Goal: Information Seeking & Learning: Check status

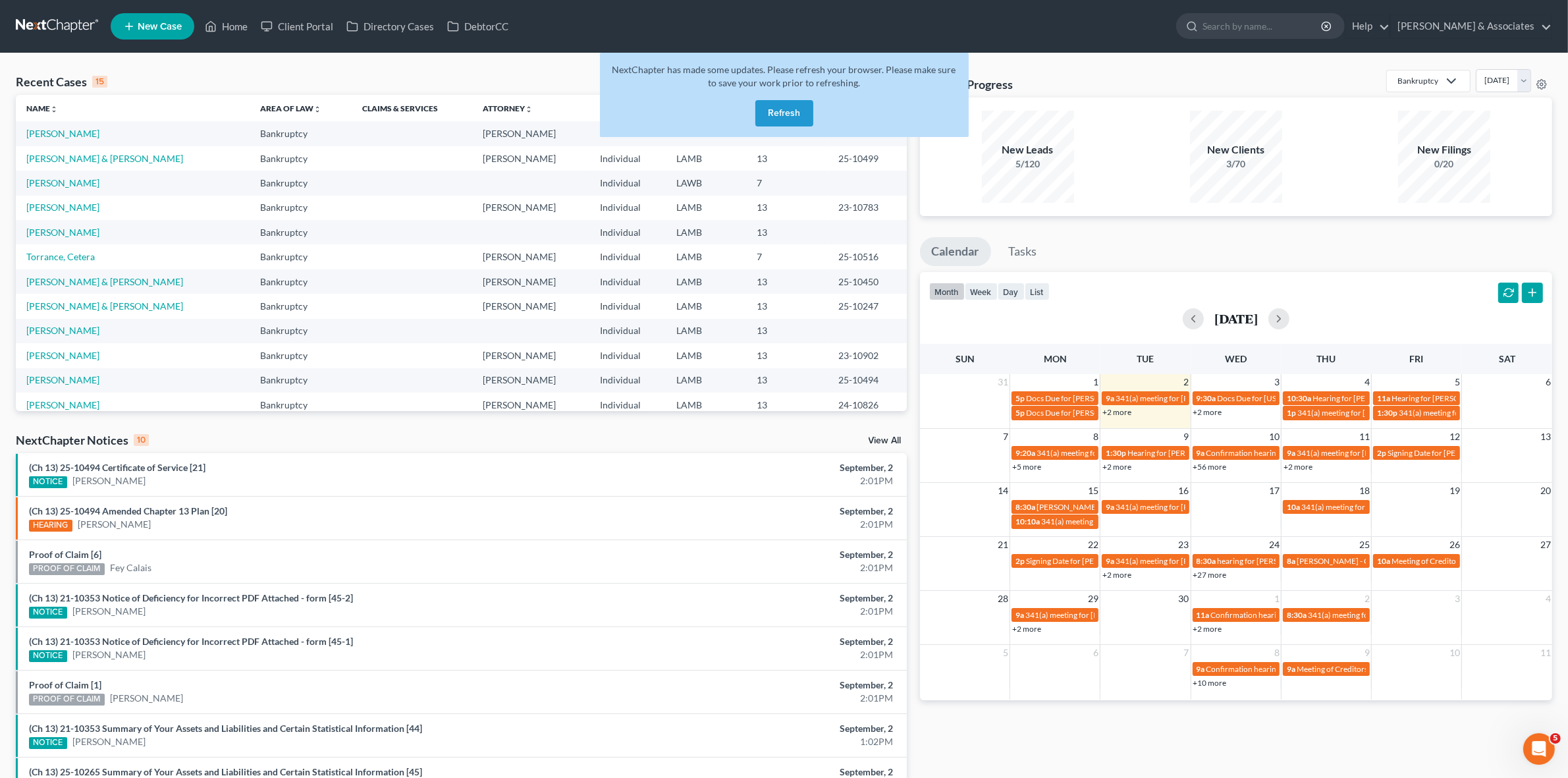
click at [761, 110] on button "Refresh" at bounding box center [785, 113] width 58 height 27
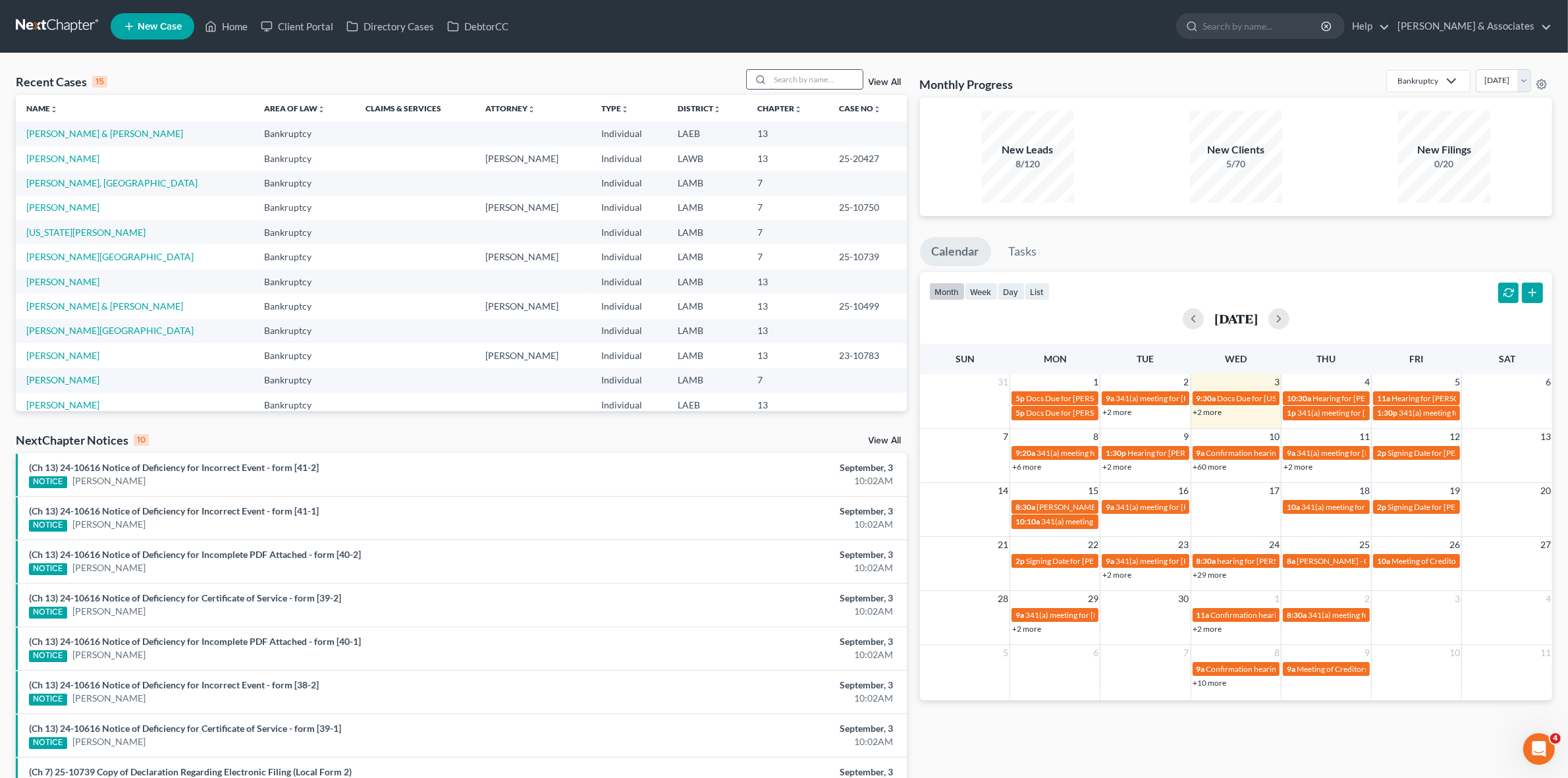
click at [844, 77] on input "search" at bounding box center [816, 80] width 92 height 19
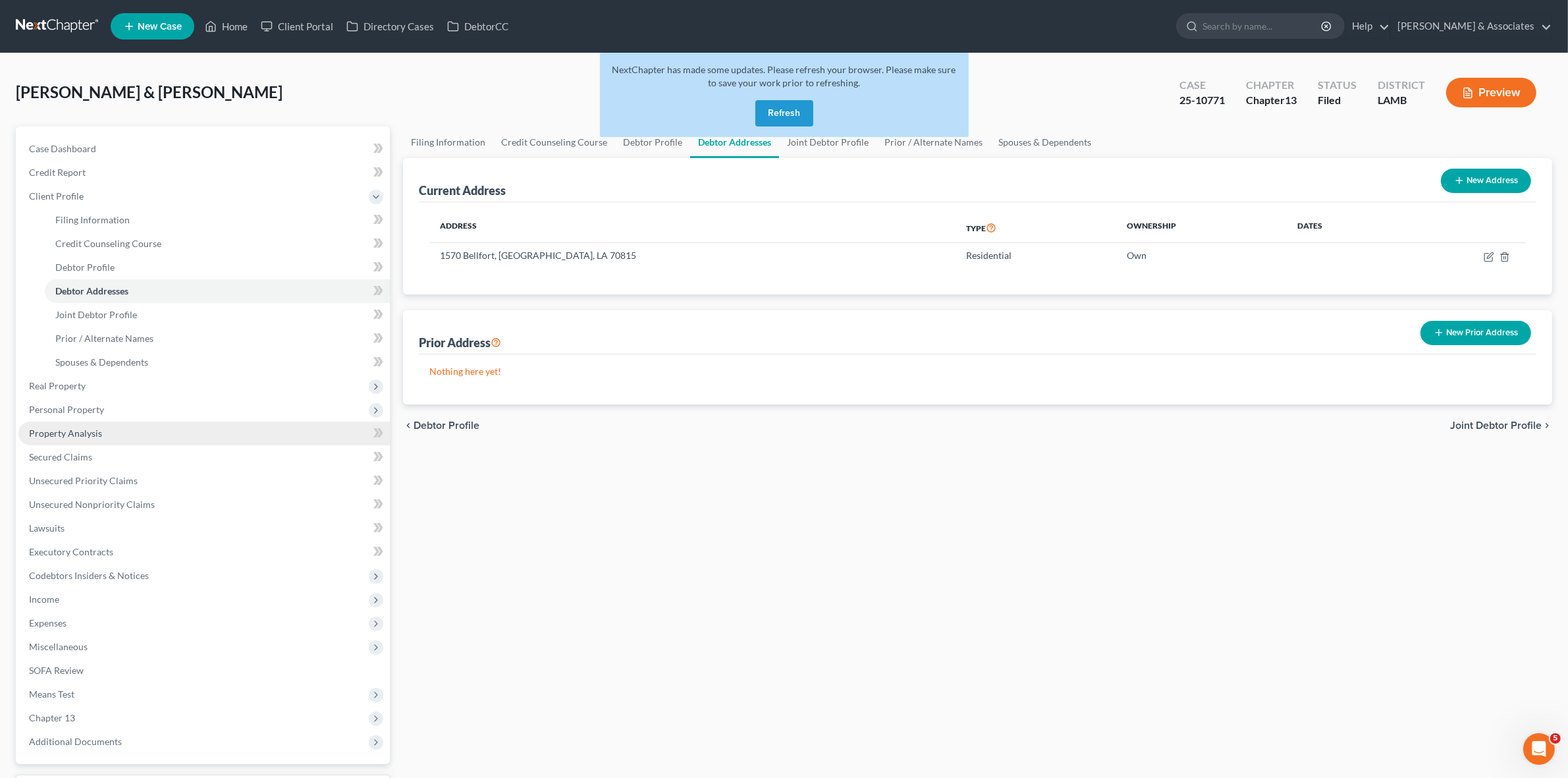
scroll to position [77, 0]
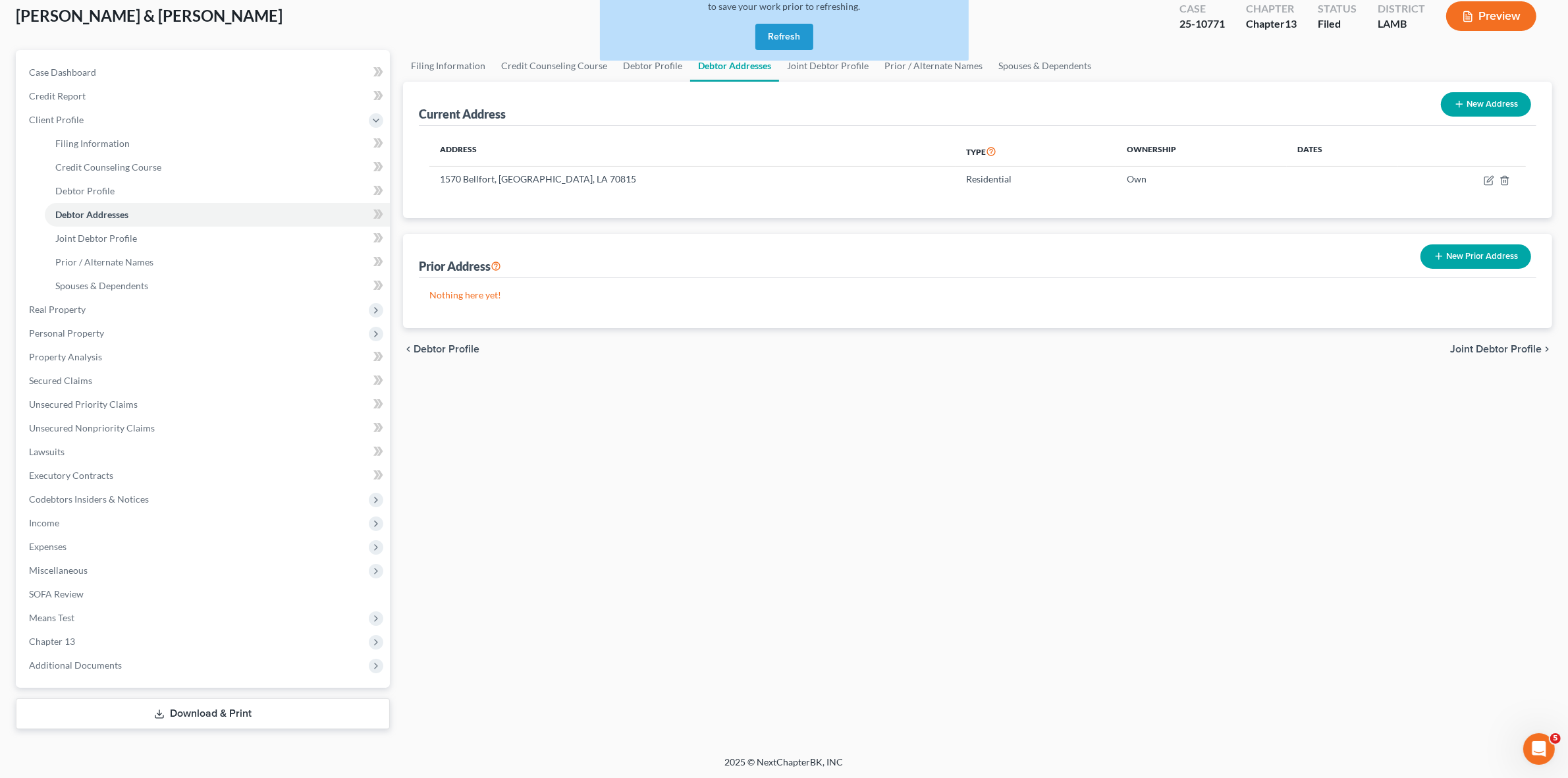
drag, startPoint x: 811, startPoint y: 27, endPoint x: 811, endPoint y: 35, distance: 8.0
click at [811, 35] on button "Refresh" at bounding box center [785, 36] width 58 height 27
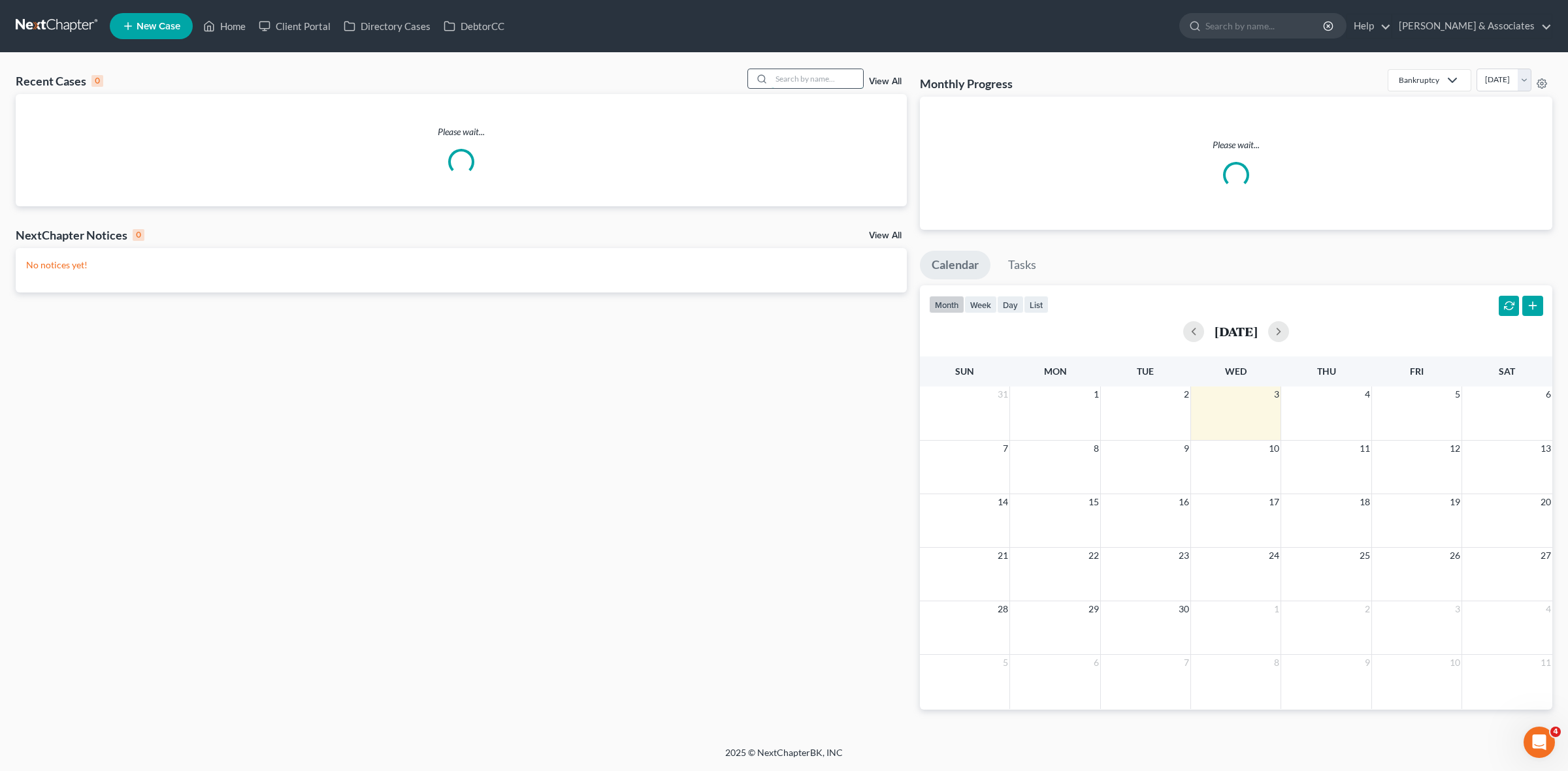
click at [833, 81] on input "search" at bounding box center [817, 79] width 91 height 19
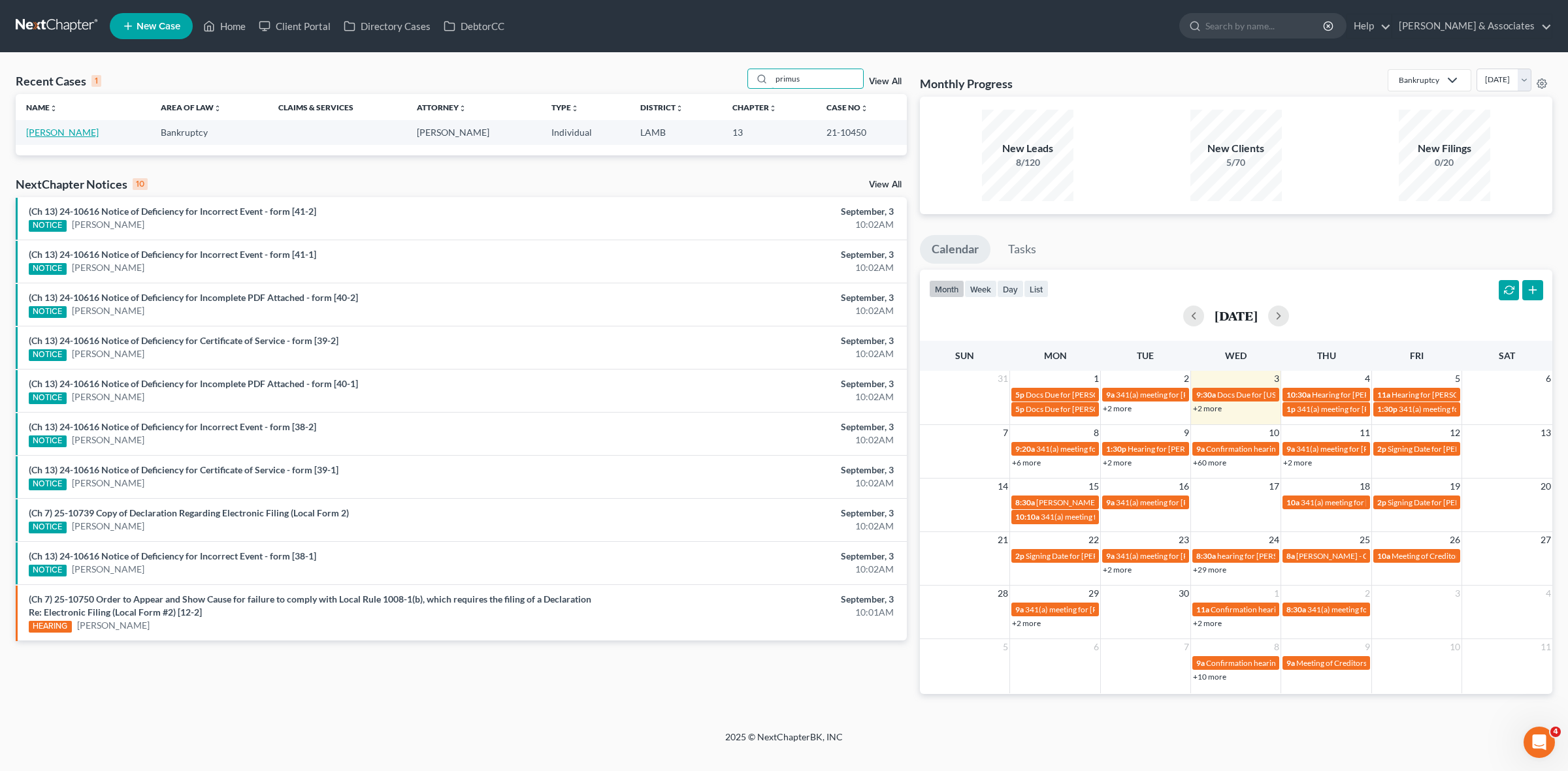
type input "primus"
click at [76, 131] on link "Primus, Sherman" at bounding box center [62, 133] width 73 height 11
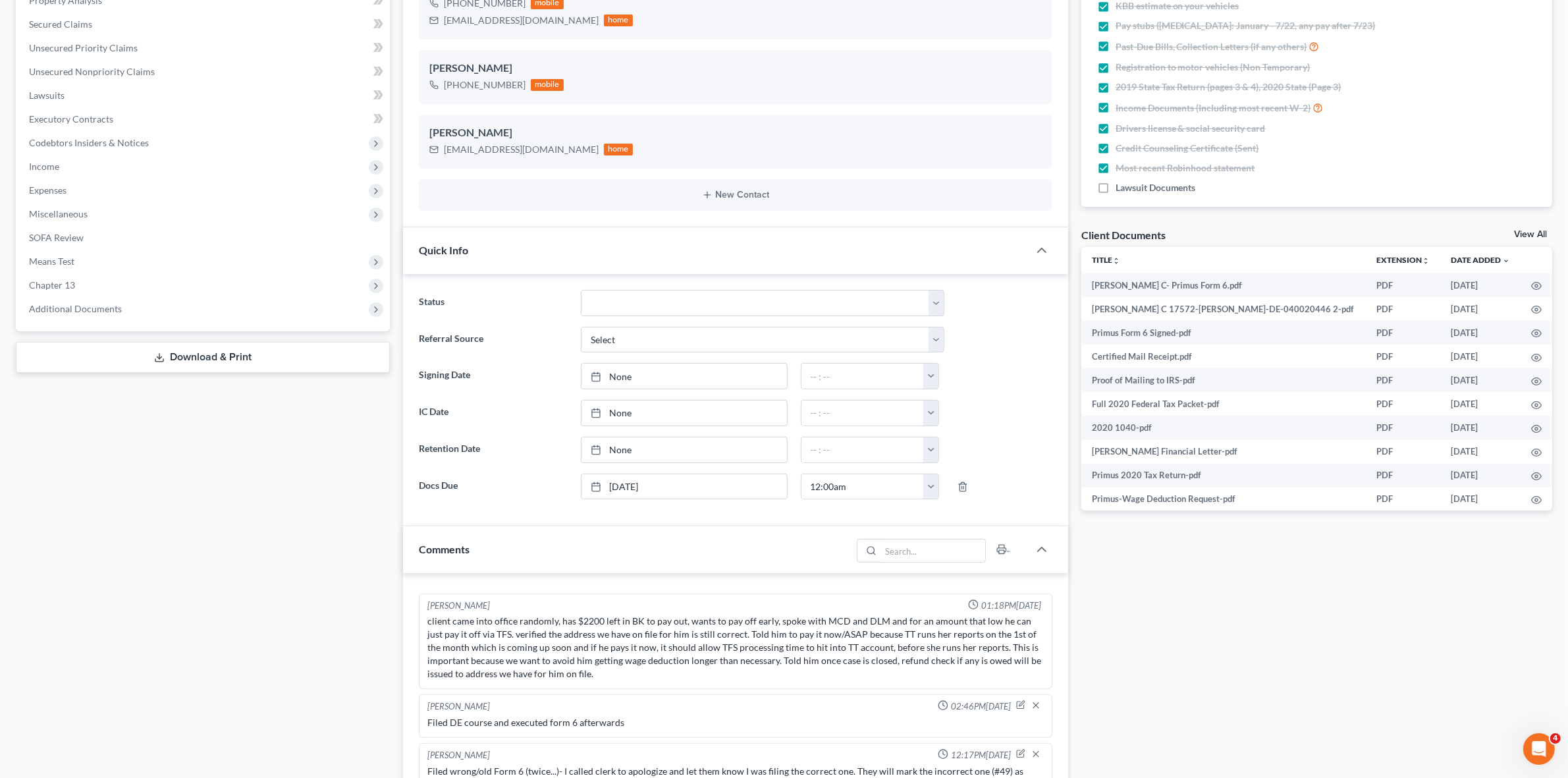
scroll to position [576, 0]
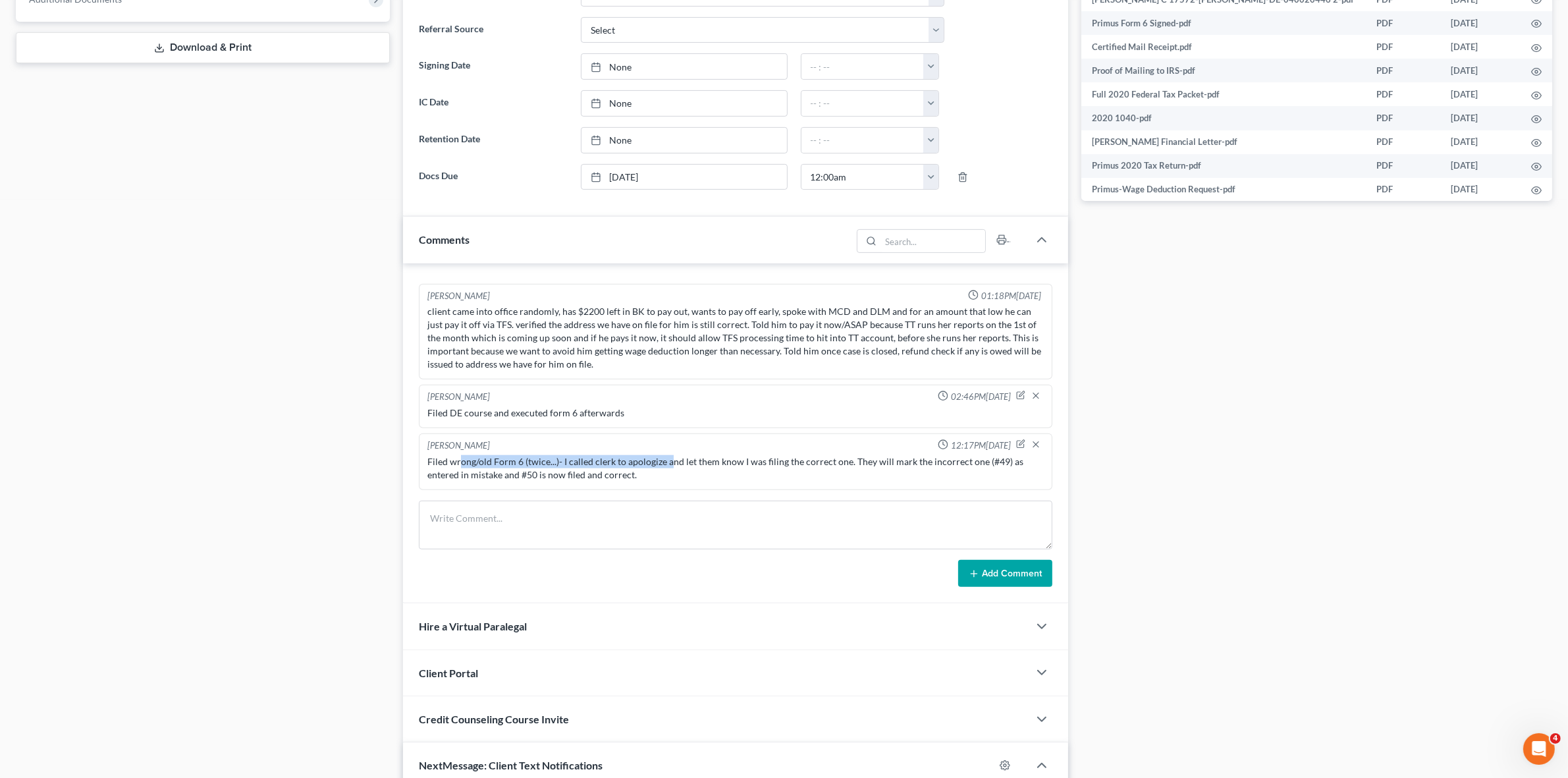
drag, startPoint x: 460, startPoint y: 467, endPoint x: 669, endPoint y: 469, distance: 209.0
click at [669, 469] on div "Filed wrong/old Form 6 (twice...)- I called clerk to apologize and let them kno…" at bounding box center [736, 468] width 616 height 27
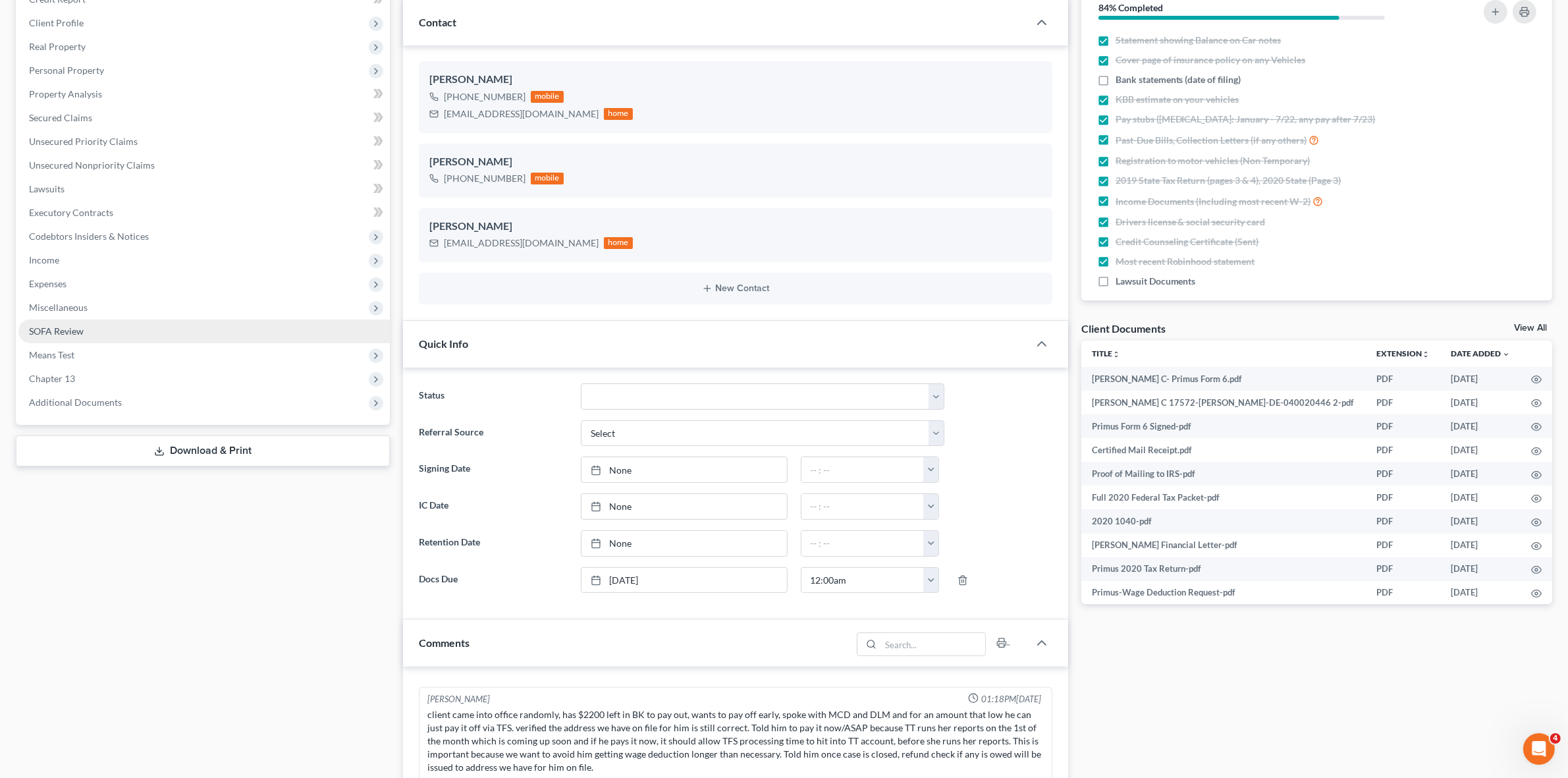
scroll to position [164, 0]
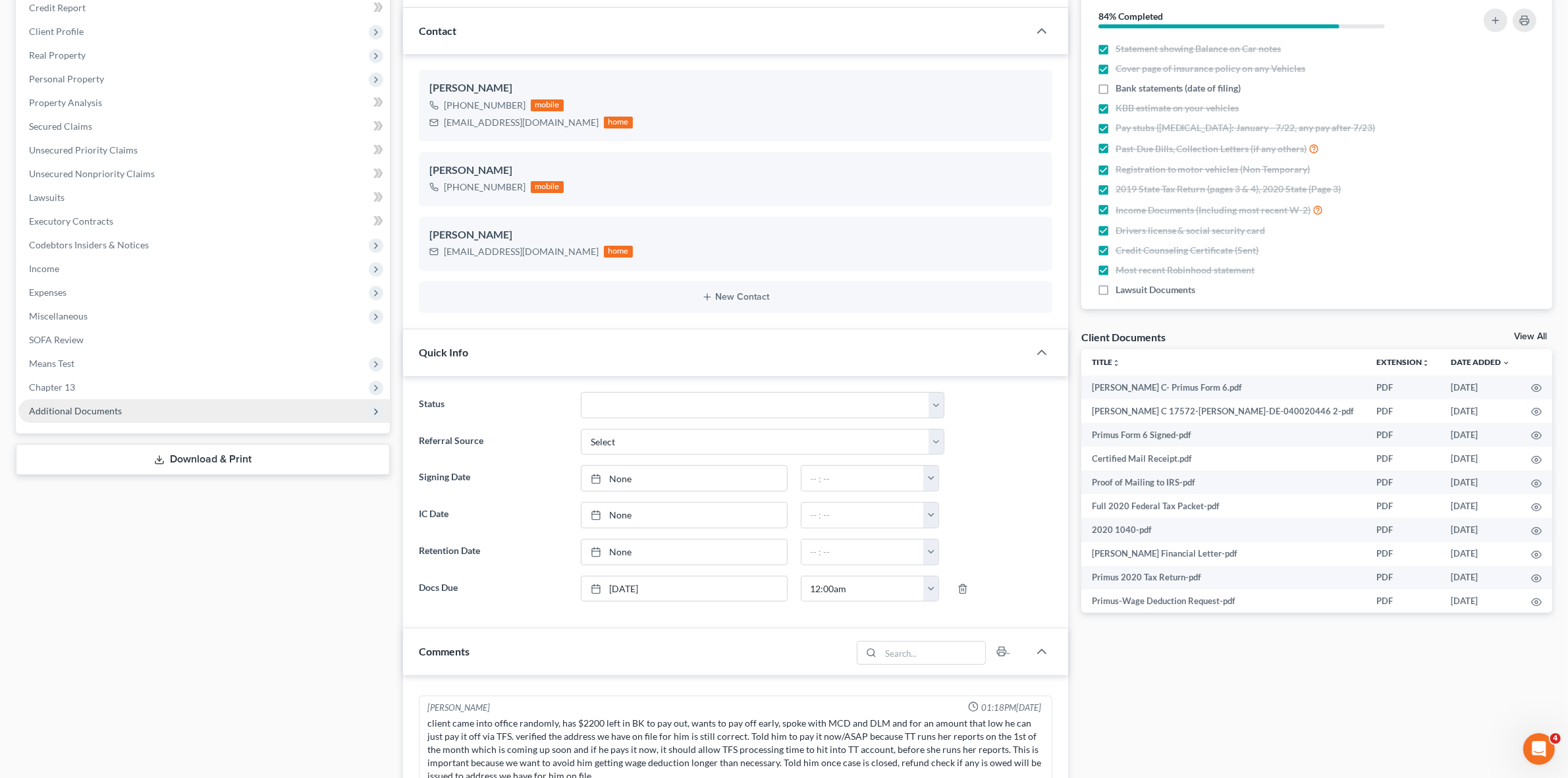
click at [203, 403] on span "Additional Documents" at bounding box center [204, 410] width 371 height 23
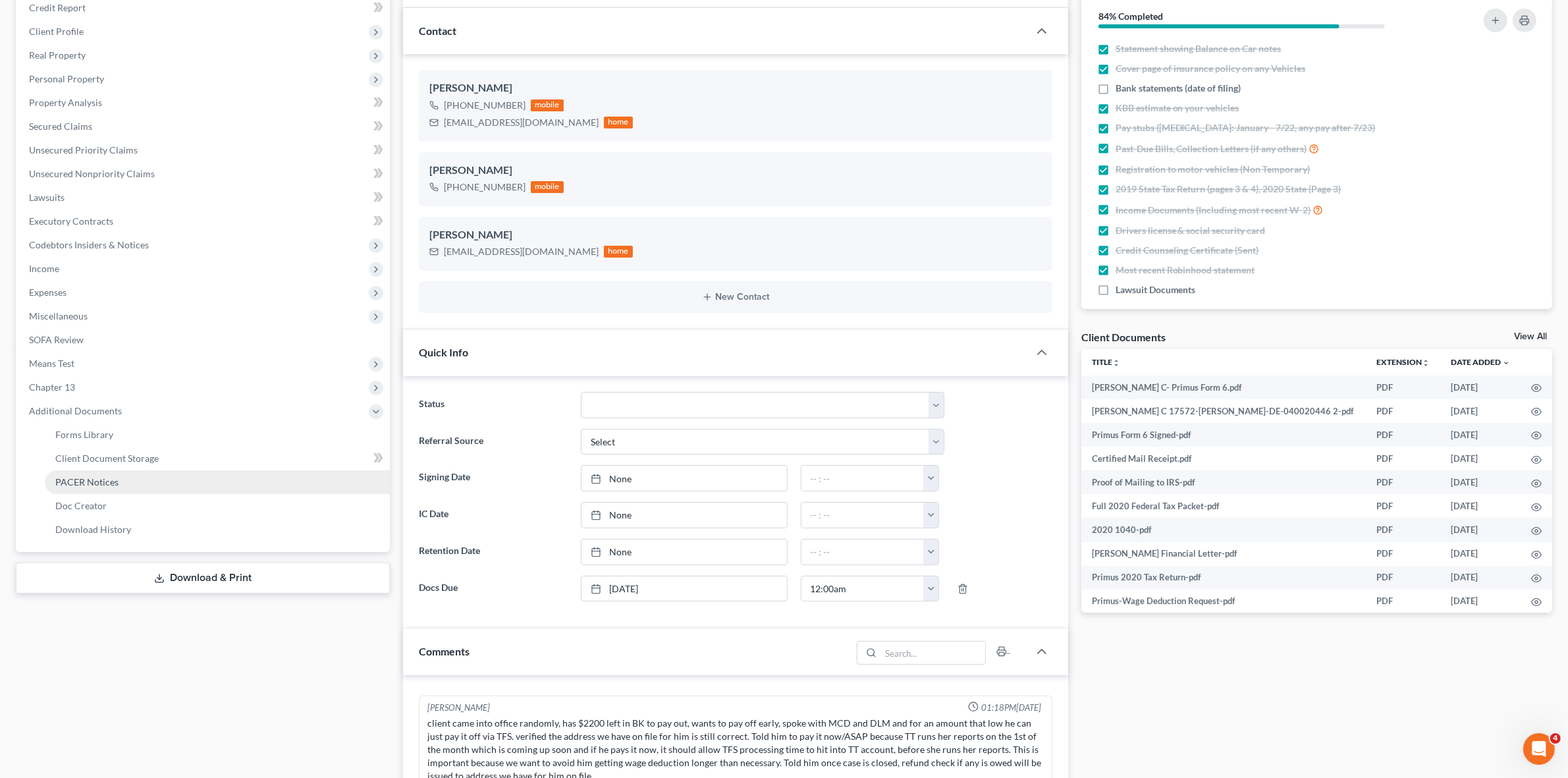
click at [206, 476] on link "PACER Notices" at bounding box center [218, 482] width 345 height 23
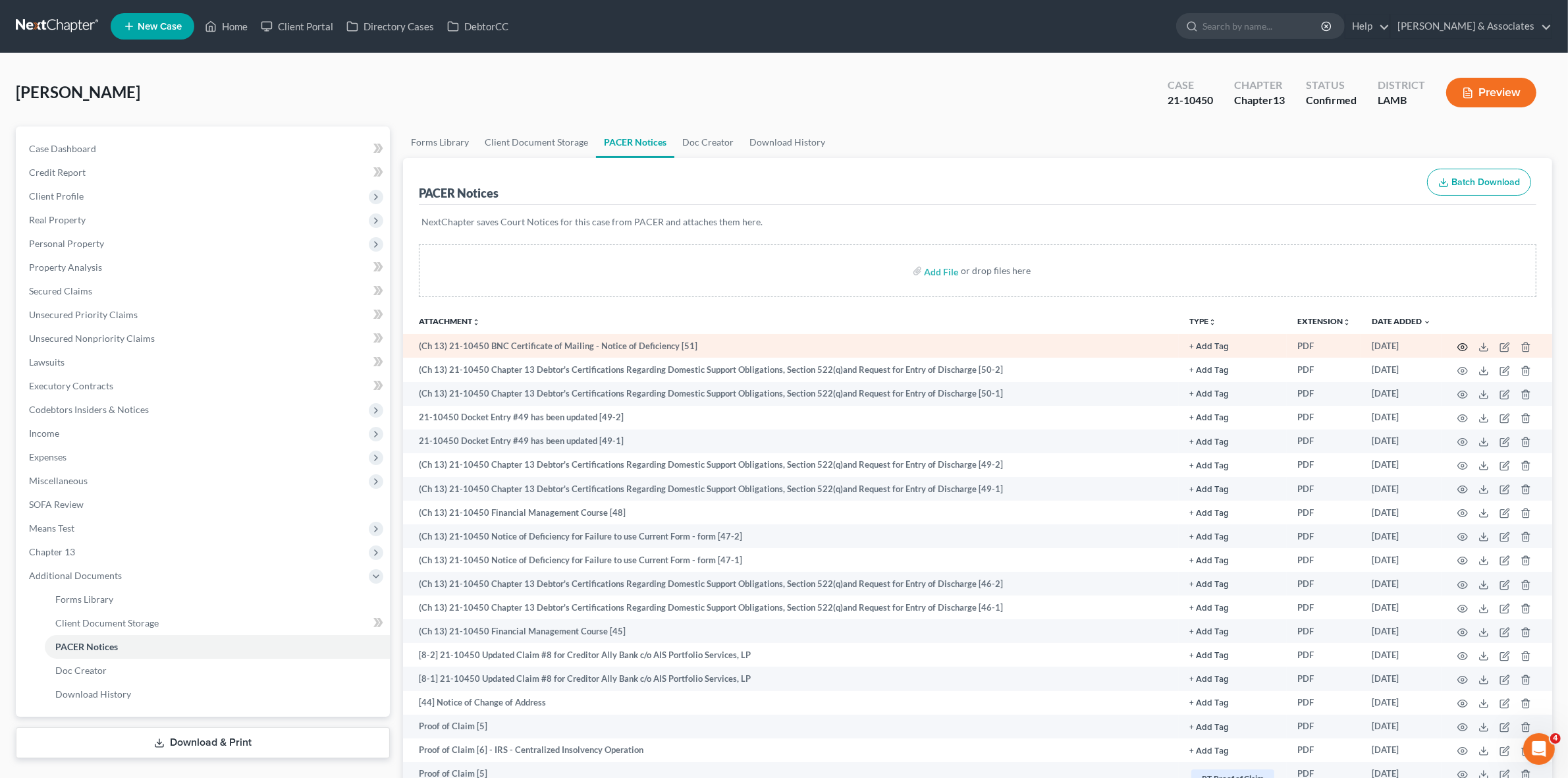
click at [1467, 344] on icon "button" at bounding box center [1462, 347] width 10 height 10
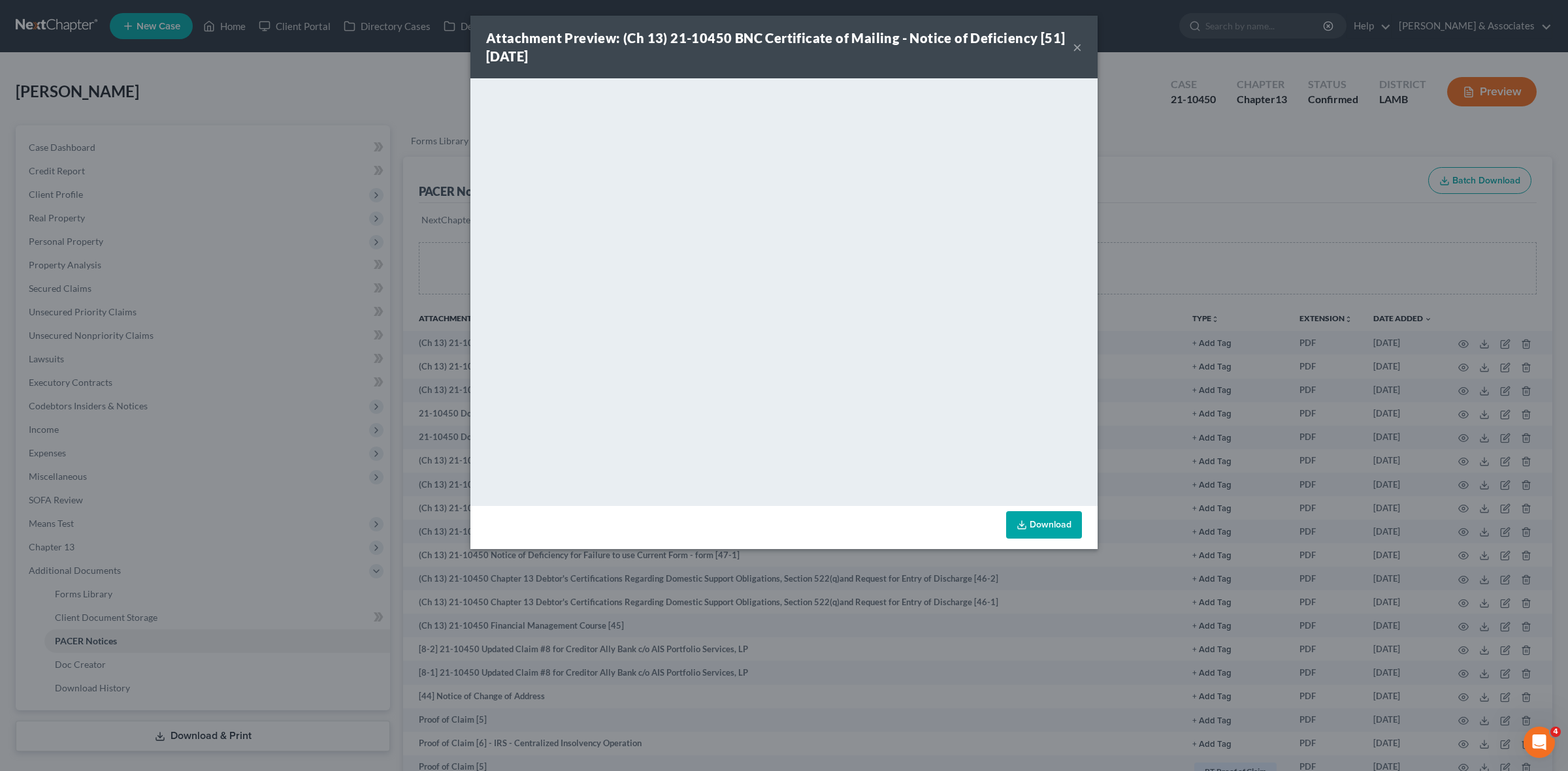
click at [1349, 223] on div "Attachment Preview: (Ch 13) 21-10450 BNC Certificate of Mailing - Notice of Def…" at bounding box center [784, 385] width 1568 height 771
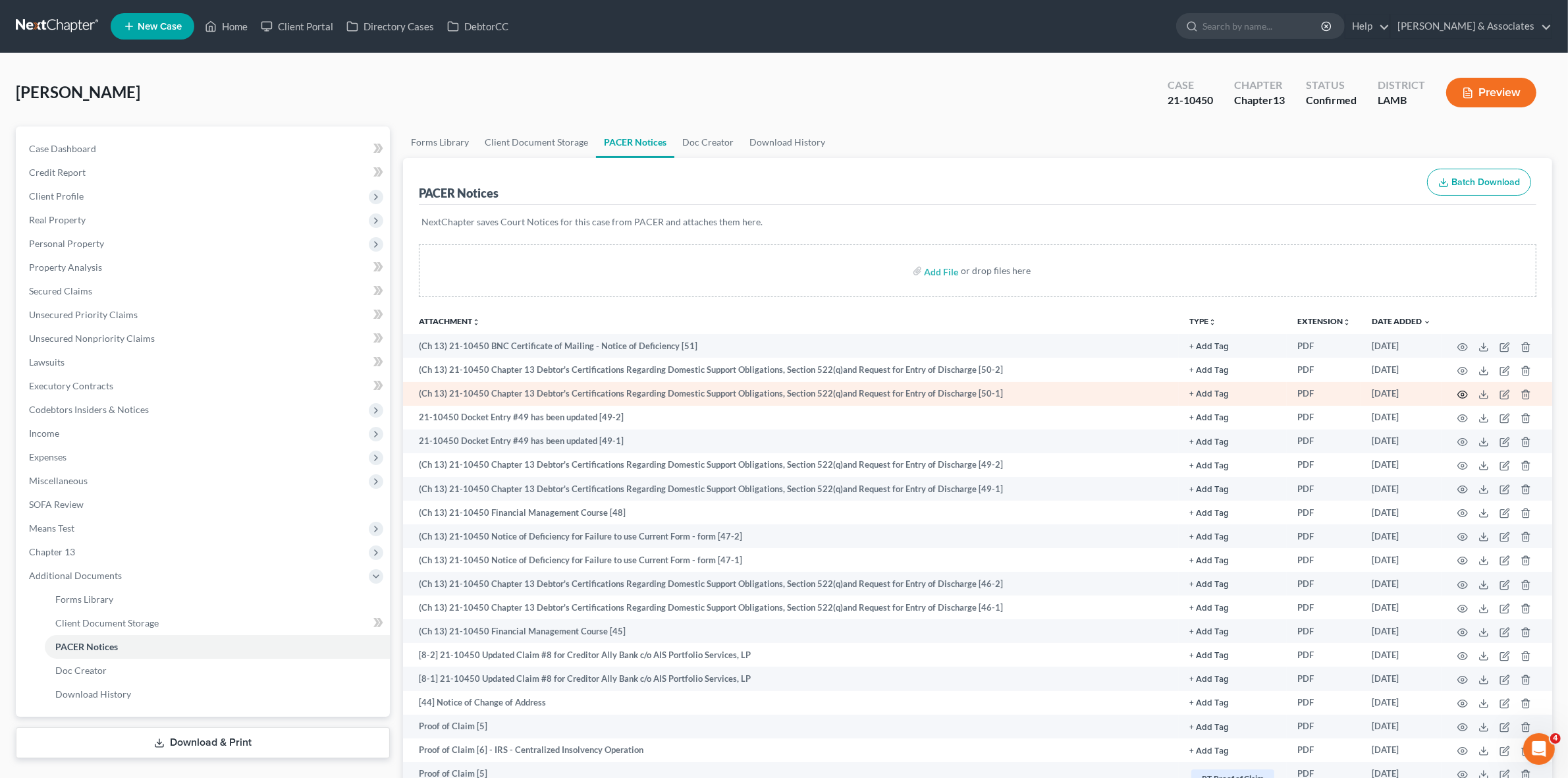
click at [1463, 393] on circle "button" at bounding box center [1462, 394] width 2 height 2
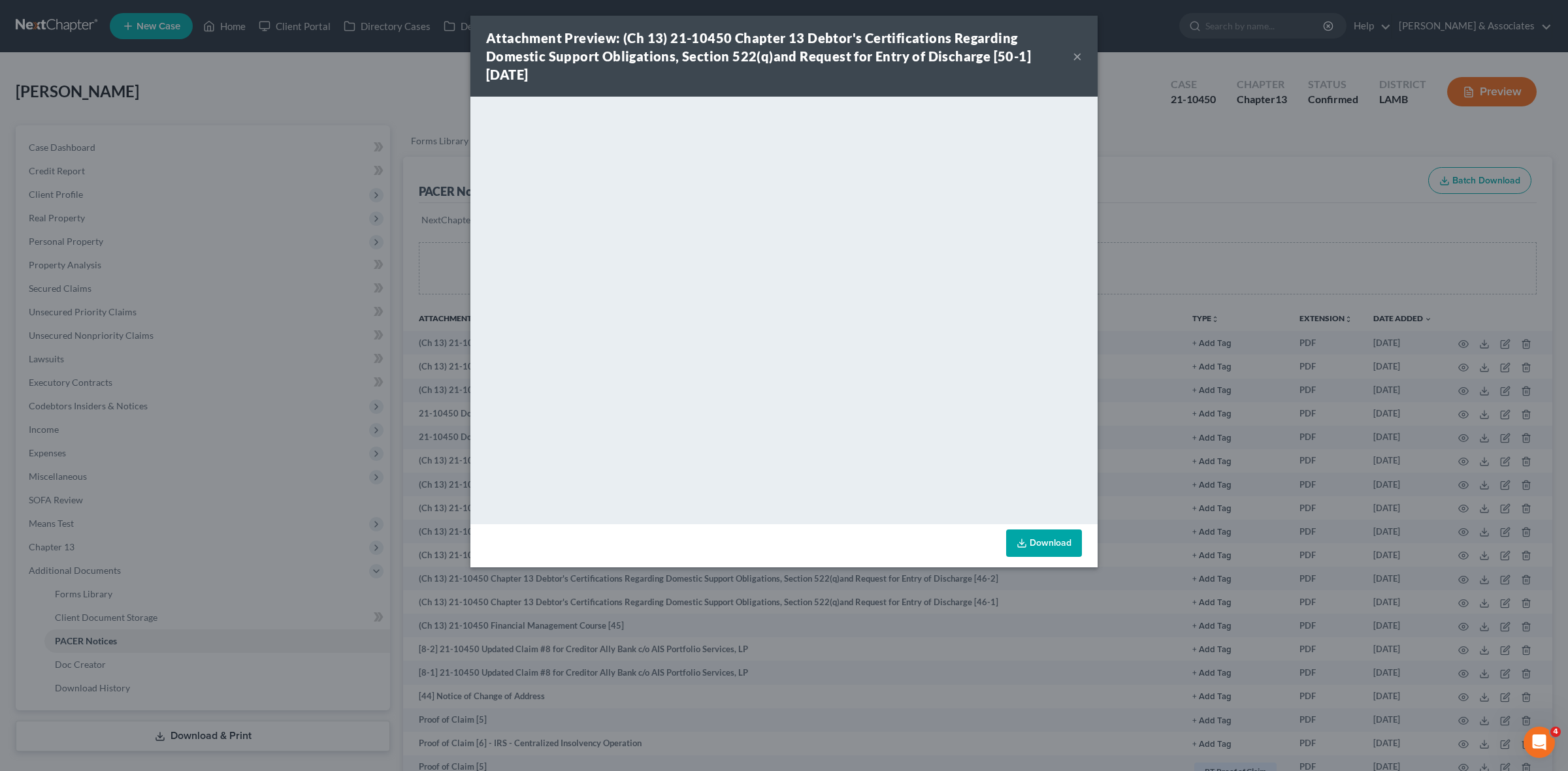
drag, startPoint x: 1115, startPoint y: 243, endPoint x: 1124, endPoint y: 243, distance: 9.0
click at [1125, 243] on div "Attachment Preview: (Ch 13) 21-10450 Chapter 13 Debtor's Certifications Regardi…" at bounding box center [784, 385] width 1568 height 771
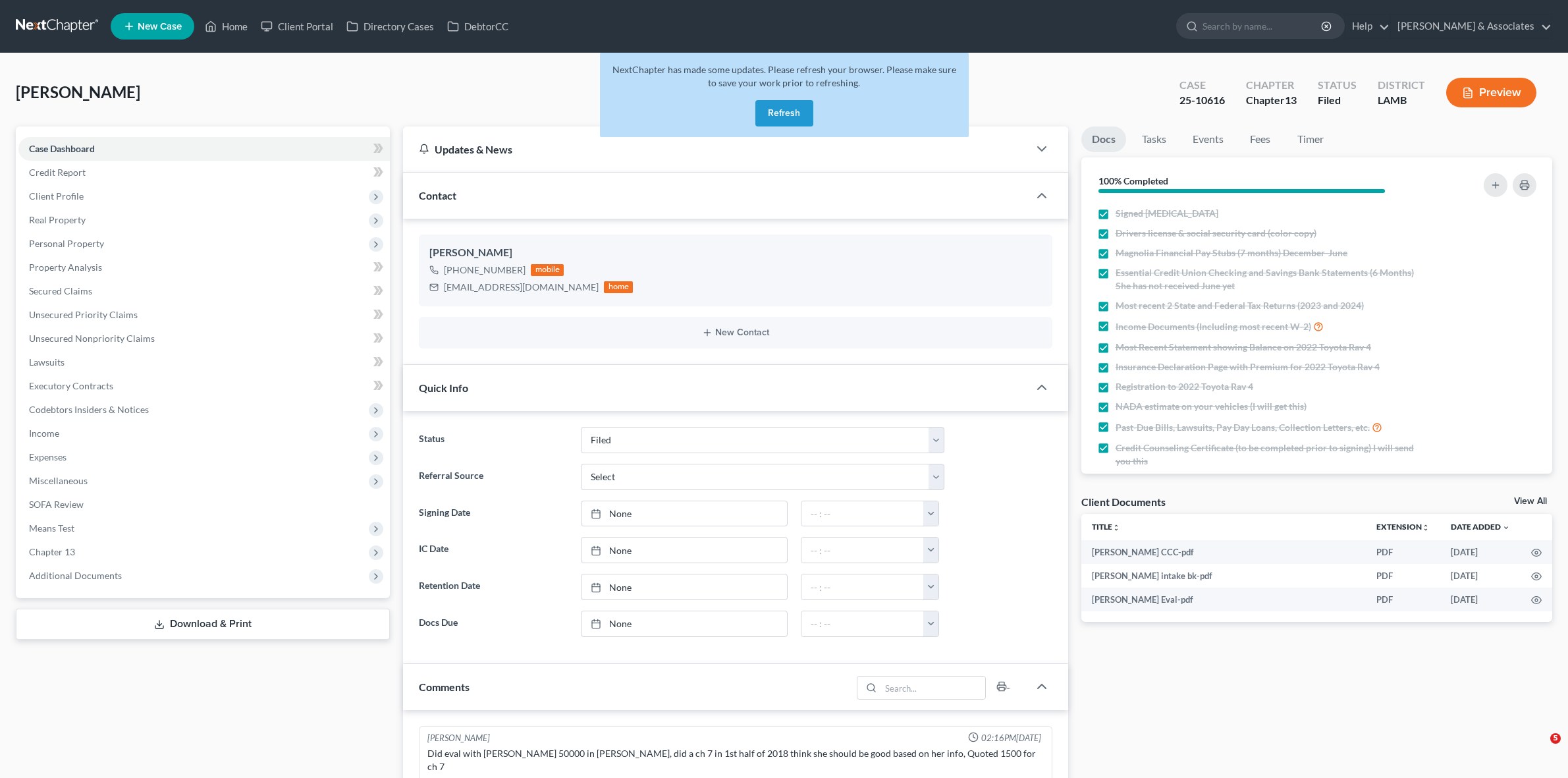
select select "8"
select select "0"
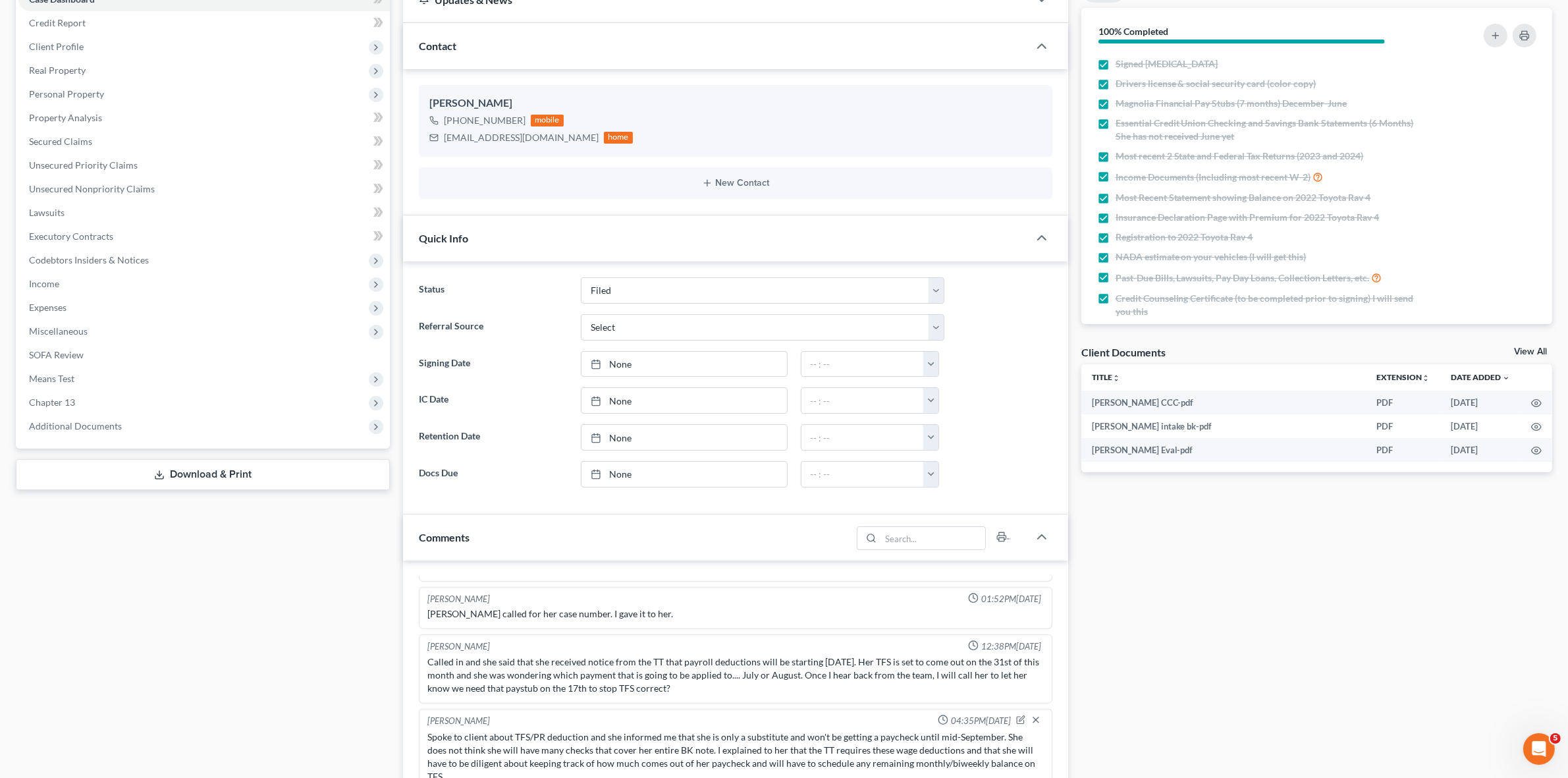
scroll to position [330, 0]
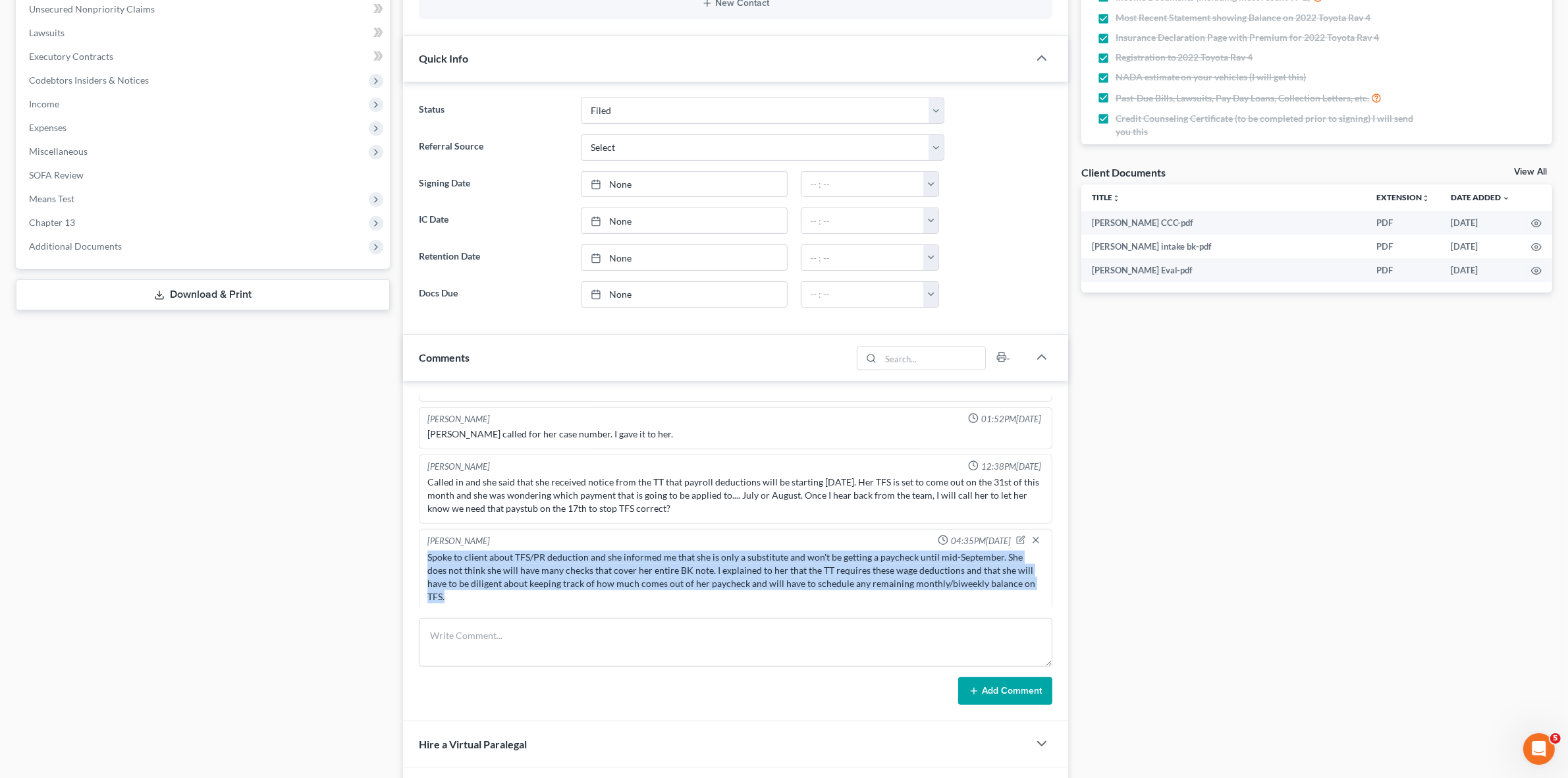
drag, startPoint x: 429, startPoint y: 555, endPoint x: 727, endPoint y: 588, distance: 299.8
click at [727, 588] on div "Spoke to client about TFS/PR deduction and she informed me that she is only a s…" at bounding box center [736, 576] width 616 height 52
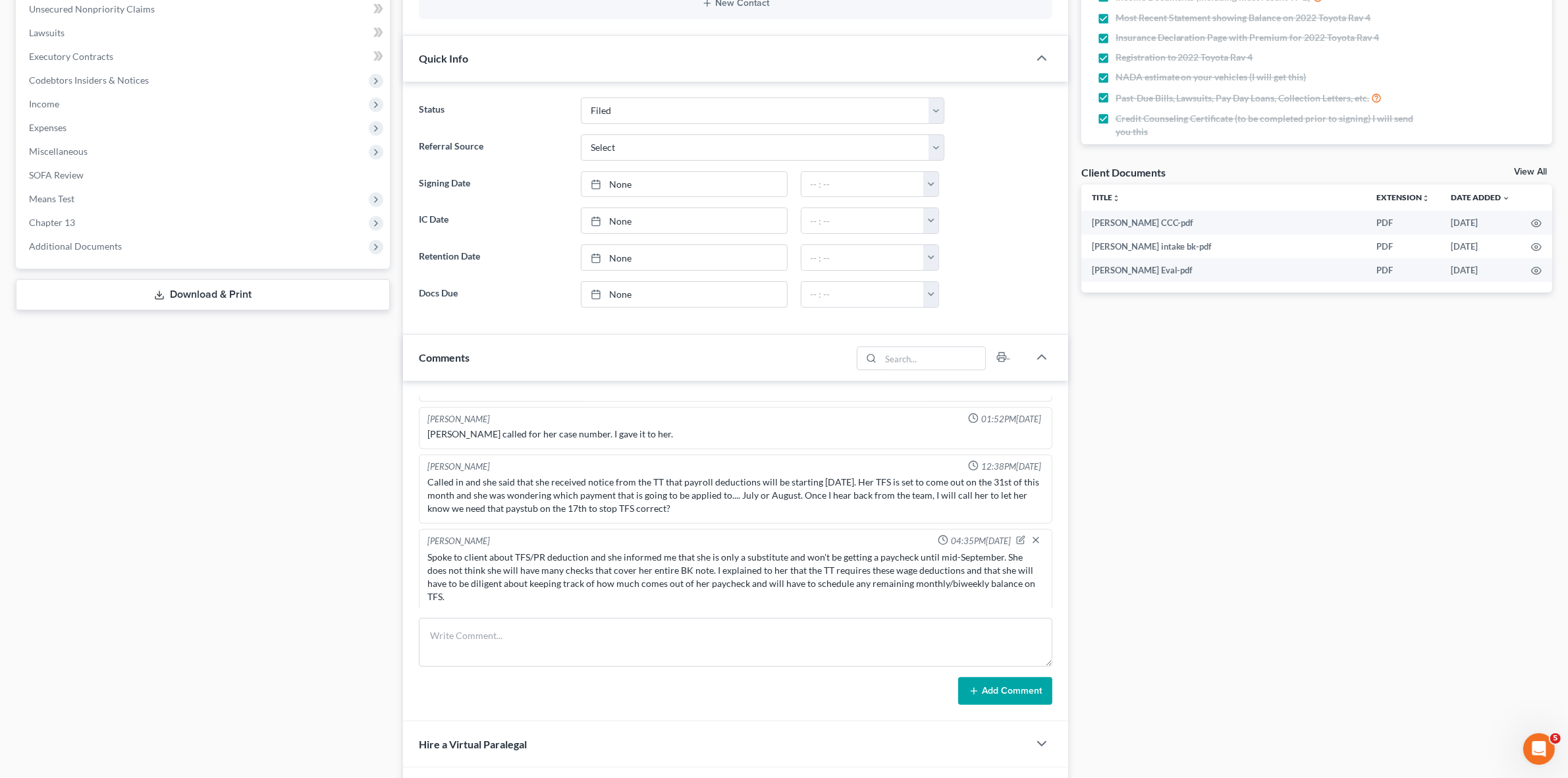
click at [216, 492] on div "Case Dashboard Payments Invoices Payments Payments Credit Report Client Profile" at bounding box center [202, 499] width 388 height 1405
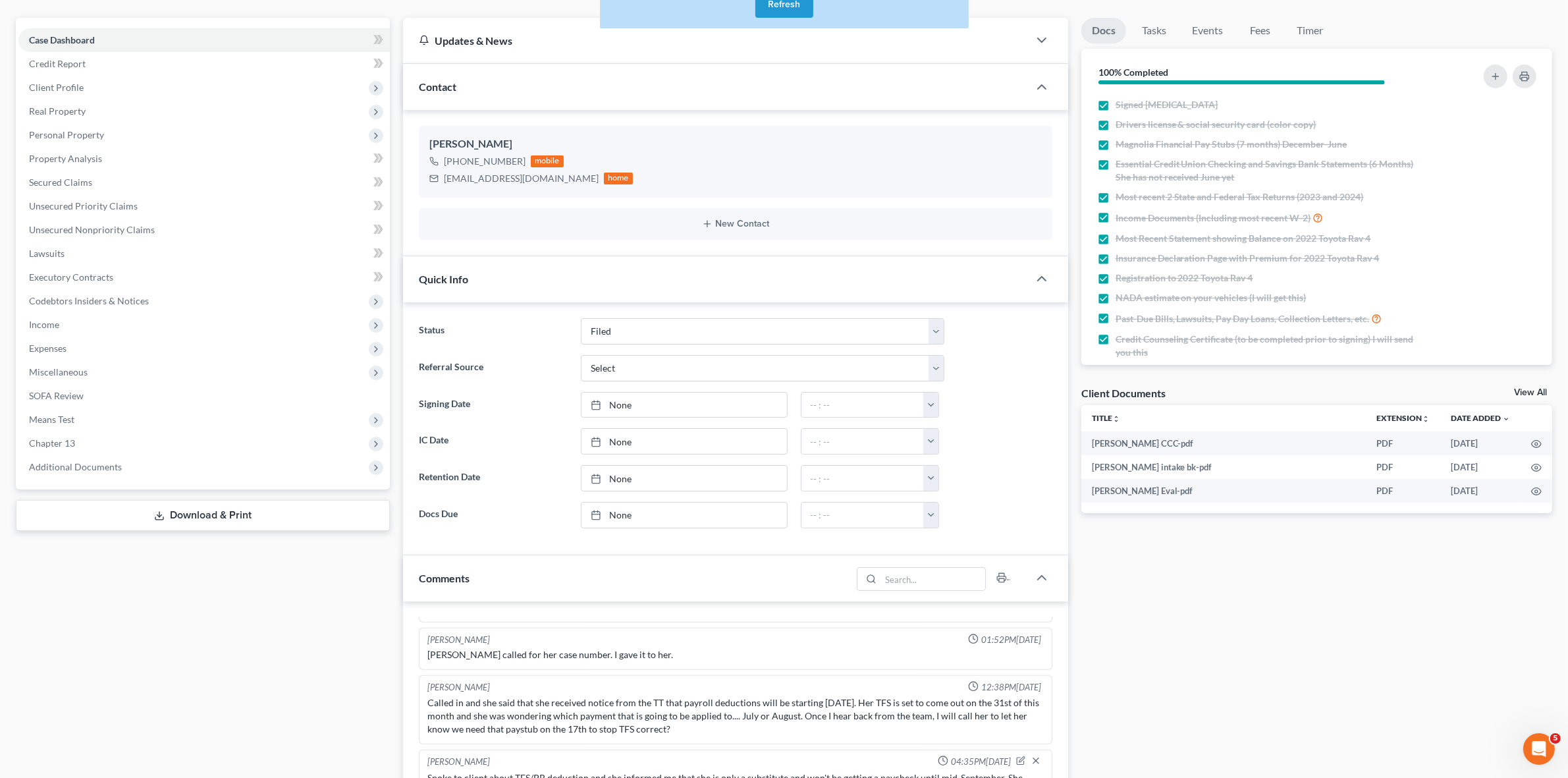
scroll to position [0, 0]
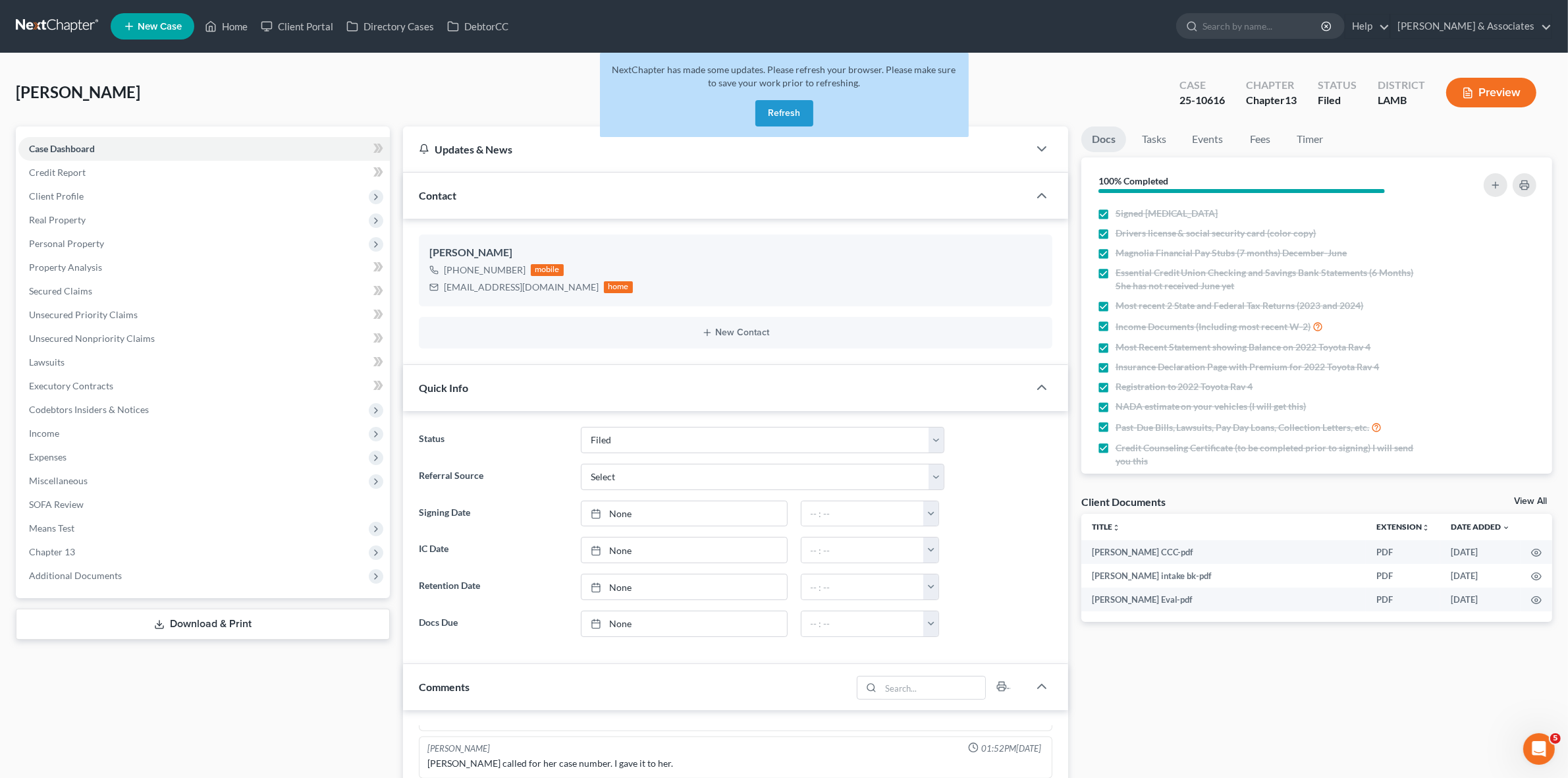
click at [769, 109] on button "Refresh" at bounding box center [785, 113] width 58 height 27
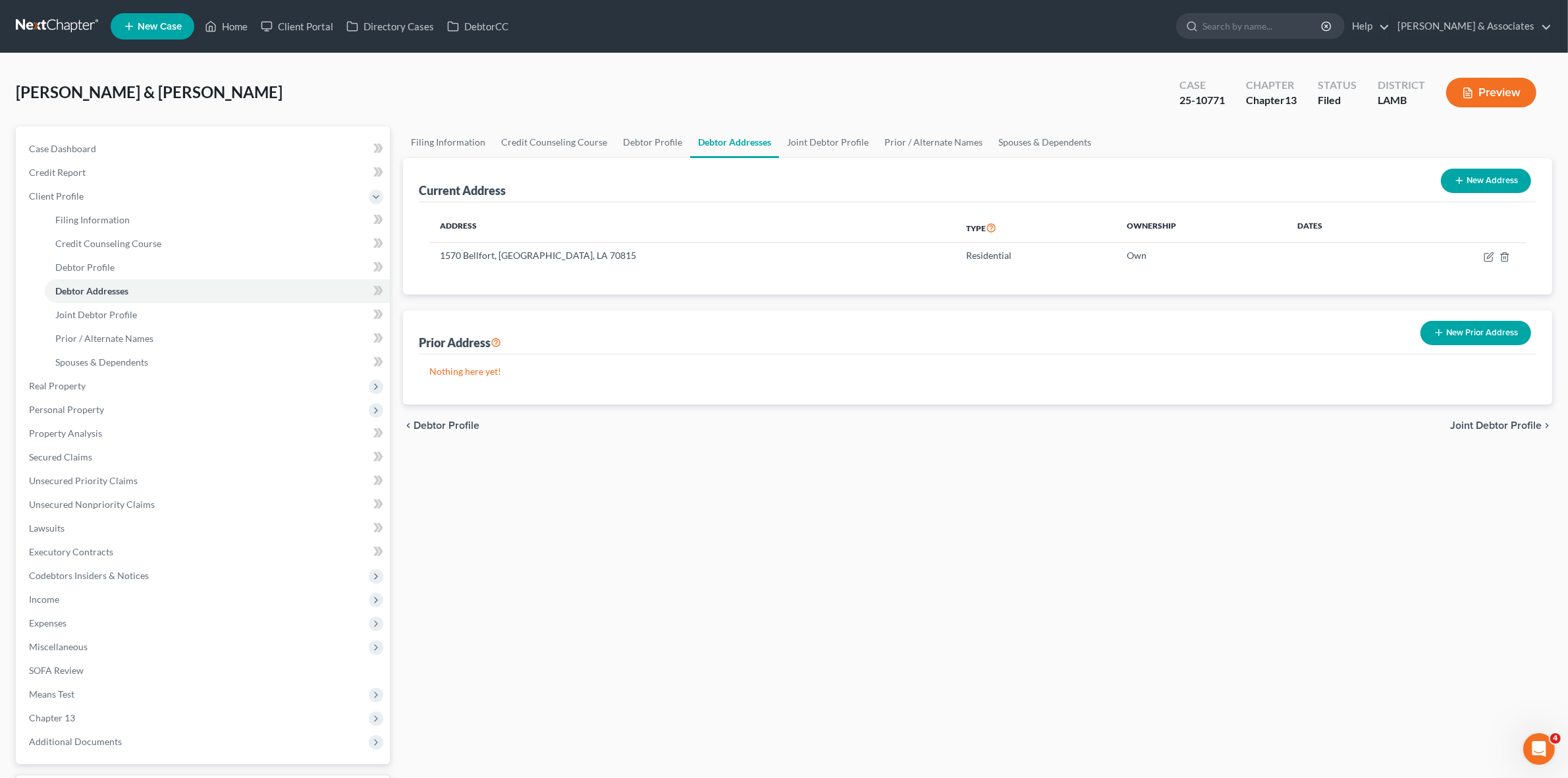
click at [51, 27] on link at bounding box center [58, 26] width 85 height 23
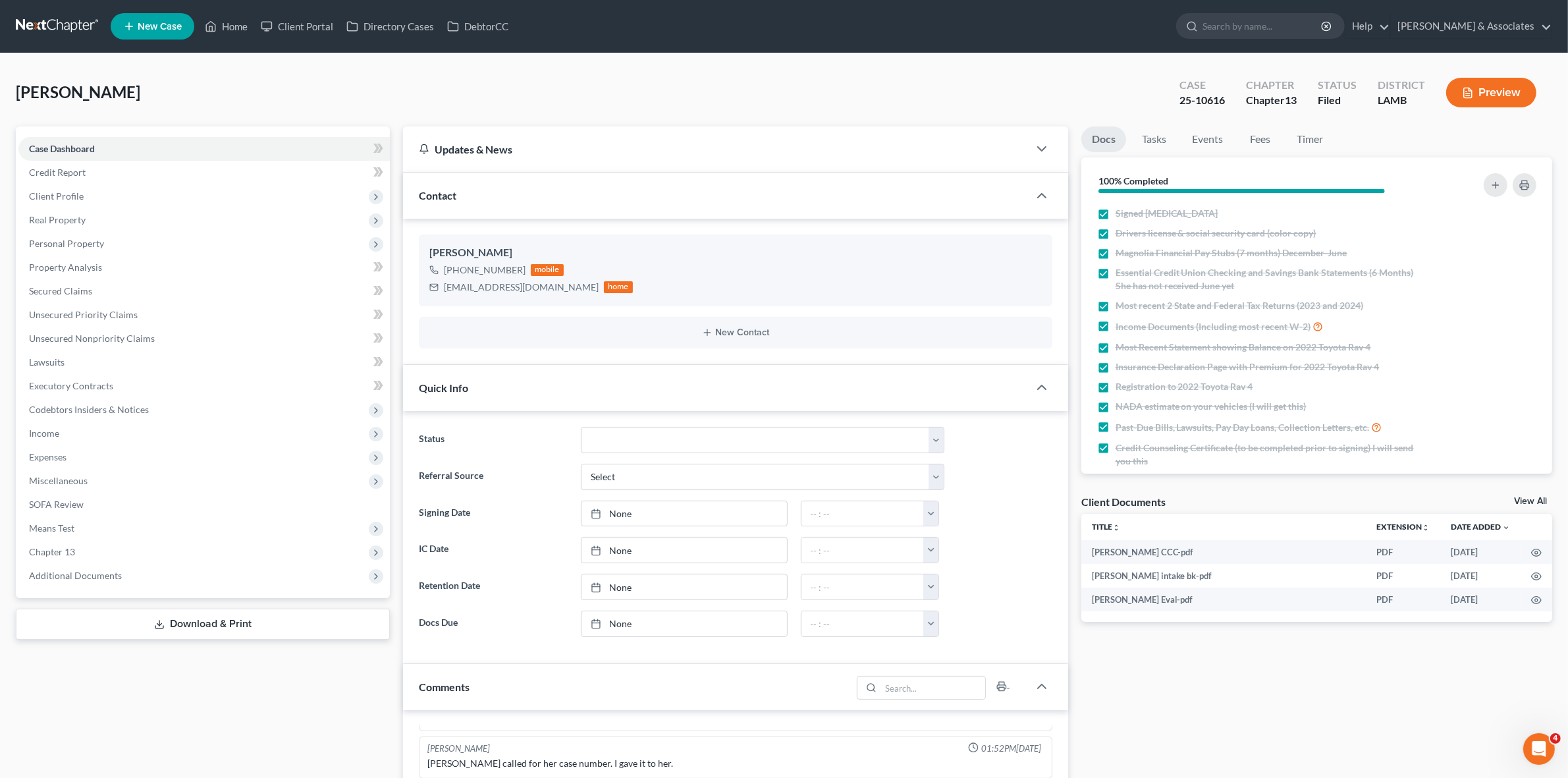
scroll to position [152, 0]
click at [64, 38] on nav "Home New Case Client Portal Directory Cases DebtorCC Diment & Associates jjo@di…" at bounding box center [784, 26] width 1568 height 52
click at [67, 28] on link at bounding box center [58, 26] width 85 height 23
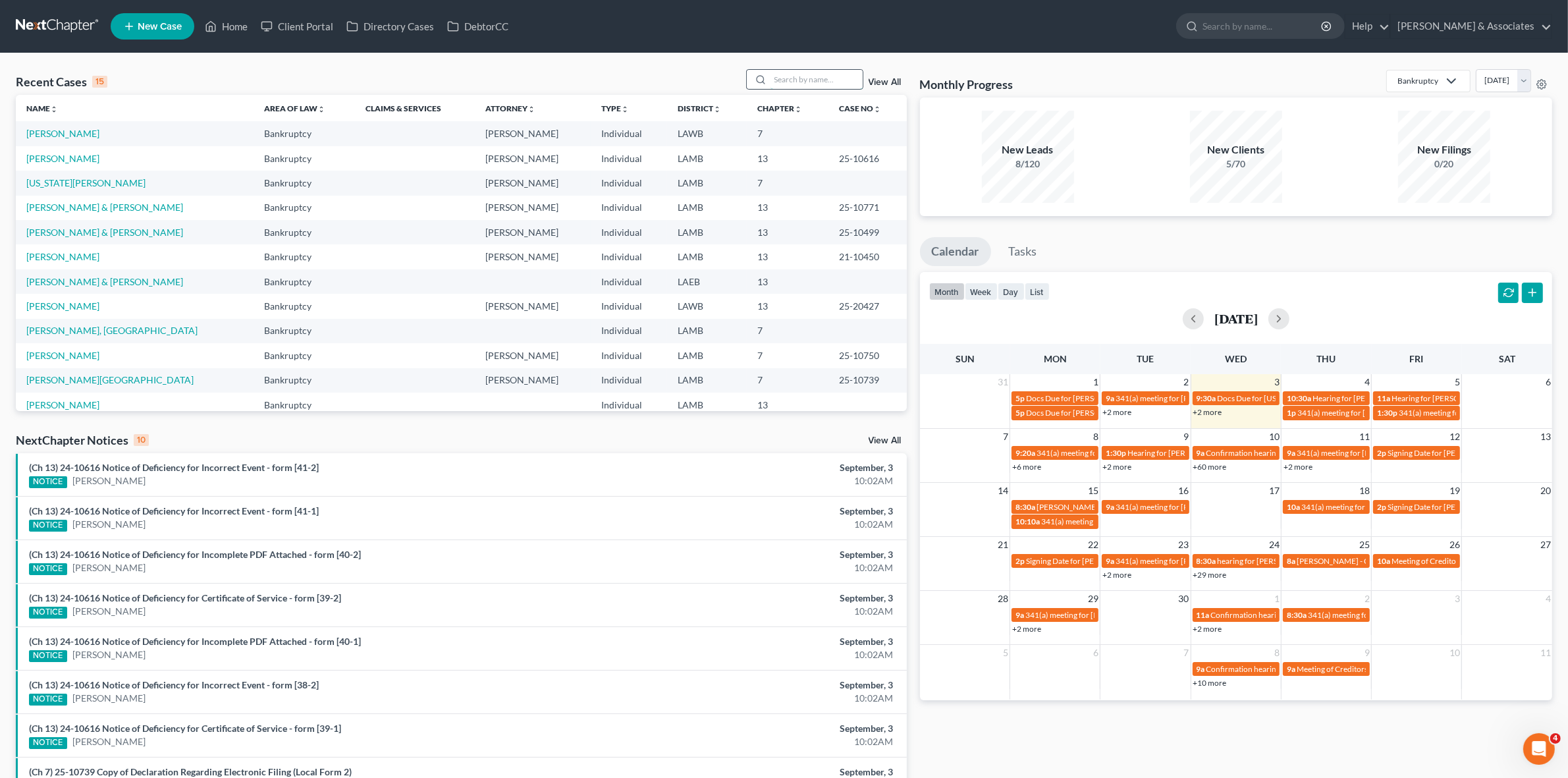
click at [799, 74] on input "search" at bounding box center [816, 80] width 92 height 19
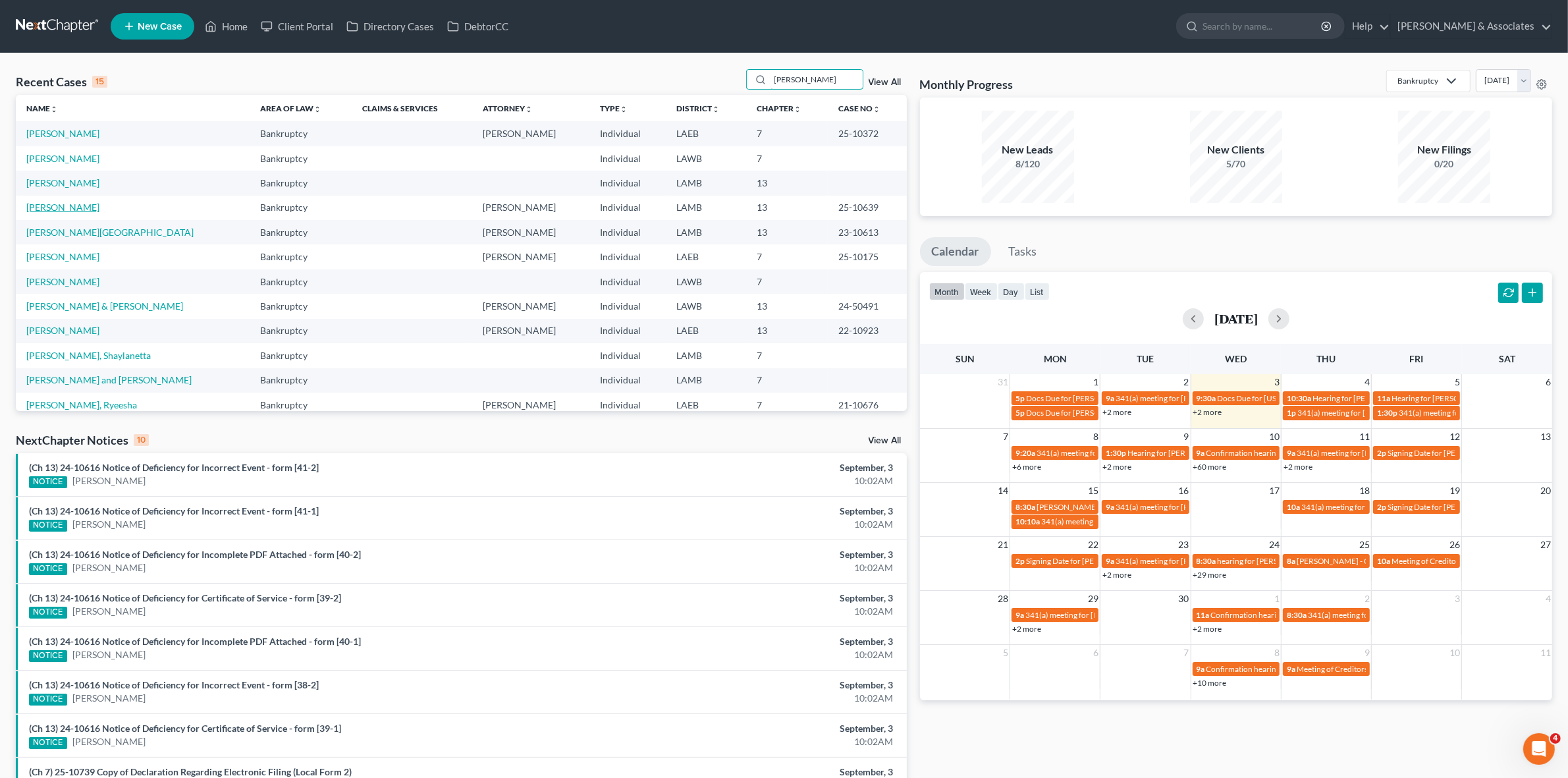
type input "[PERSON_NAME]"
click at [55, 204] on link "[PERSON_NAME]" at bounding box center [63, 207] width 73 height 11
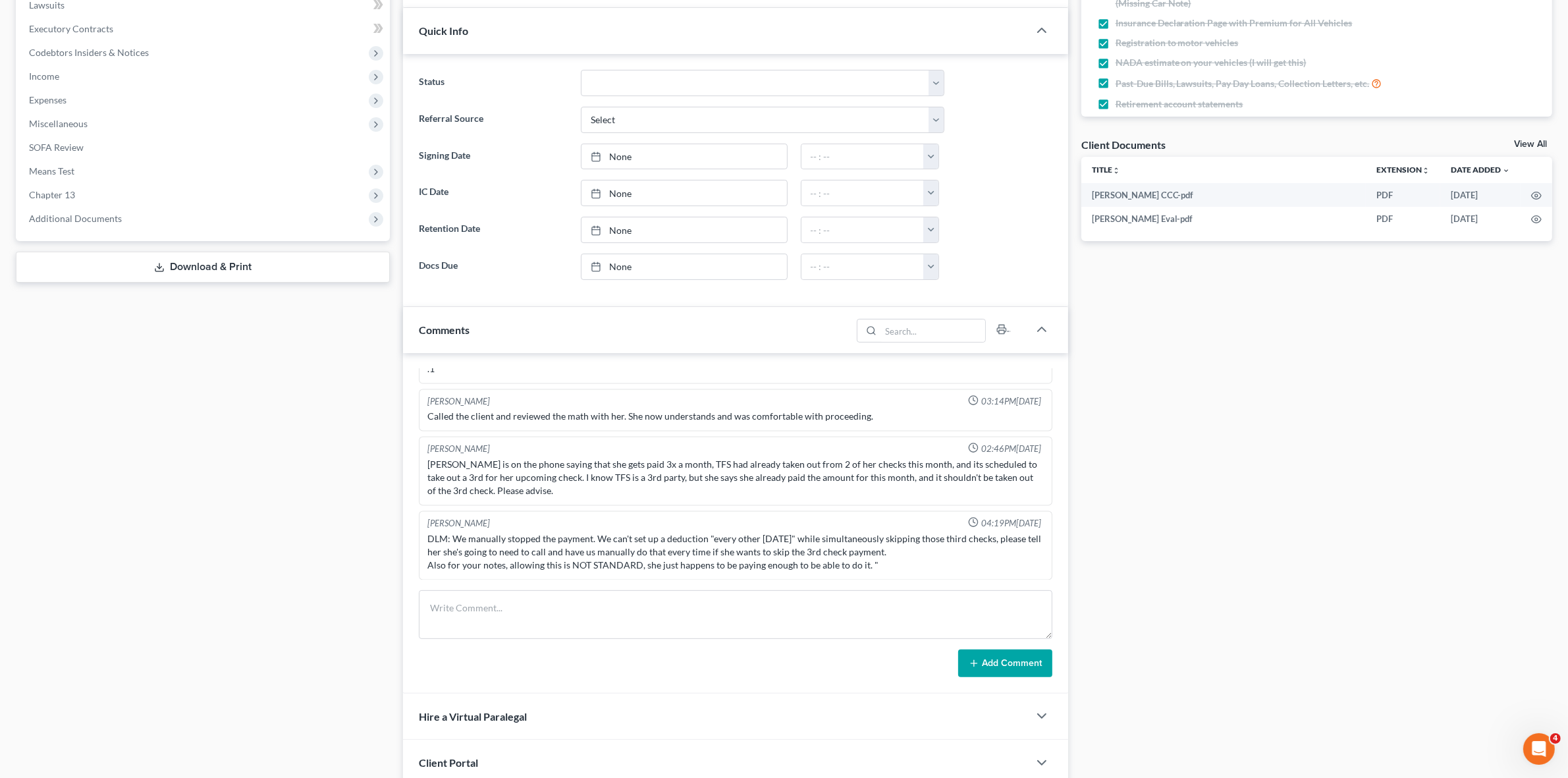
scroll to position [494, 0]
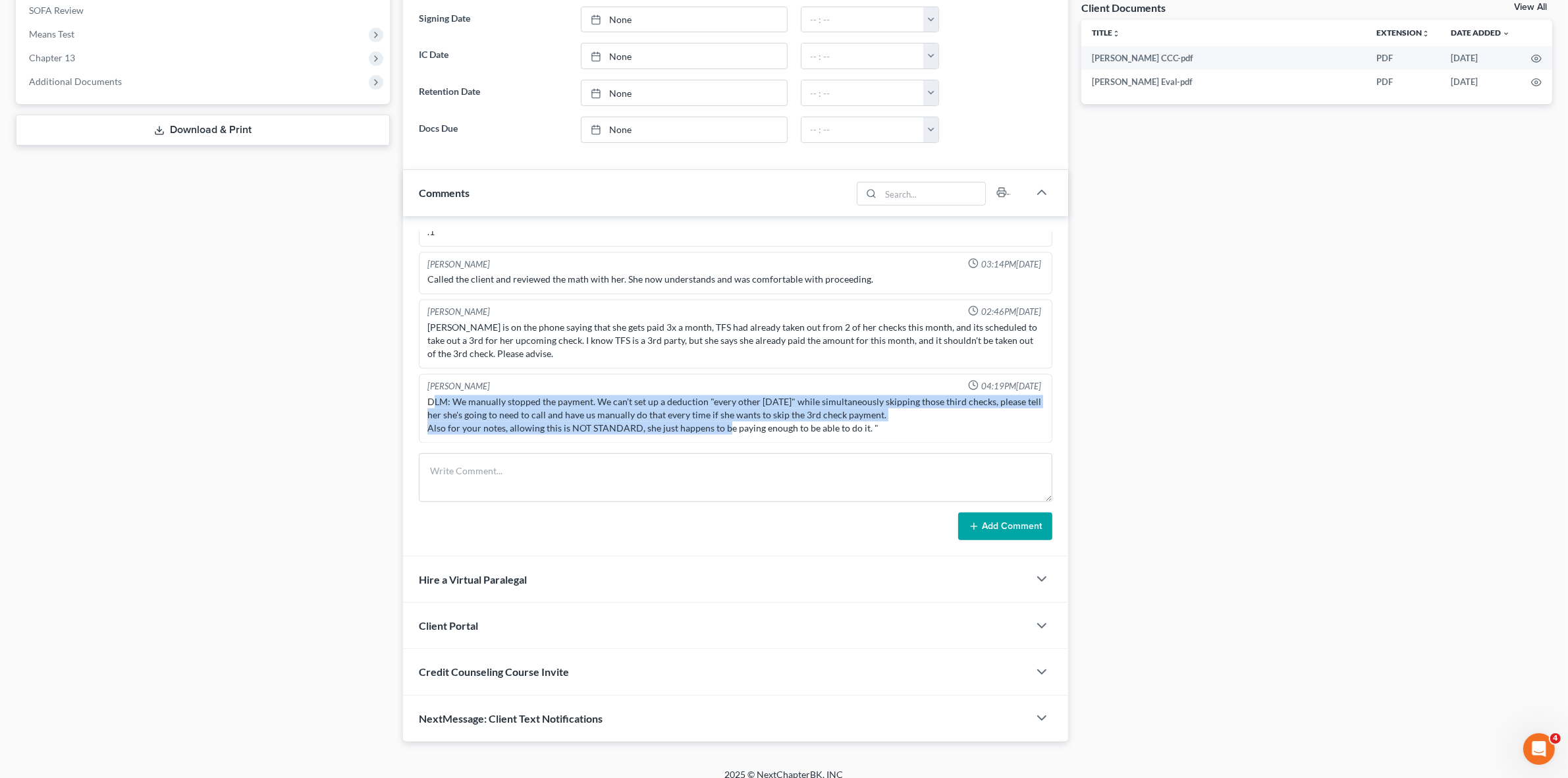
drag, startPoint x: 435, startPoint y: 396, endPoint x: 724, endPoint y: 427, distance: 290.7
click at [724, 427] on div "DLM: We manually stopped the payment. We can't set up a deduction "every other …" at bounding box center [736, 415] width 616 height 40
click at [724, 428] on div "DLM: We manually stopped the payment. We can't set up a deduction "every other …" at bounding box center [736, 415] width 616 height 40
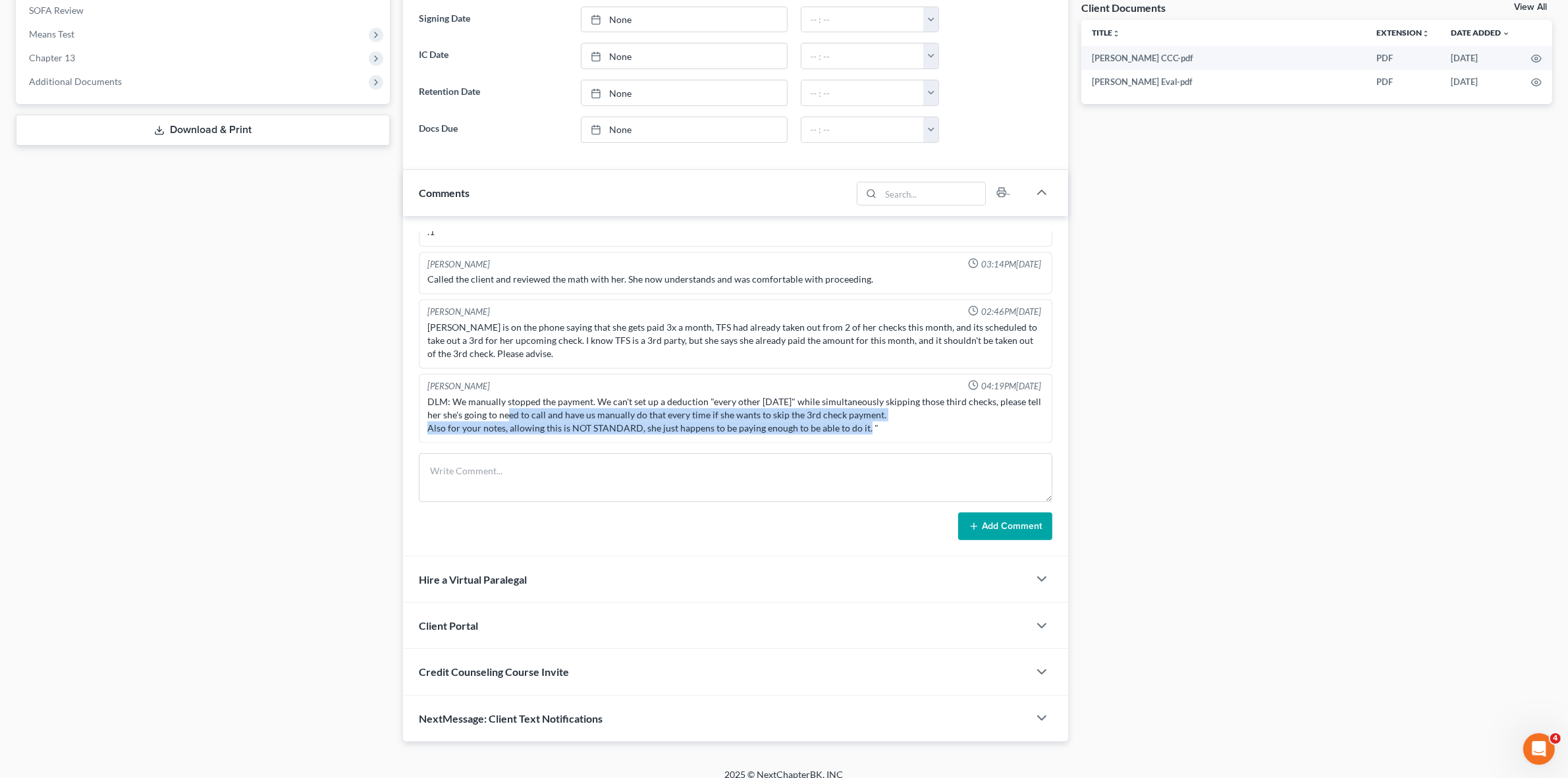
drag, startPoint x: 508, startPoint y: 422, endPoint x: 863, endPoint y: 435, distance: 355.2
click at [863, 435] on div "DLM: We manually stopped the payment. We can't set up a deduction "every other …" at bounding box center [736, 415] width 616 height 40
click at [857, 431] on div "DLM: We manually stopped the payment. We can't set up a deduction "every other …" at bounding box center [736, 415] width 616 height 40
drag, startPoint x: 657, startPoint y: 428, endPoint x: 871, endPoint y: 431, distance: 214.0
click at [871, 431] on div "DLM: We manually stopped the payment. We can't set up a deduction "every other …" at bounding box center [736, 415] width 616 height 40
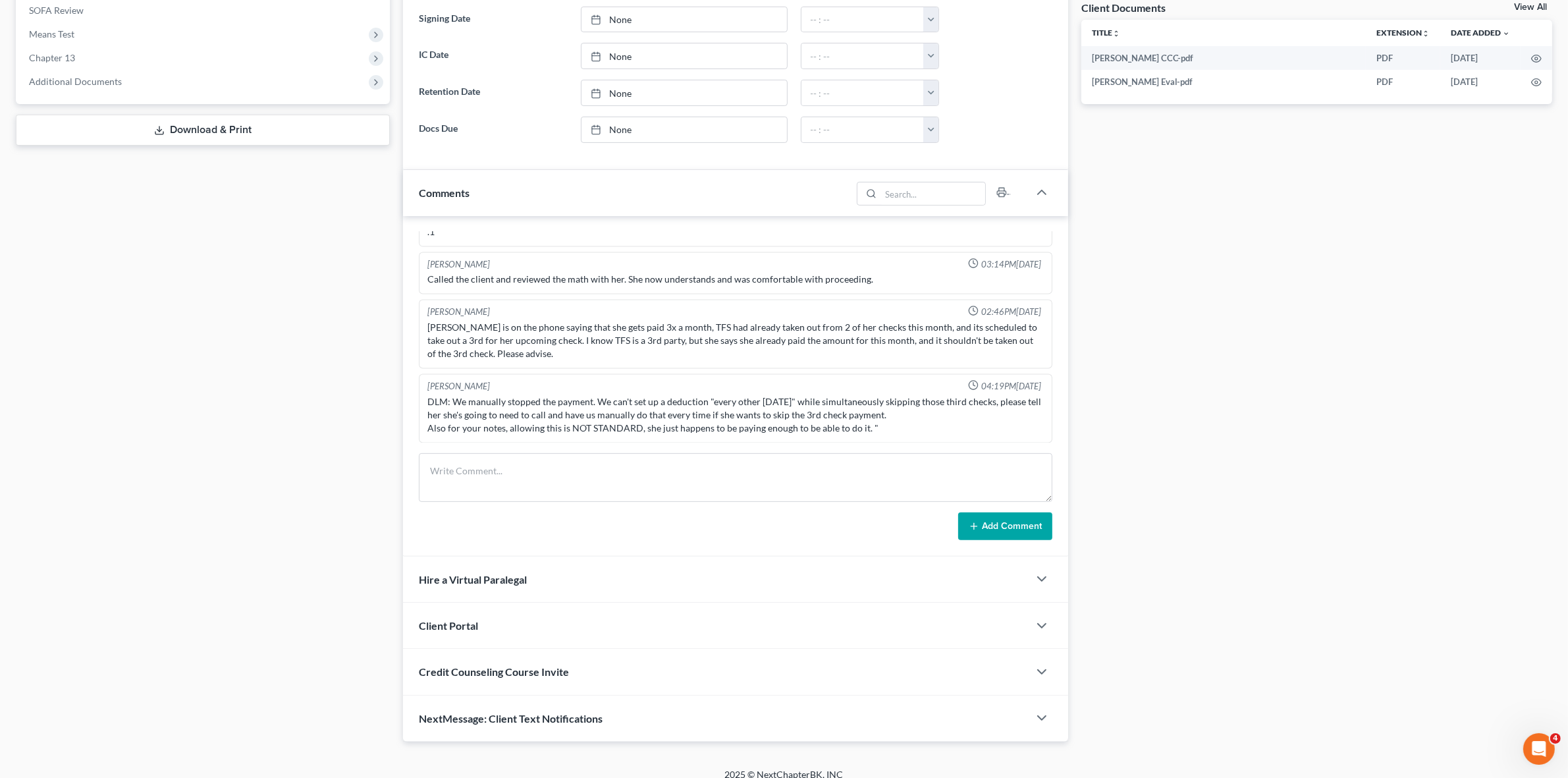
click at [838, 412] on div "DLM: We manually stopped the payment. We can't set up a deduction "every other …" at bounding box center [736, 415] width 616 height 40
click at [578, 335] on div "Smith, Erinn is on the phone saying that she gets paid 3x a month, TFS had alre…" at bounding box center [736, 340] width 616 height 40
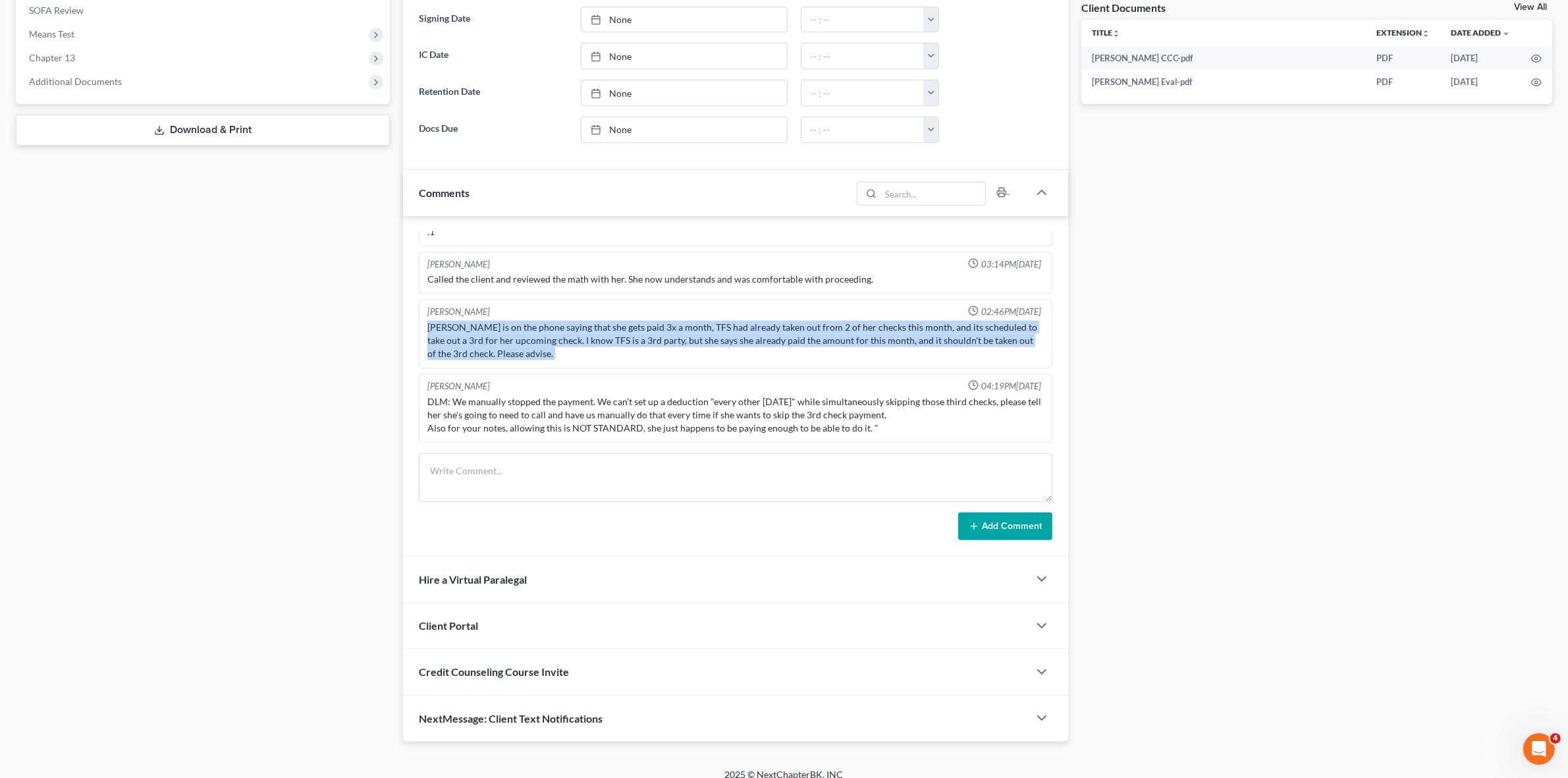
click at [578, 335] on div "Smith, Erinn is on the phone saying that she gets paid 3x a month, TFS had alre…" at bounding box center [736, 340] width 616 height 40
click at [561, 335] on div "Smith, Erinn is on the phone saying that she gets paid 3x a month, TFS had alre…" at bounding box center [736, 340] width 616 height 40
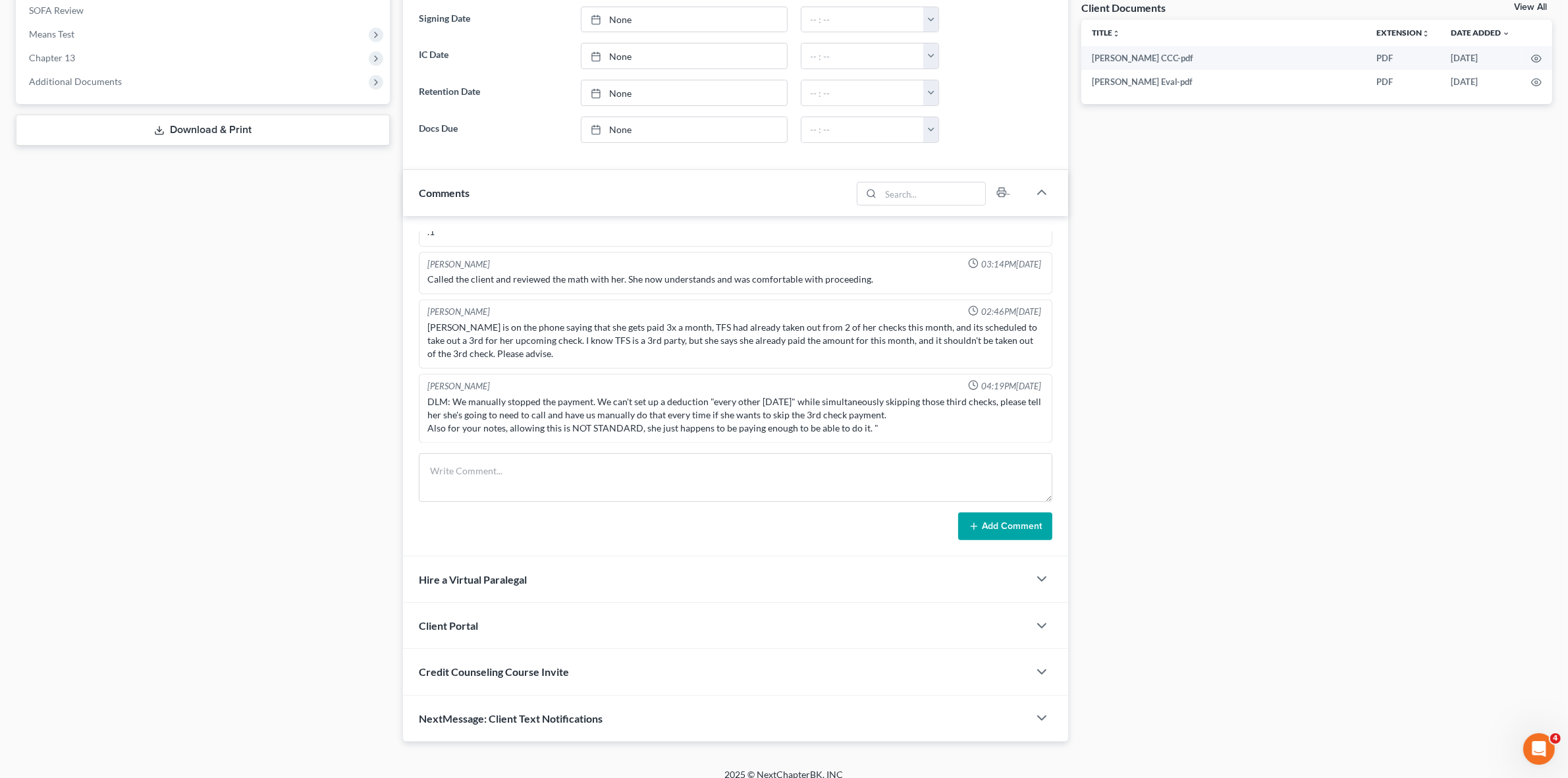
drag, startPoint x: 1217, startPoint y: 374, endPoint x: 1199, endPoint y: 519, distance: 146.1
click at [1199, 519] on div "Docs Tasks Events Fees Timer 100% Completed Nothing here yet! Signed Retainer D…" at bounding box center [1317, 187] width 484 height 1110
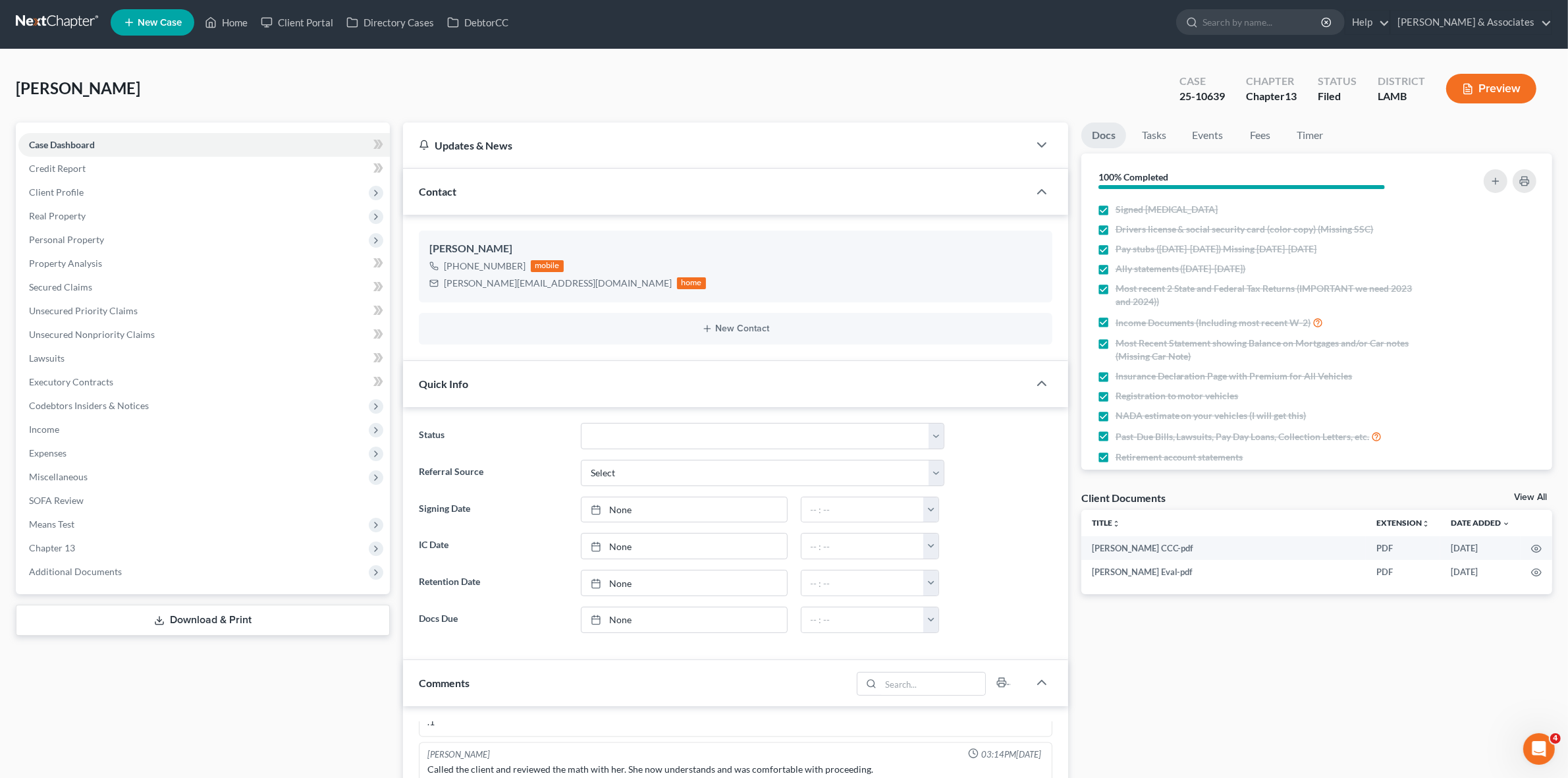
scroll to position [0, 0]
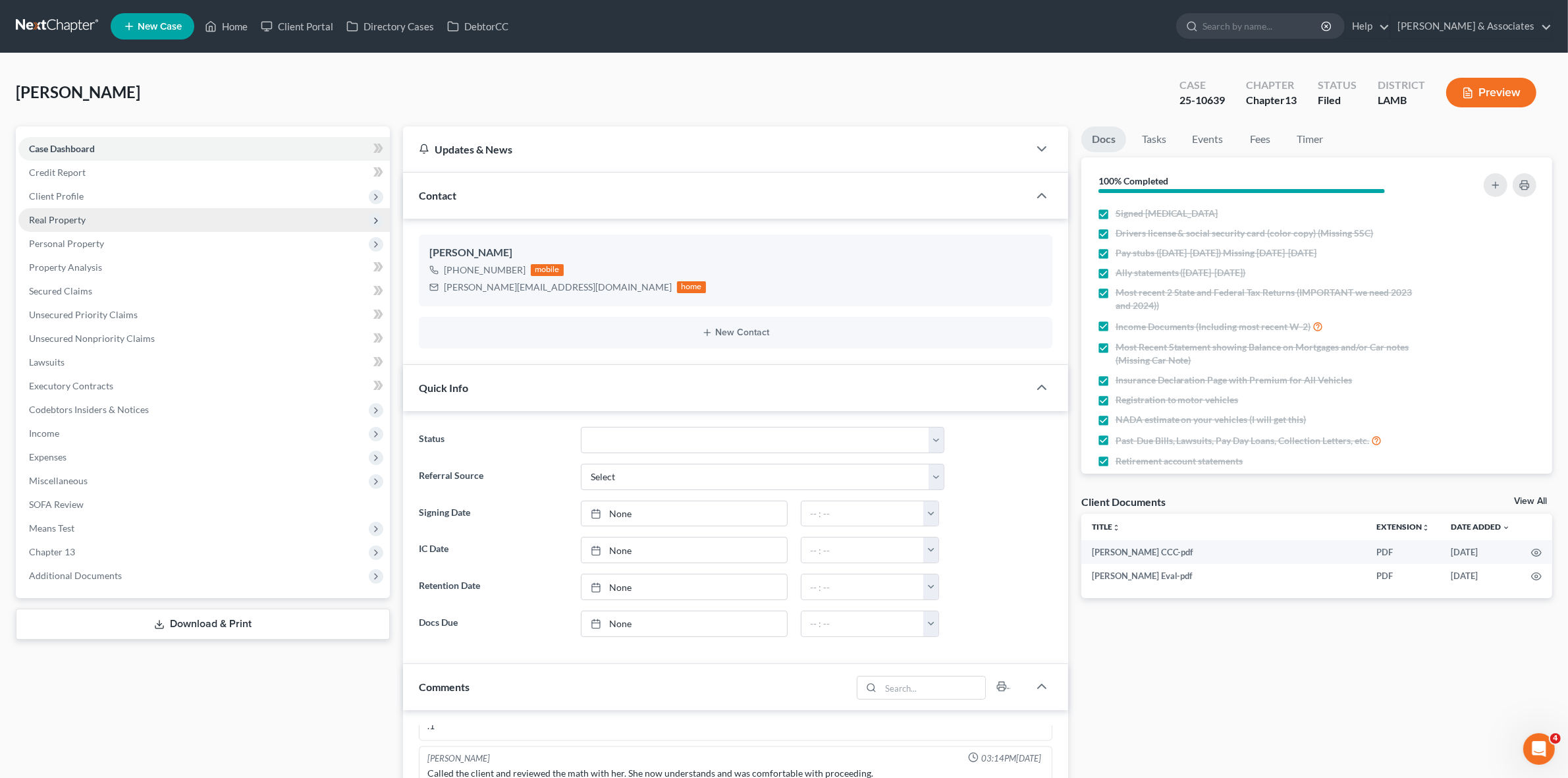
click at [150, 211] on span "Real Property" at bounding box center [204, 219] width 371 height 23
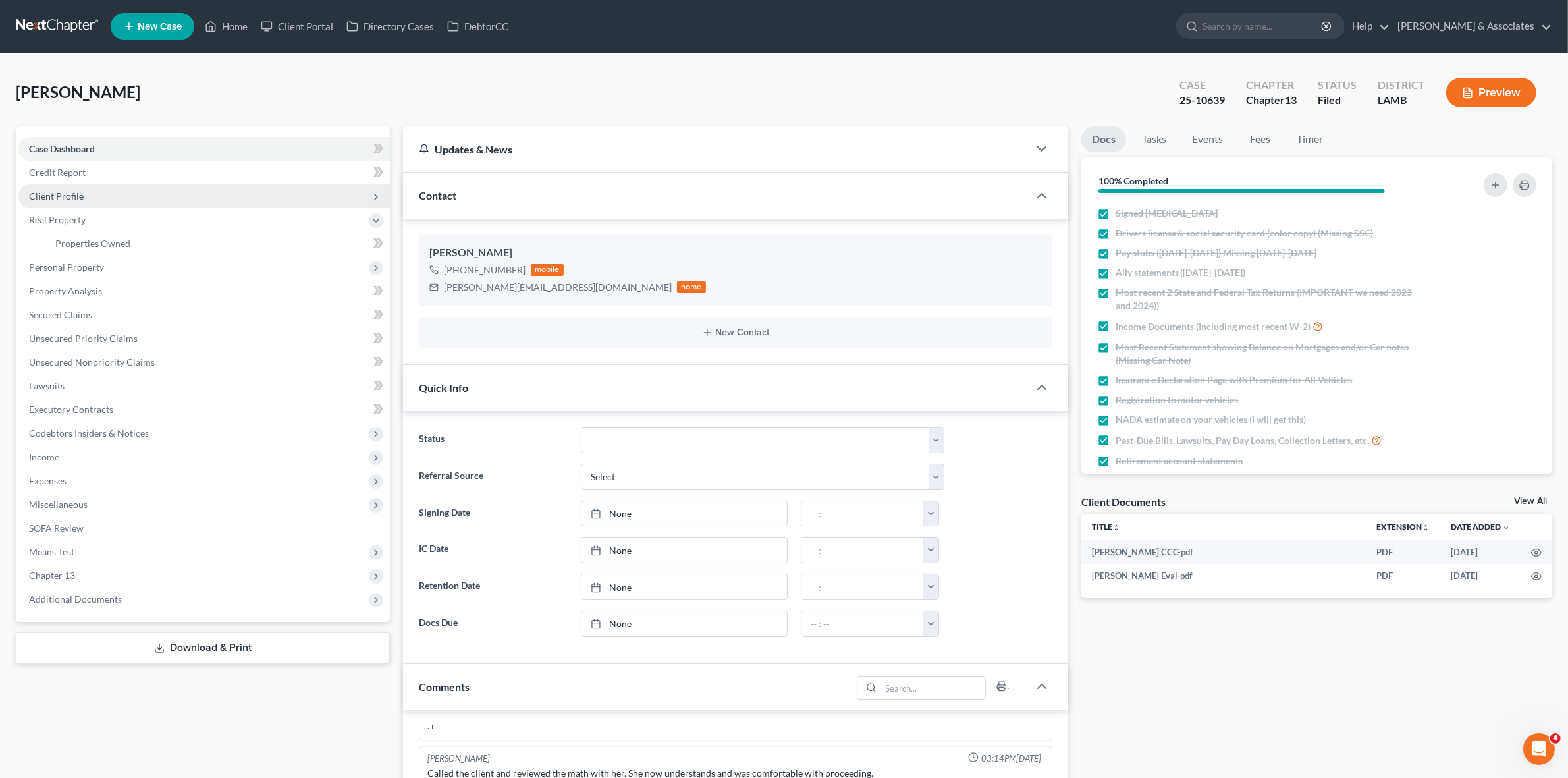
click at [133, 193] on span "Client Profile" at bounding box center [204, 196] width 371 height 23
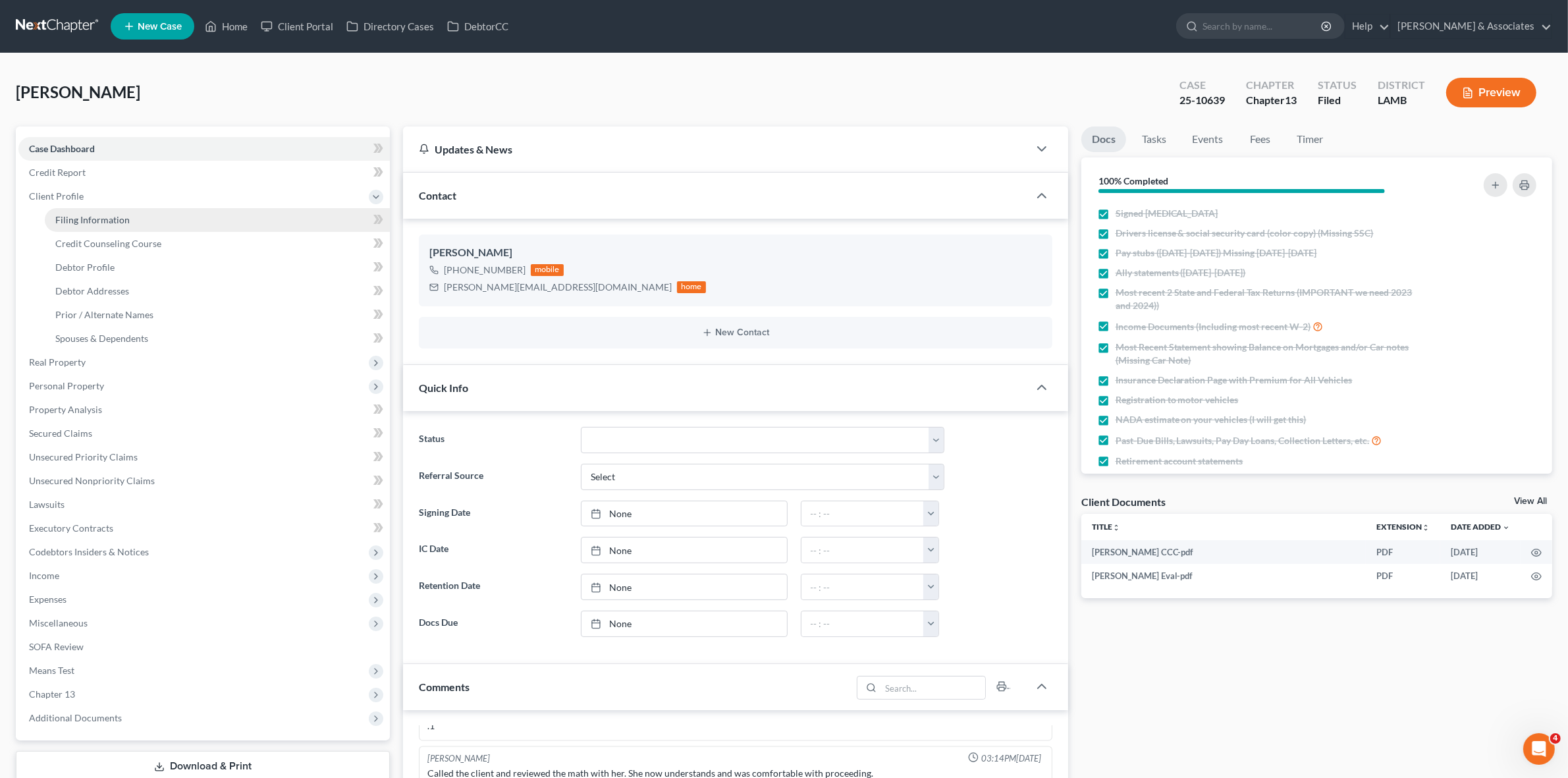
click at [135, 221] on link "Filing Information" at bounding box center [218, 219] width 345 height 23
select select "1"
select select "0"
select select "3"
select select "19"
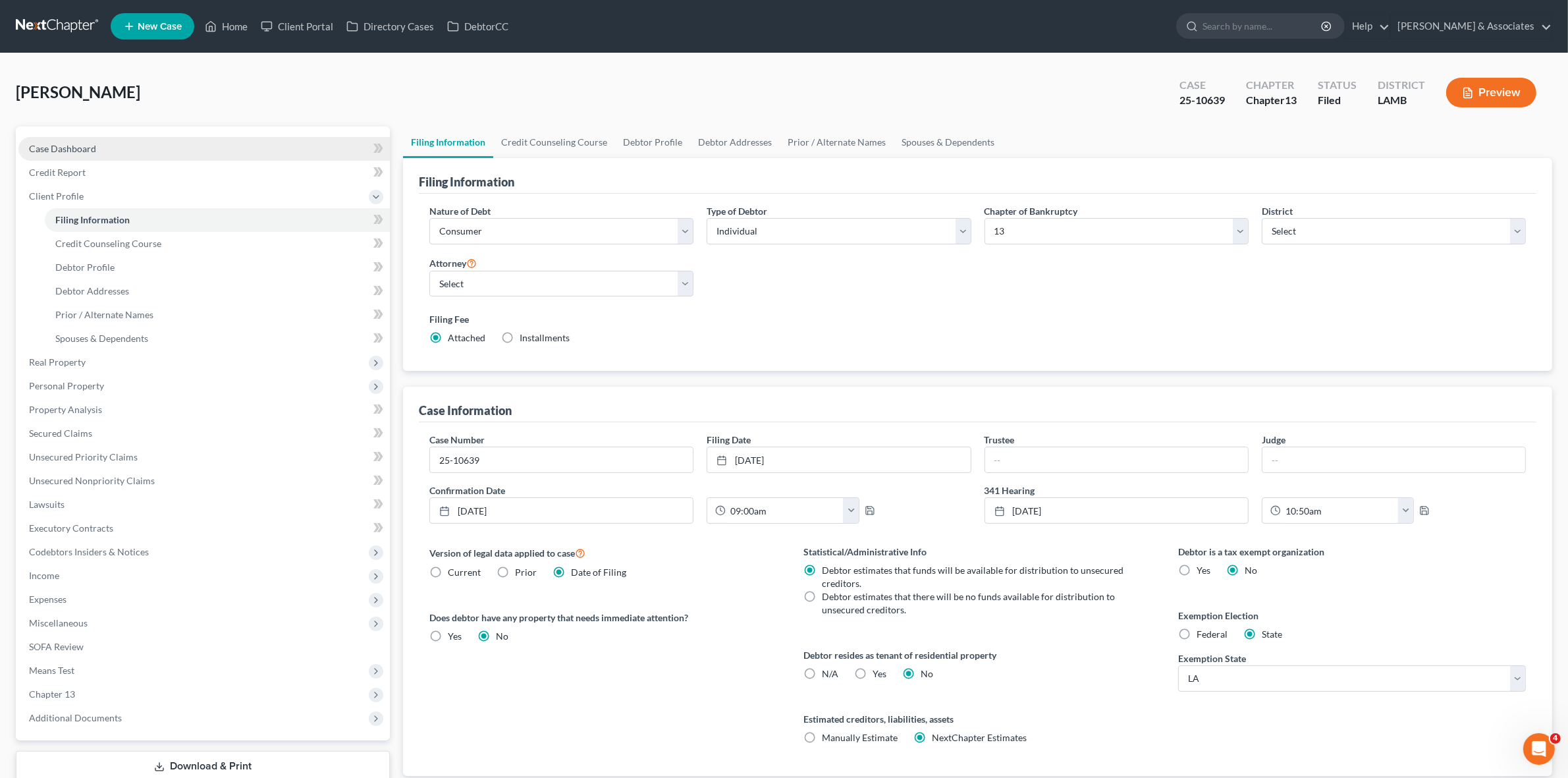
click at [318, 143] on link "Case Dashboard" at bounding box center [204, 148] width 371 height 23
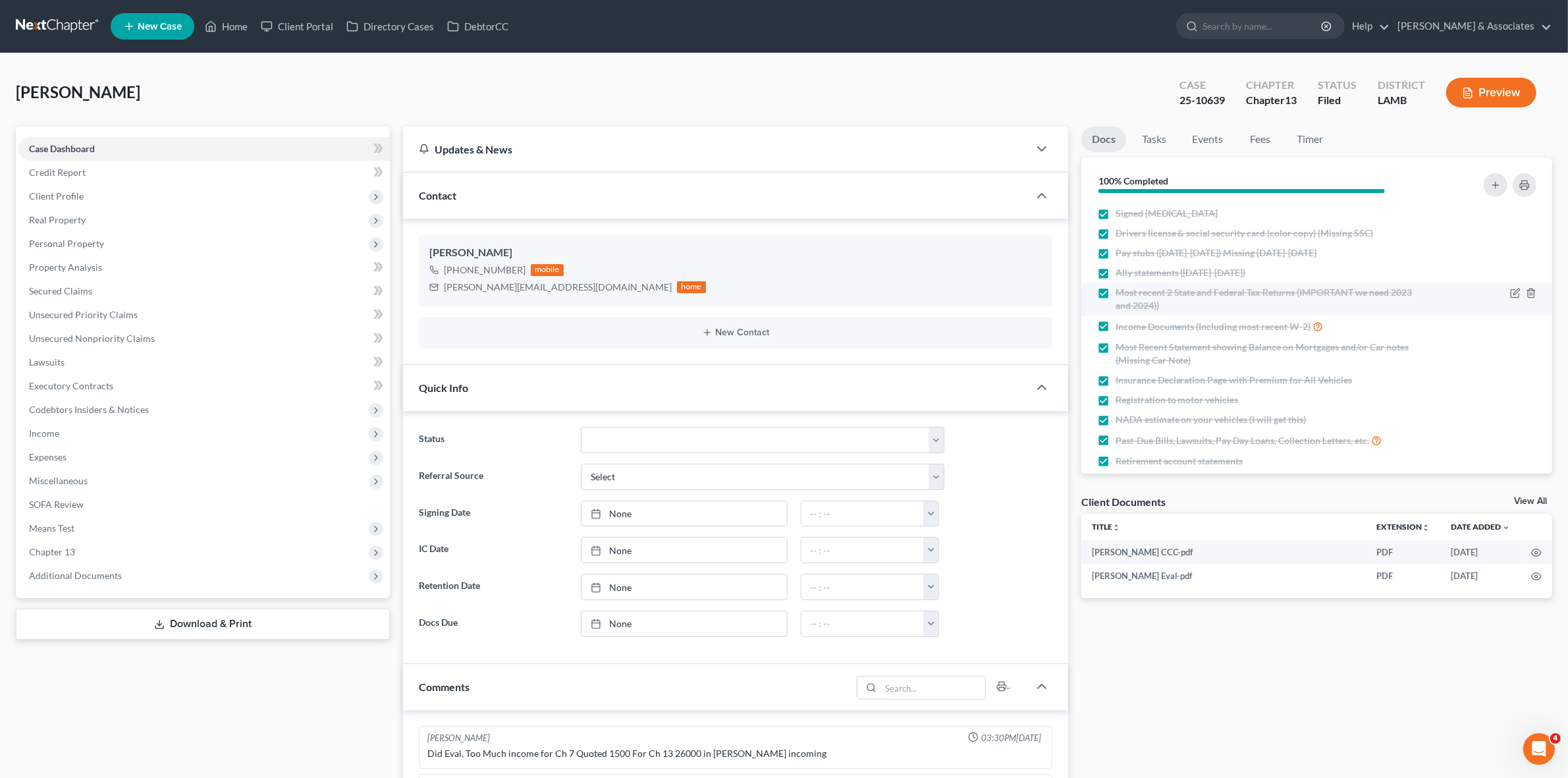
scroll to position [2519, 0]
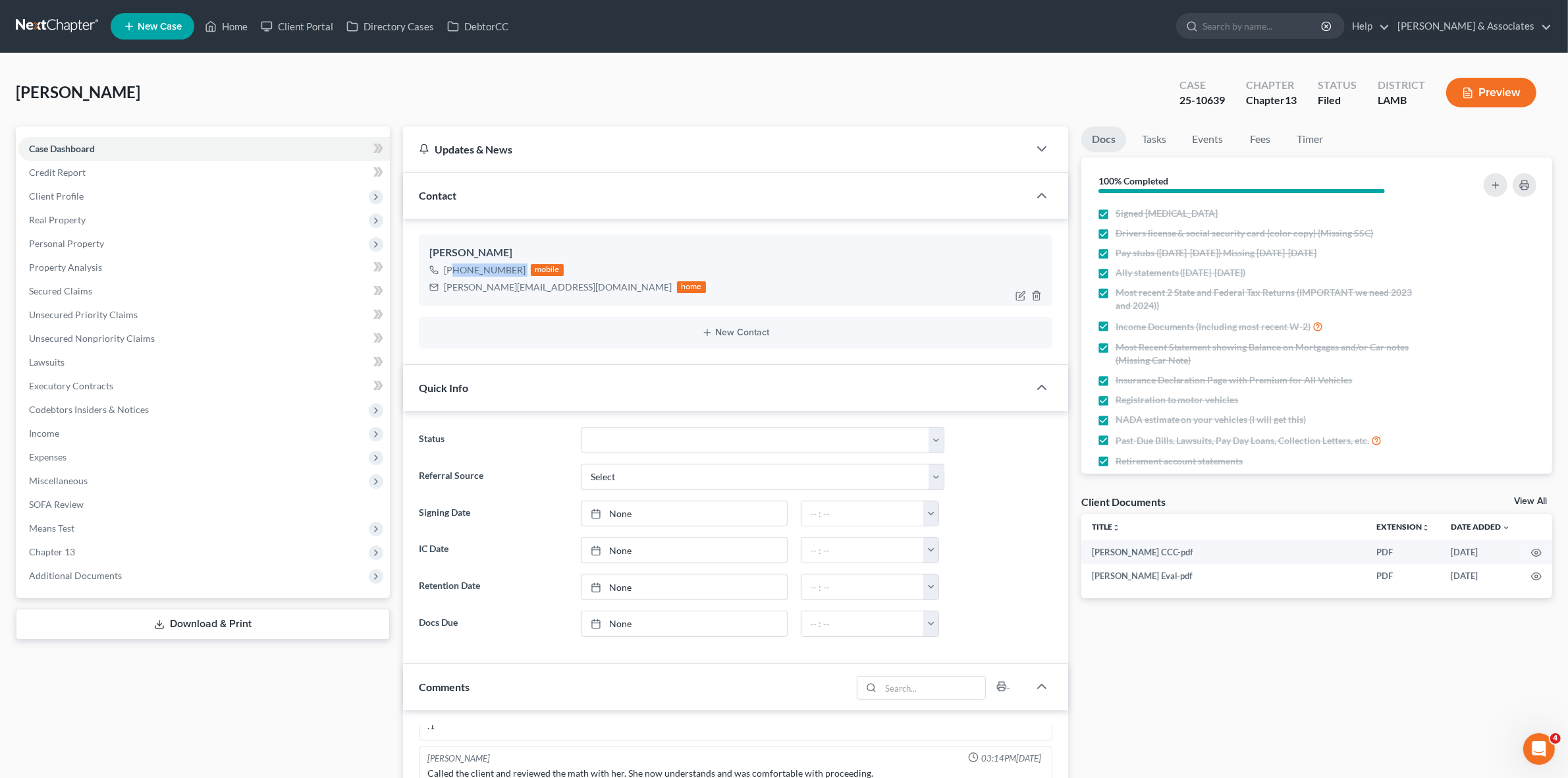
drag, startPoint x: 455, startPoint y: 267, endPoint x: 522, endPoint y: 273, distance: 67.3
click at [522, 273] on div "+1 (225) 975-0361 mobile" at bounding box center [567, 270] width 276 height 17
copy div "(225) 975-0361"
click at [152, 193] on span "Client Profile" at bounding box center [204, 196] width 371 height 23
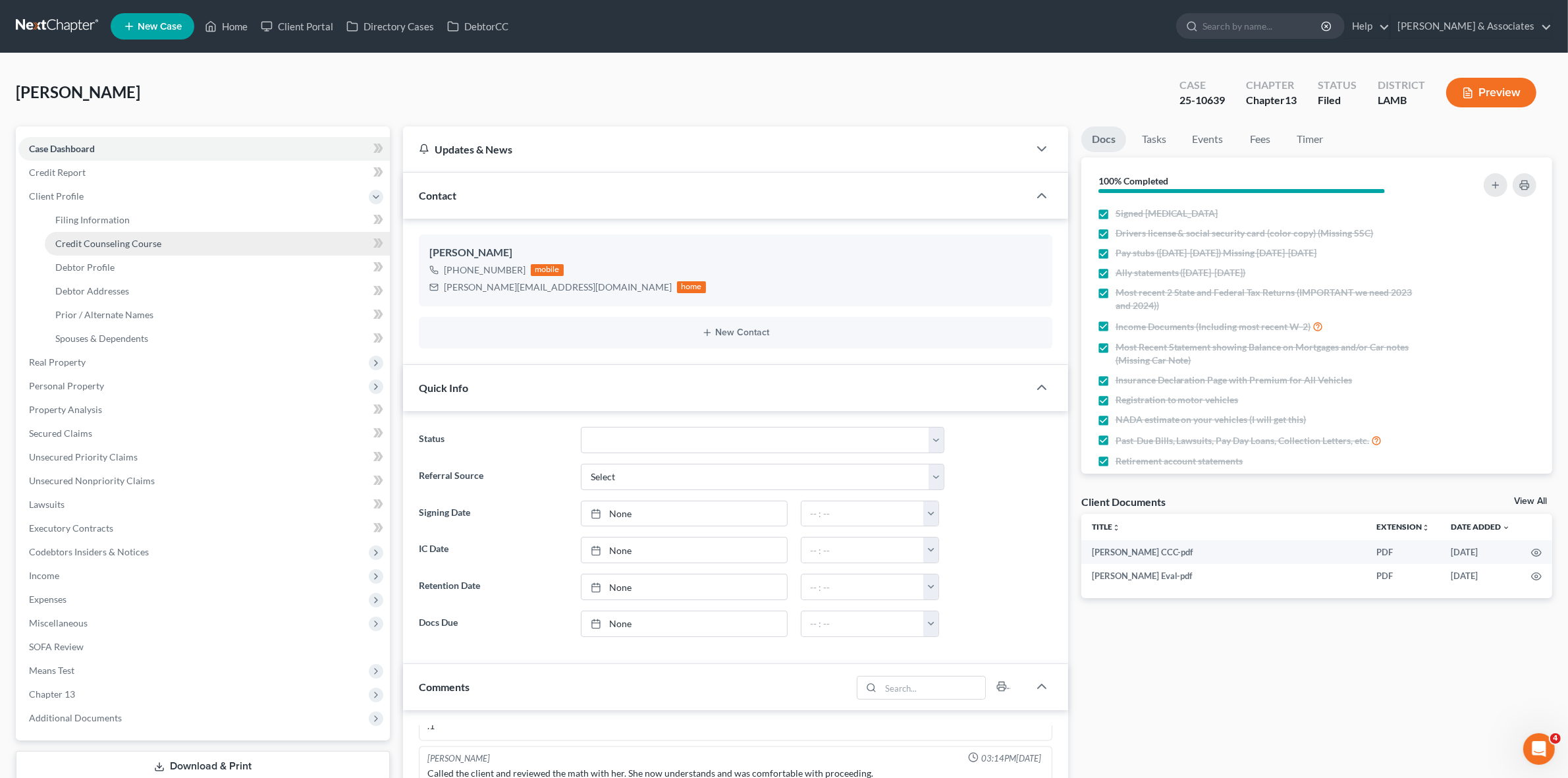
click at [178, 232] on link "Credit Counseling Course" at bounding box center [218, 243] width 345 height 23
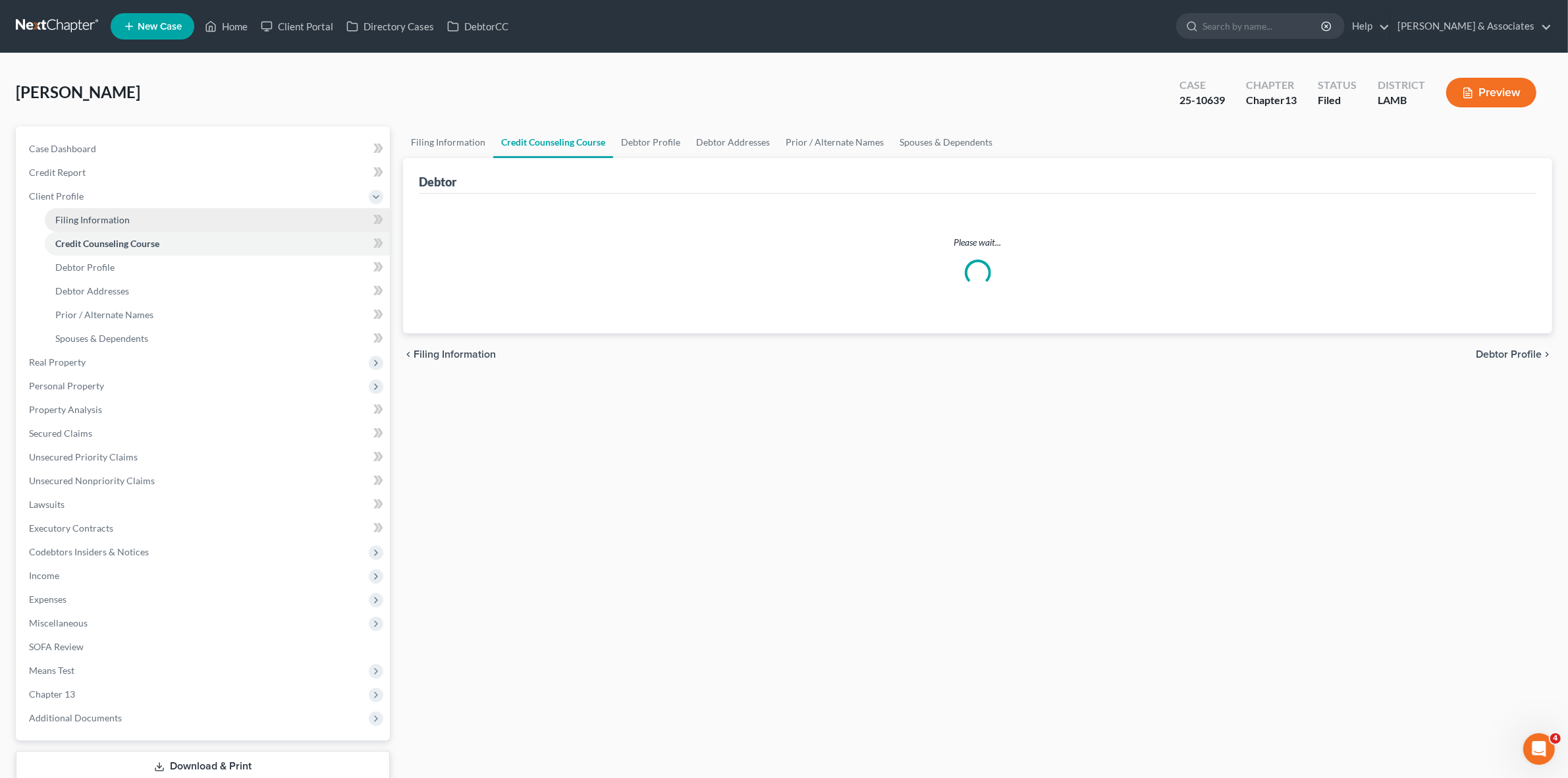
click at [179, 225] on link "Filing Information" at bounding box center [218, 219] width 345 height 23
select select "1"
select select "0"
select select "3"
select select "35"
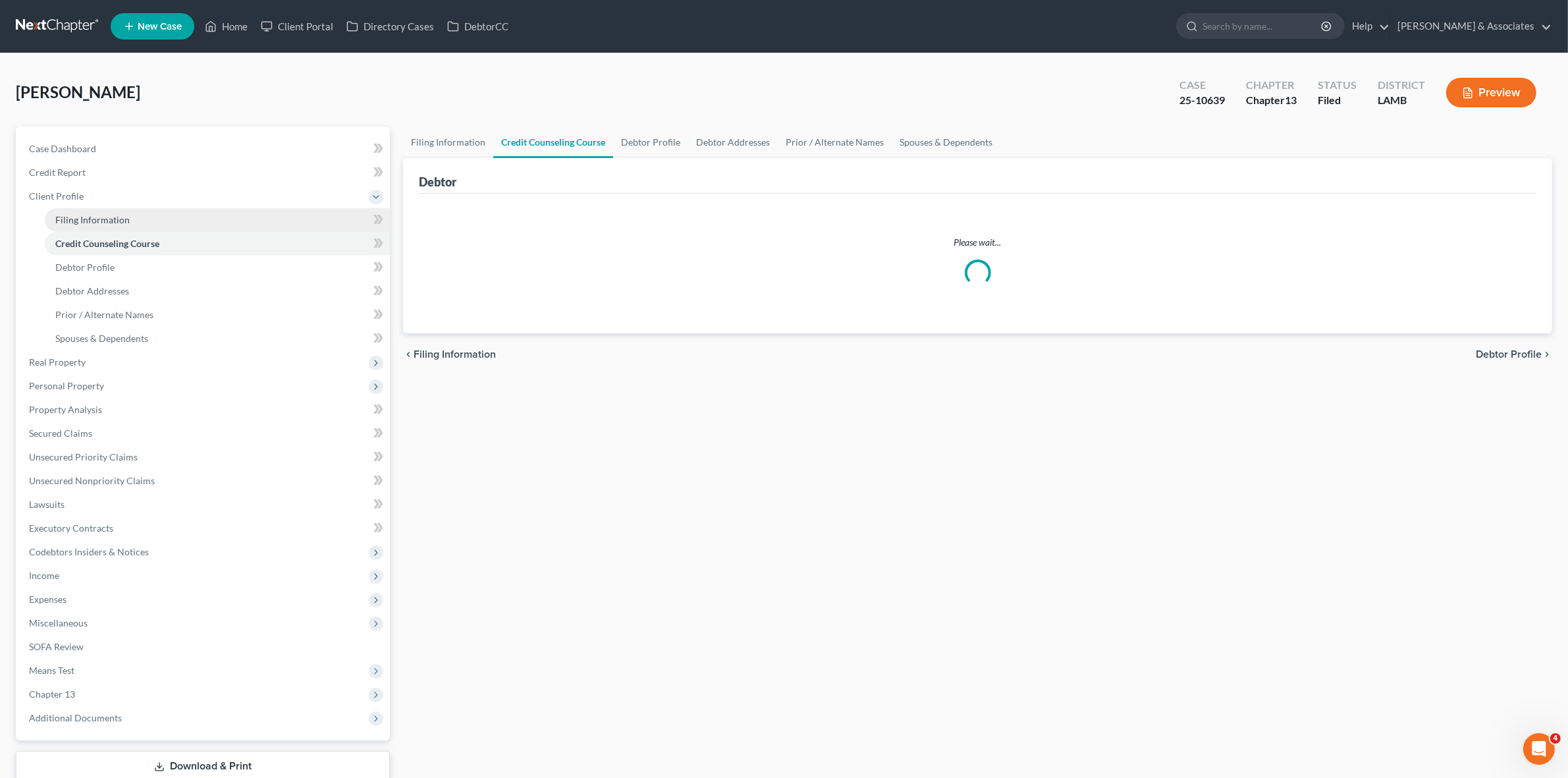
select select "0"
select select "19"
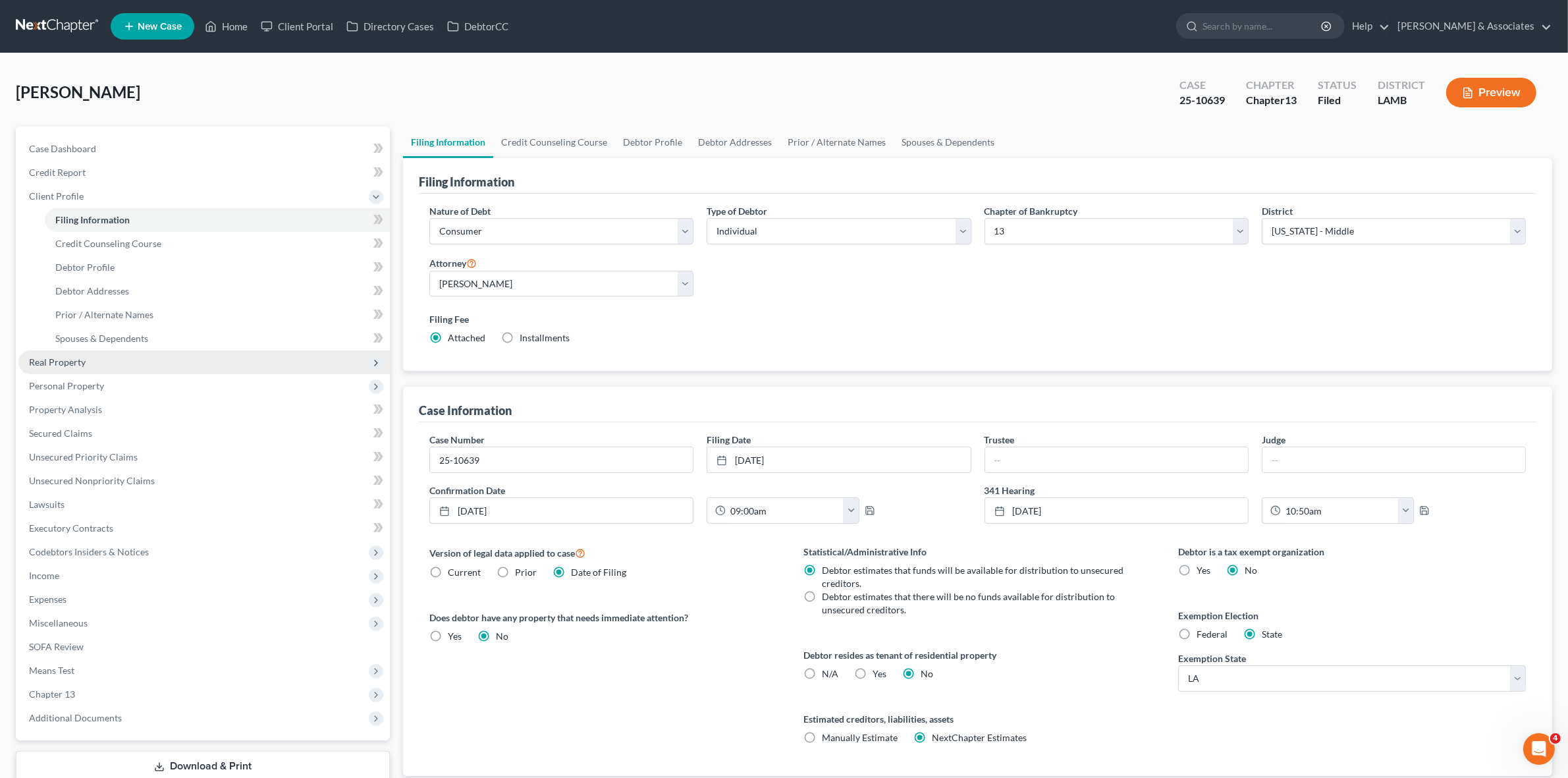
click at [192, 366] on span "Real Property" at bounding box center [204, 362] width 371 height 23
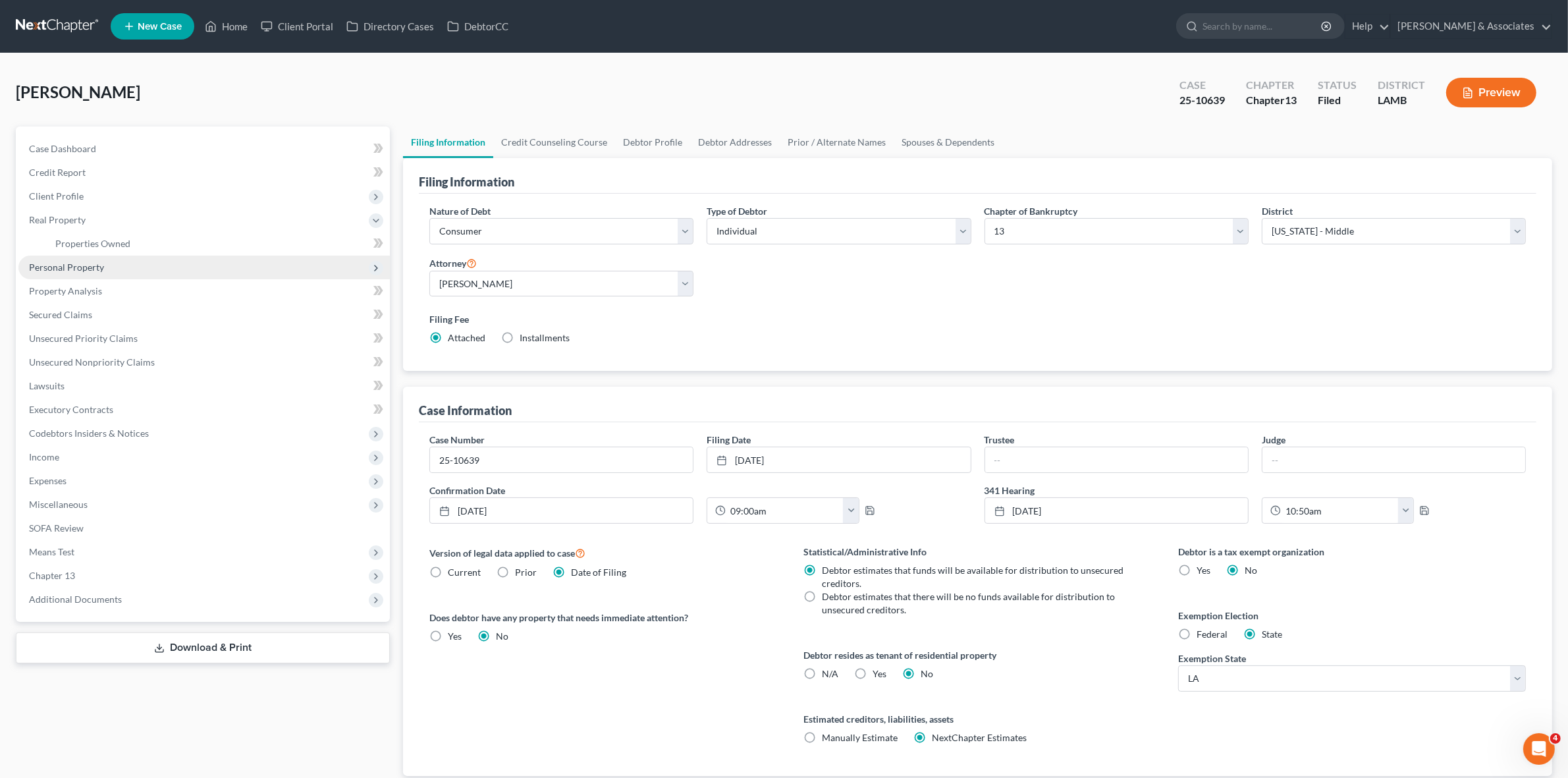
click at [175, 270] on span "Personal Property" at bounding box center [204, 267] width 371 height 23
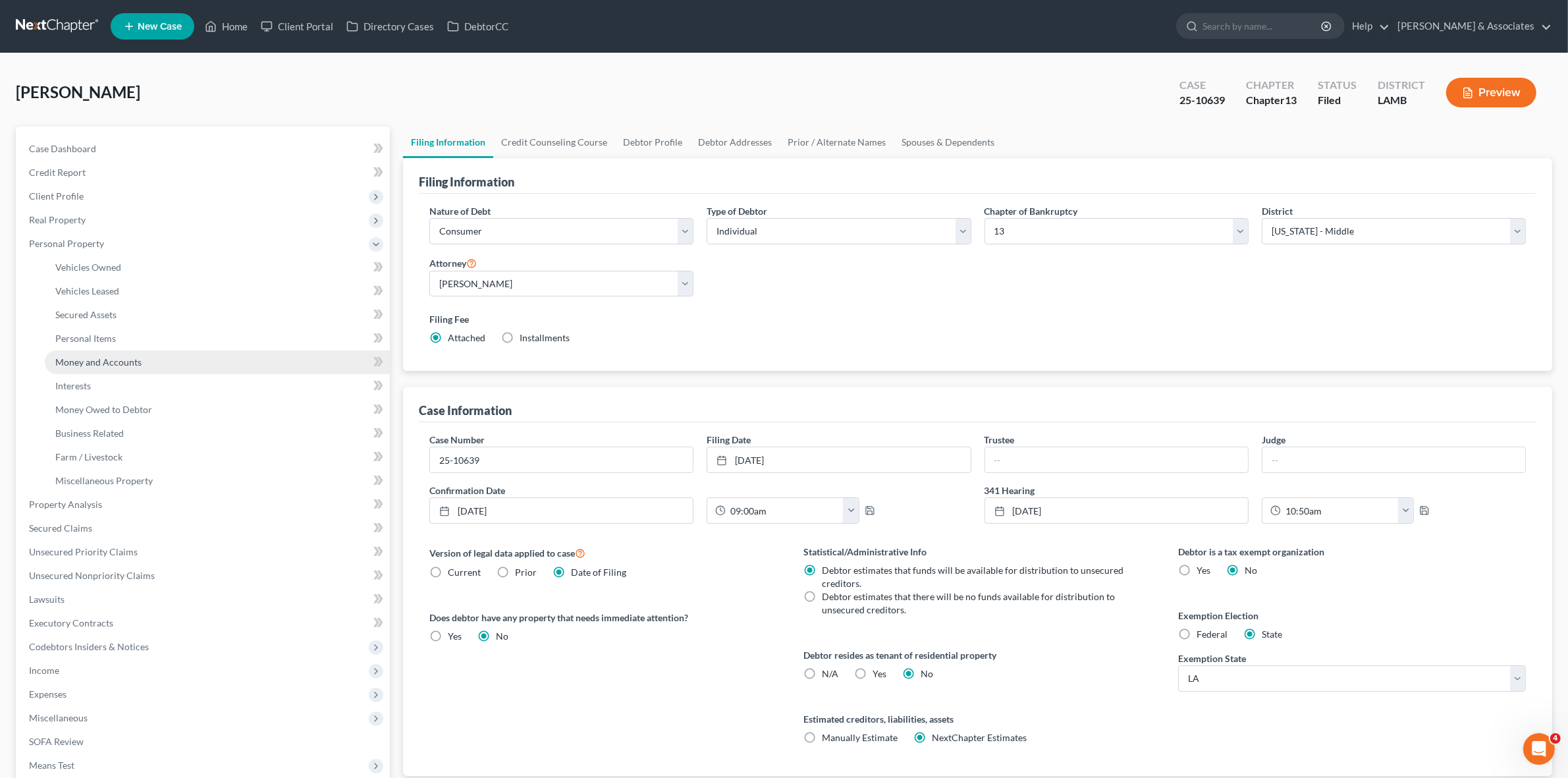
click at [179, 370] on link "Money and Accounts" at bounding box center [218, 362] width 345 height 23
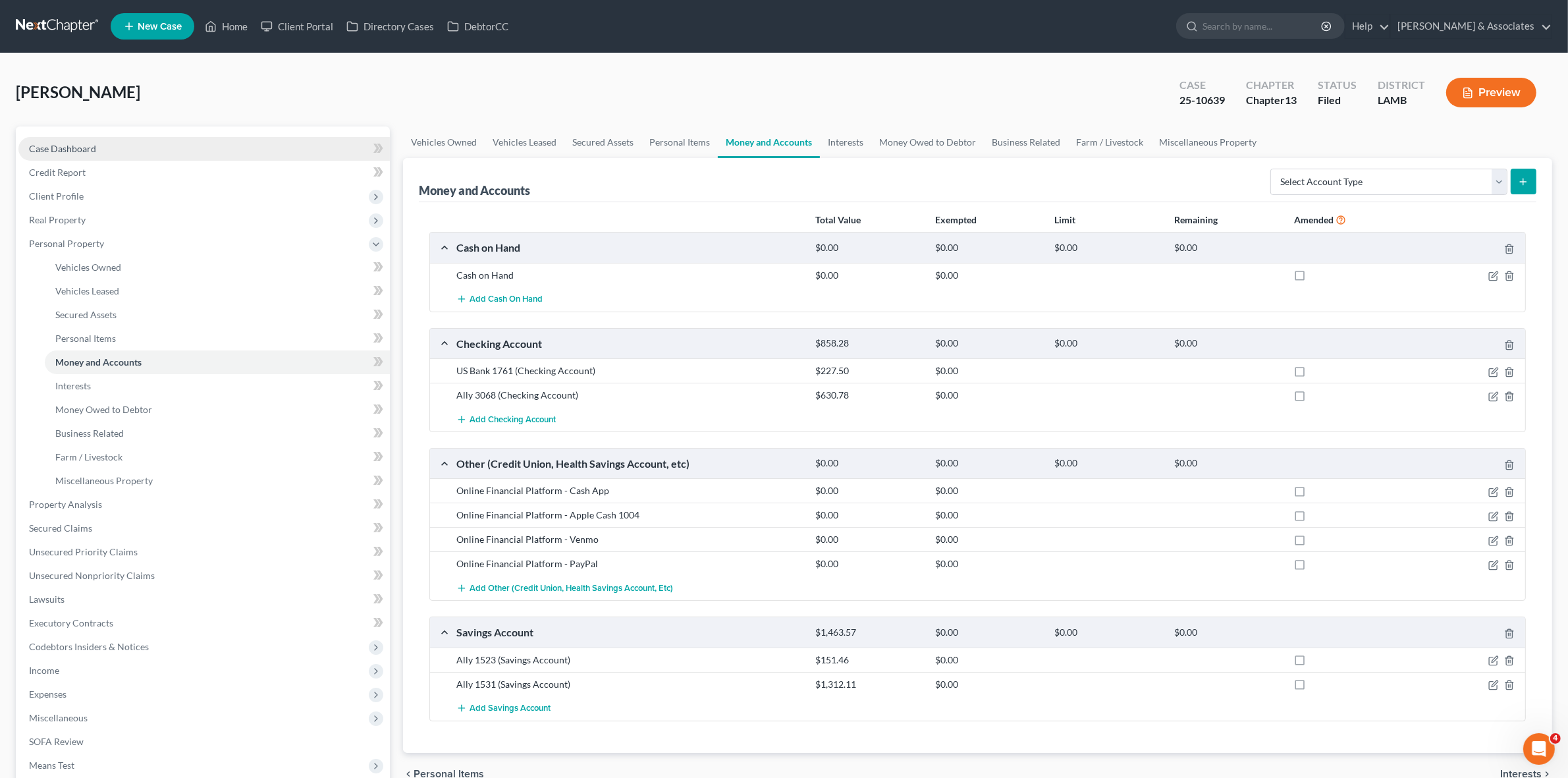
click at [280, 142] on link "Case Dashboard" at bounding box center [204, 148] width 371 height 23
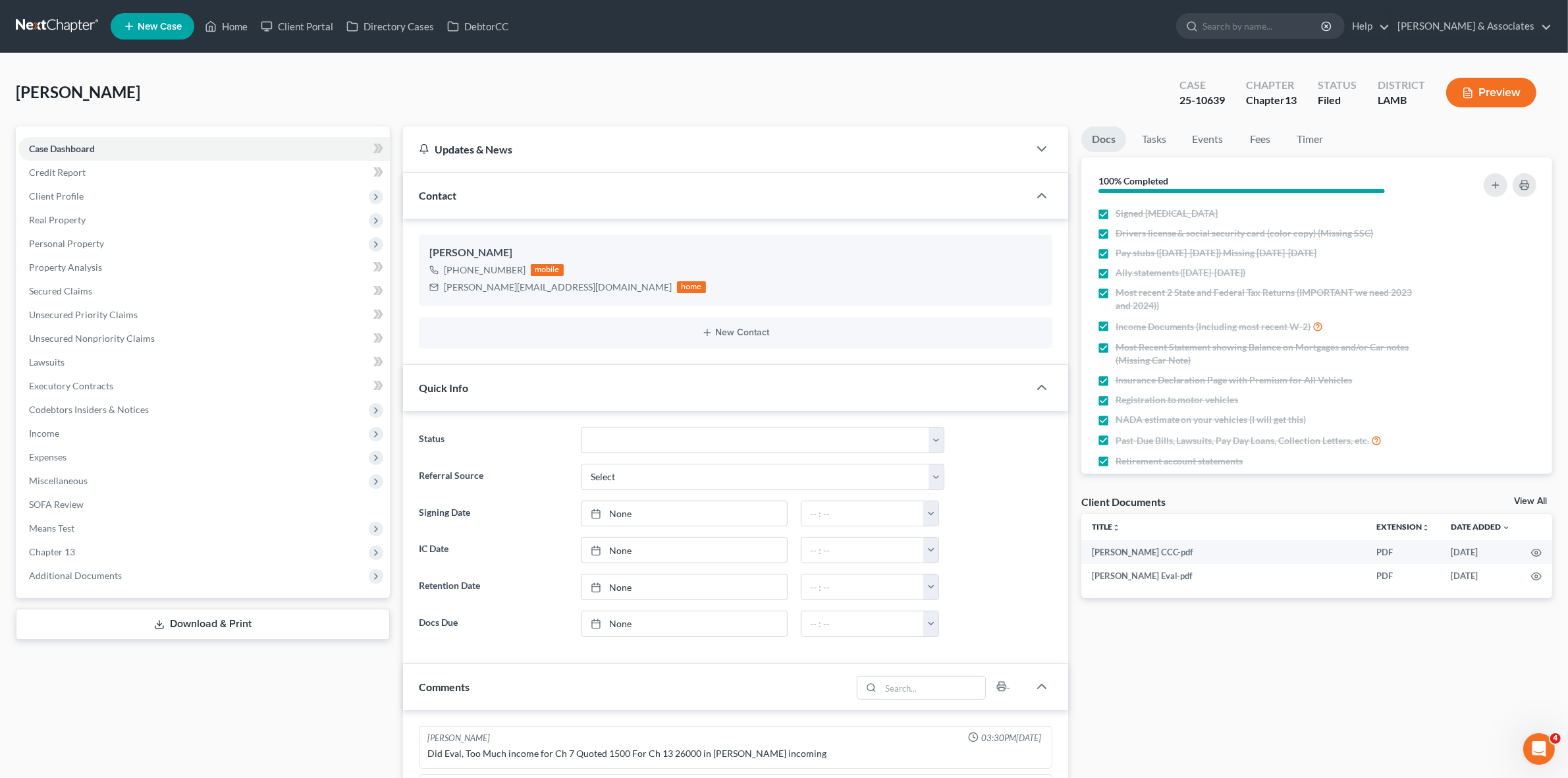
scroll to position [2519, 0]
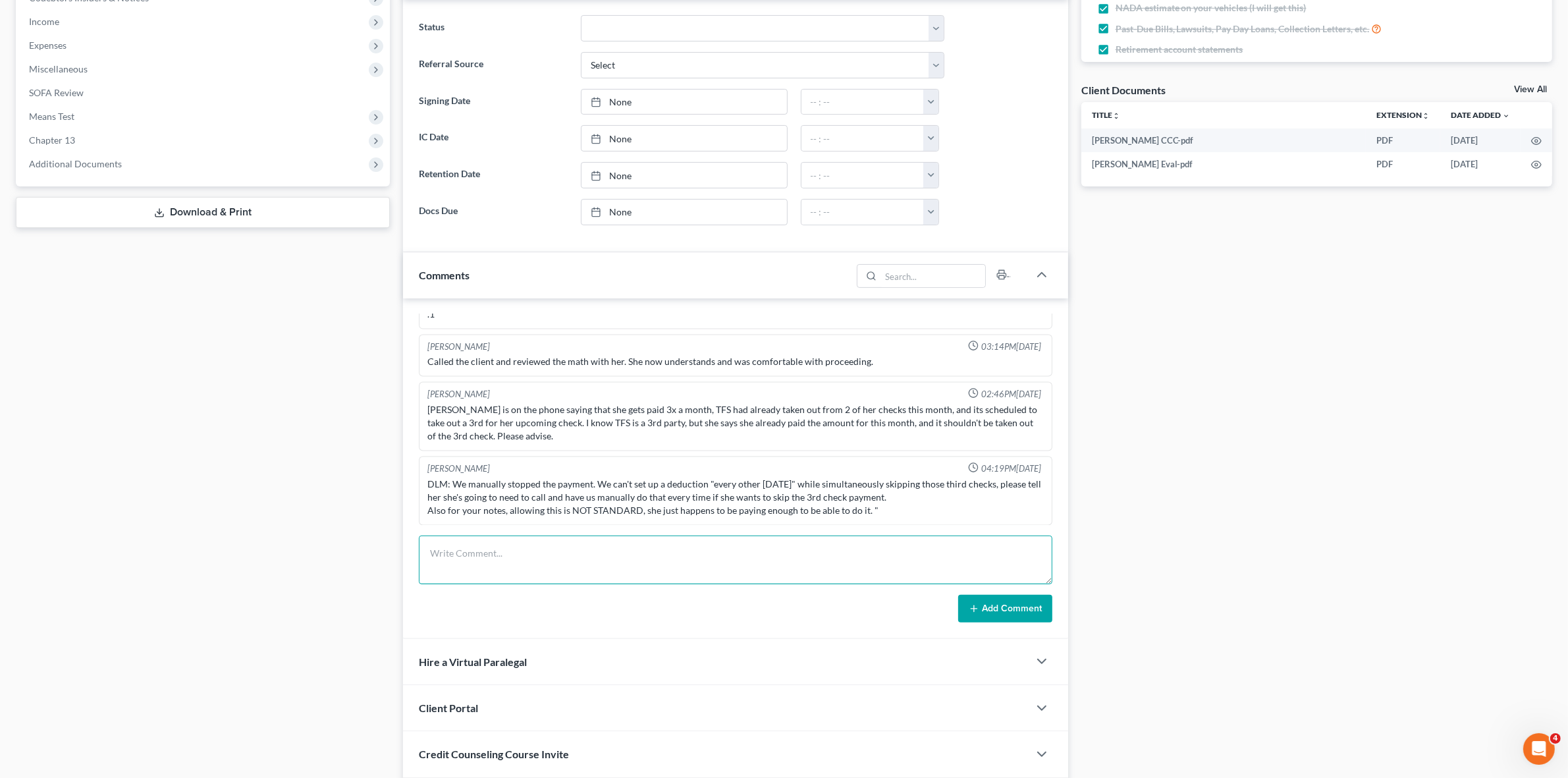
click at [685, 562] on textarea at bounding box center [736, 560] width 633 height 48
click at [748, 558] on textarea "Spoke to client over the phone to request DOF docs.:" at bounding box center [736, 560] width 633 height 48
paste textarea "Updated Driver's License Bank statements covering 7/28/25 (US Bank checking, Al…"
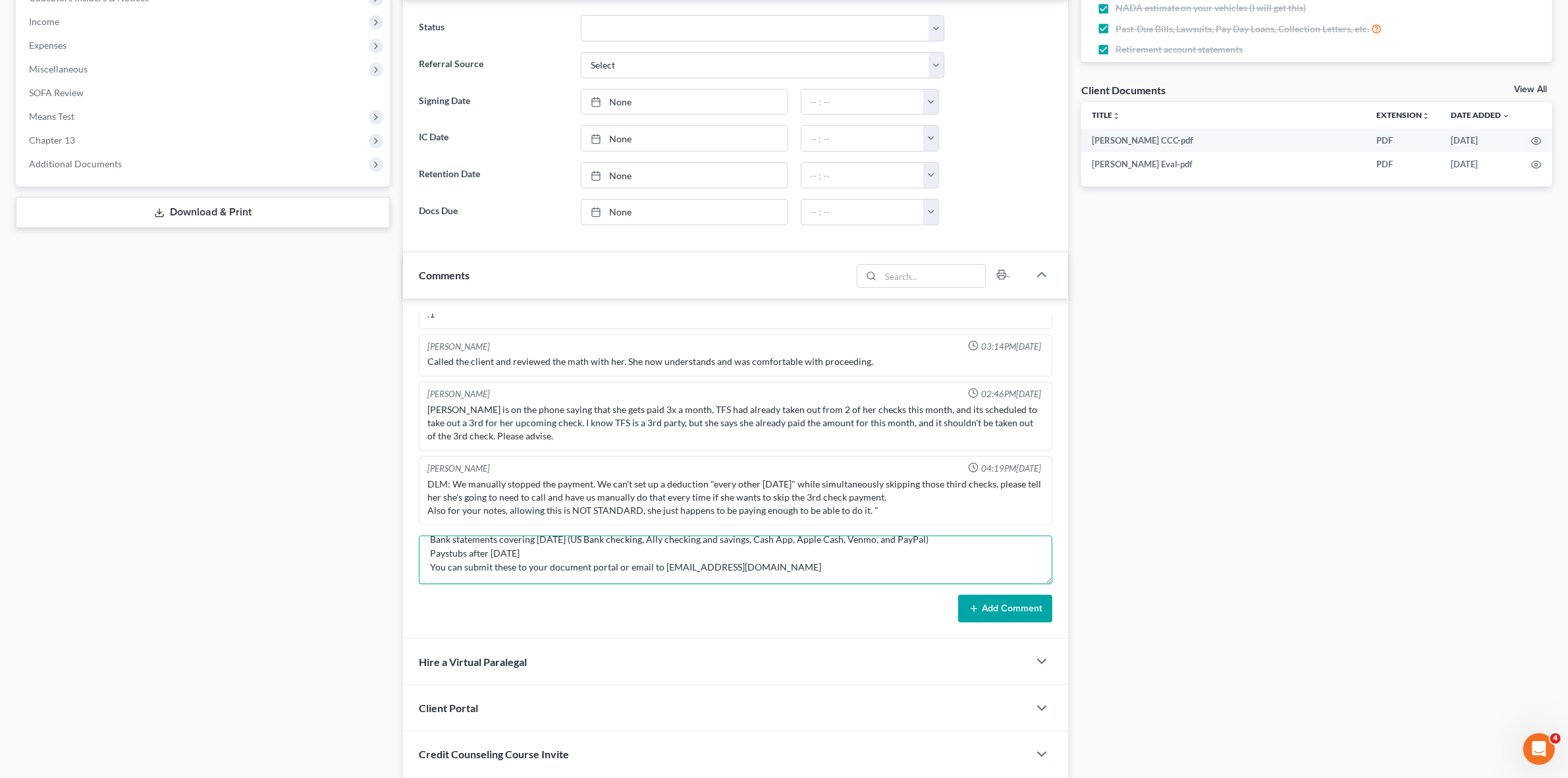
scroll to position [0, 0]
type textarea "Spoke to client over the phone to request DOF docs.: Updated Driver's License B…"
click at [965, 607] on button "Add Comment" at bounding box center [1005, 609] width 94 height 27
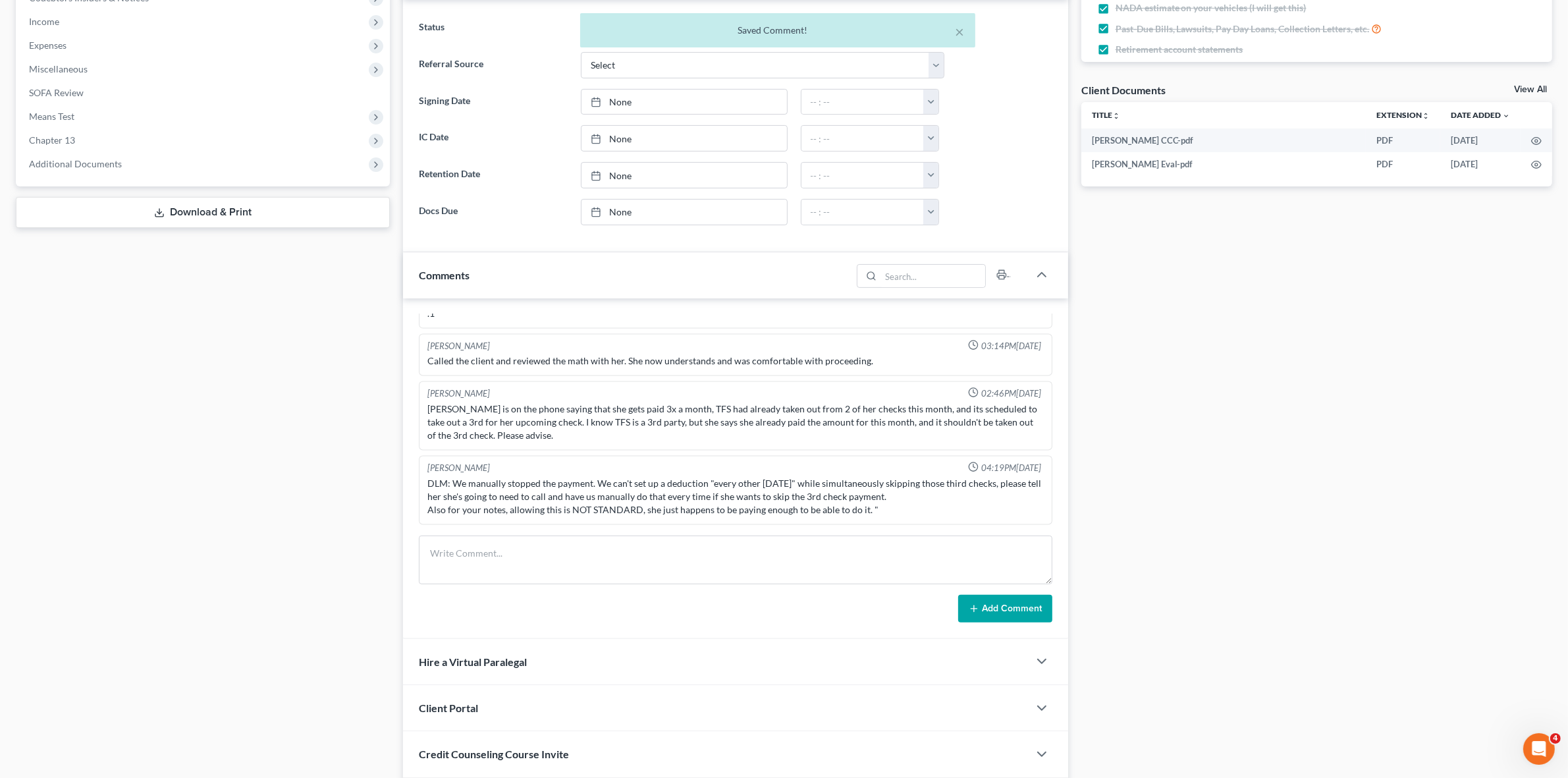
scroll to position [2621, 0]
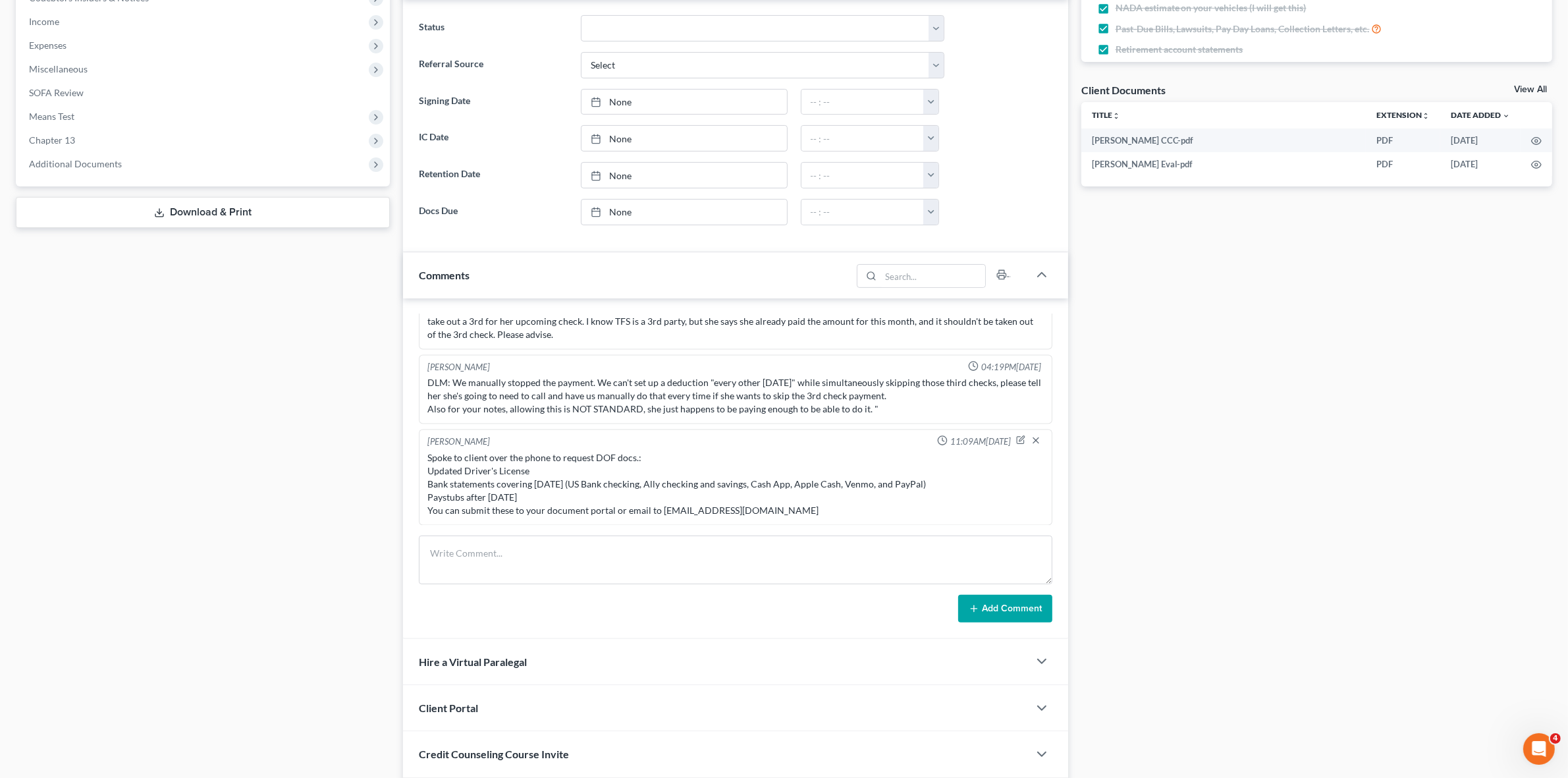
click at [309, 482] on div "Case Dashboard Payments Invoices Payments Payments Credit Report Client Profile" at bounding box center [202, 269] width 388 height 1110
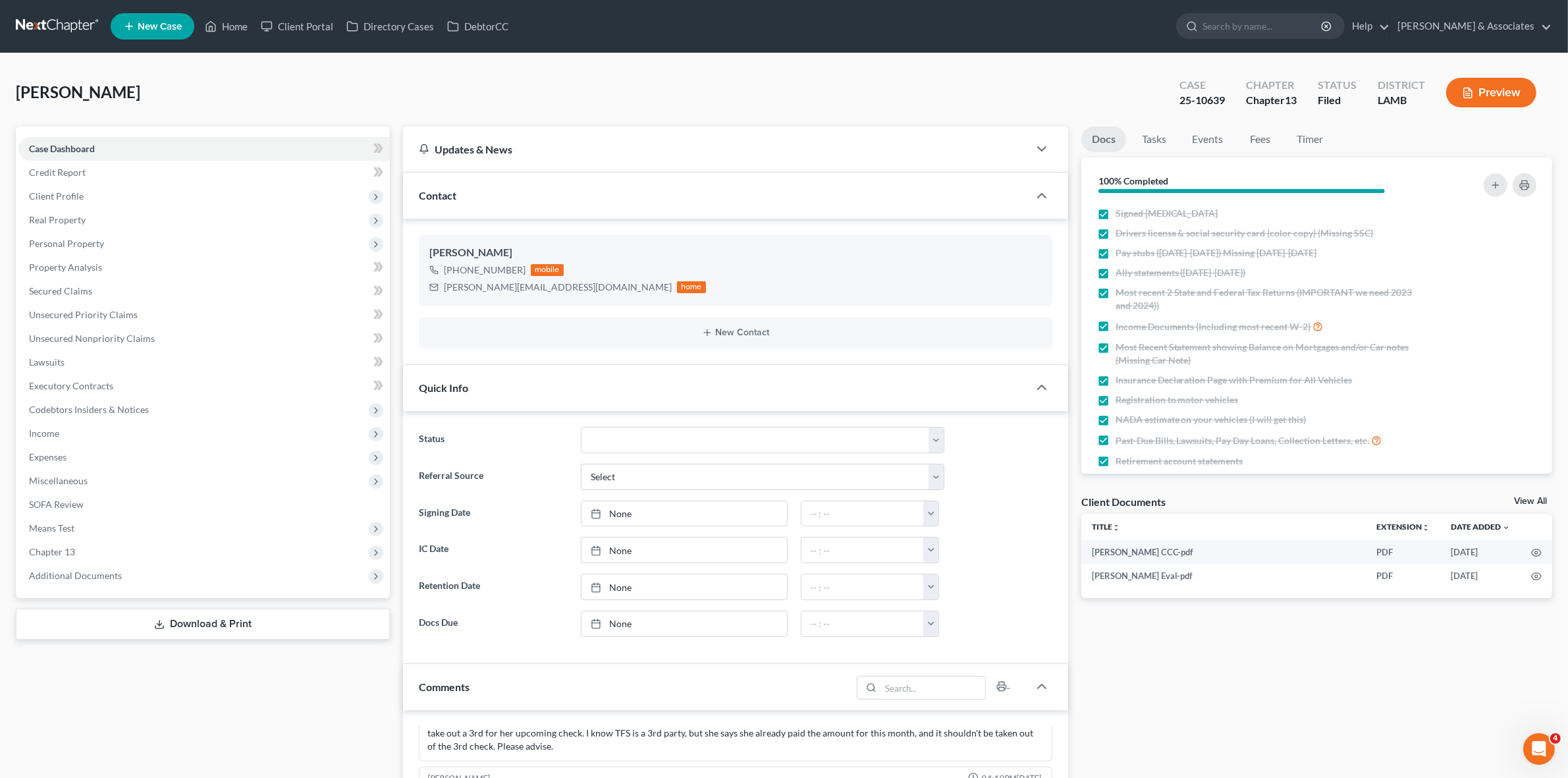
click at [1206, 97] on div "25-10639" at bounding box center [1202, 100] width 45 height 15
copy div "25-10639"
click at [60, 28] on link at bounding box center [58, 26] width 85 height 23
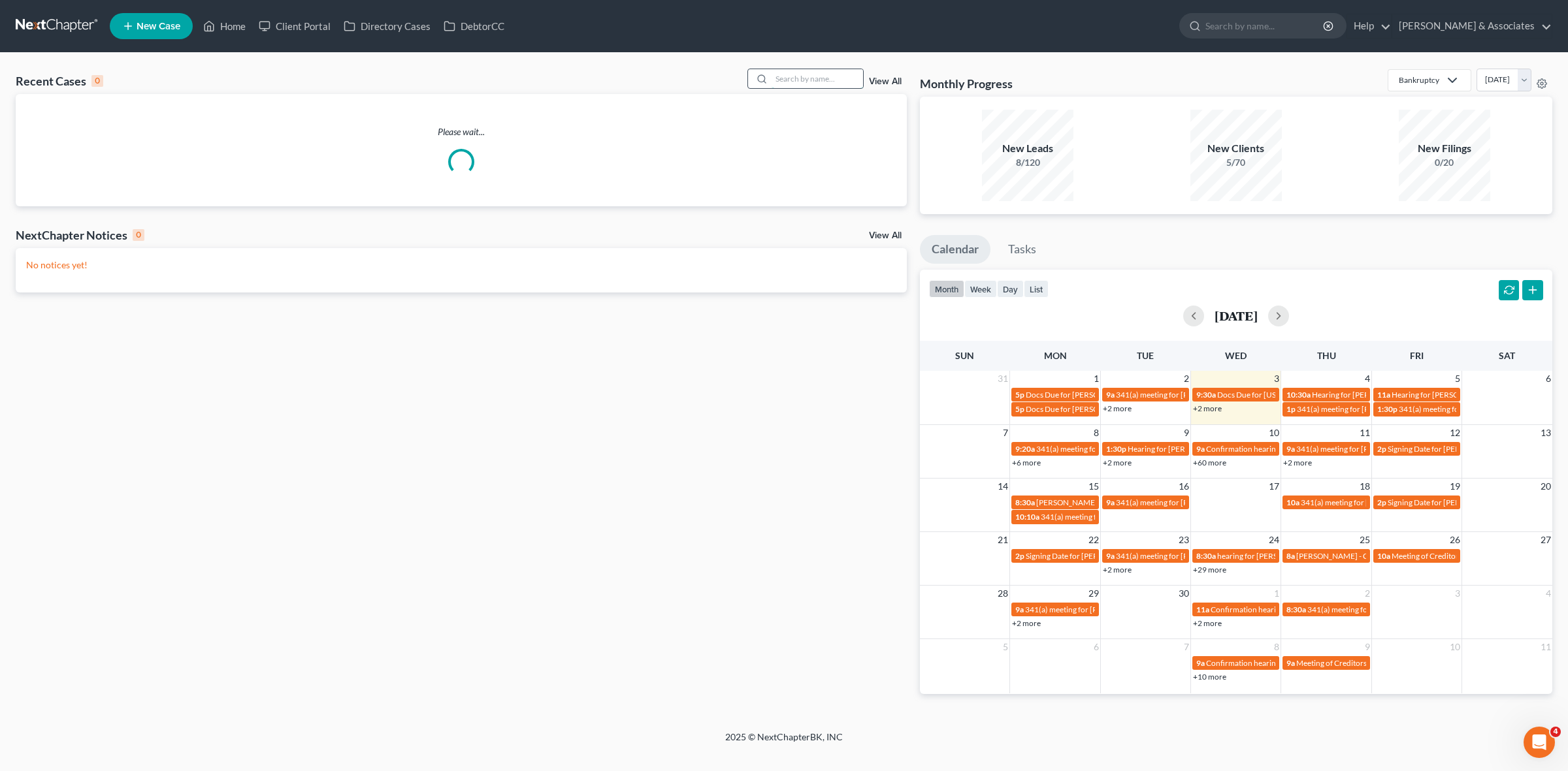
click at [804, 85] on input "search" at bounding box center [817, 79] width 91 height 19
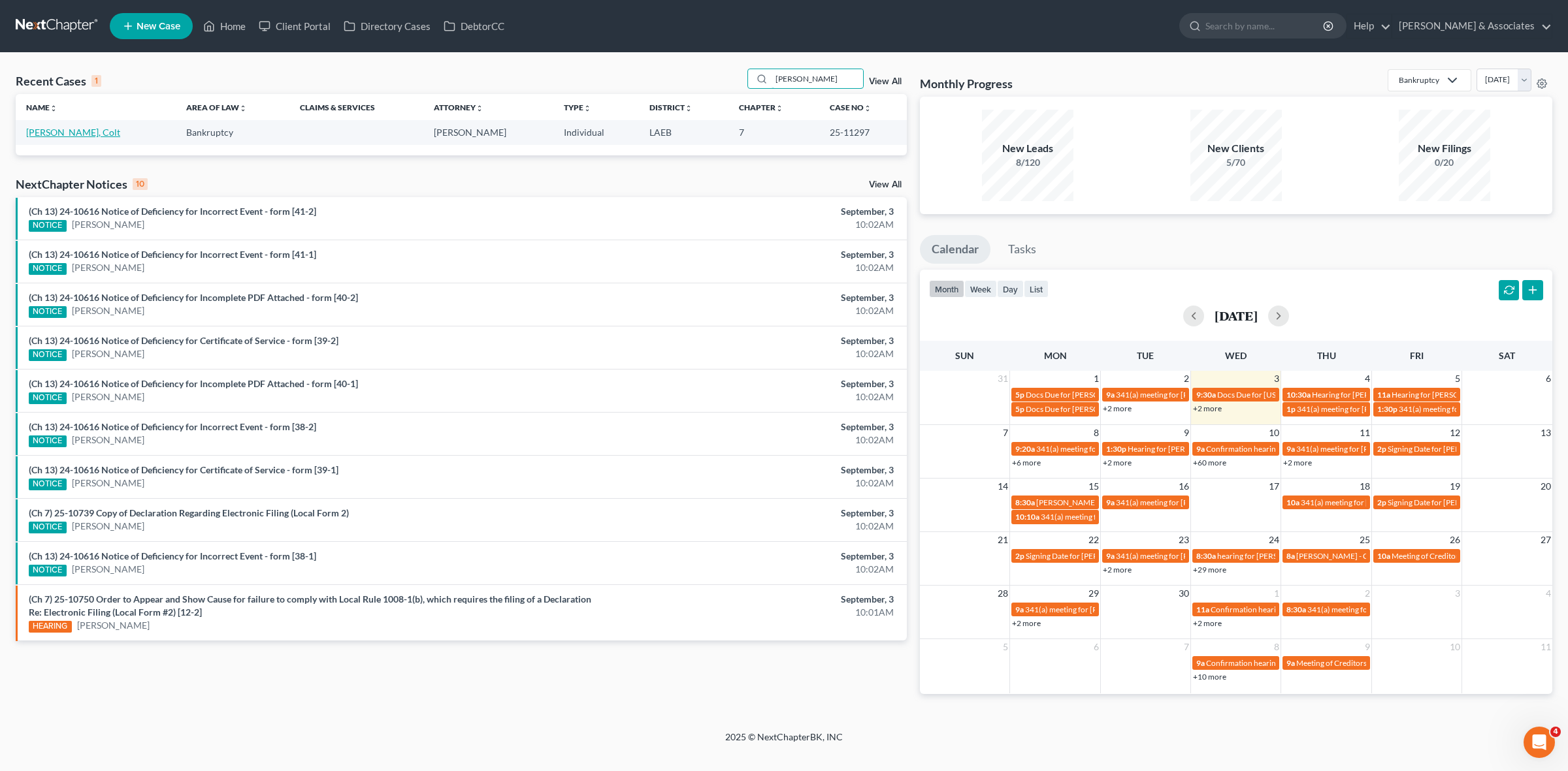
type input "[PERSON_NAME]"
click at [60, 129] on link "[PERSON_NAME], Colt" at bounding box center [74, 133] width 94 height 11
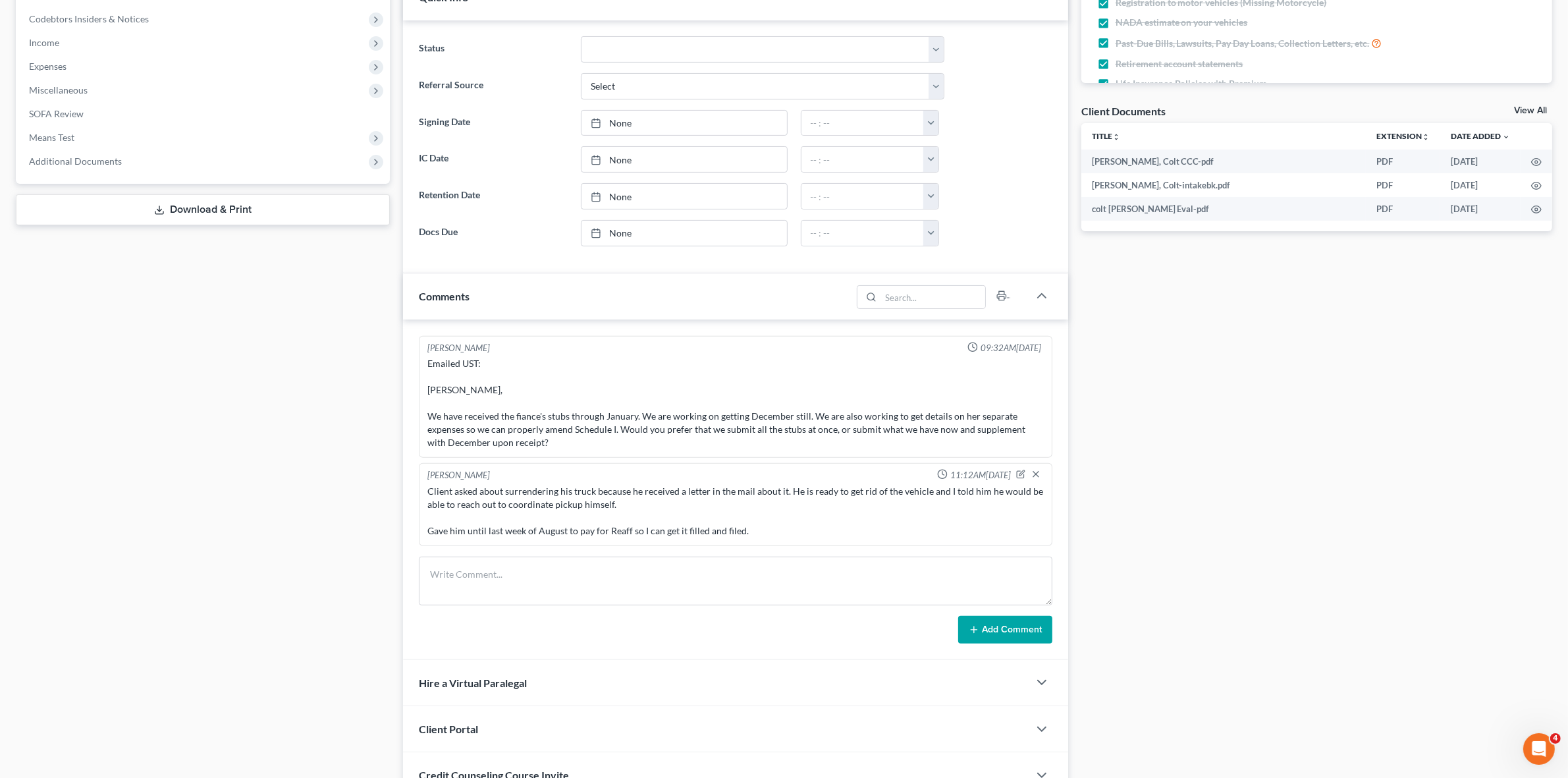
scroll to position [181, 0]
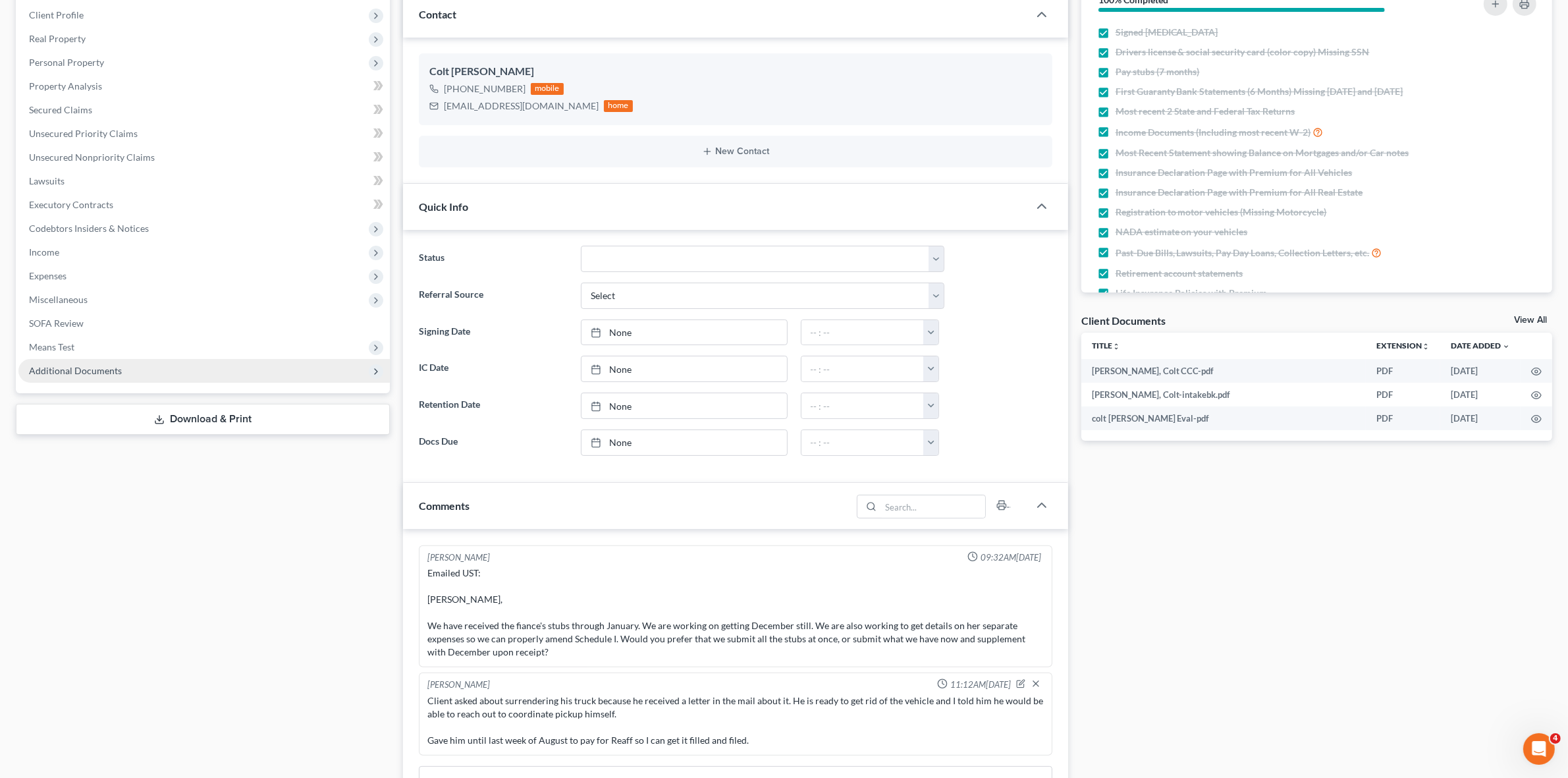
click at [214, 374] on span "Additional Documents" at bounding box center [204, 371] width 371 height 23
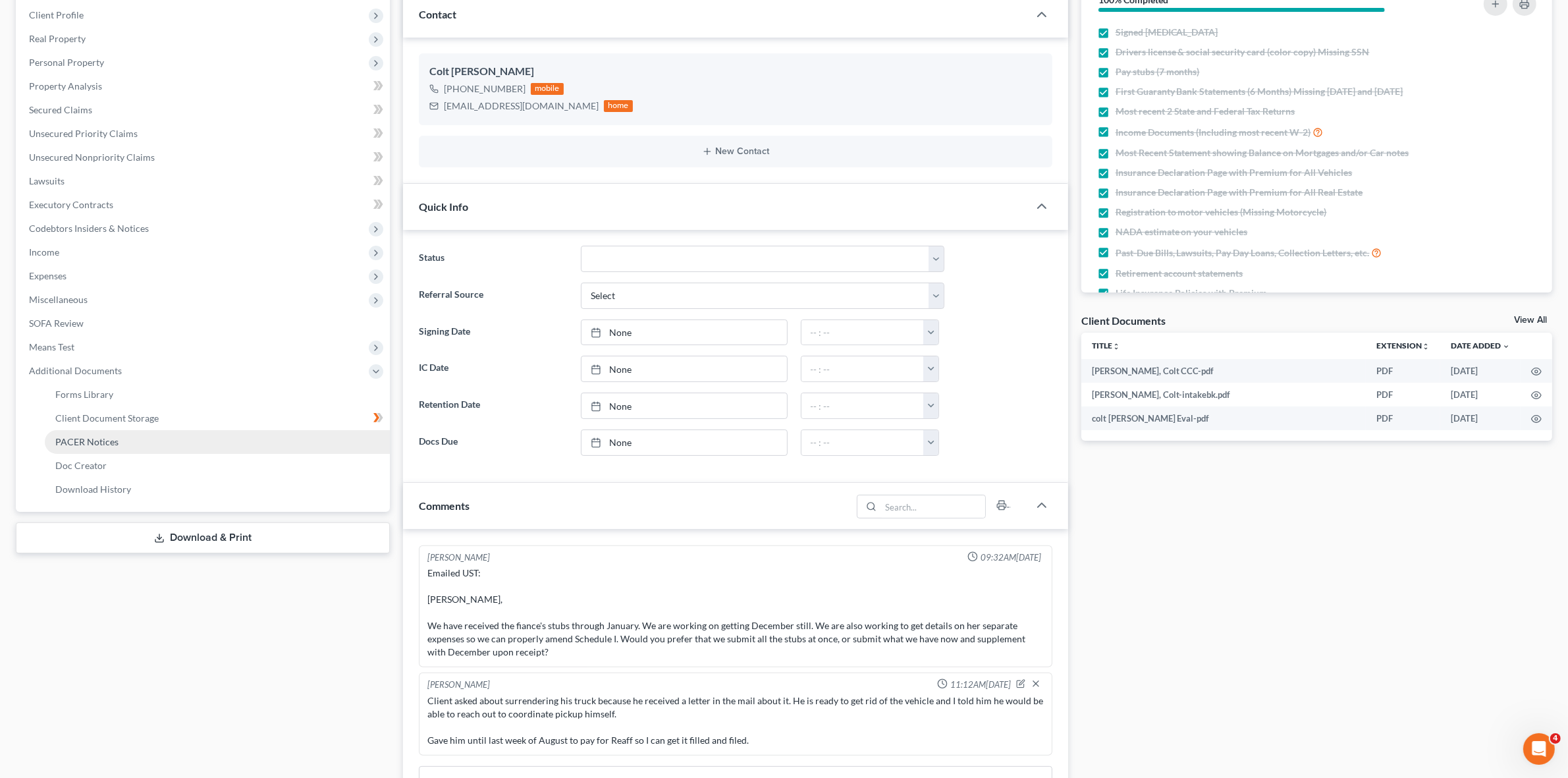
click at [218, 443] on link "PACER Notices" at bounding box center [218, 442] width 345 height 23
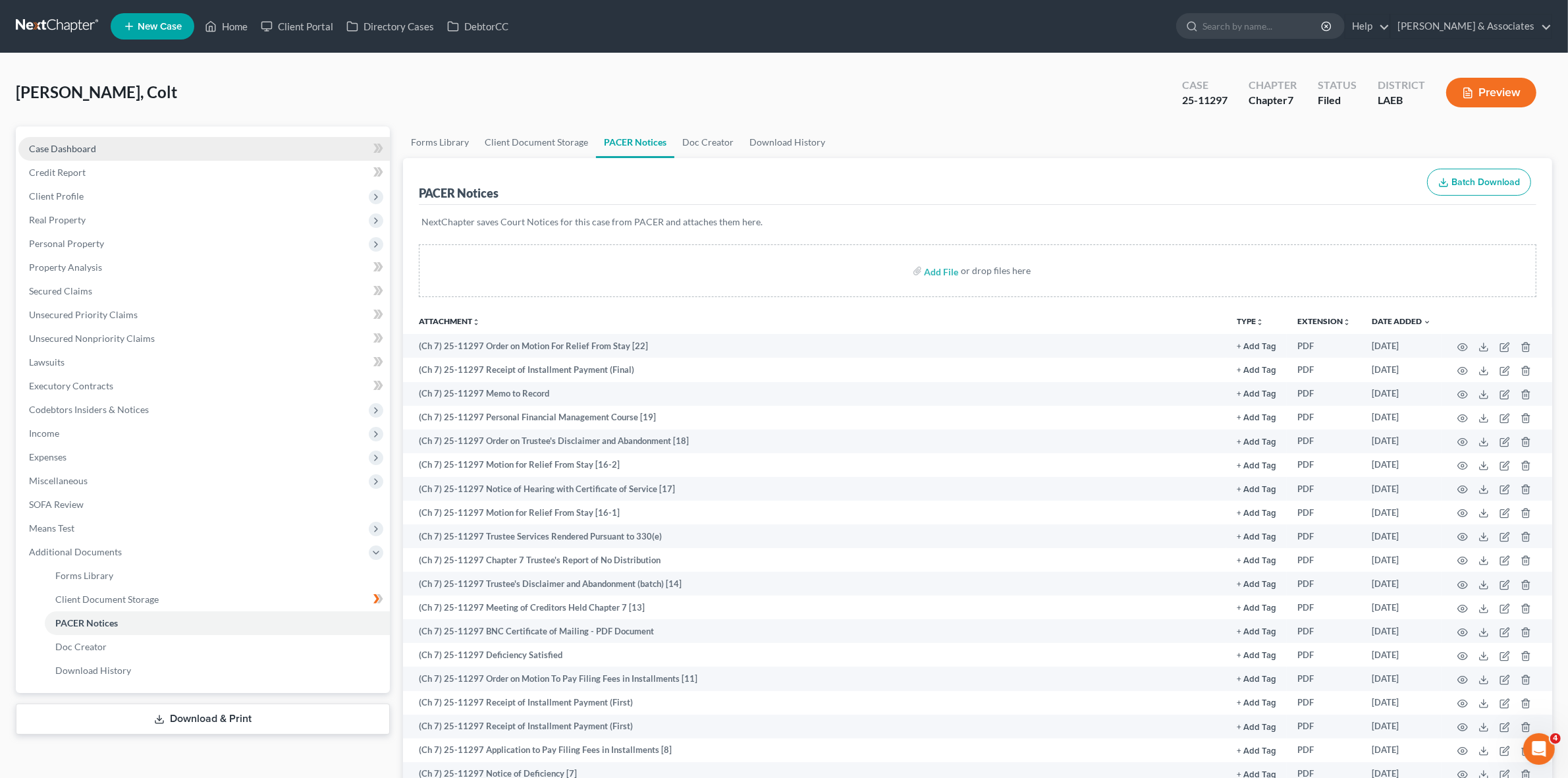
click at [231, 146] on link "Case Dashboard" at bounding box center [204, 148] width 371 height 23
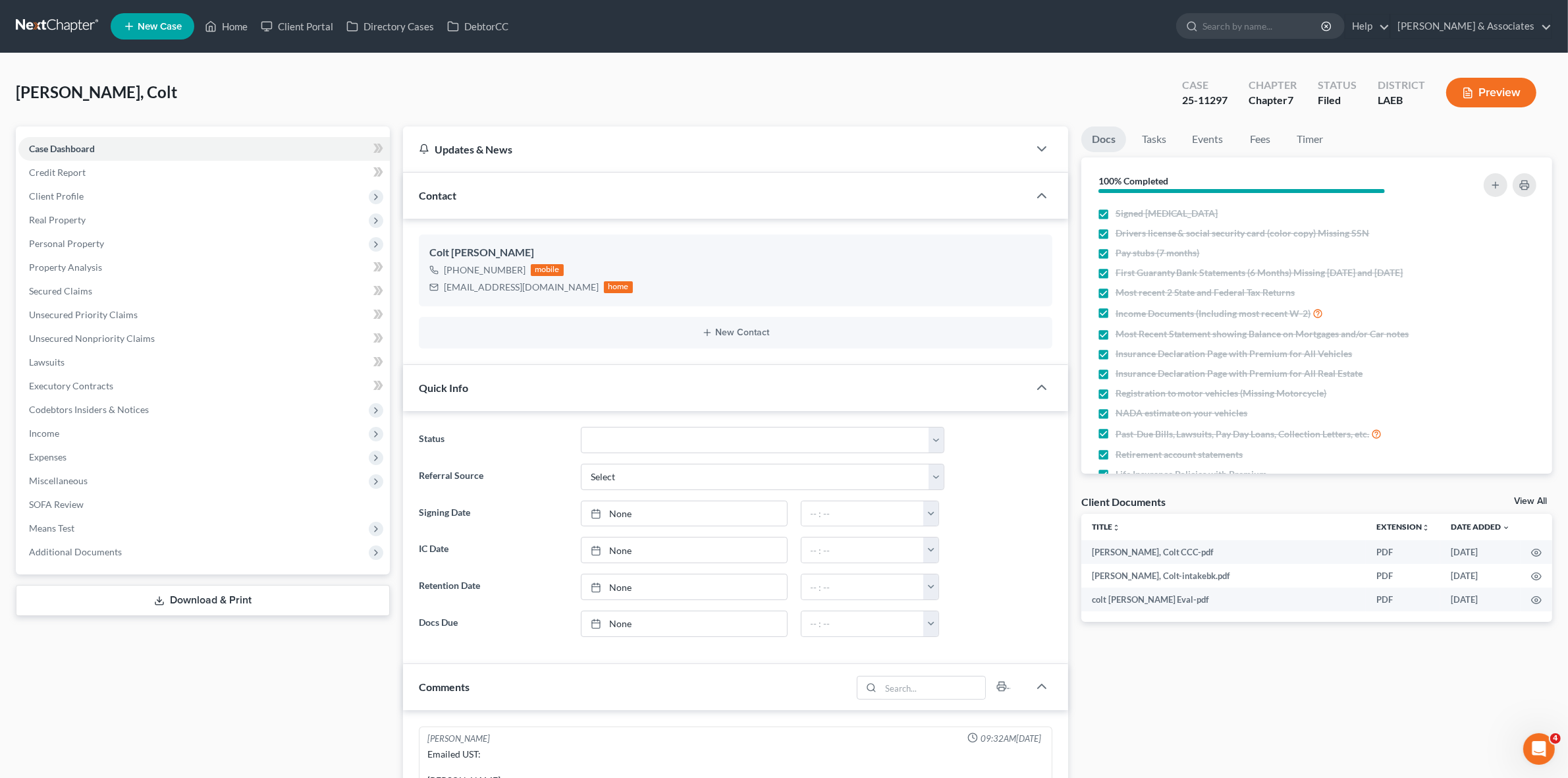
scroll to position [412, 0]
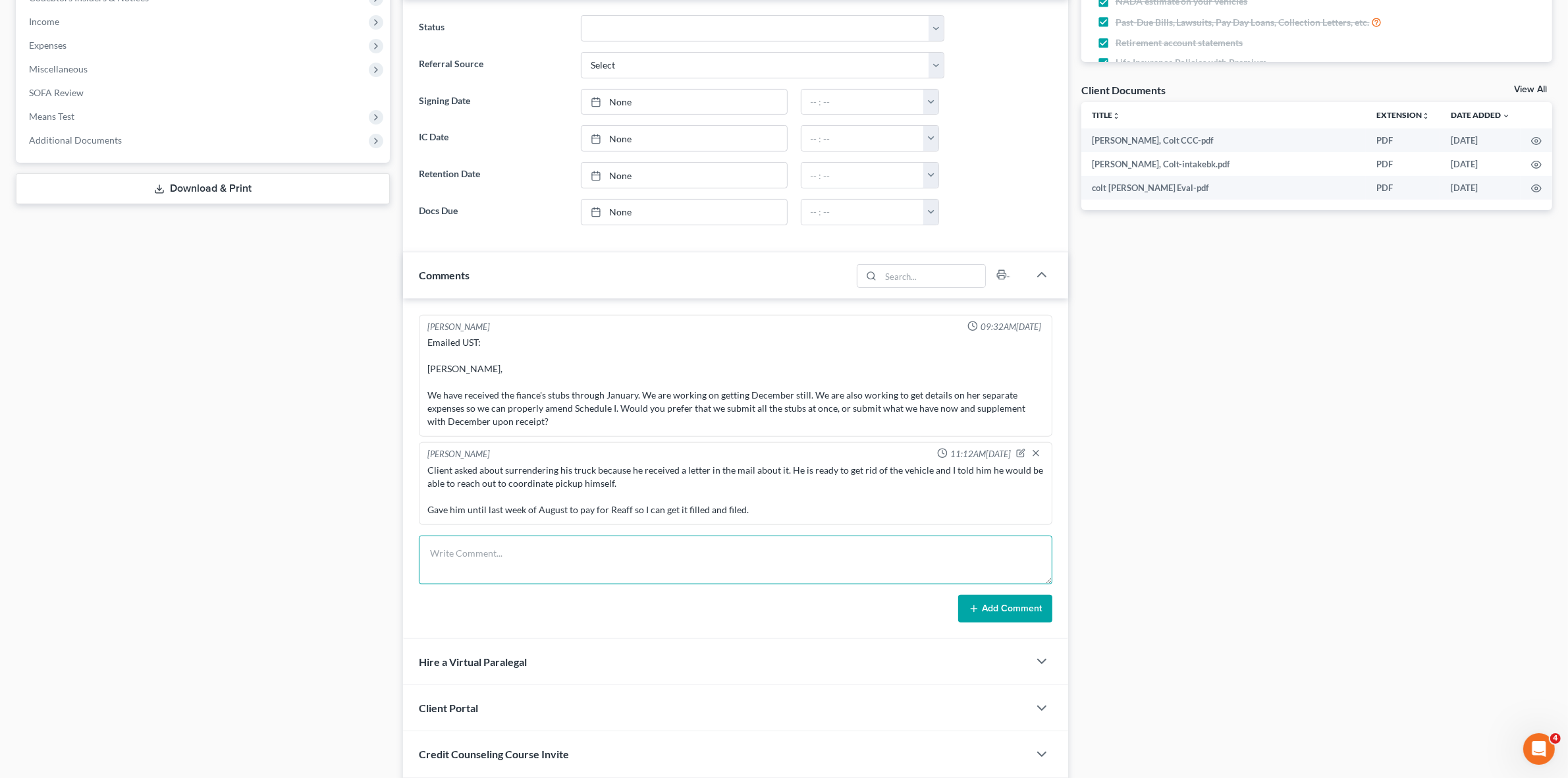
click at [570, 561] on textarea at bounding box center [736, 560] width 633 height 48
type textarea "R"
type textarea "Executed REAFF sent to Veronica Brown at Vanderbilt and she confirmed receipt a…"
click at [995, 605] on button "Add Comment" at bounding box center [1005, 609] width 94 height 27
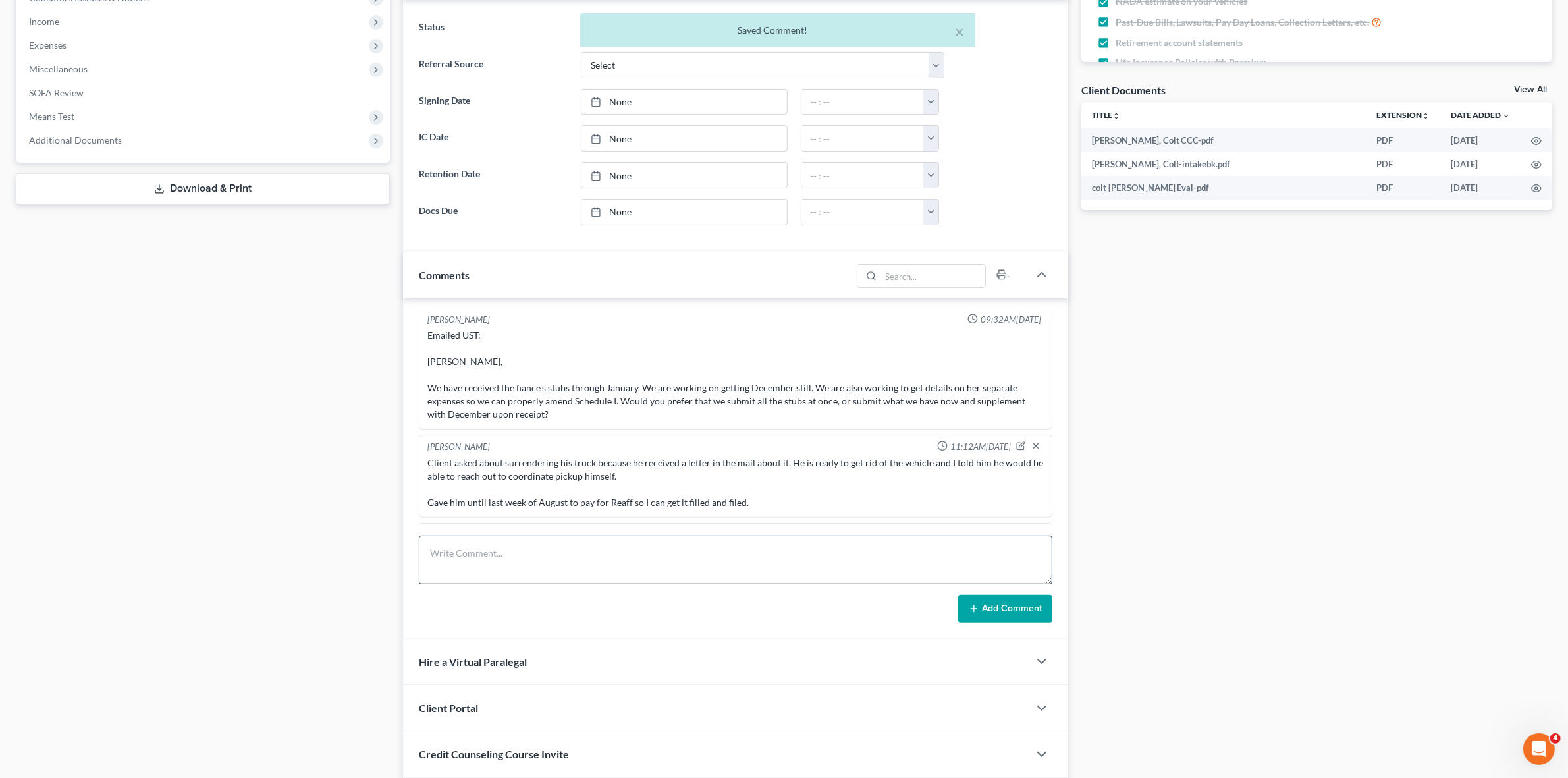
scroll to position [1656, 0]
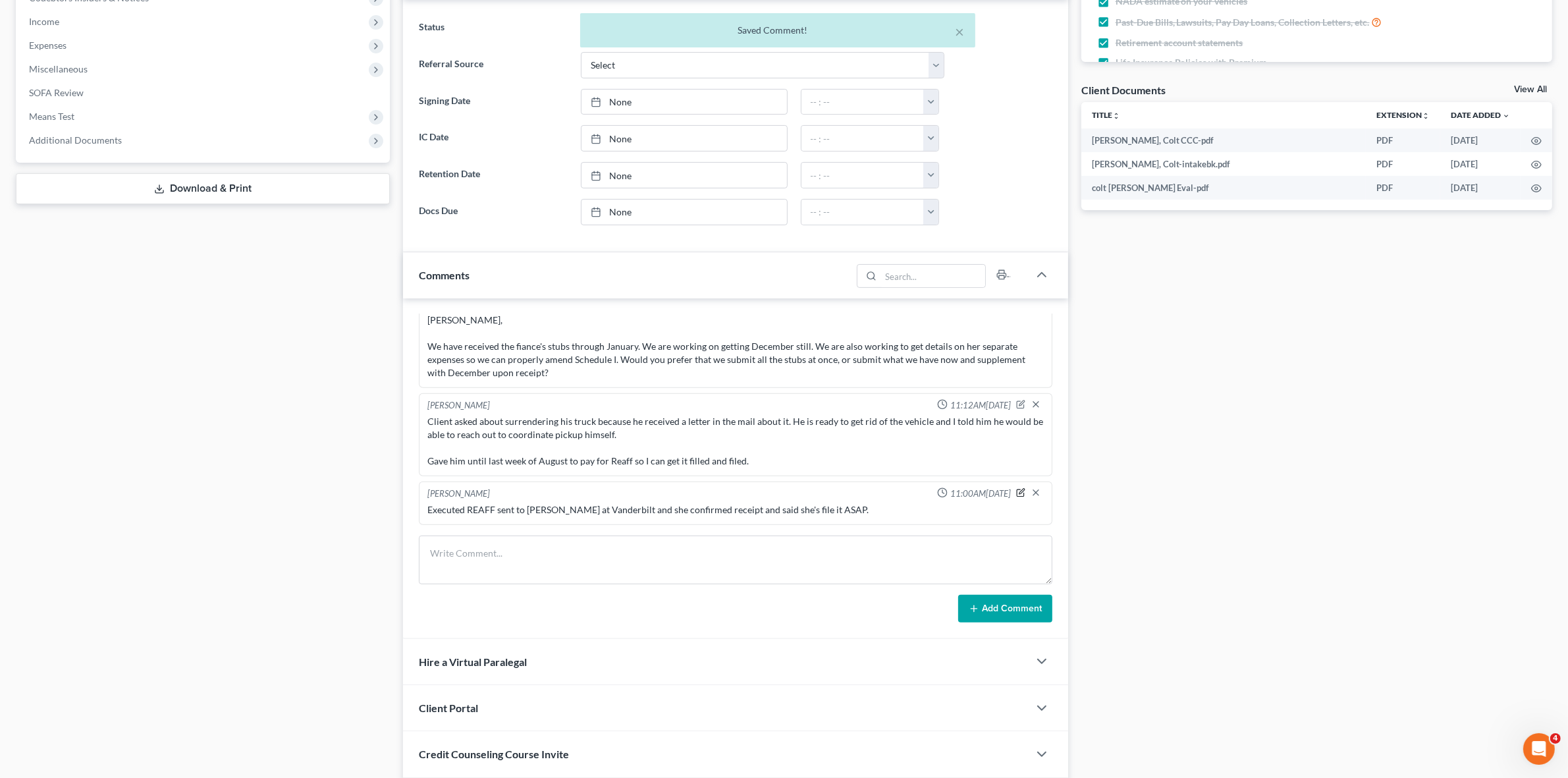
click at [1016, 493] on div at bounding box center [1031, 494] width 31 height 13
click at [1016, 492] on icon "button" at bounding box center [1020, 493] width 9 height 9
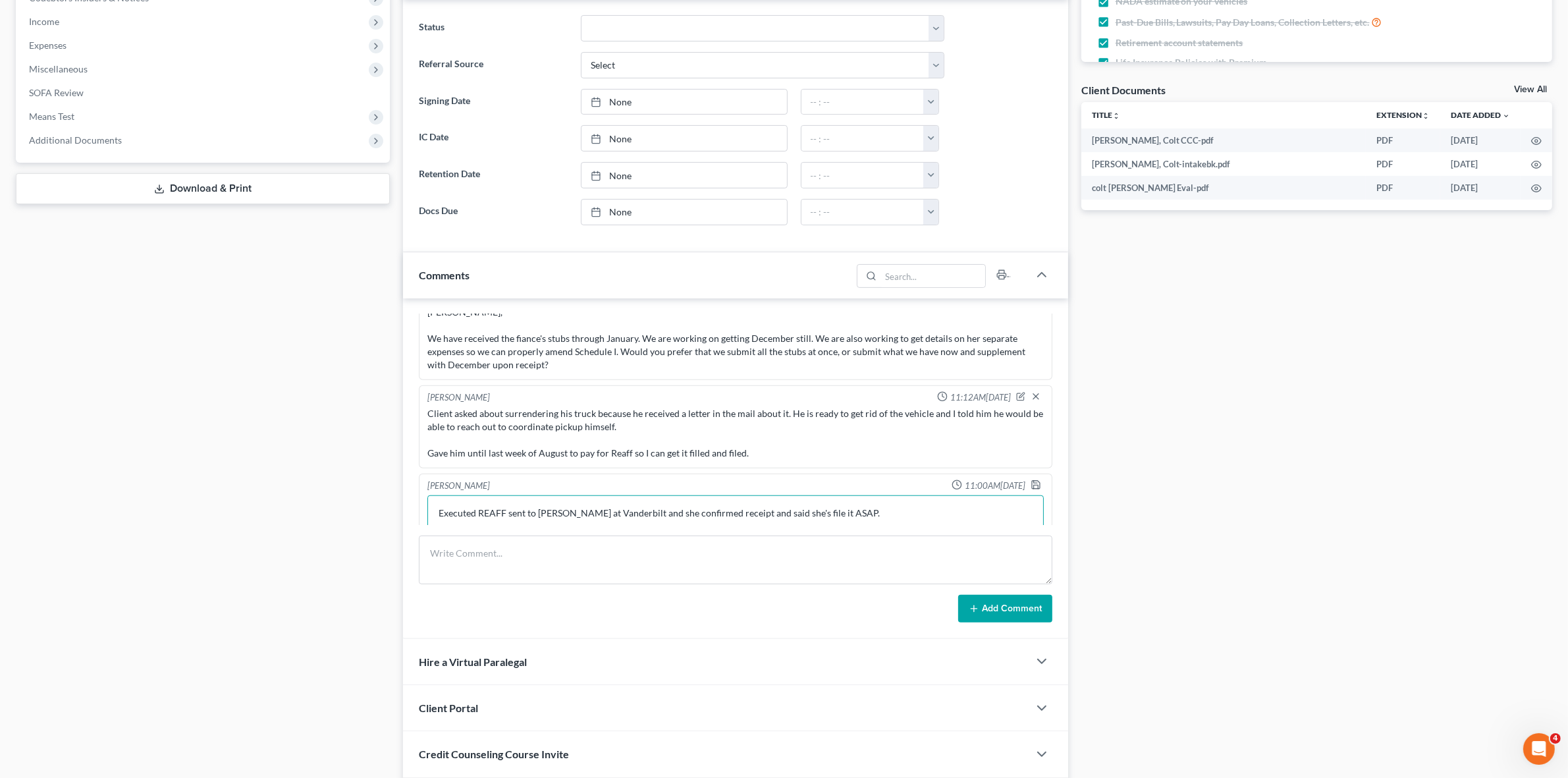
click at [818, 522] on textarea "Executed REAFF sent to Veronica Brown at Vanderbilt and she confirmed receipt a…" at bounding box center [736, 520] width 616 height 48
type textarea "Executed REAFF sent to Veronica Brown at Vanderbilt and she confirmed receipt a…"
click at [1031, 489] on icon "button" at bounding box center [1035, 484] width 10 height 10
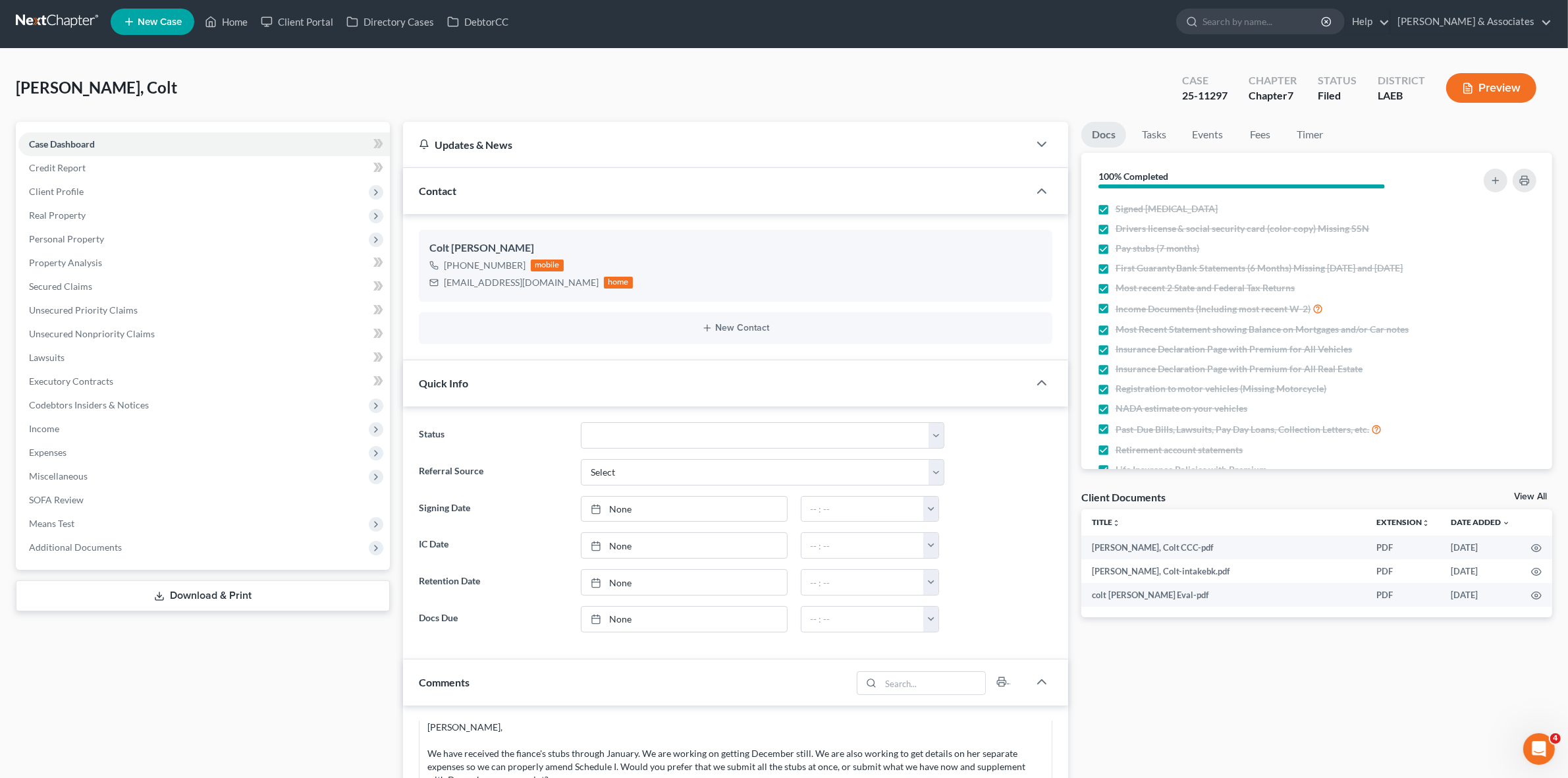
scroll to position [0, 0]
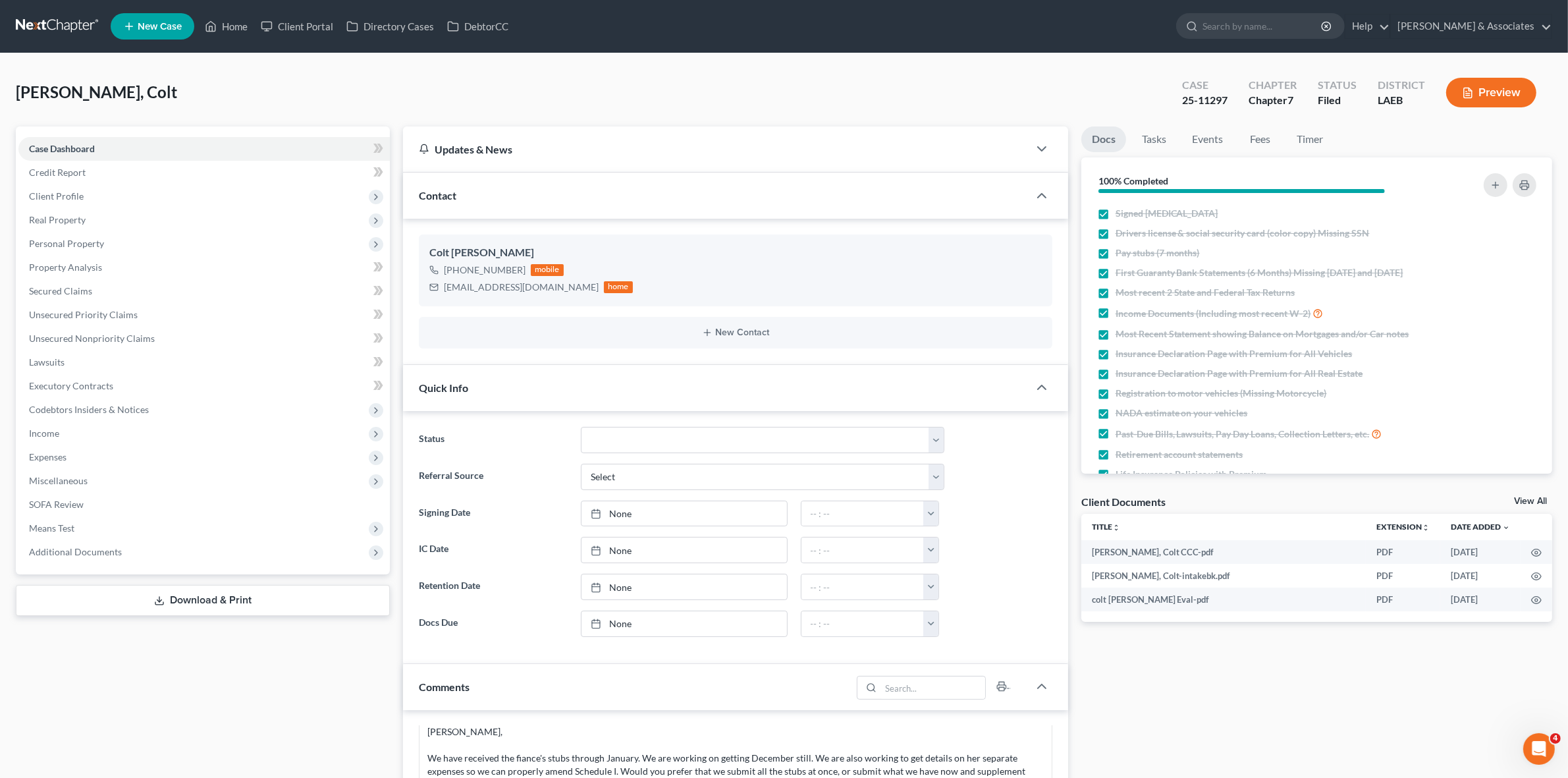
click at [81, 31] on link at bounding box center [58, 26] width 85 height 23
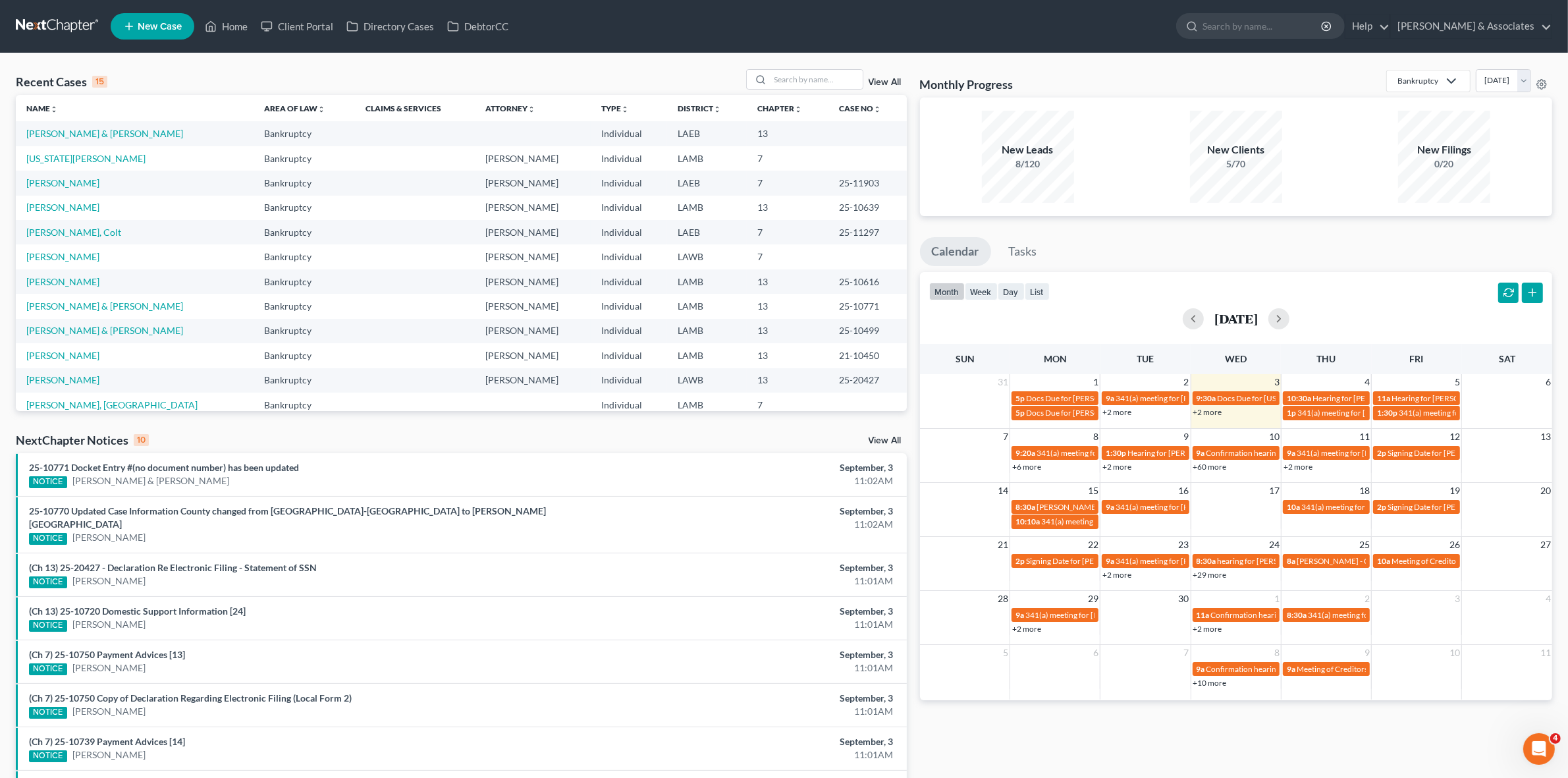
click at [1164, 747] on div "Monthly Progress Bankruptcy Bankruptcy Business Formation and Planning Collecti…" at bounding box center [1236, 496] width 645 height 853
click at [1123, 468] on link "+2 more" at bounding box center [1117, 467] width 29 height 10
click at [1121, 702] on div "Monthly Progress Bankruptcy Bankruptcy Business Formation and Planning Collecti…" at bounding box center [1236, 496] width 645 height 853
click at [1027, 464] on link "+6 more" at bounding box center [1027, 467] width 29 height 10
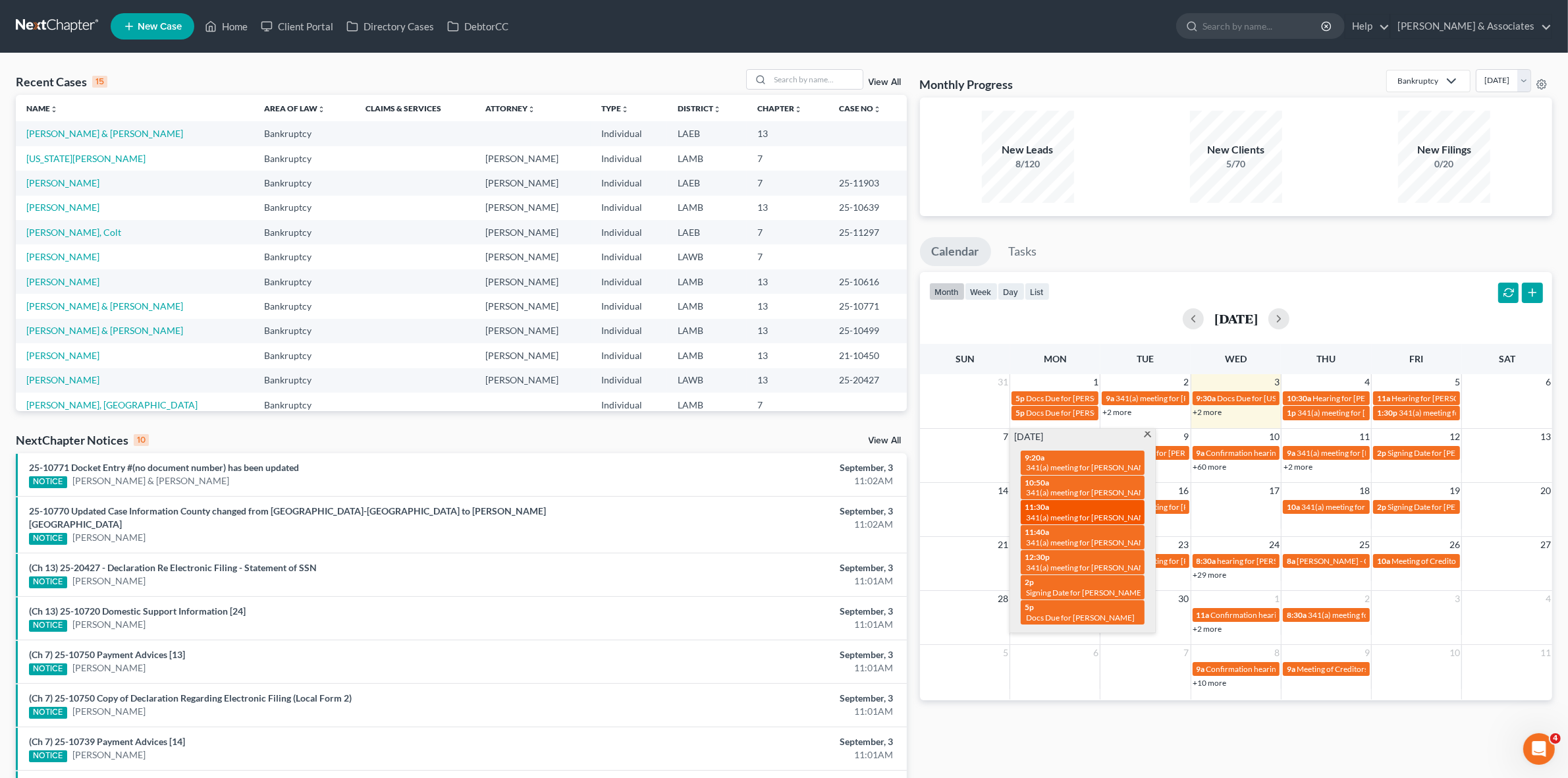
click at [1128, 519] on span "341(a) meeting for [PERSON_NAME]" at bounding box center [1090, 518] width 127 height 10
select select "Days"
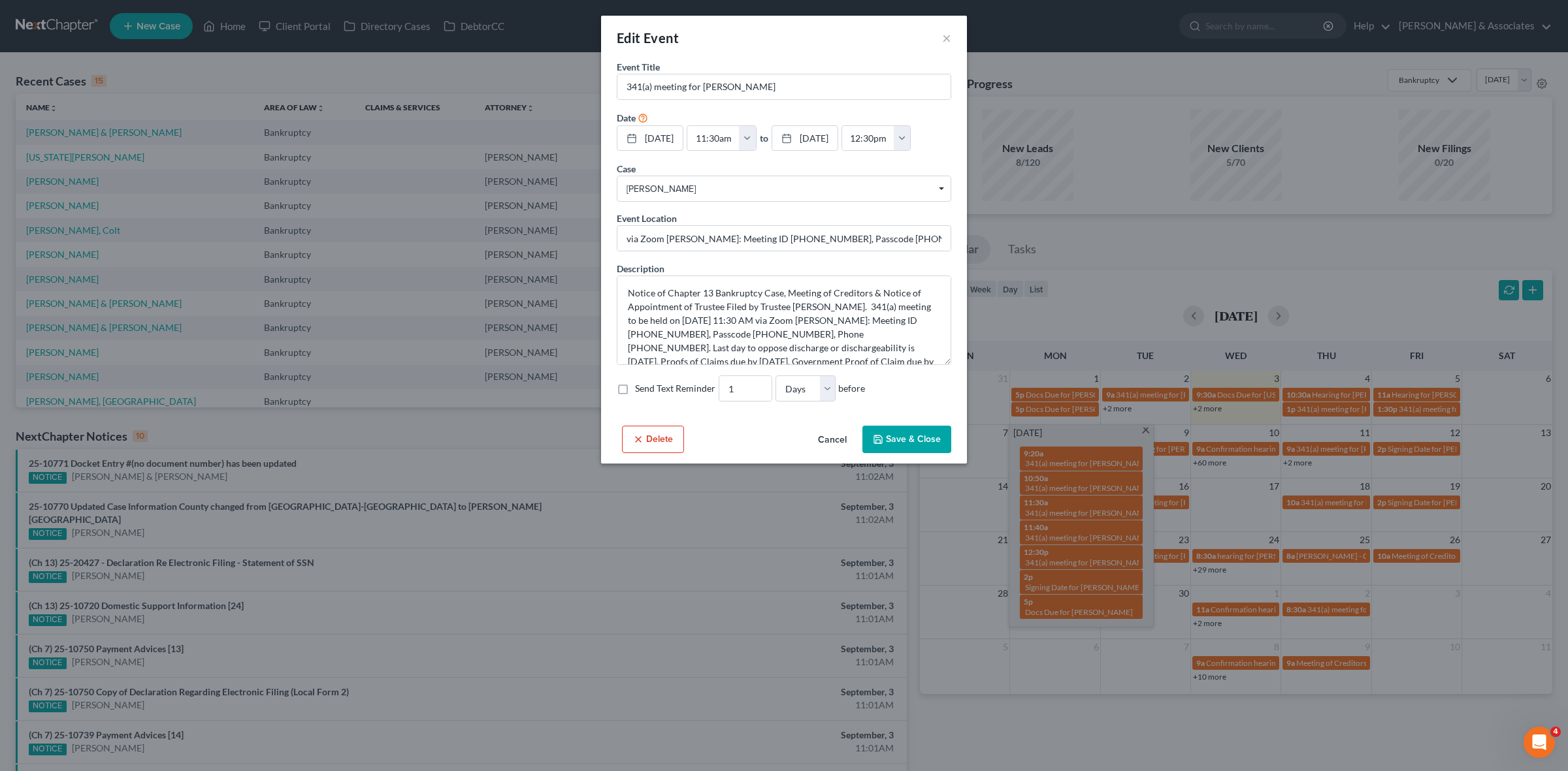
click at [953, 39] on div "Edit Event ×" at bounding box center [784, 38] width 366 height 45
click at [951, 38] on div "Edit Event ×" at bounding box center [784, 38] width 366 height 45
click at [943, 40] on button "×" at bounding box center [946, 38] width 9 height 16
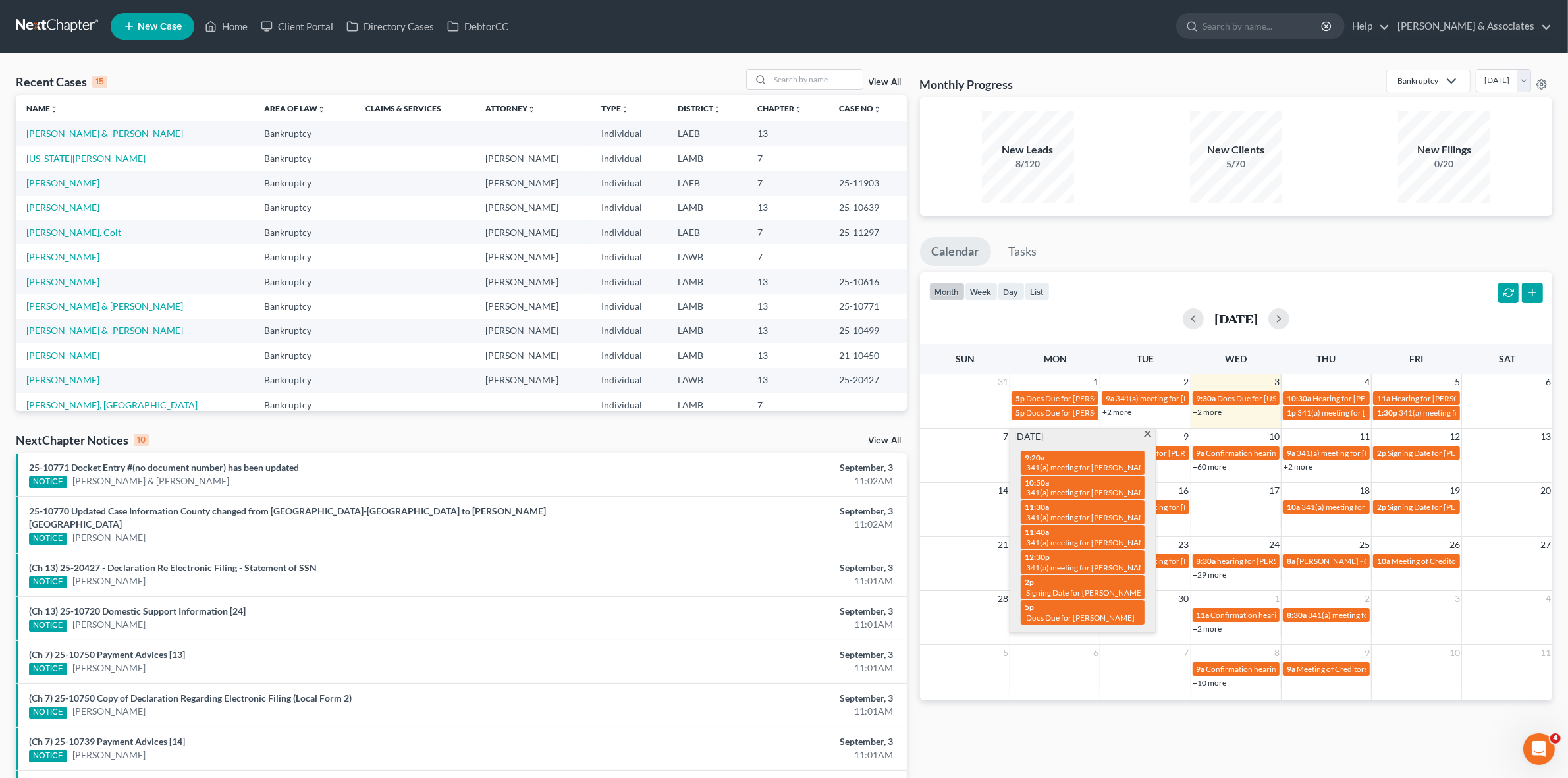
click at [1232, 264] on ul "Calendar Tasks" at bounding box center [1236, 254] width 633 height 35
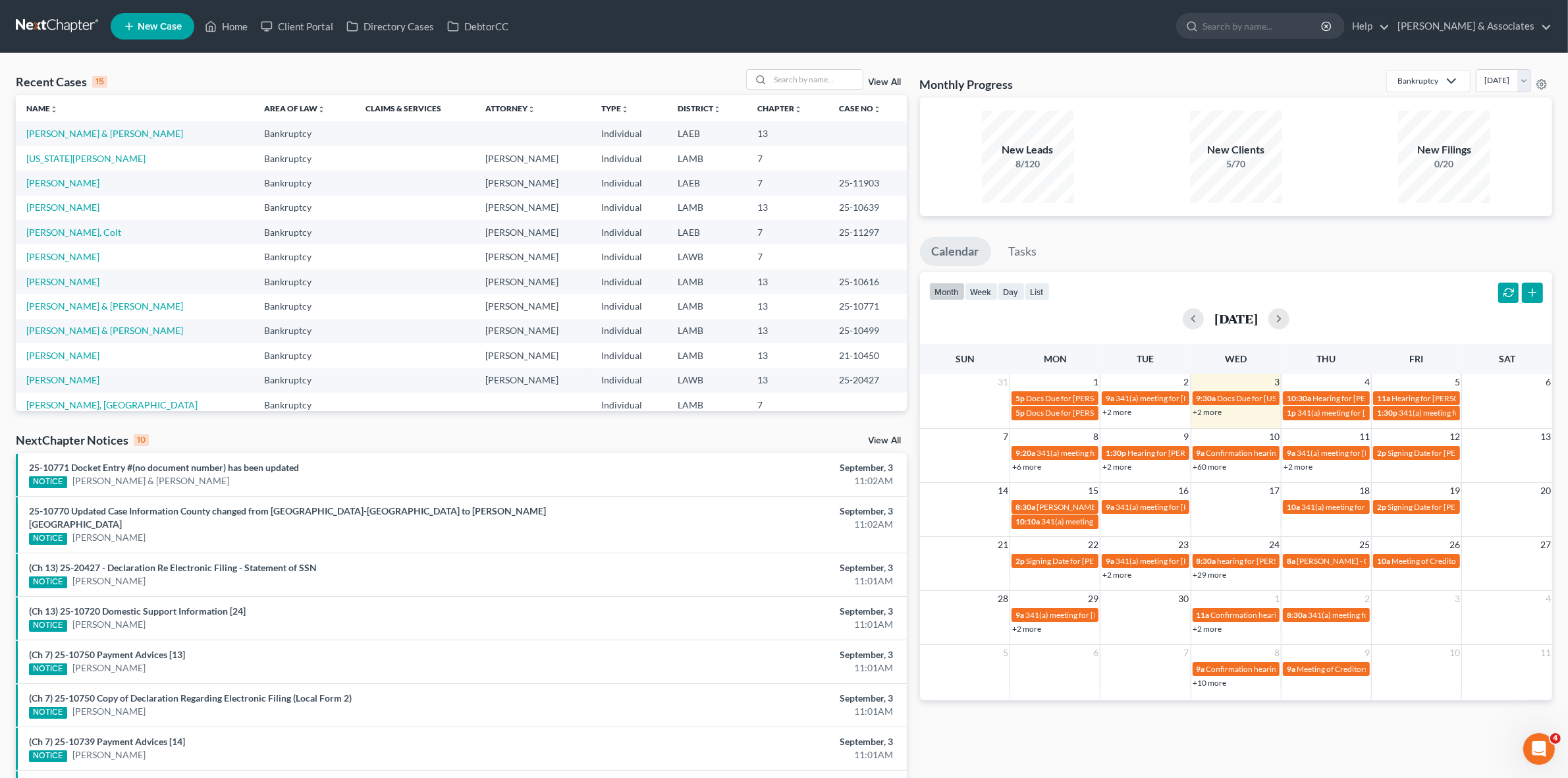
click at [1197, 416] on link "+2 more" at bounding box center [1208, 412] width 29 height 10
click at [1256, 292] on div "month week day list [DATE]" at bounding box center [1236, 304] width 645 height 63
click at [1038, 466] on link "+6 more" at bounding box center [1027, 467] width 29 height 10
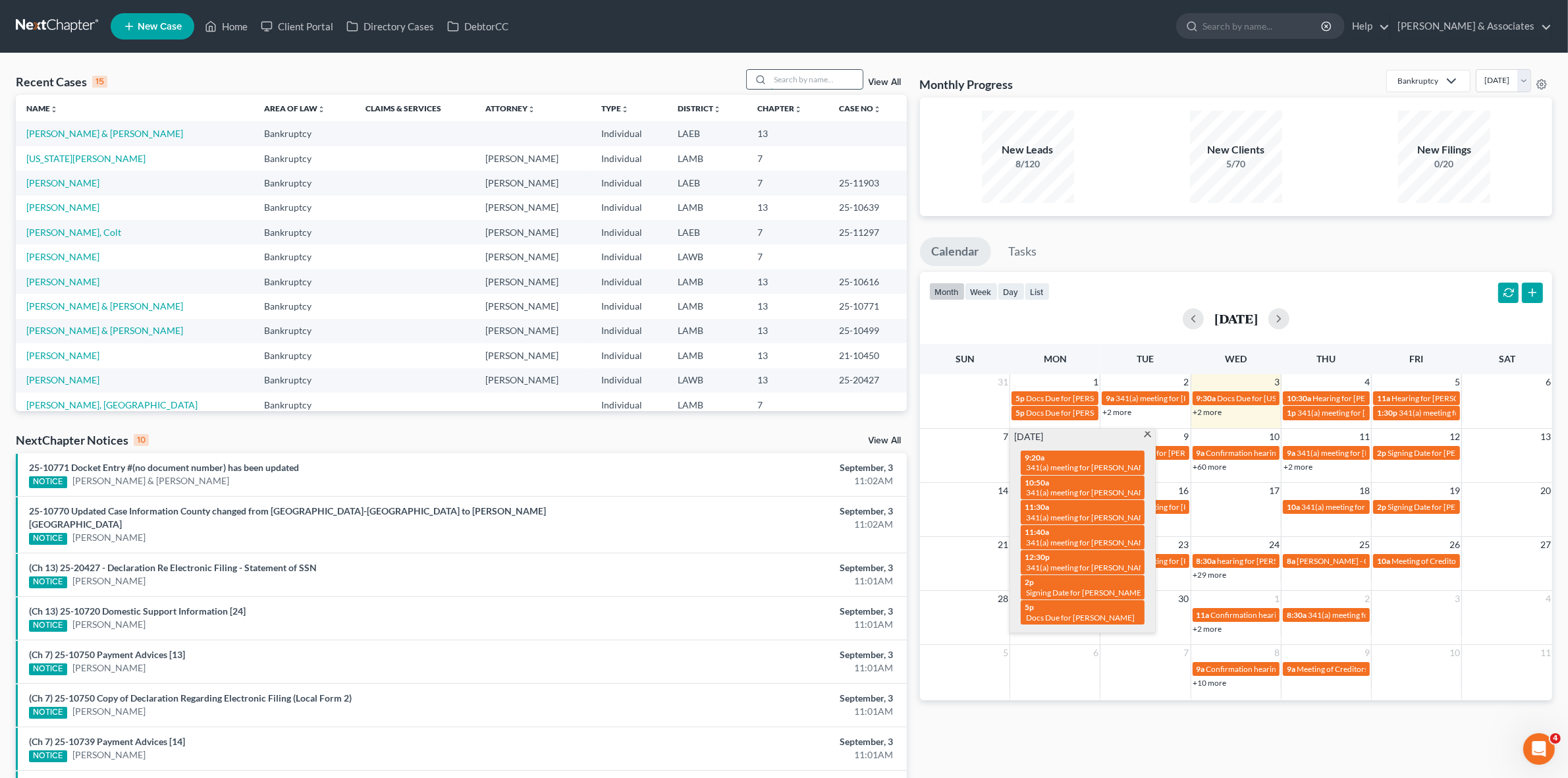
click at [811, 80] on input "search" at bounding box center [816, 80] width 92 height 19
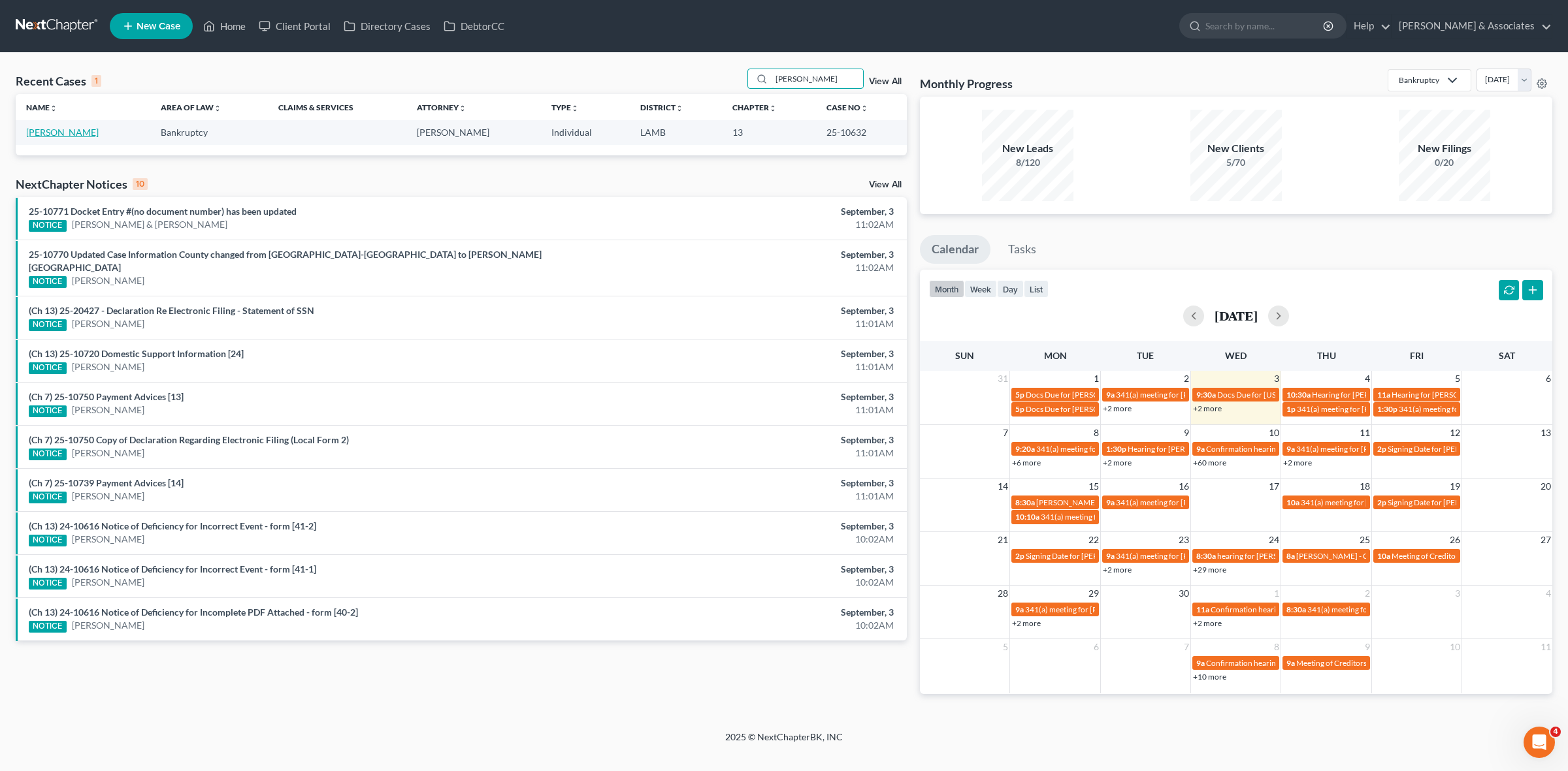
type input "[PERSON_NAME]"
click at [69, 134] on link "[PERSON_NAME]" at bounding box center [62, 133] width 73 height 11
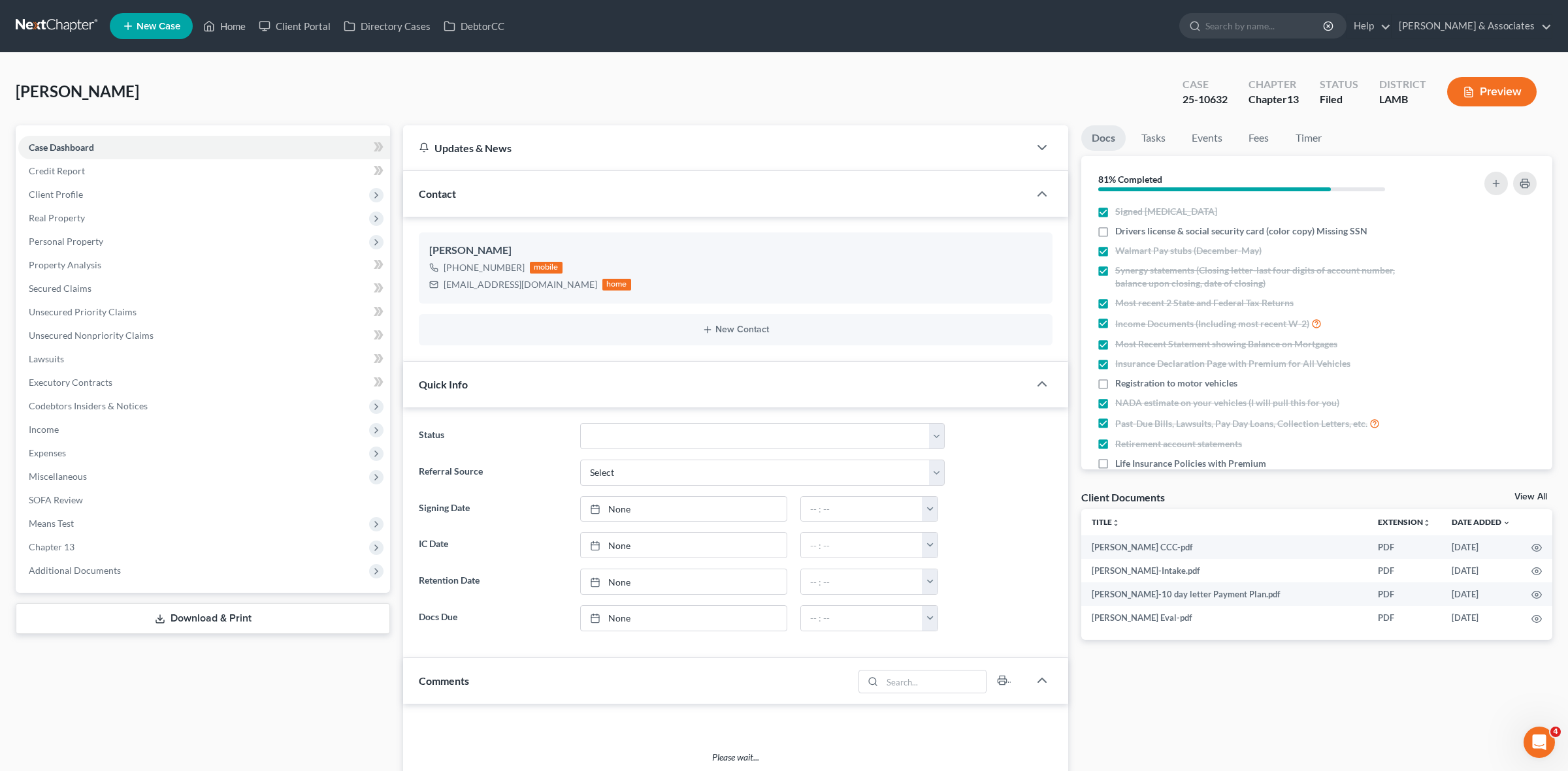
drag, startPoint x: 69, startPoint y: 134, endPoint x: 497, endPoint y: 96, distance: 429.7
click at [497, 96] on div "[PERSON_NAME] Upgraded Case 25-10632 Chapter Chapter 13 Status Filed District […" at bounding box center [784, 97] width 1537 height 57
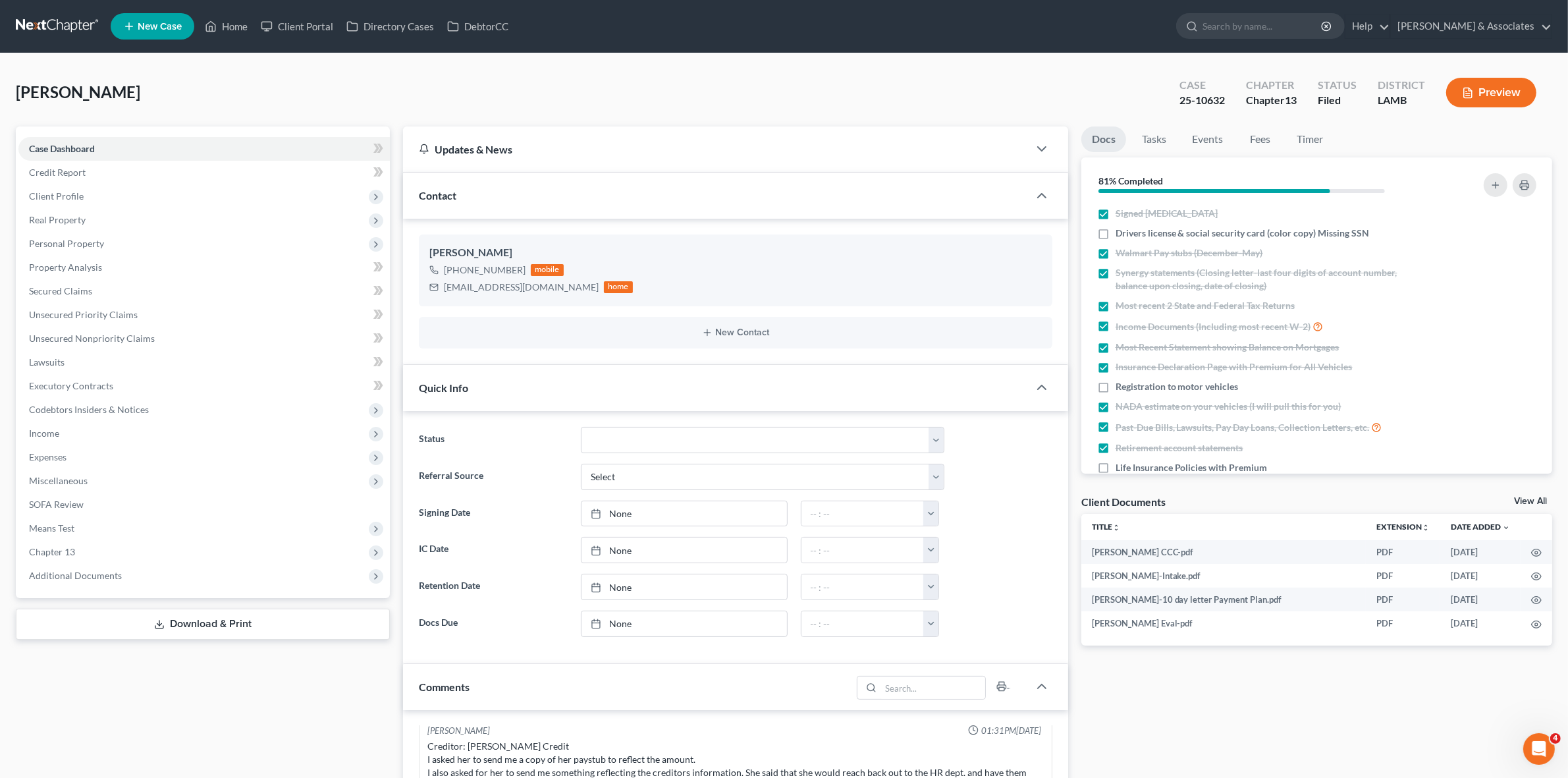
scroll to position [31, 0]
click at [1216, 103] on div "25-10632" at bounding box center [1202, 100] width 45 height 15
copy div "25-10632"
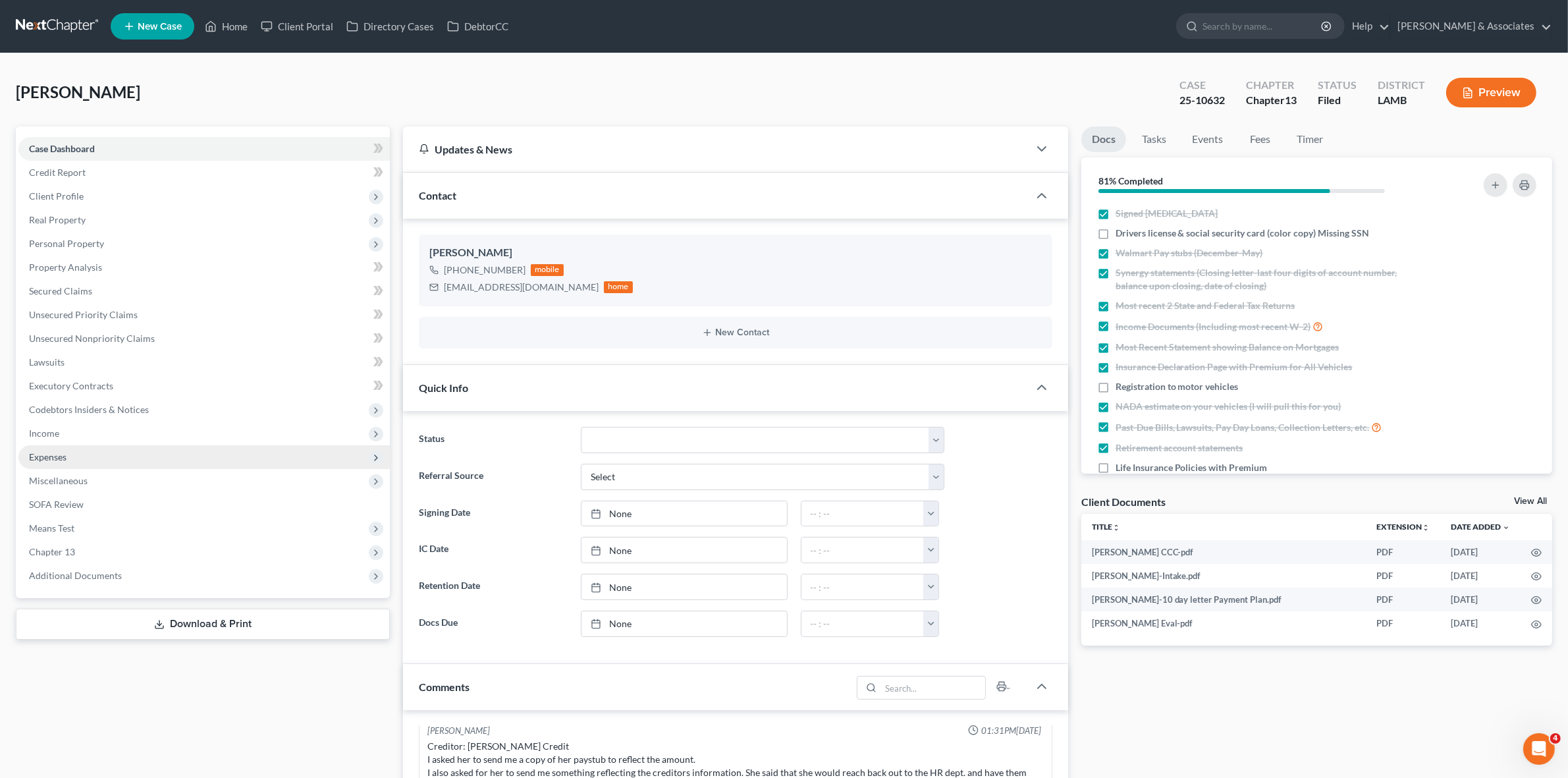
click at [245, 460] on span "Expenses" at bounding box center [204, 457] width 371 height 23
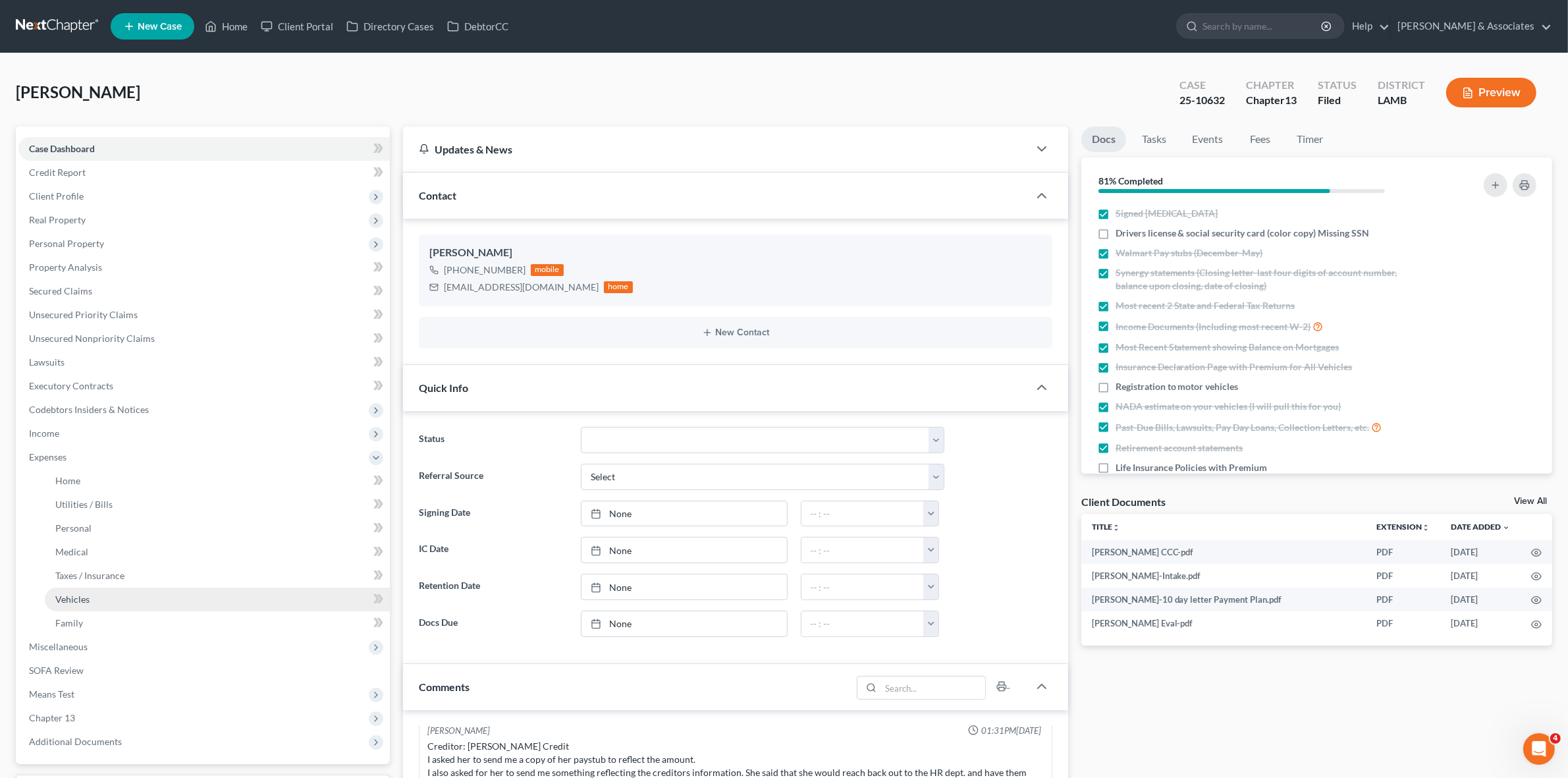
click at [252, 597] on link "Vehicles" at bounding box center [218, 599] width 345 height 23
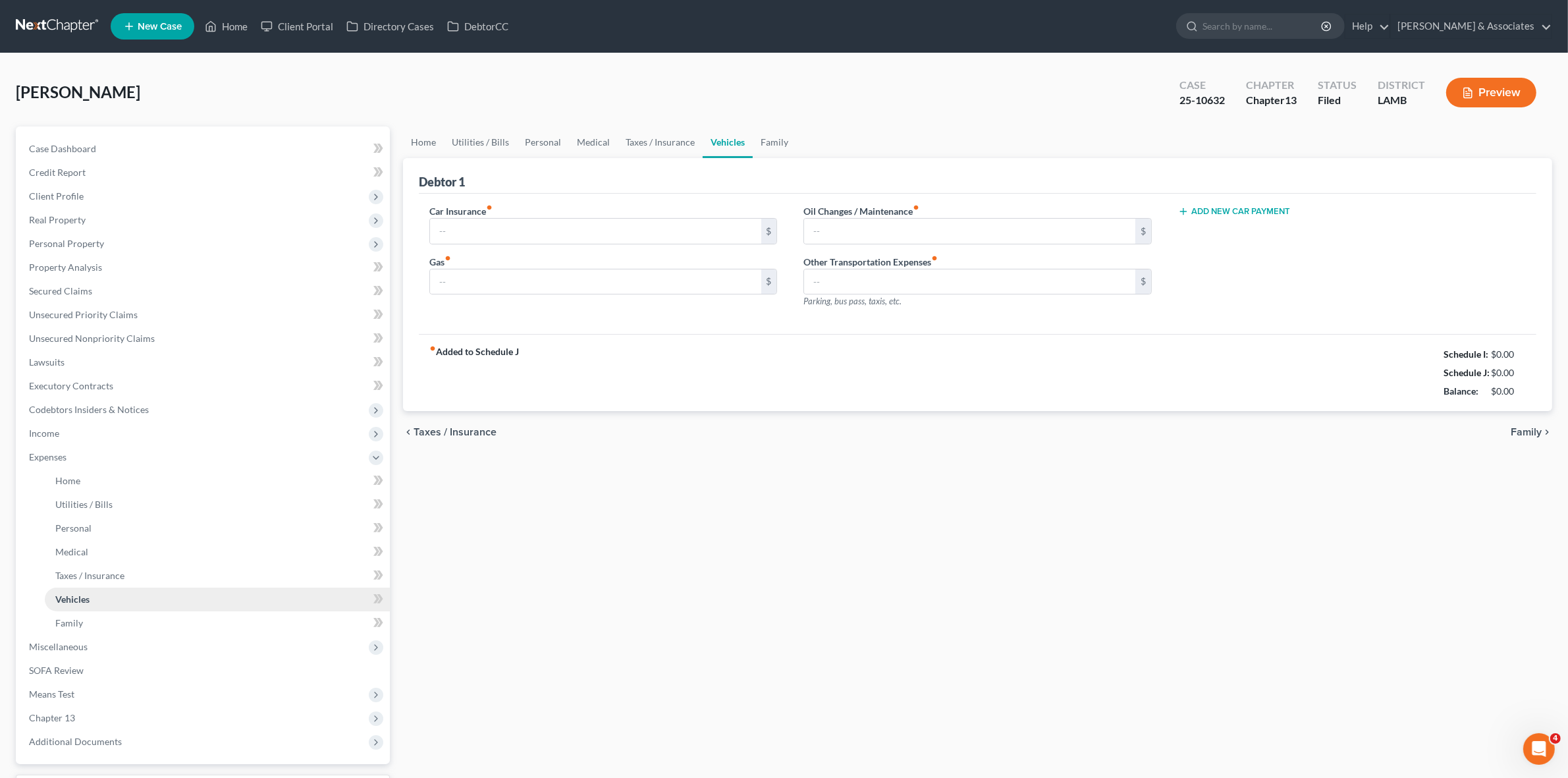
type input "173.00"
type input "250.00"
type input "25.00"
type input "0.00"
click at [56, 22] on link at bounding box center [58, 26] width 85 height 23
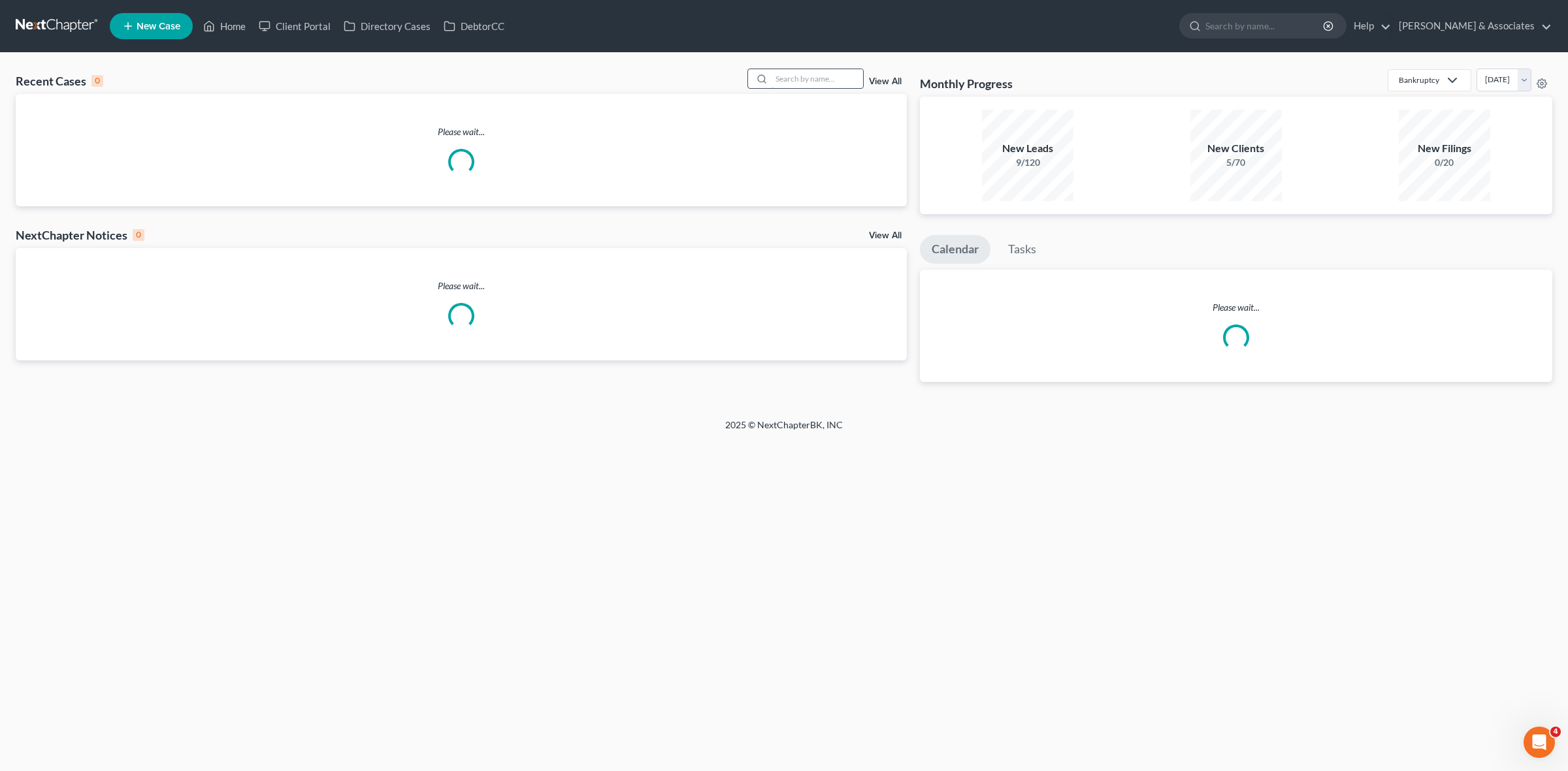
click at [804, 85] on input "search" at bounding box center [817, 79] width 91 height 19
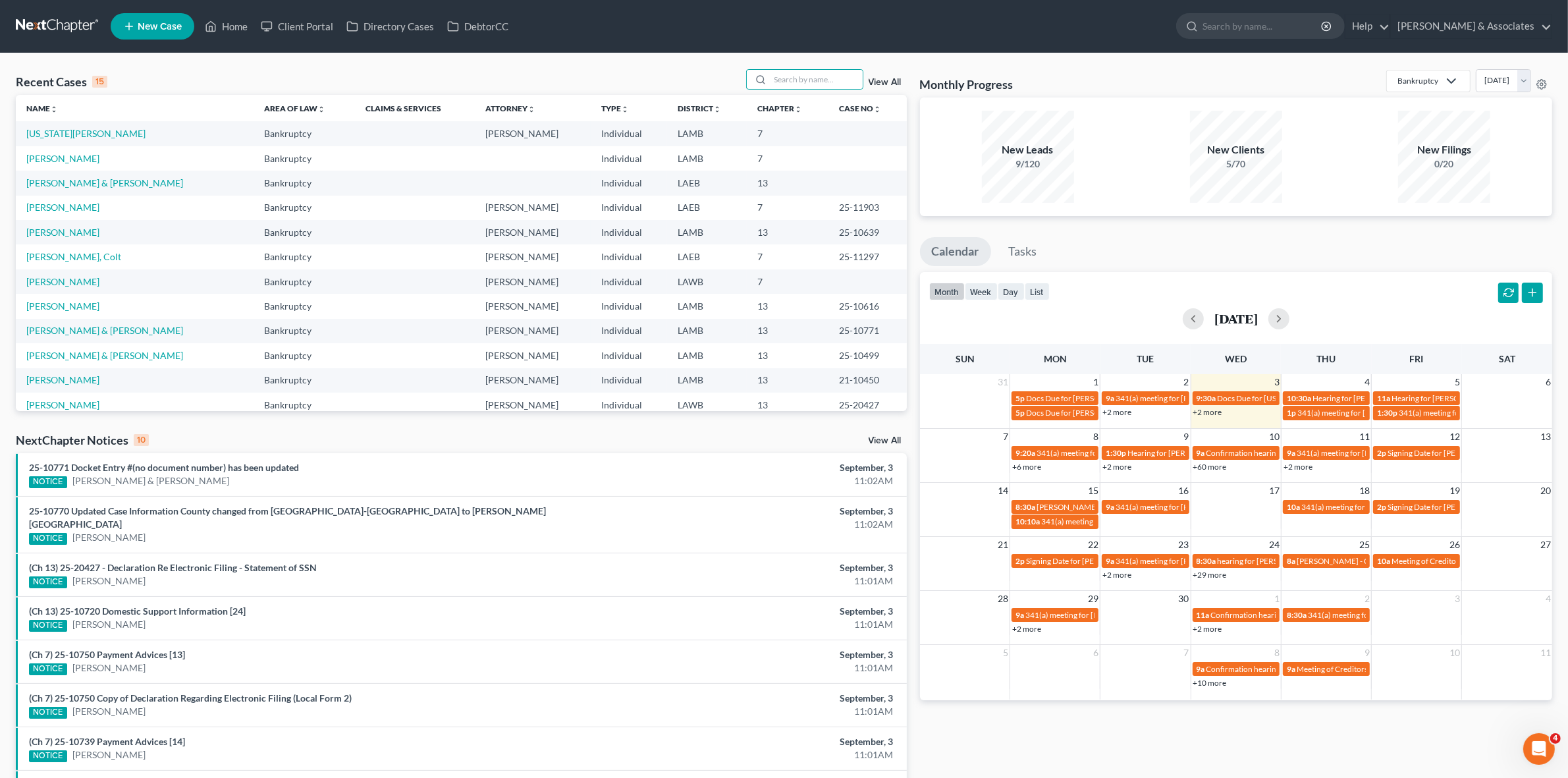
drag, startPoint x: 850, startPoint y: 56, endPoint x: 845, endPoint y: 63, distance: 8.6
click at [847, 60] on div "Recent Cases 15 View All Name unfold_more expand_more expand_less Area of Law u…" at bounding box center [784, 495] width 1568 height 884
click at [830, 70] on input "search" at bounding box center [816, 80] width 92 height 19
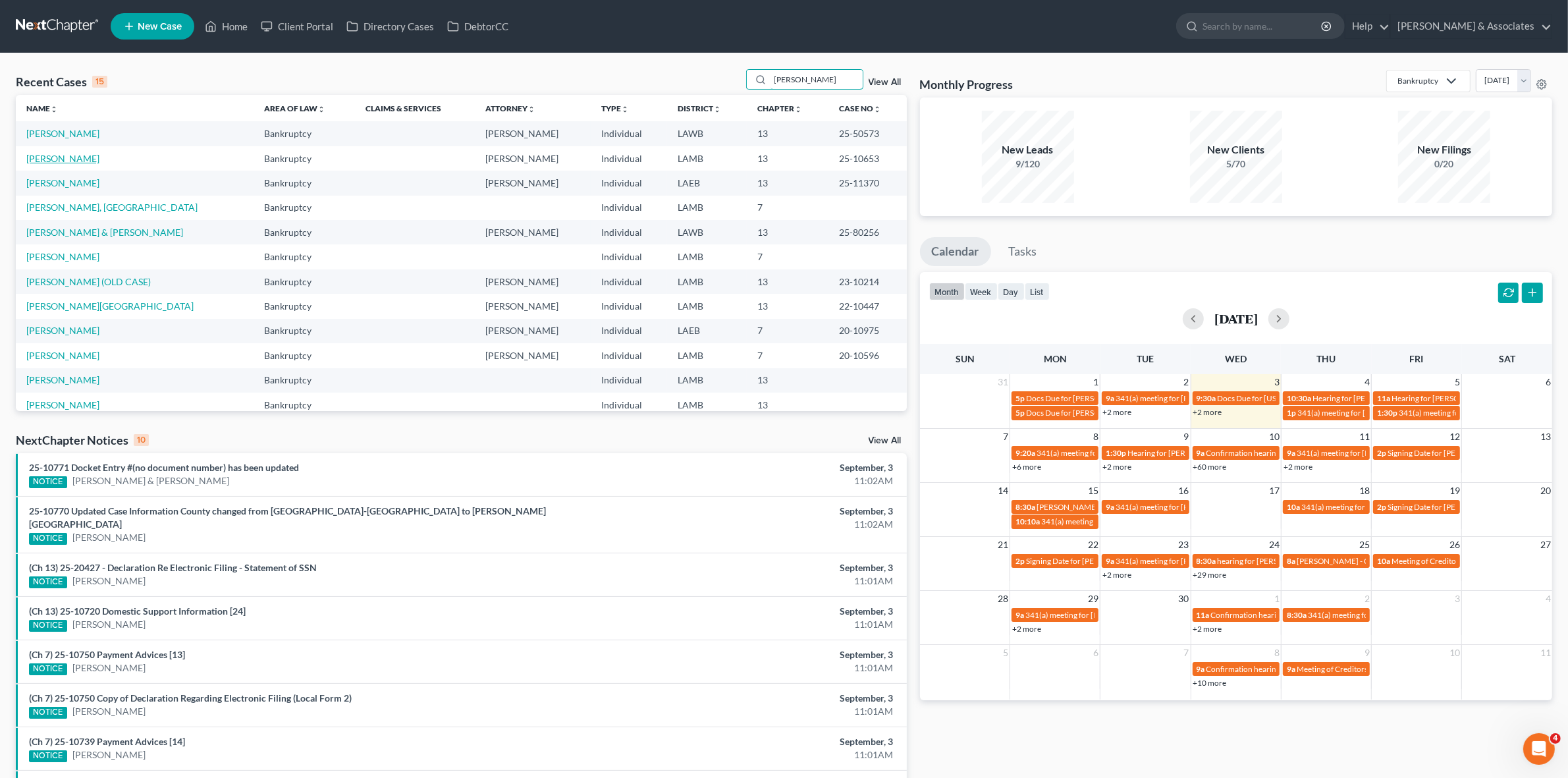
type input "[PERSON_NAME]"
click at [71, 159] on link "[PERSON_NAME]" at bounding box center [63, 159] width 73 height 11
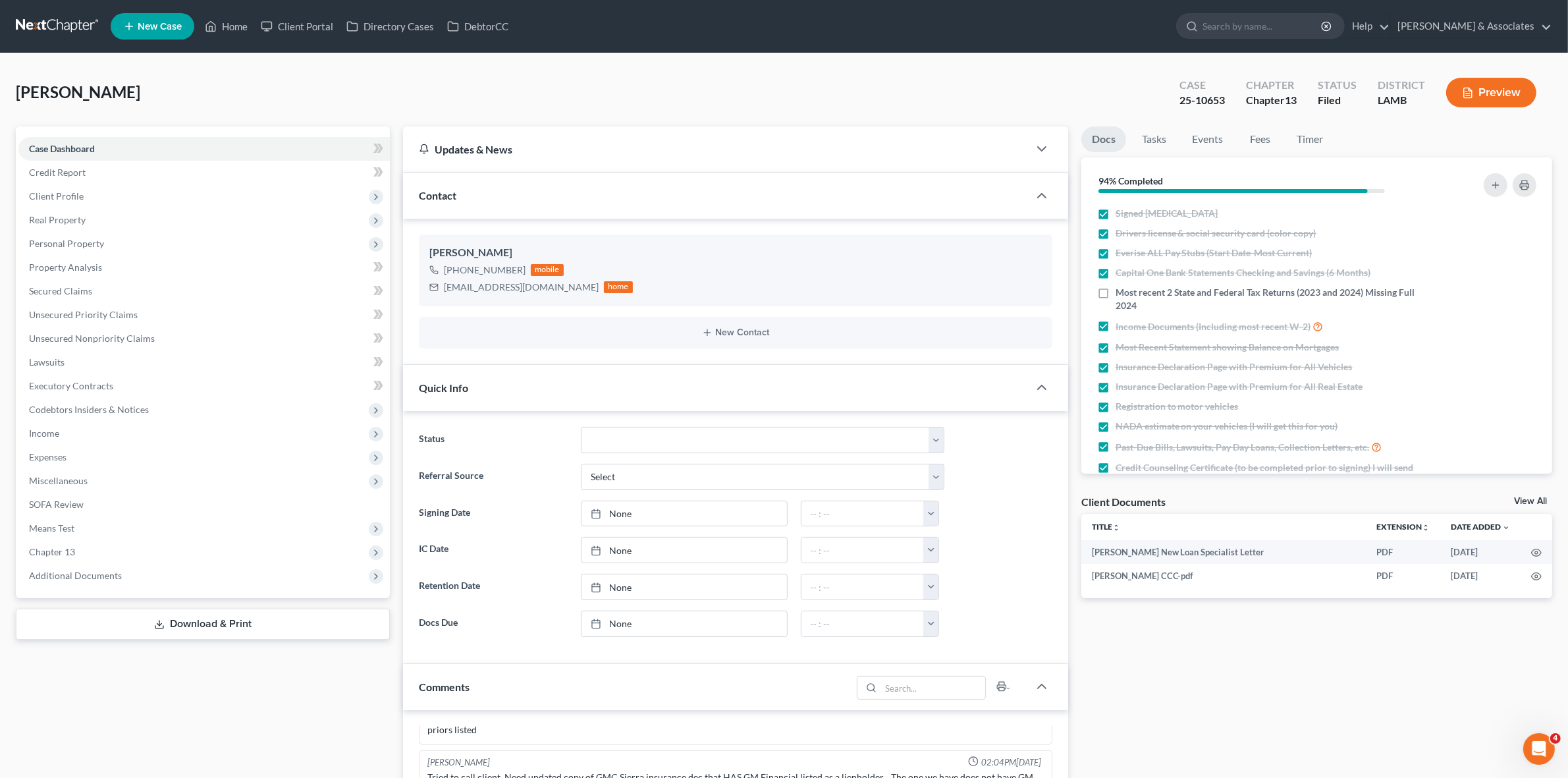
scroll to position [1740, 0]
click at [1221, 98] on div "25-10653" at bounding box center [1202, 100] width 45 height 15
click at [1220, 98] on div "25-10653" at bounding box center [1202, 100] width 45 height 15
copy div "25-10653"
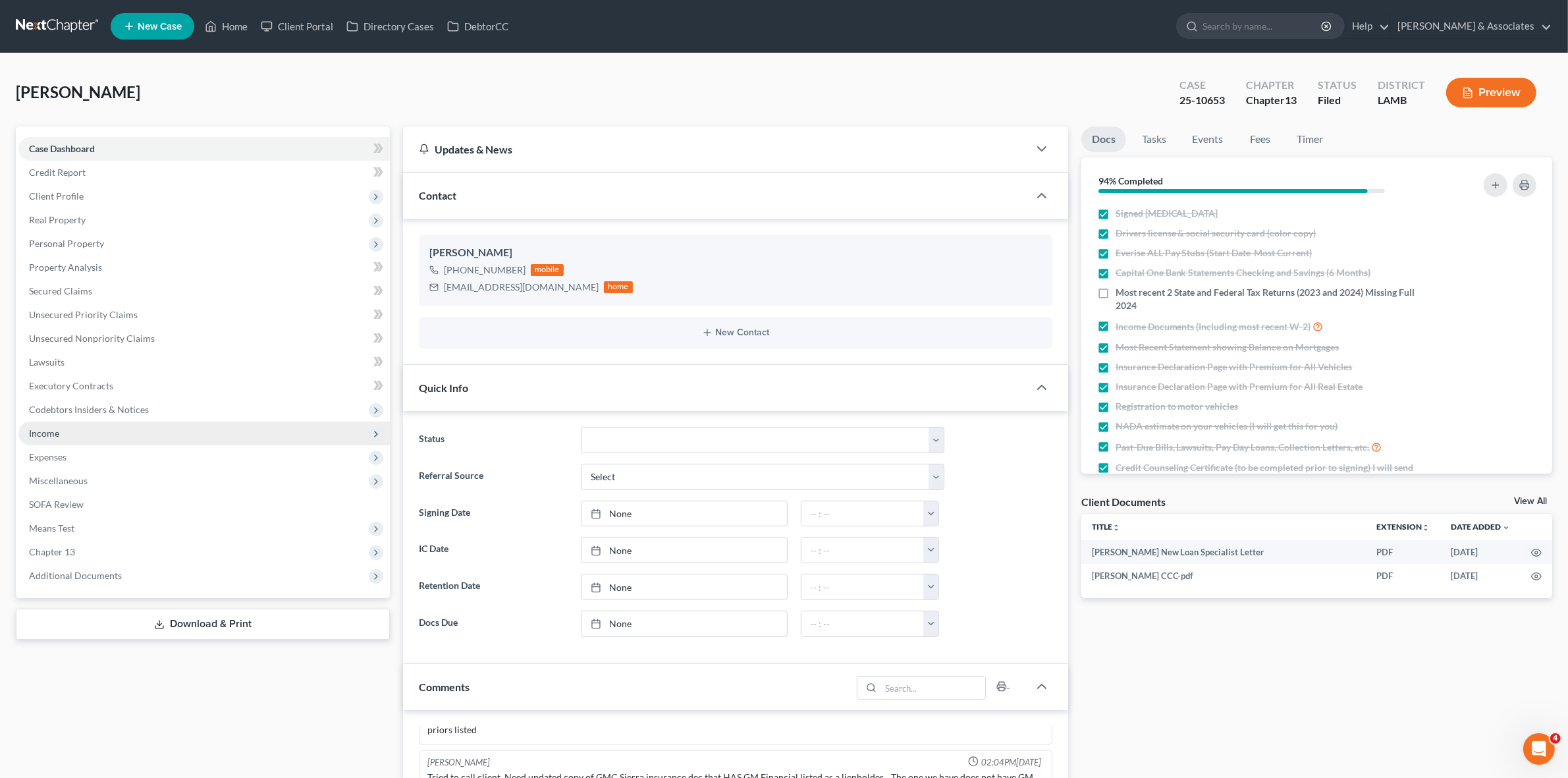
click at [176, 429] on span "Income" at bounding box center [204, 433] width 371 height 23
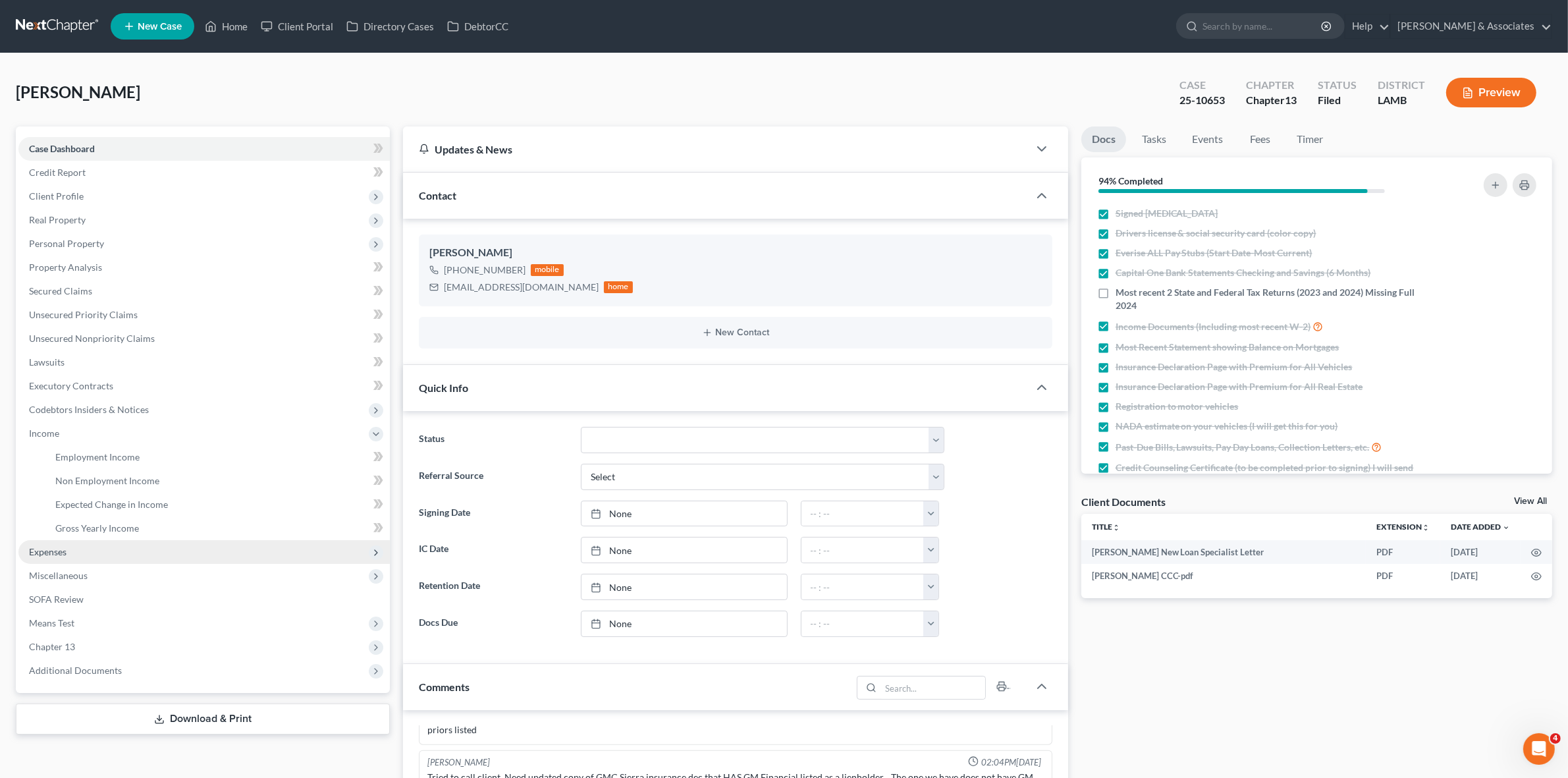
click at [161, 545] on span "Expenses" at bounding box center [204, 551] width 371 height 23
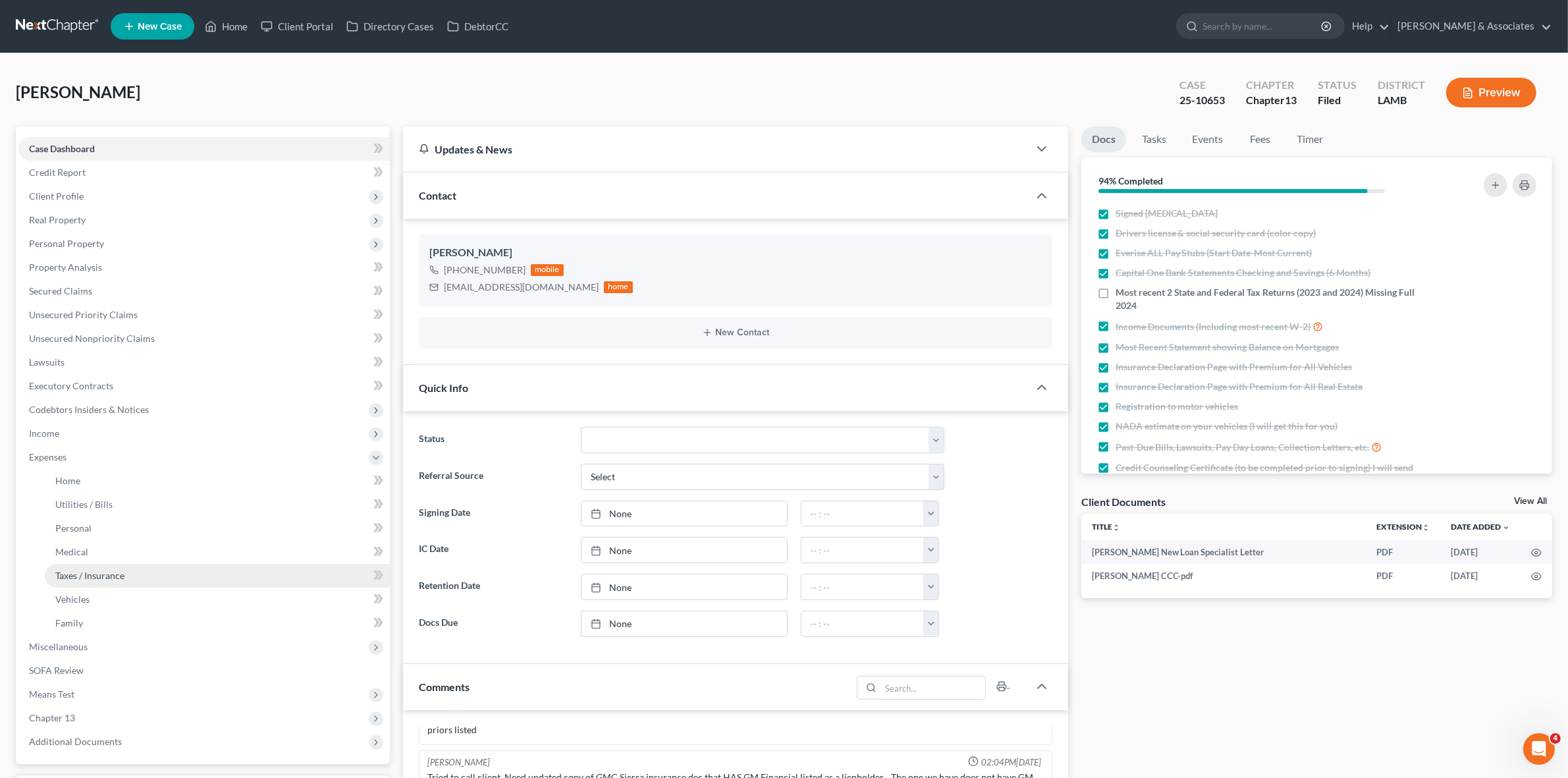
click at [143, 578] on link "Taxes / Insurance" at bounding box center [218, 576] width 345 height 23
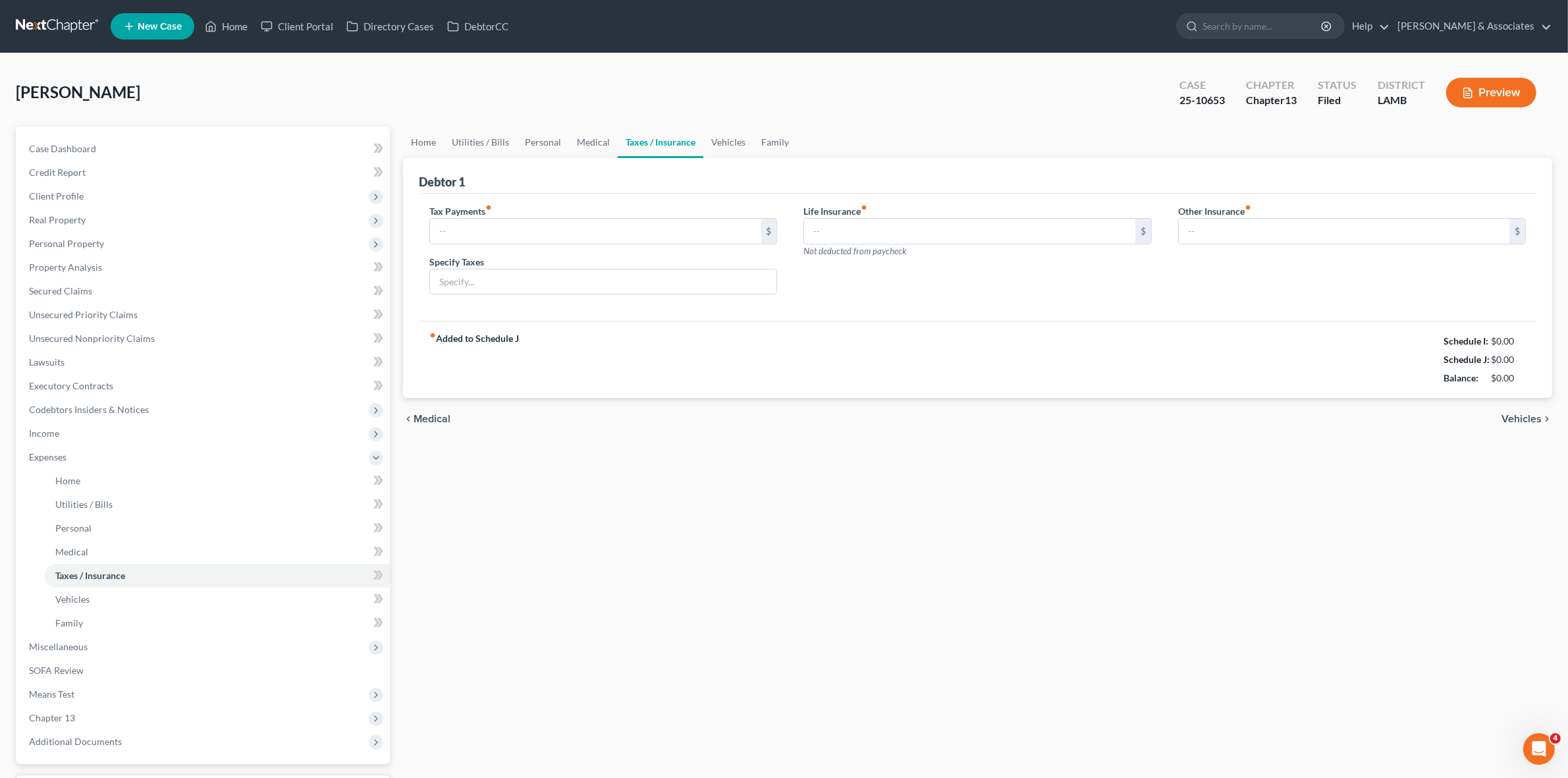
type input "0.00"
click at [257, 581] on link "Taxes / Insurance" at bounding box center [218, 576] width 345 height 23
click at [196, 555] on link "Medical" at bounding box center [218, 551] width 345 height 23
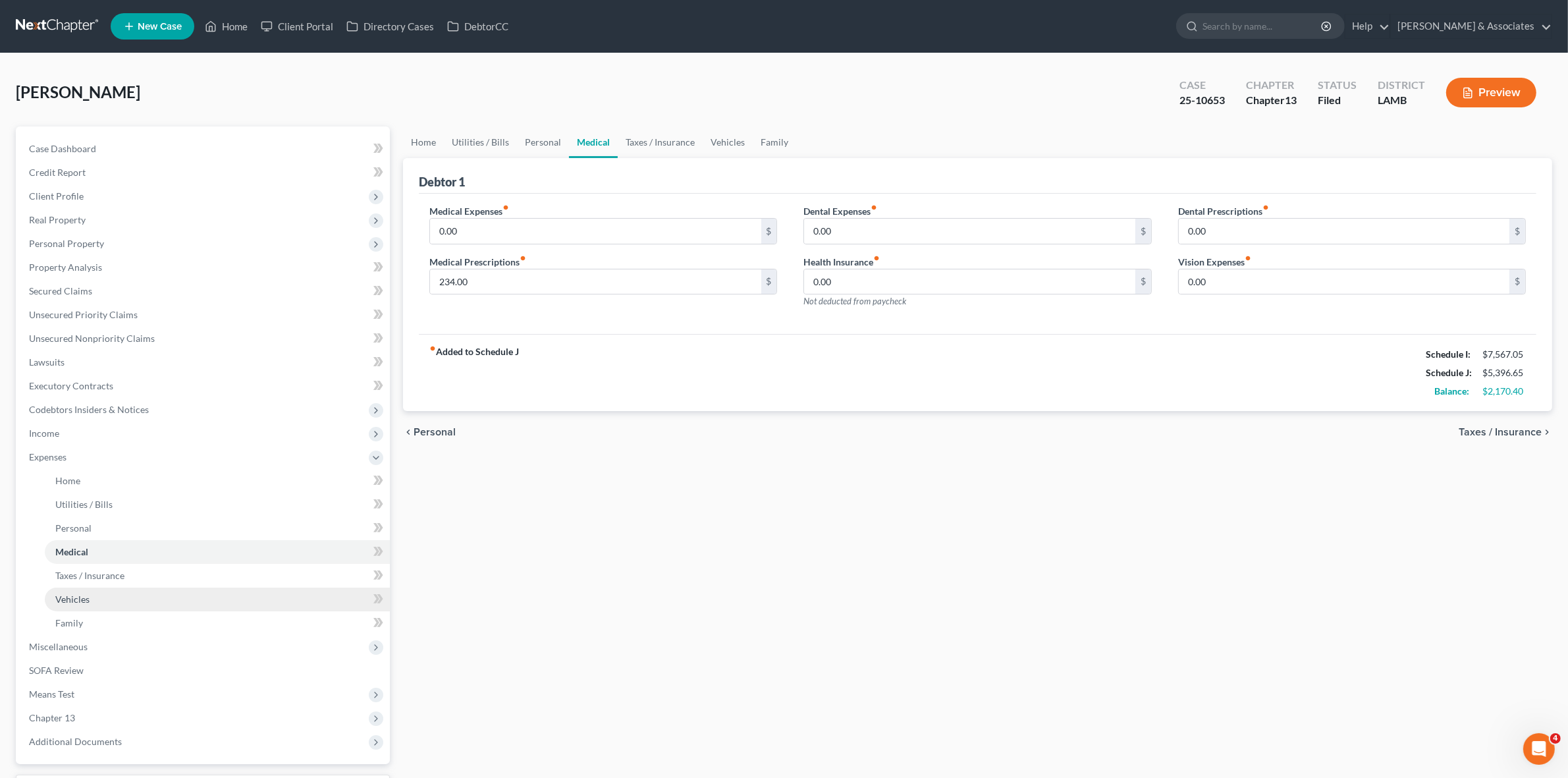
click at [185, 590] on link "Vehicles" at bounding box center [218, 599] width 345 height 23
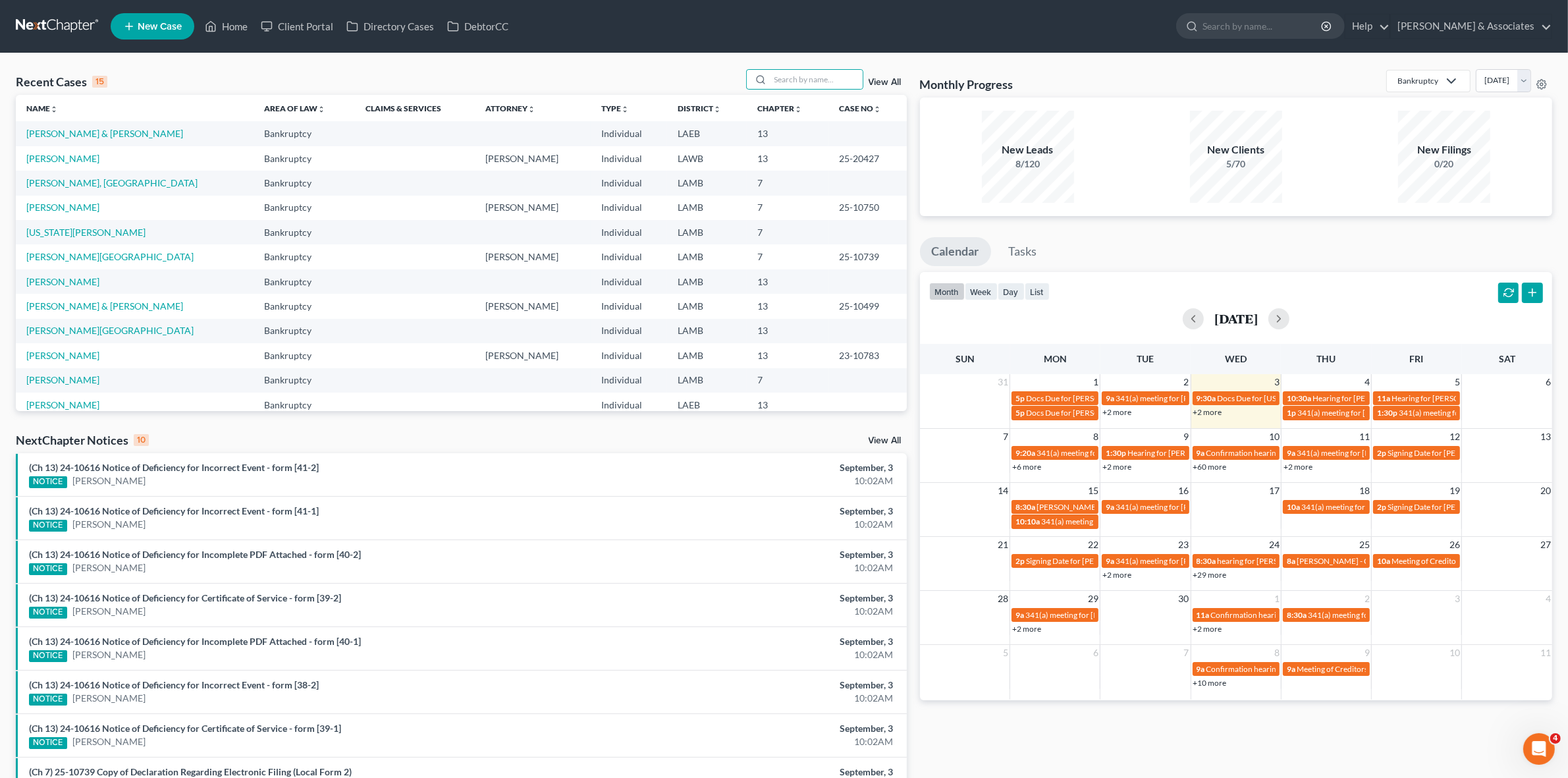
click at [1030, 468] on link "+6 more" at bounding box center [1027, 467] width 29 height 10
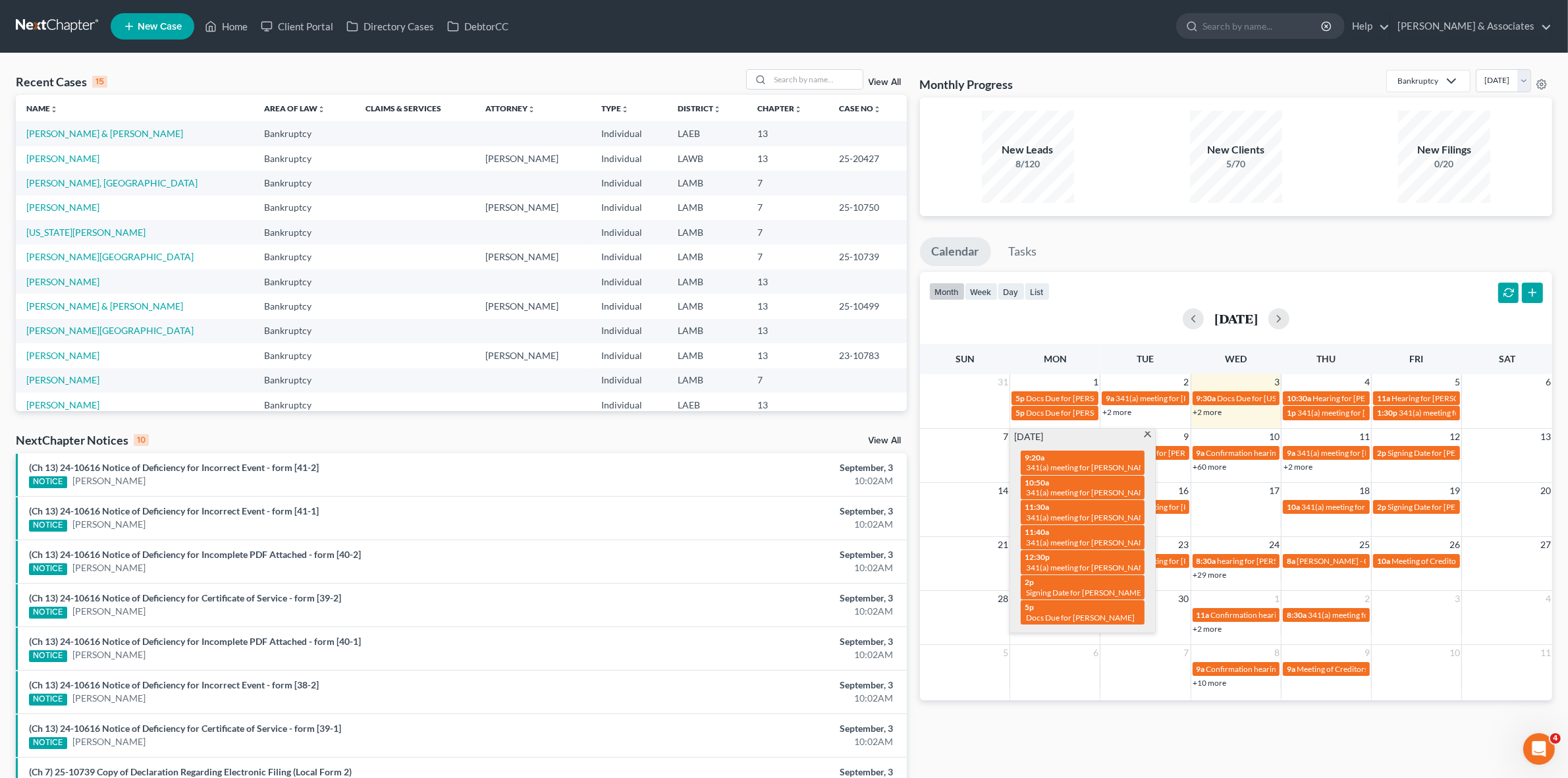
click at [1251, 750] on div "Monthly Progress Bankruptcy Bankruptcy Business Formation and Planning Collecti…" at bounding box center [1236, 496] width 645 height 853
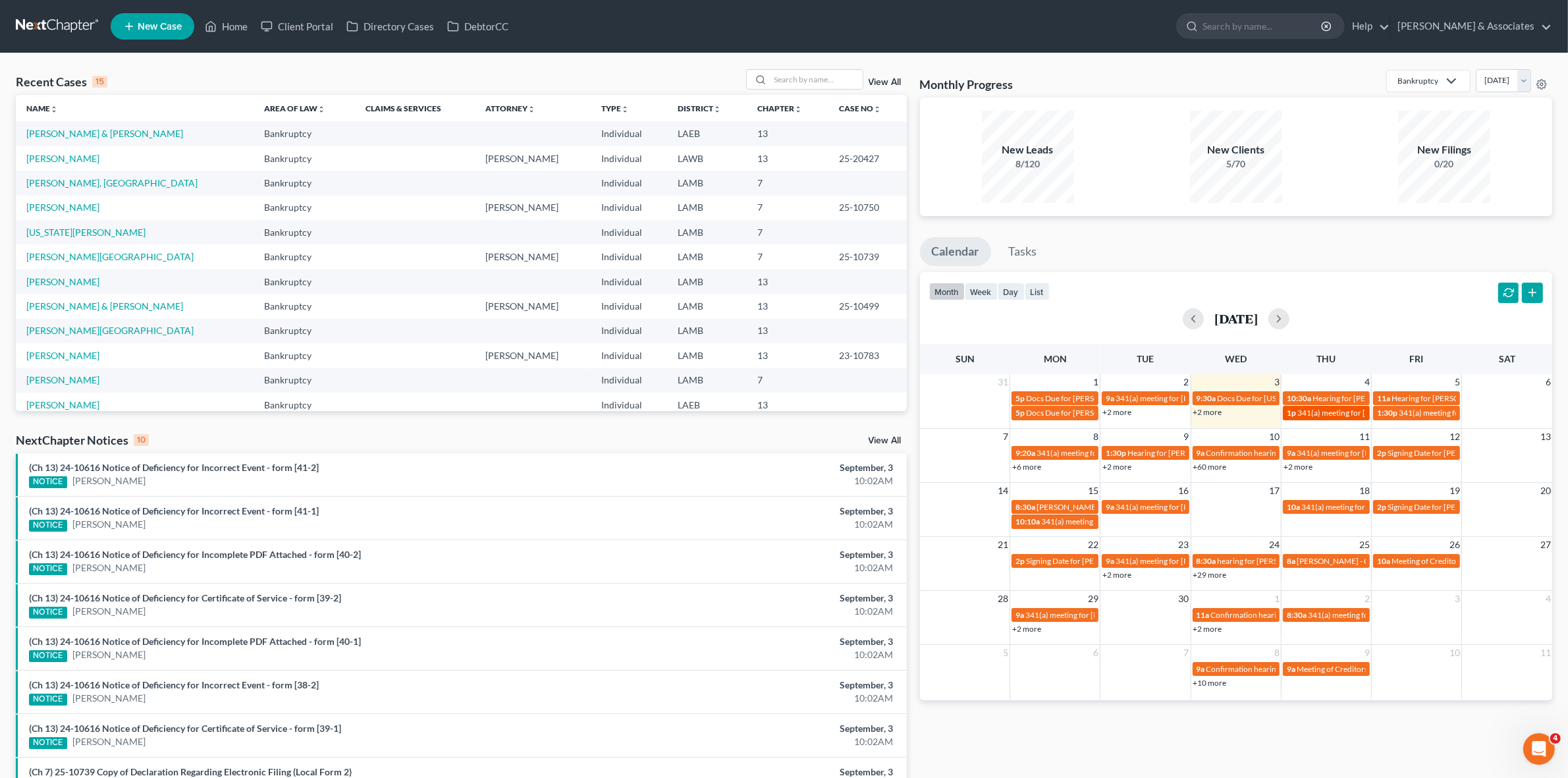
click at [1336, 417] on div "1p 341(a) meeting for [PERSON_NAME] [PERSON_NAME]" at bounding box center [1326, 413] width 79 height 10
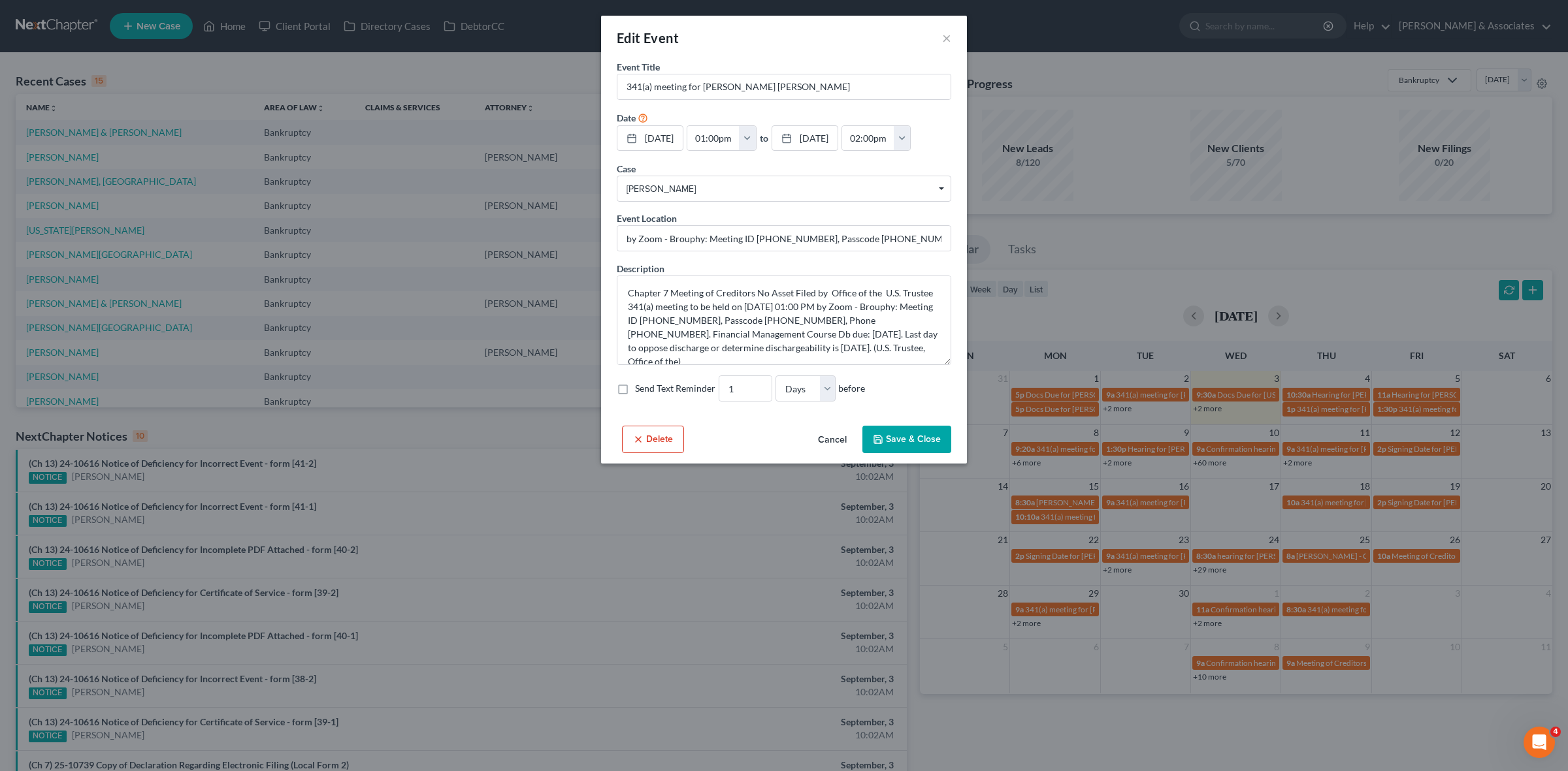
click at [1399, 346] on div "Edit Event × Event Title * 341(a) meeting for [PERSON_NAME] [PERSON_NAME] Date …" at bounding box center [784, 385] width 1568 height 771
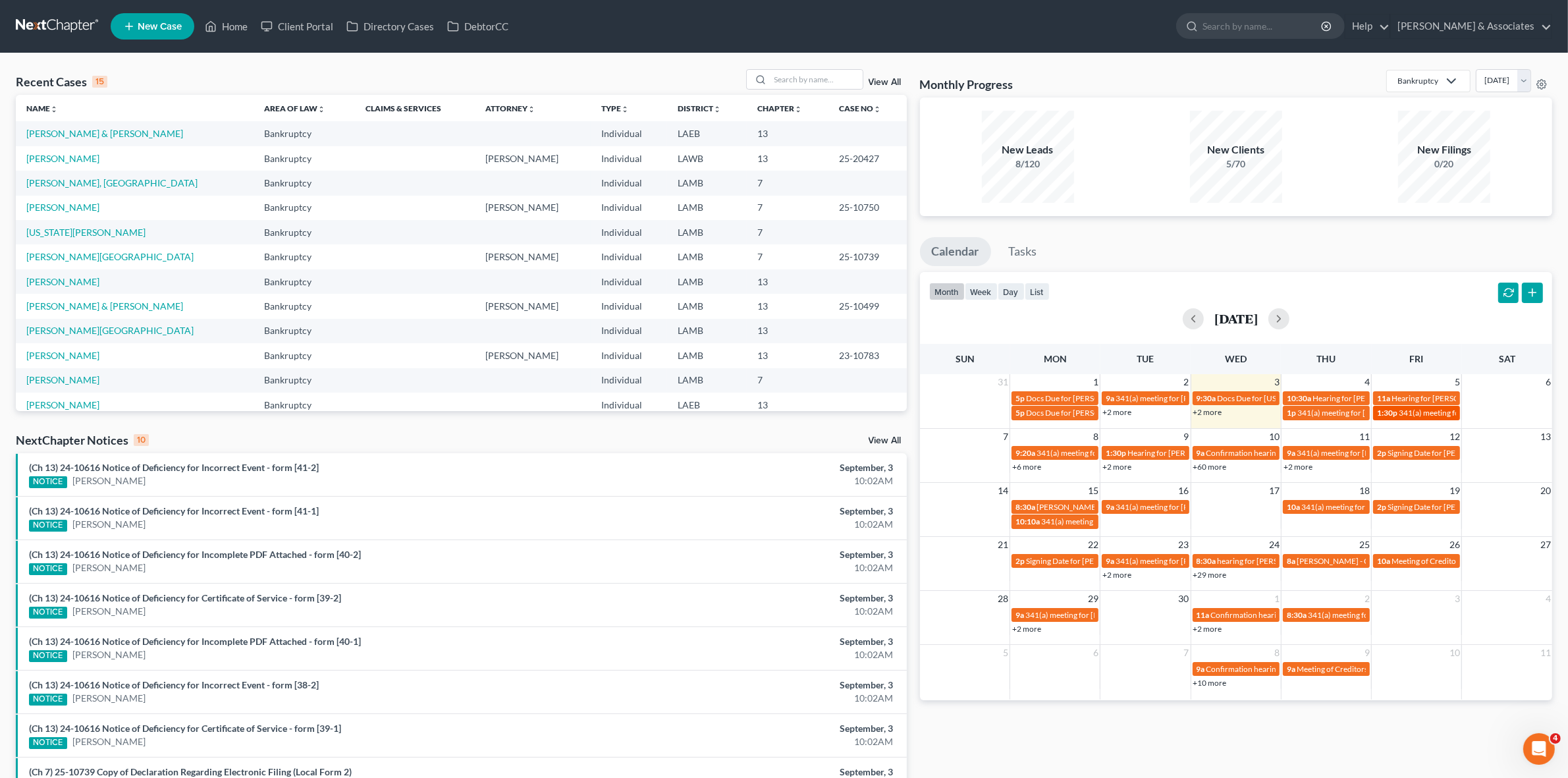
click at [1401, 410] on span "341(a) meeting for [PERSON_NAME]" at bounding box center [1462, 413] width 127 height 10
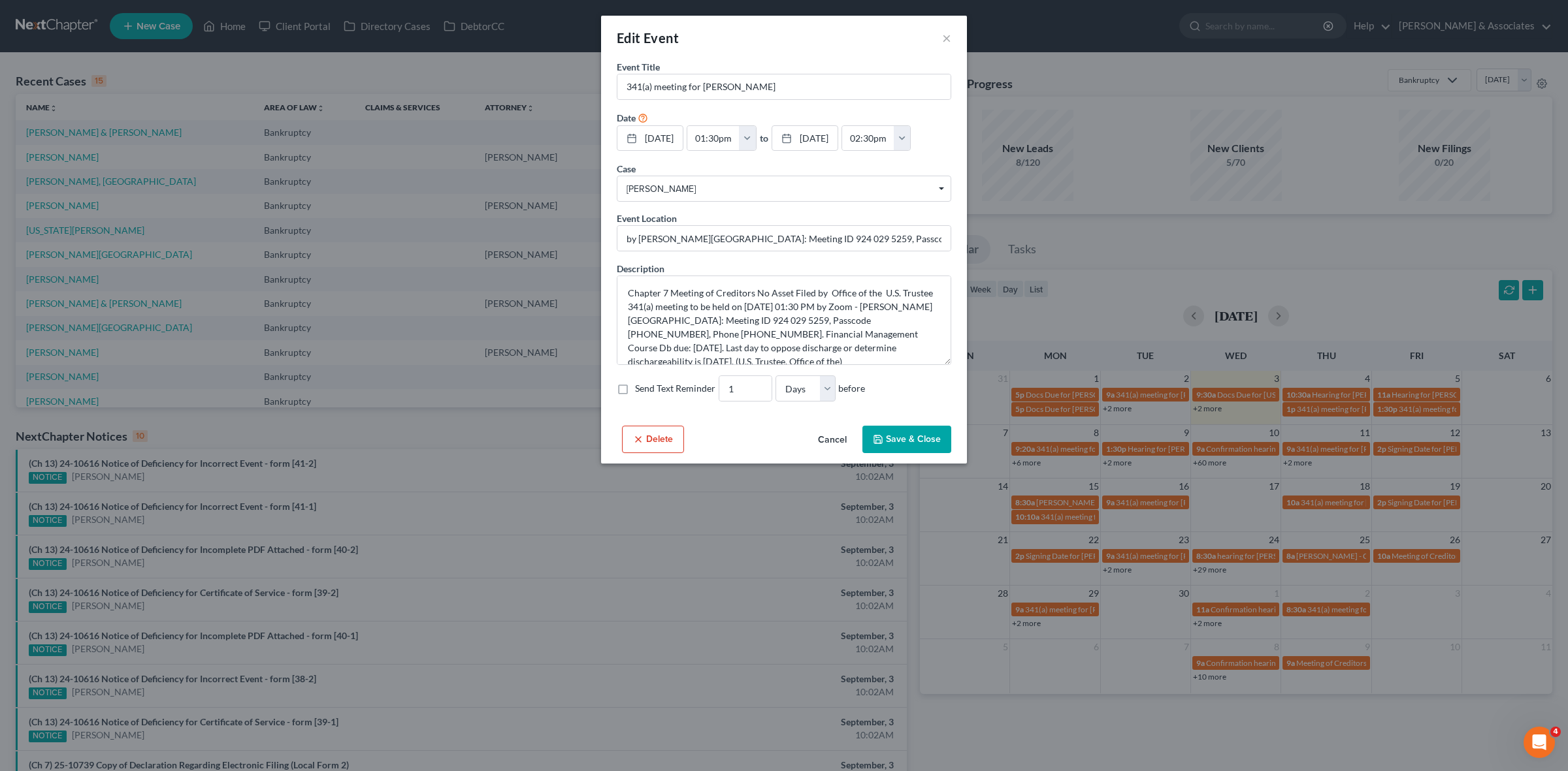
click at [1352, 285] on div "Edit Event × Event Title * 341(a) meeting for [PERSON_NAME] Date [DATE] close D…" at bounding box center [784, 385] width 1568 height 771
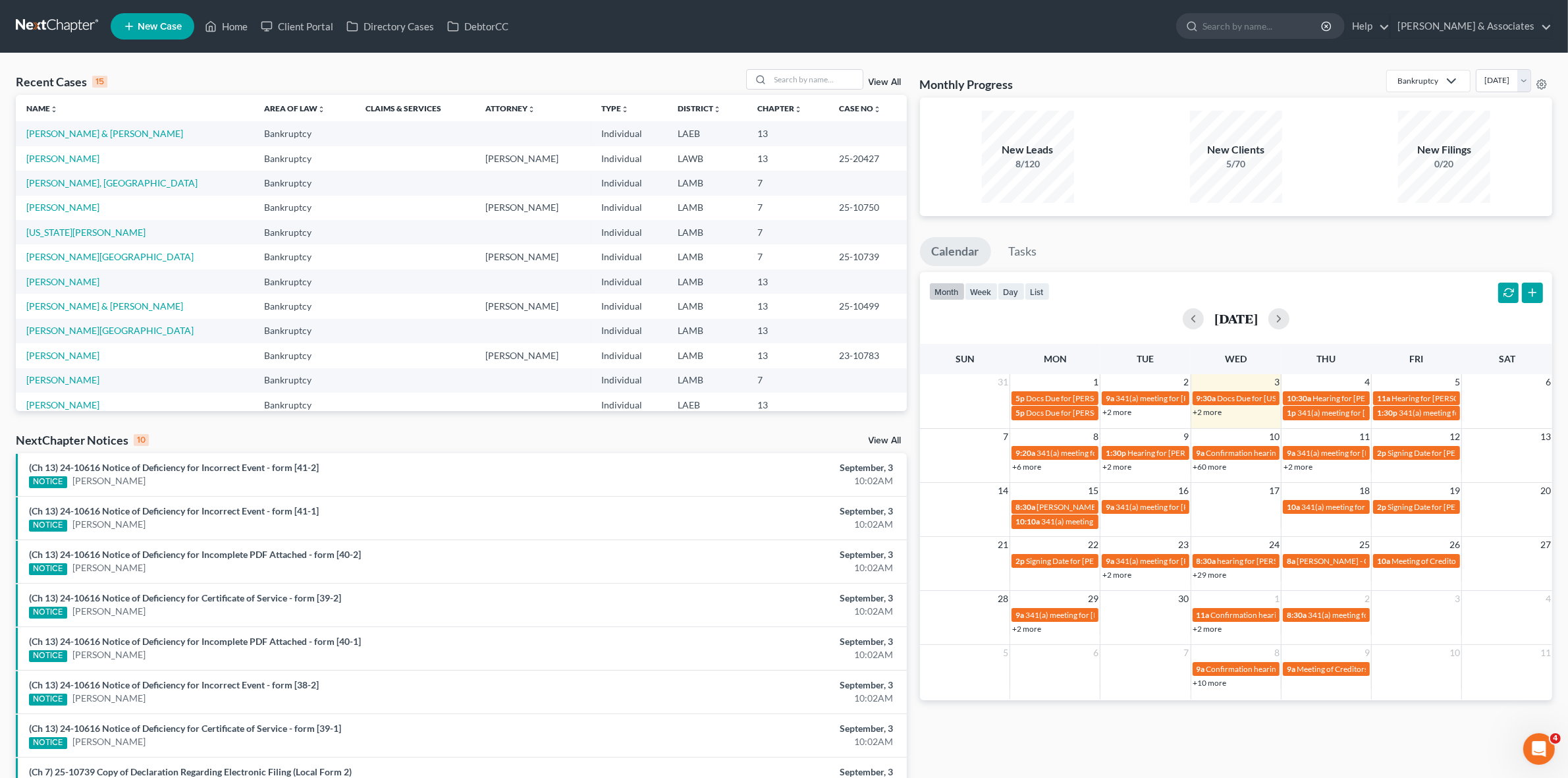
click at [1207, 409] on link "+2 more" at bounding box center [1208, 412] width 29 height 10
click at [1308, 300] on div "month week day list [DATE]" at bounding box center [1236, 304] width 645 height 63
click at [801, 77] on input "search" at bounding box center [816, 80] width 92 height 19
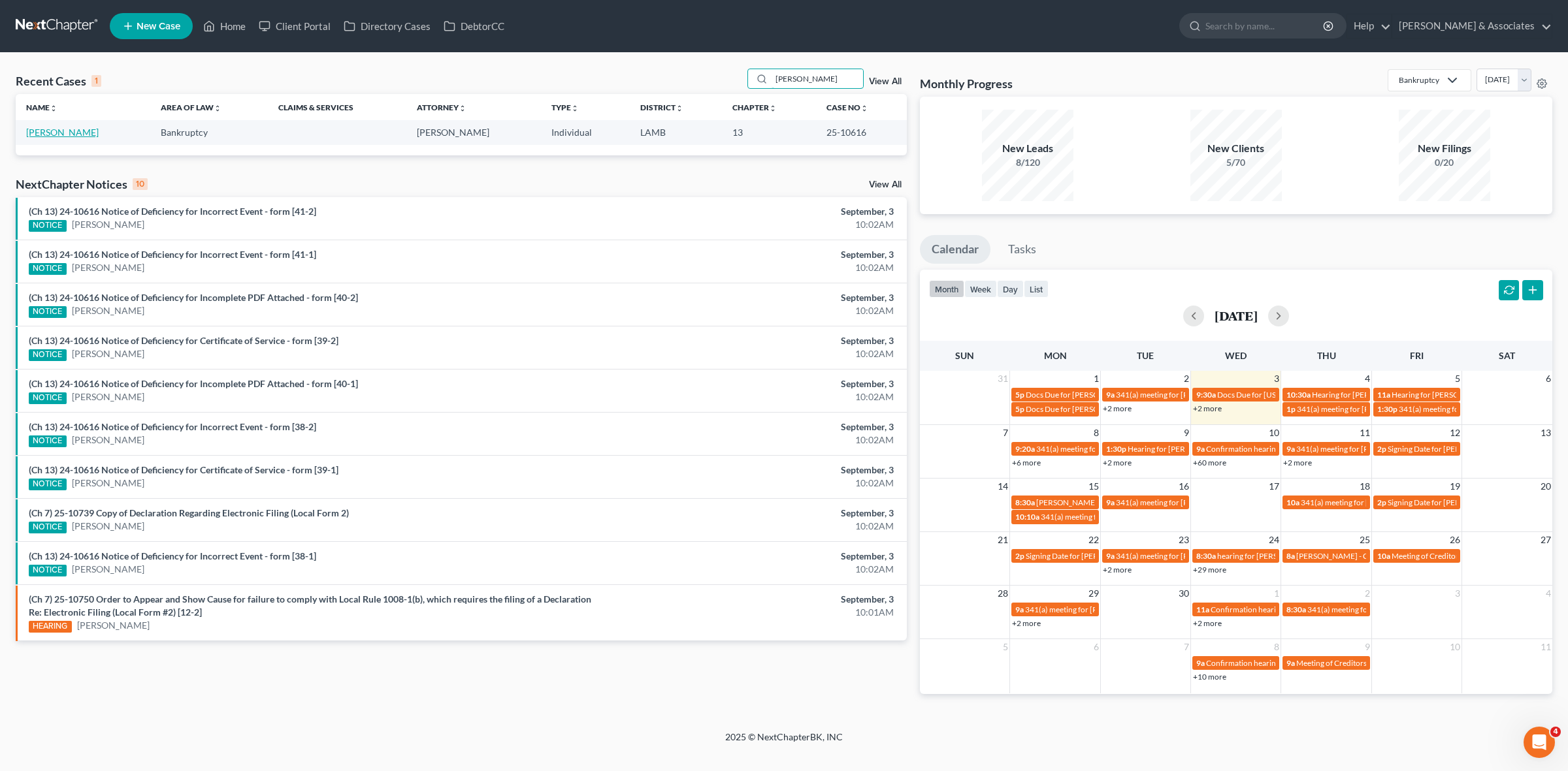
type input "[PERSON_NAME]"
click at [85, 136] on link "[PERSON_NAME]" at bounding box center [62, 133] width 73 height 11
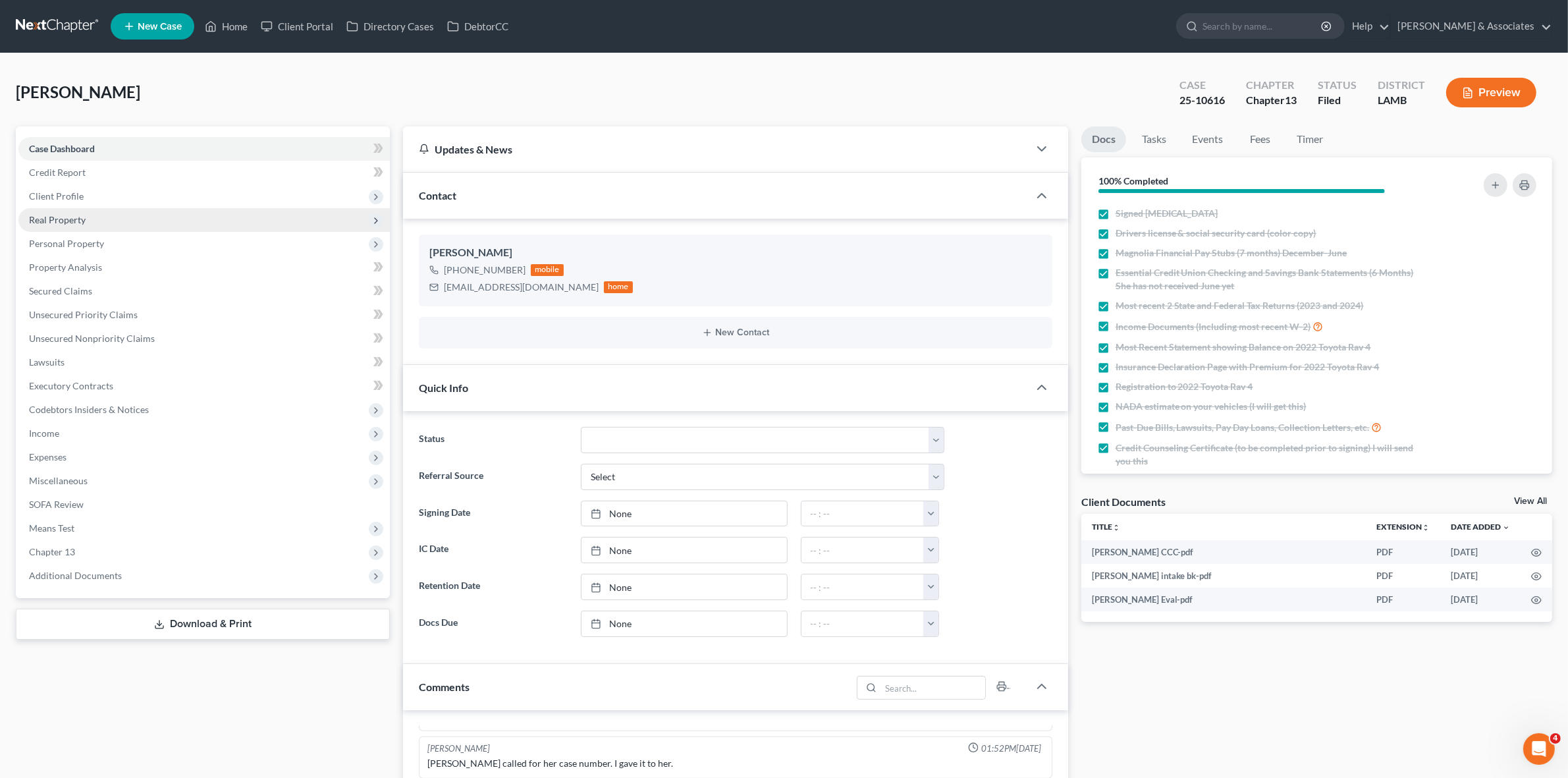
scroll to position [152, 0]
click at [201, 228] on span "Real Property" at bounding box center [204, 219] width 371 height 23
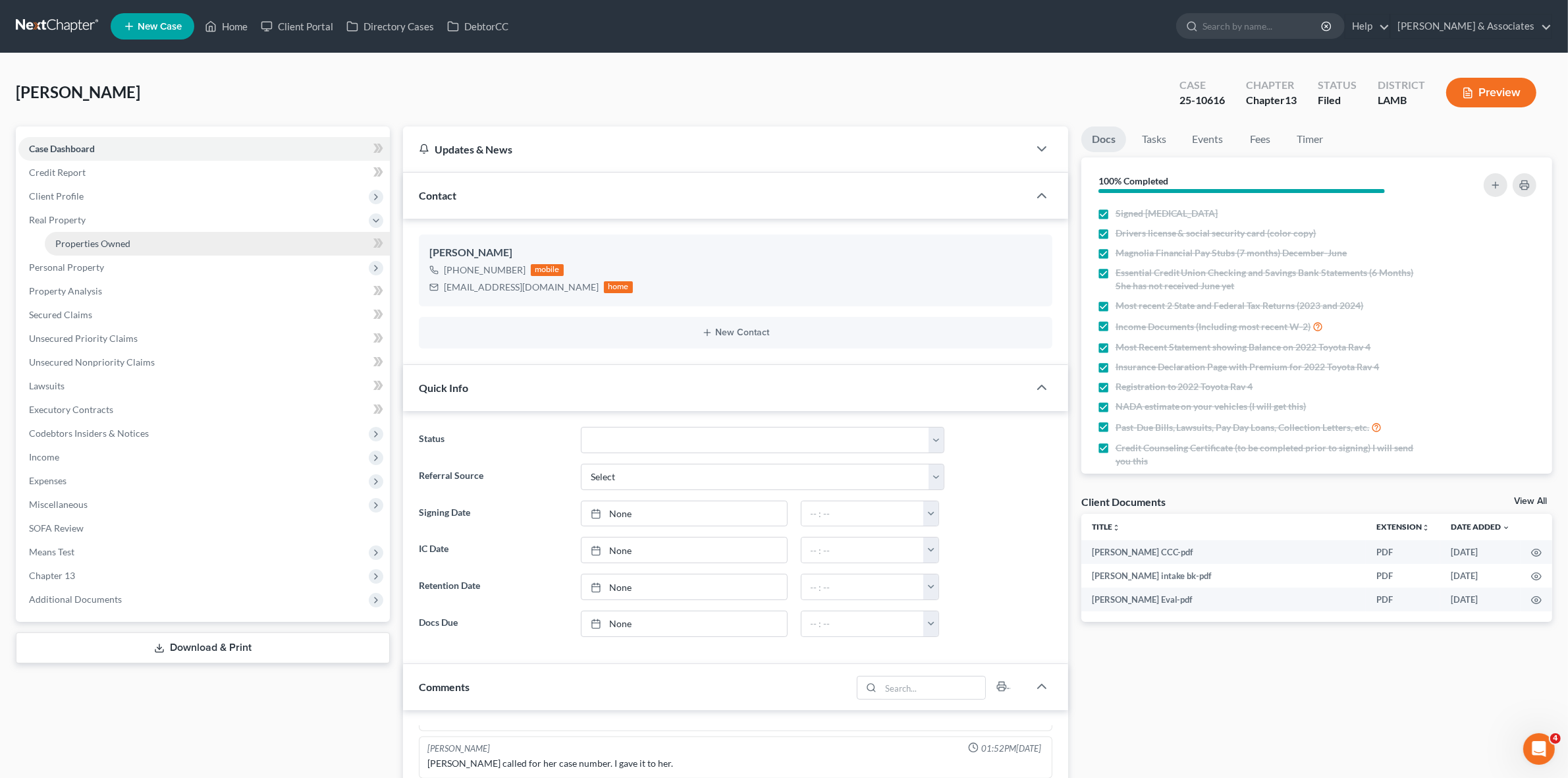
click at [201, 237] on link "Properties Owned" at bounding box center [218, 243] width 345 height 23
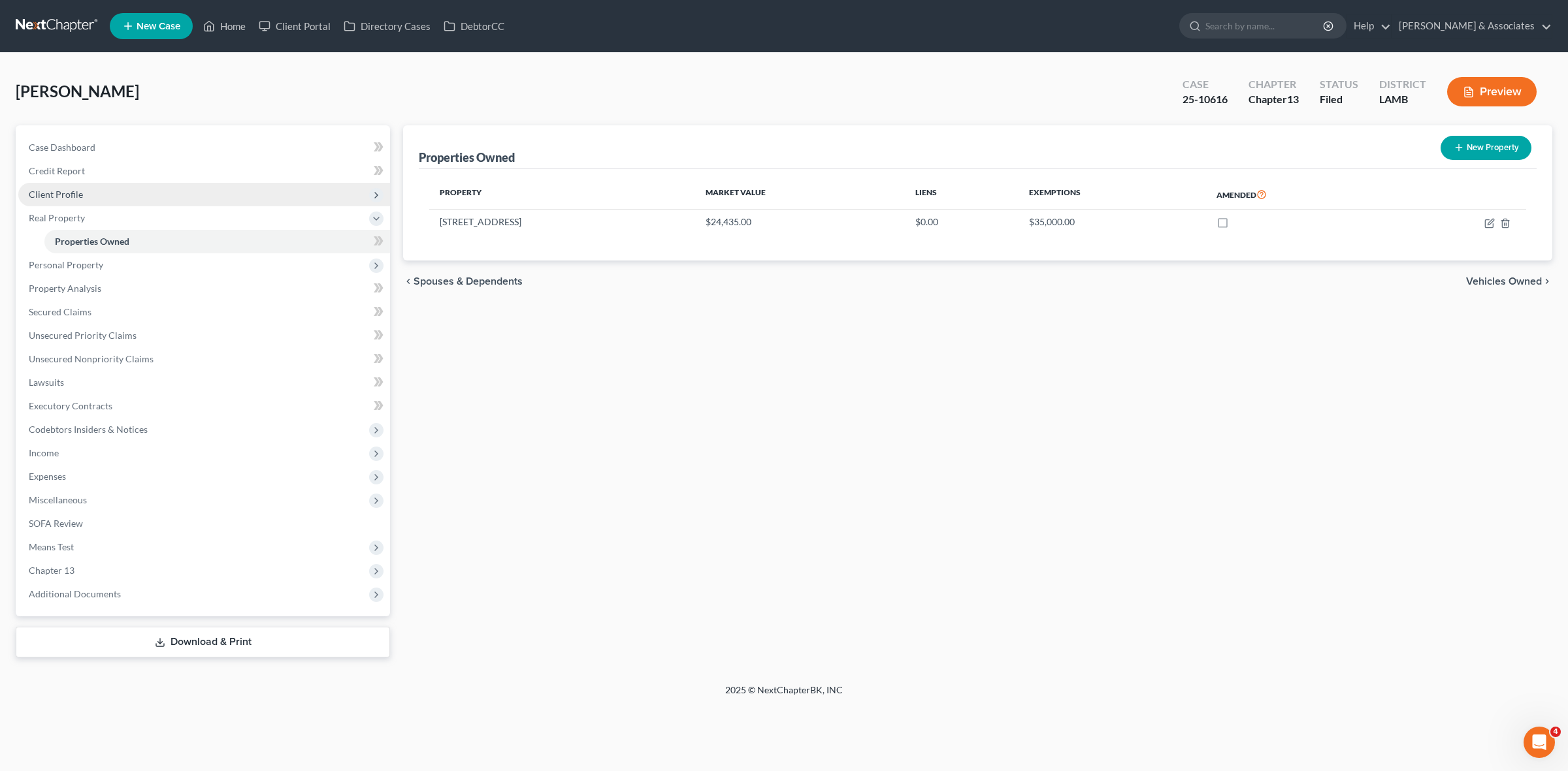
click at [189, 193] on span "Client Profile" at bounding box center [204, 194] width 372 height 23
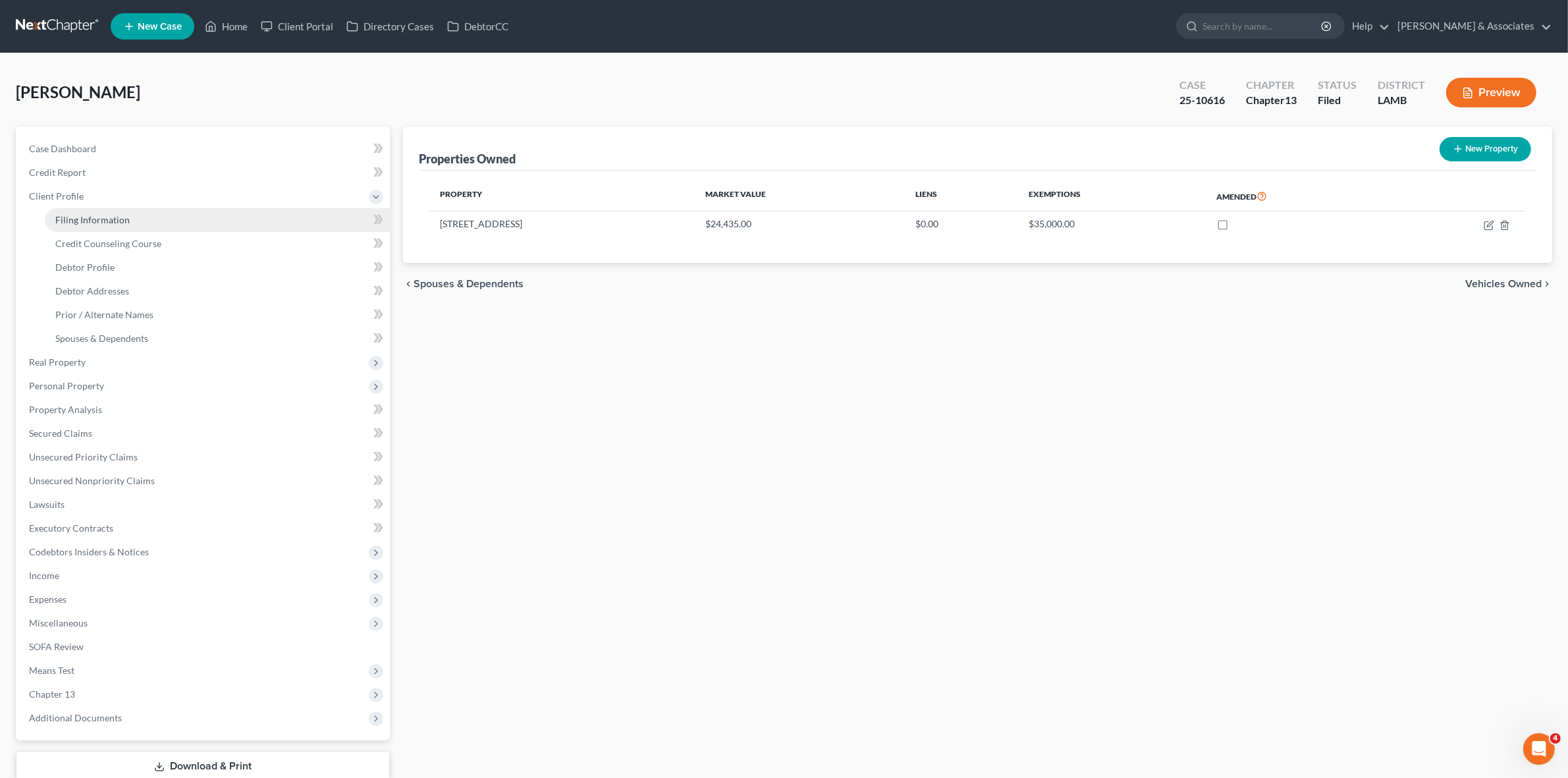
click at [189, 222] on link "Filing Information" at bounding box center [218, 219] width 345 height 23
select select "1"
select select "0"
select select "3"
select select "19"
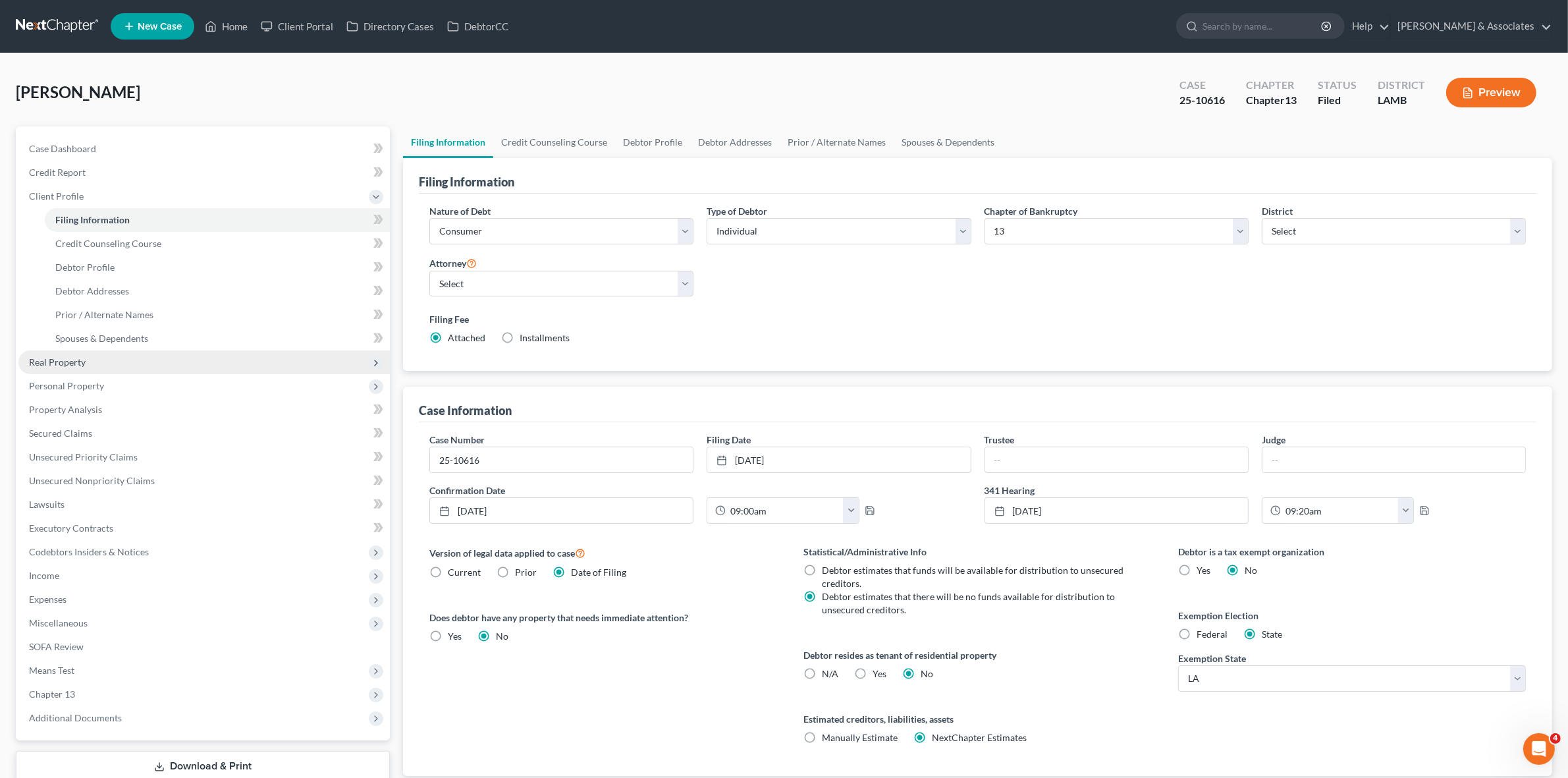
click at [229, 369] on span "Real Property" at bounding box center [204, 362] width 371 height 23
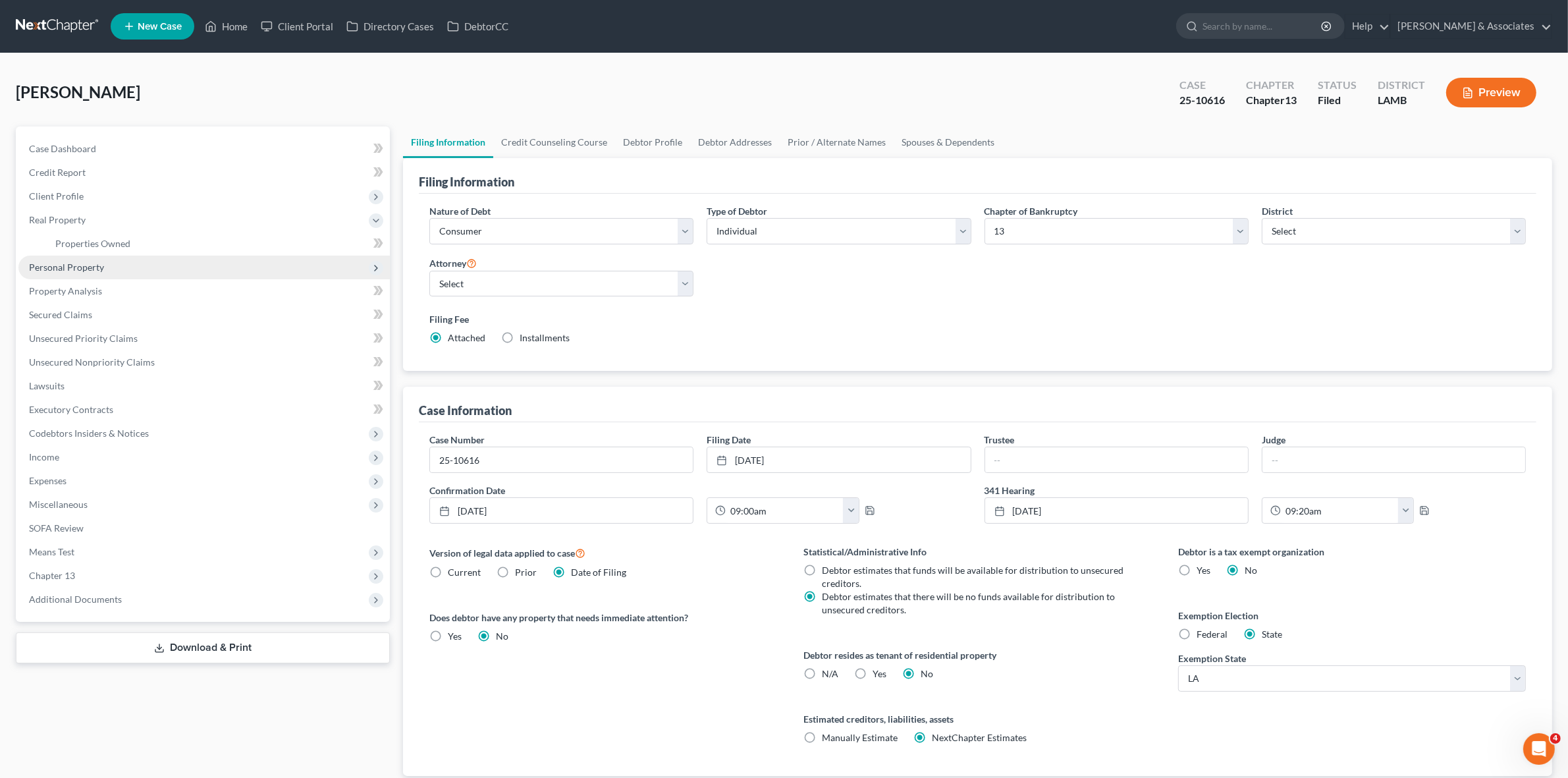
click at [205, 271] on span "Personal Property" at bounding box center [204, 267] width 371 height 23
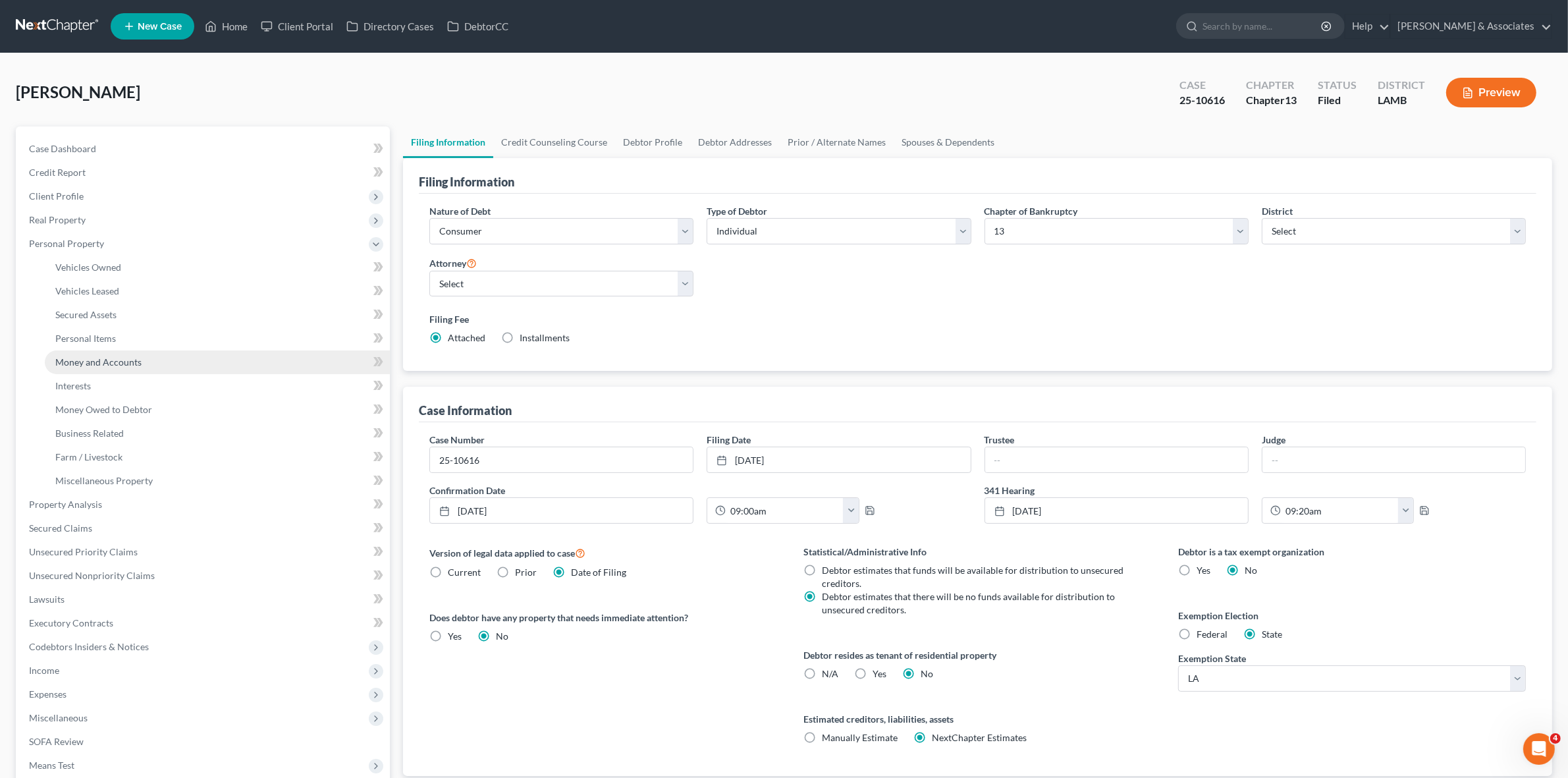
click at [191, 364] on link "Money and Accounts" at bounding box center [218, 362] width 345 height 23
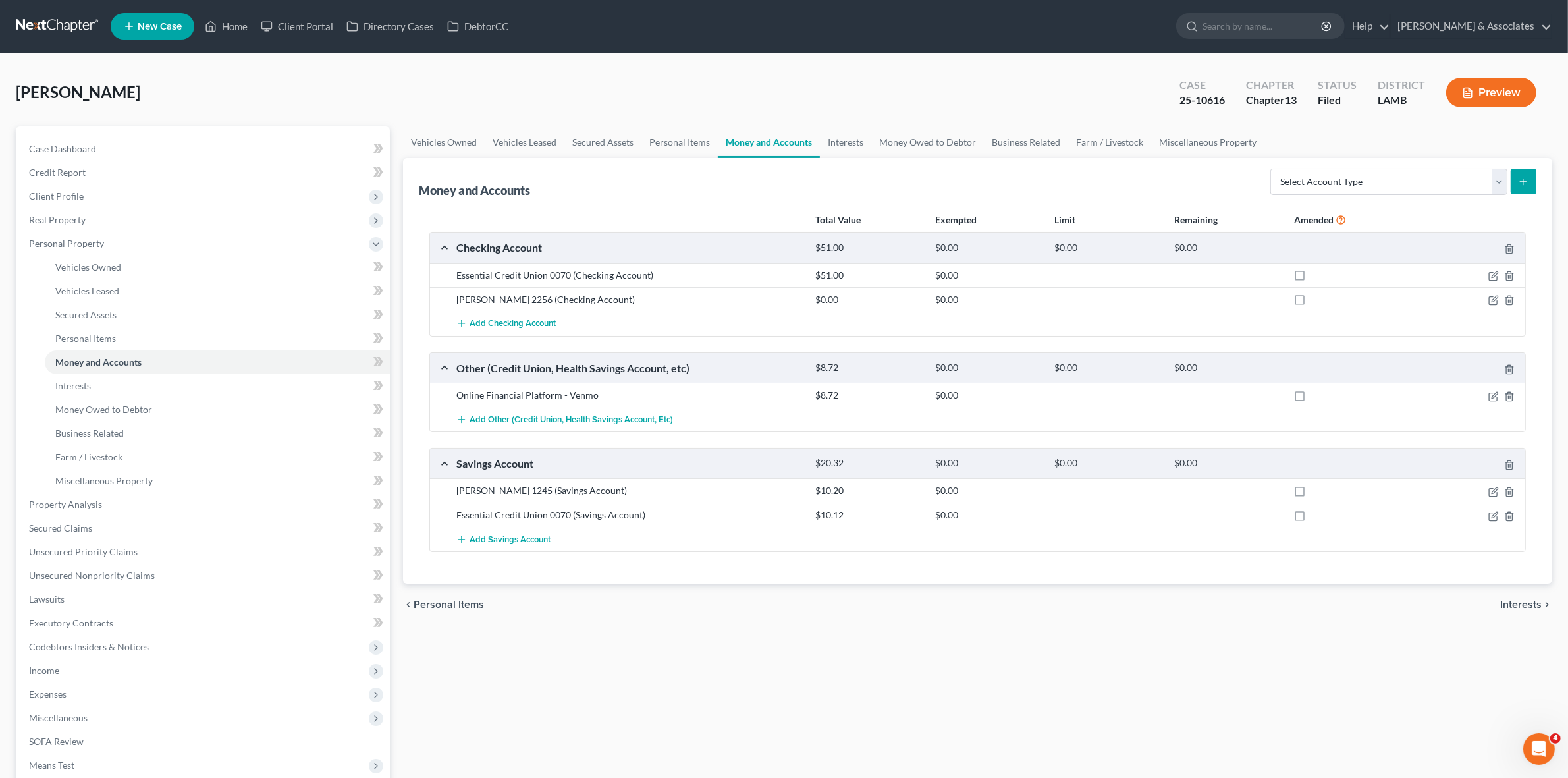
click at [55, 28] on link at bounding box center [58, 26] width 85 height 23
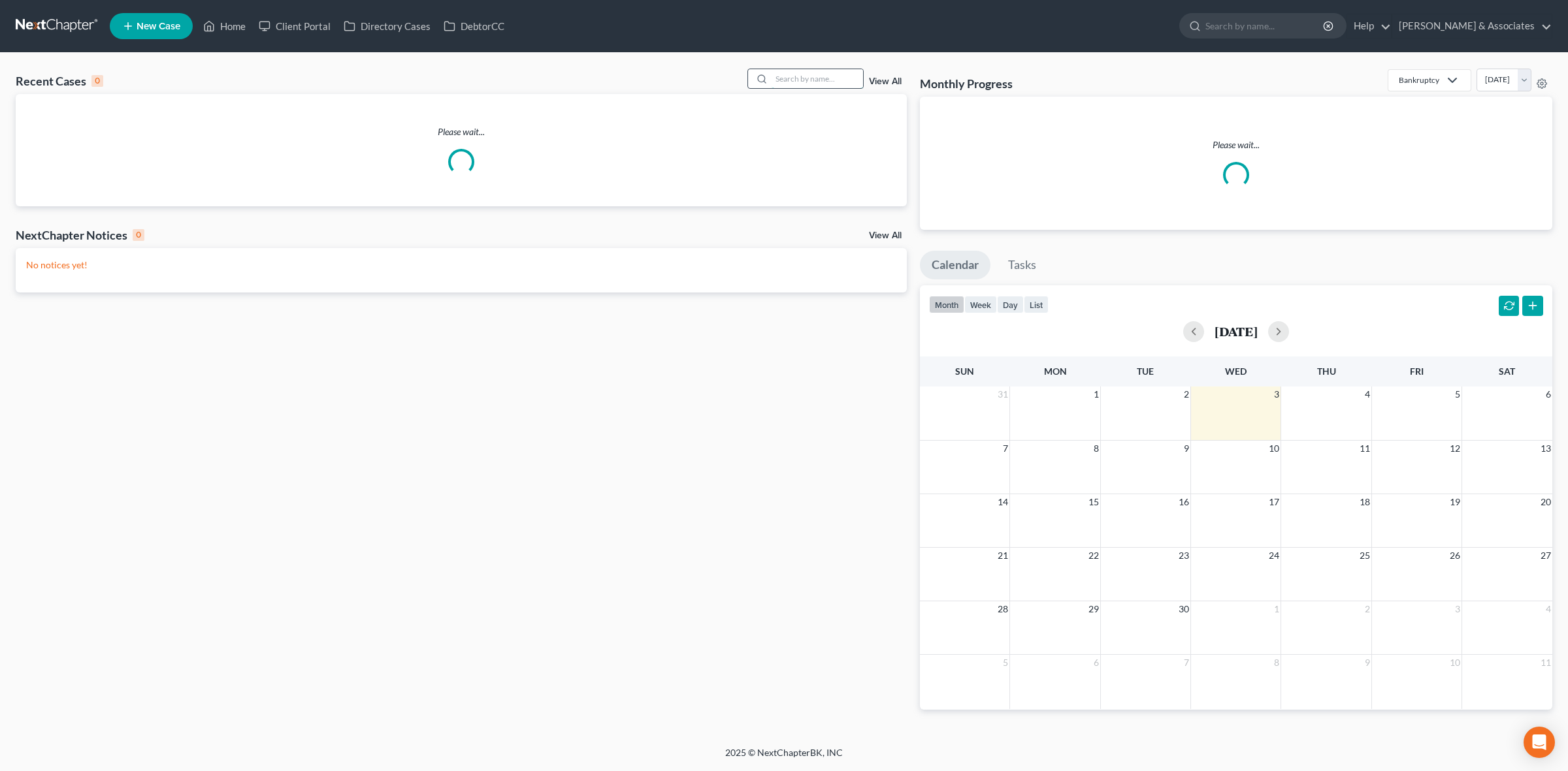
click at [800, 79] on input "search" at bounding box center [817, 79] width 91 height 19
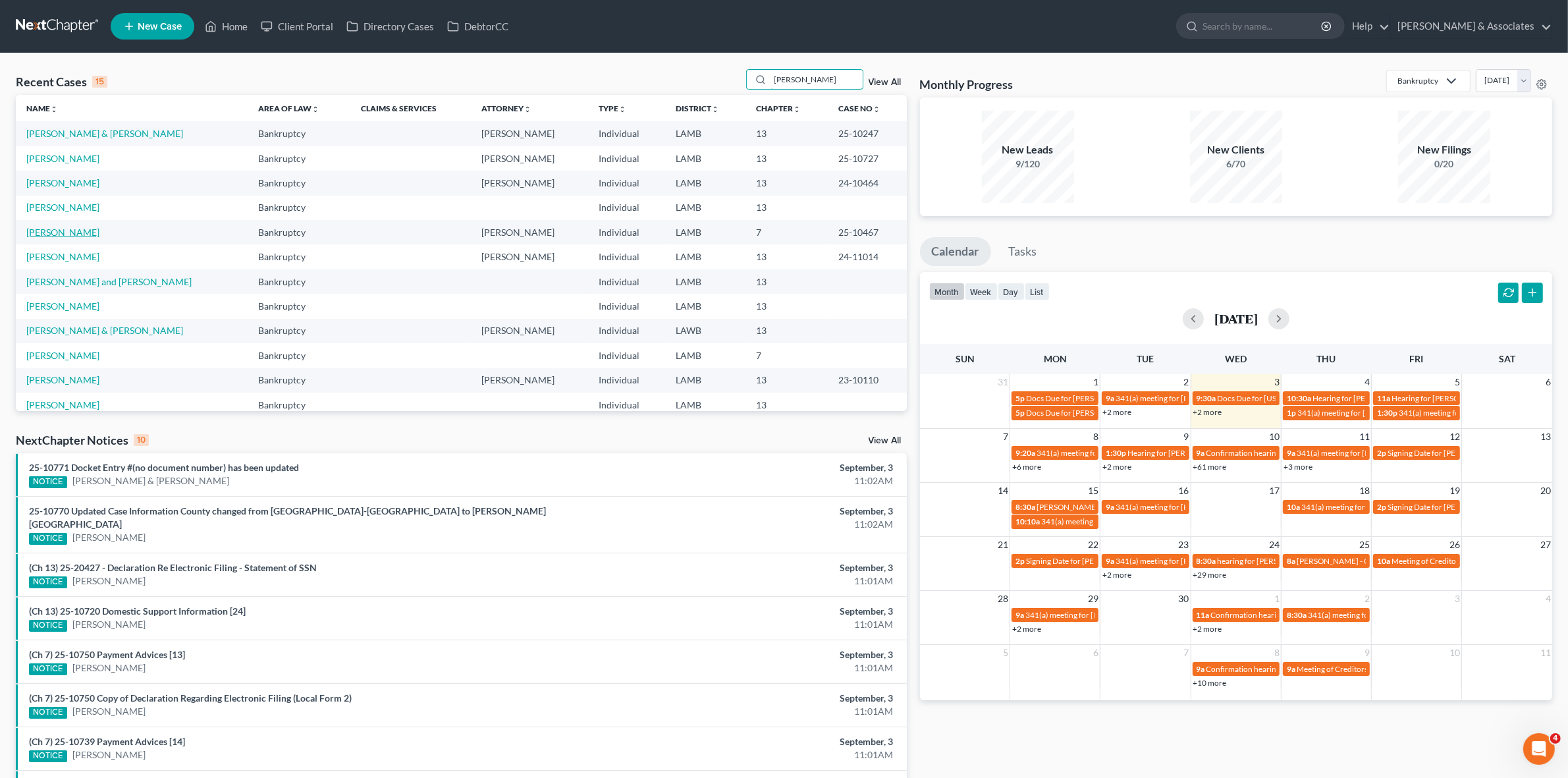
type input "[PERSON_NAME]"
click at [52, 233] on link "[PERSON_NAME]" at bounding box center [63, 232] width 73 height 11
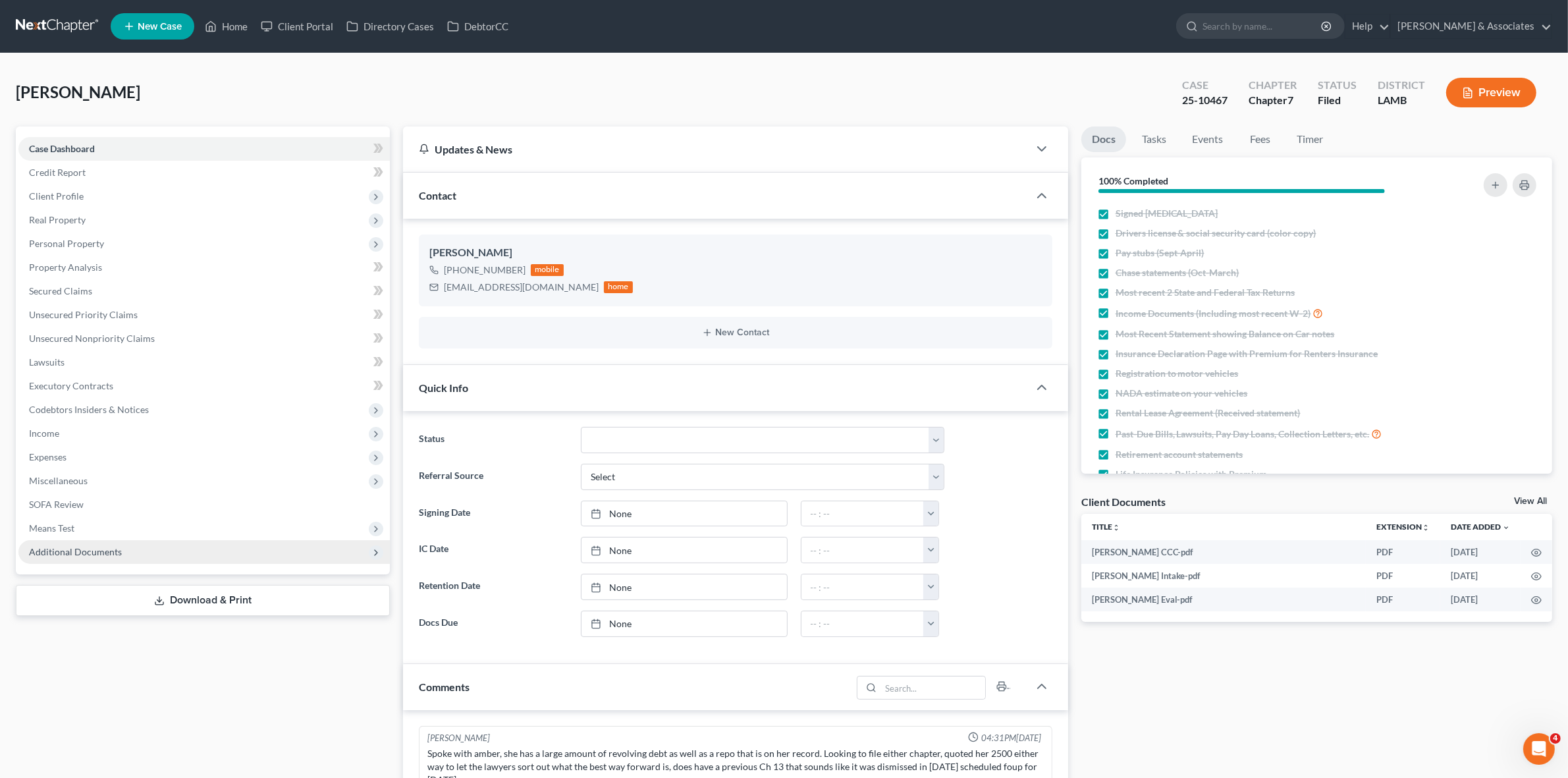
click at [153, 561] on span "Additional Documents" at bounding box center [204, 551] width 371 height 23
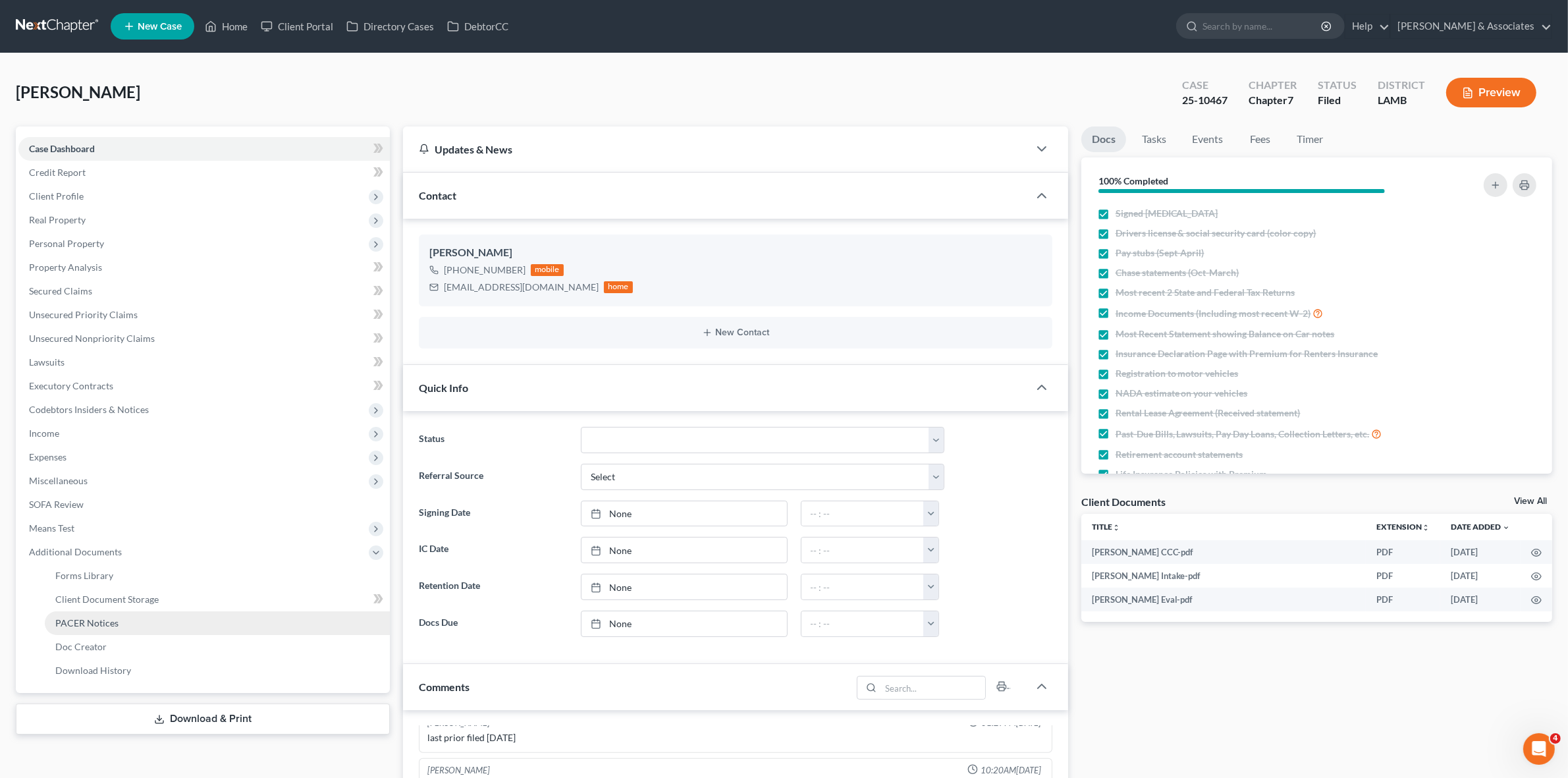
scroll to position [472, 0]
click at [153, 623] on link "PACER Notices" at bounding box center [218, 623] width 345 height 23
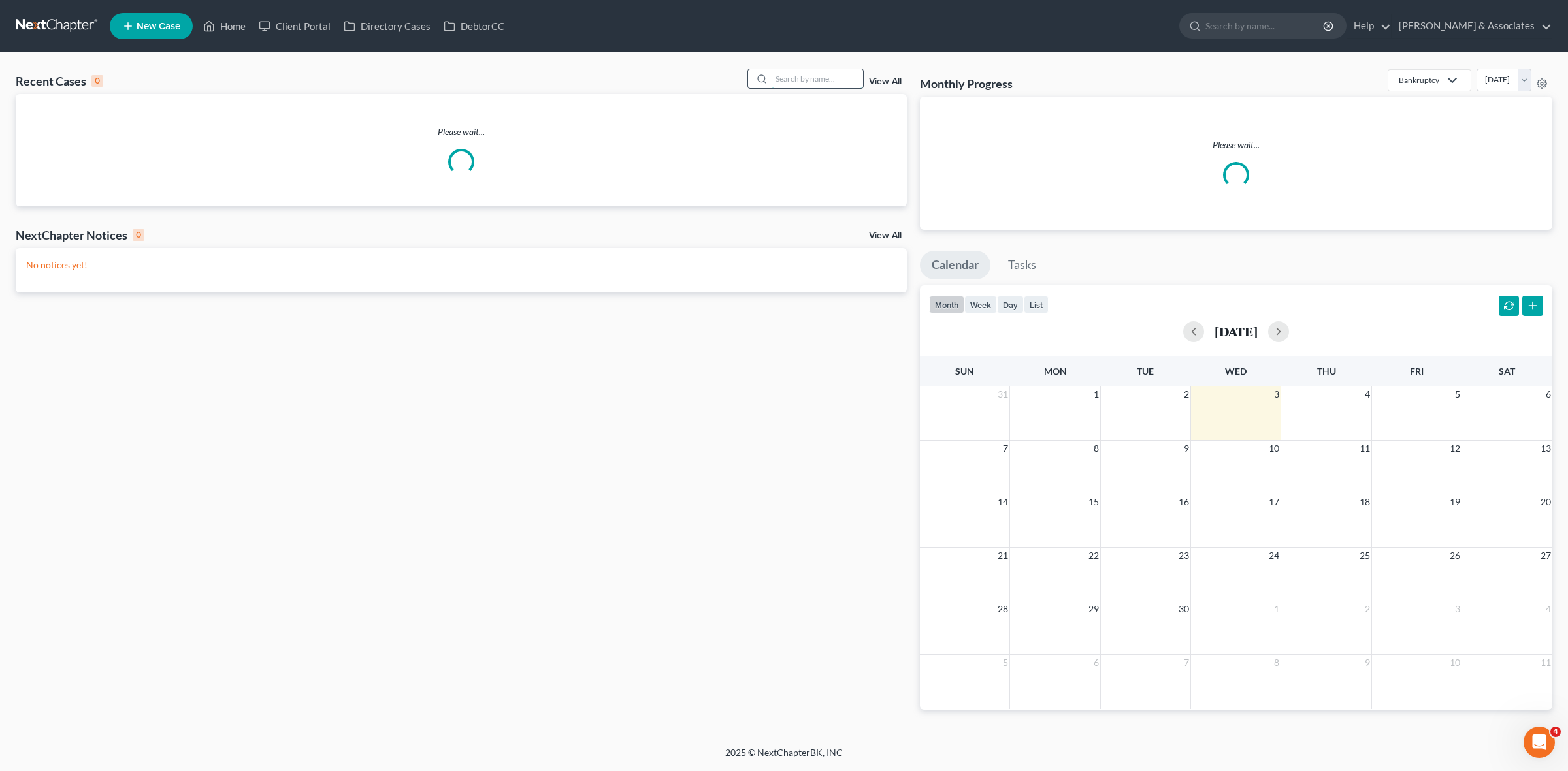
click at [798, 75] on input "search" at bounding box center [817, 79] width 91 height 19
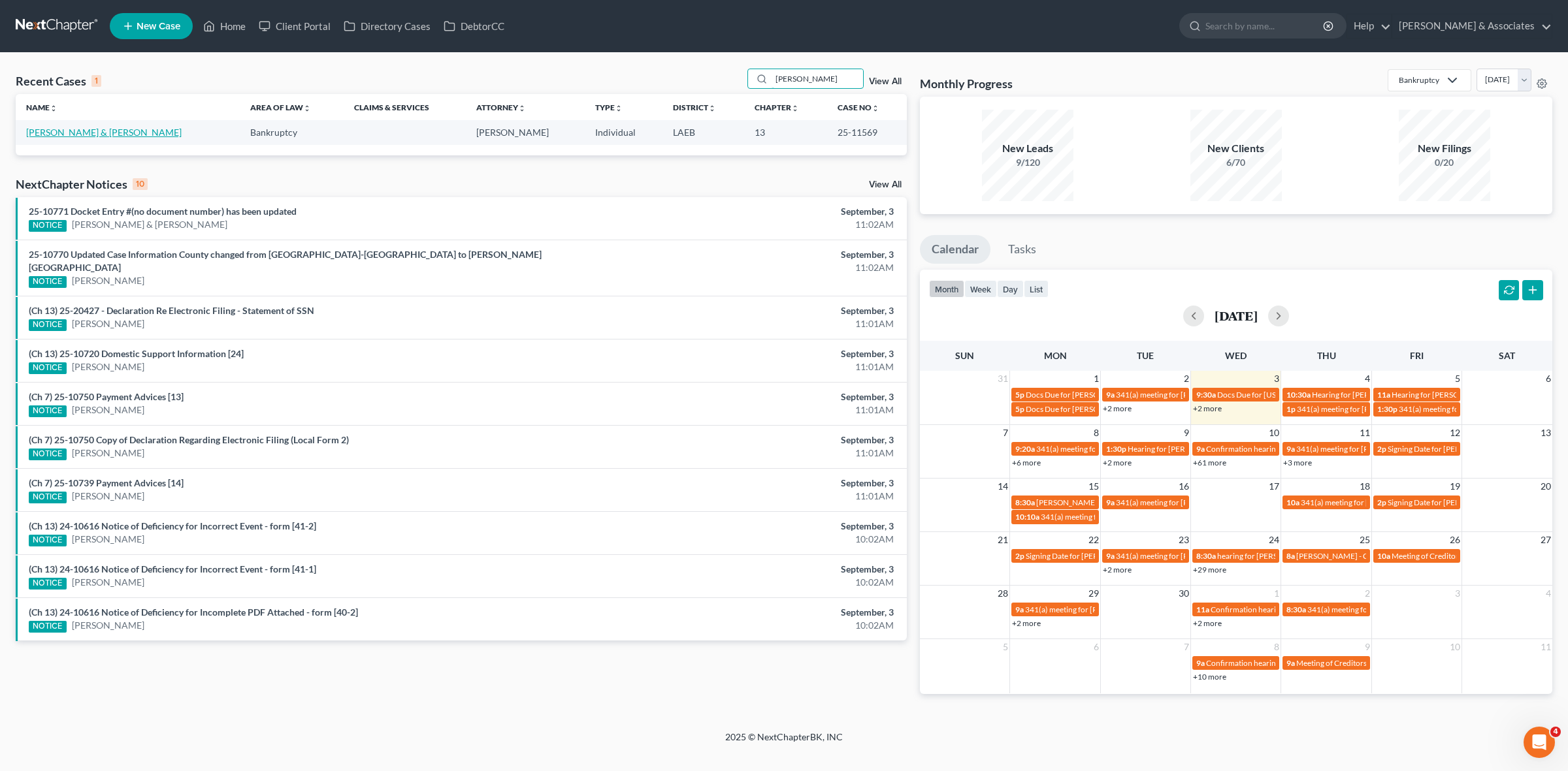
type input "[PERSON_NAME]"
click at [118, 133] on link "[PERSON_NAME] & [PERSON_NAME]" at bounding box center [104, 133] width 156 height 11
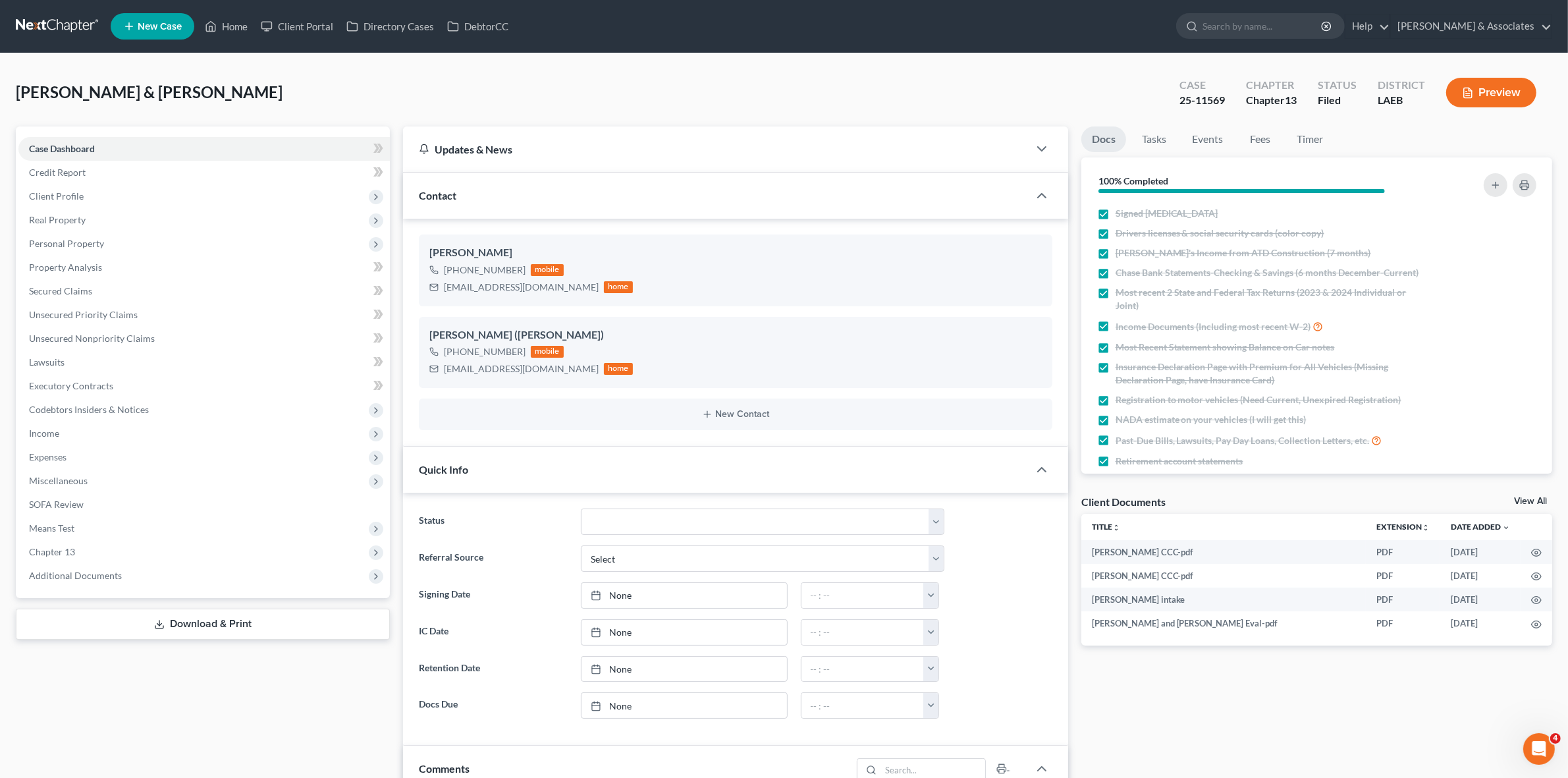
scroll to position [1901, 0]
click at [1217, 100] on div "25-11569" at bounding box center [1202, 100] width 45 height 15
copy div "25-11569"
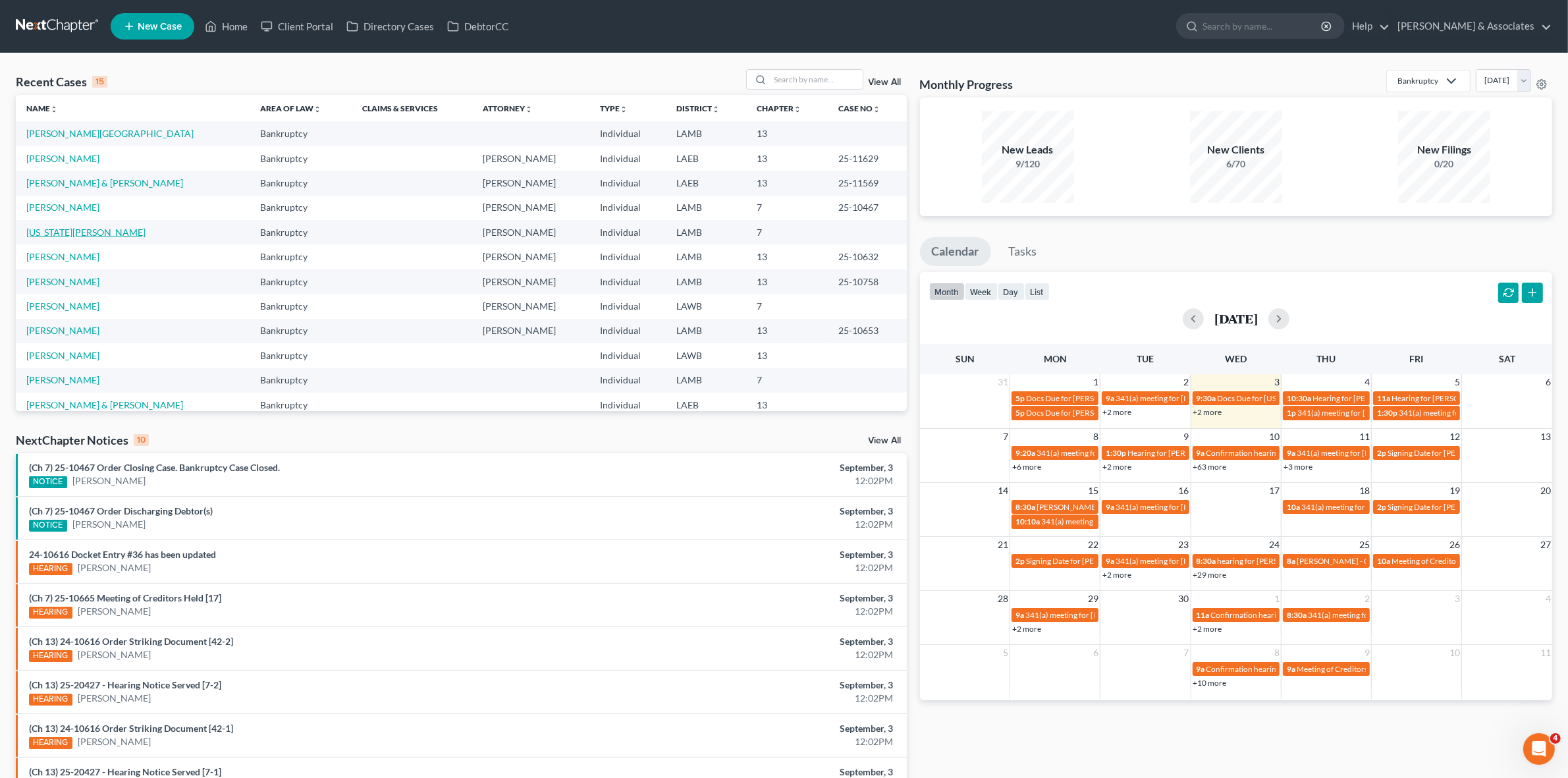
click at [91, 237] on link "[US_STATE][PERSON_NAME]" at bounding box center [86, 232] width 119 height 11
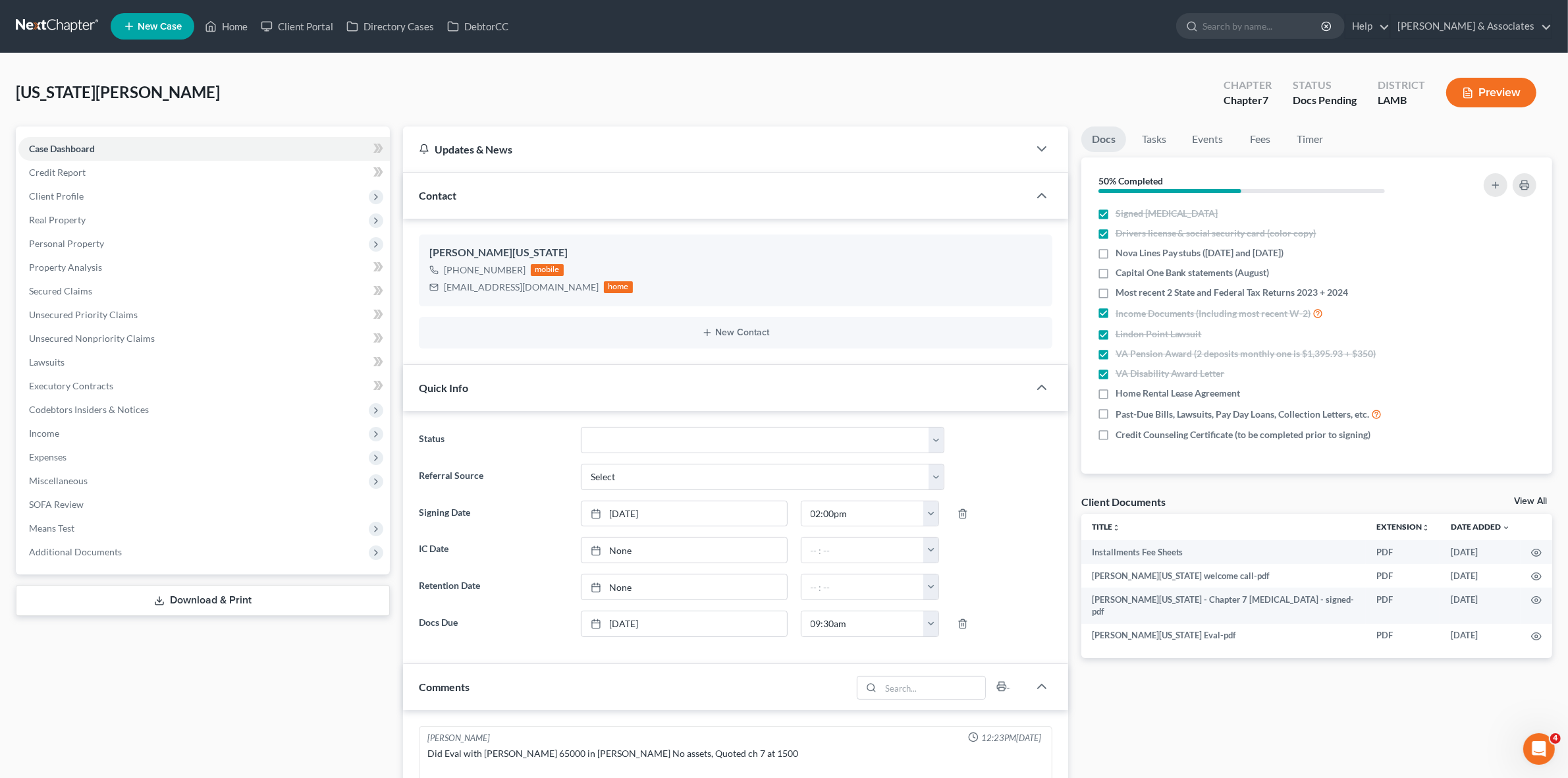
scroll to position [178, 0]
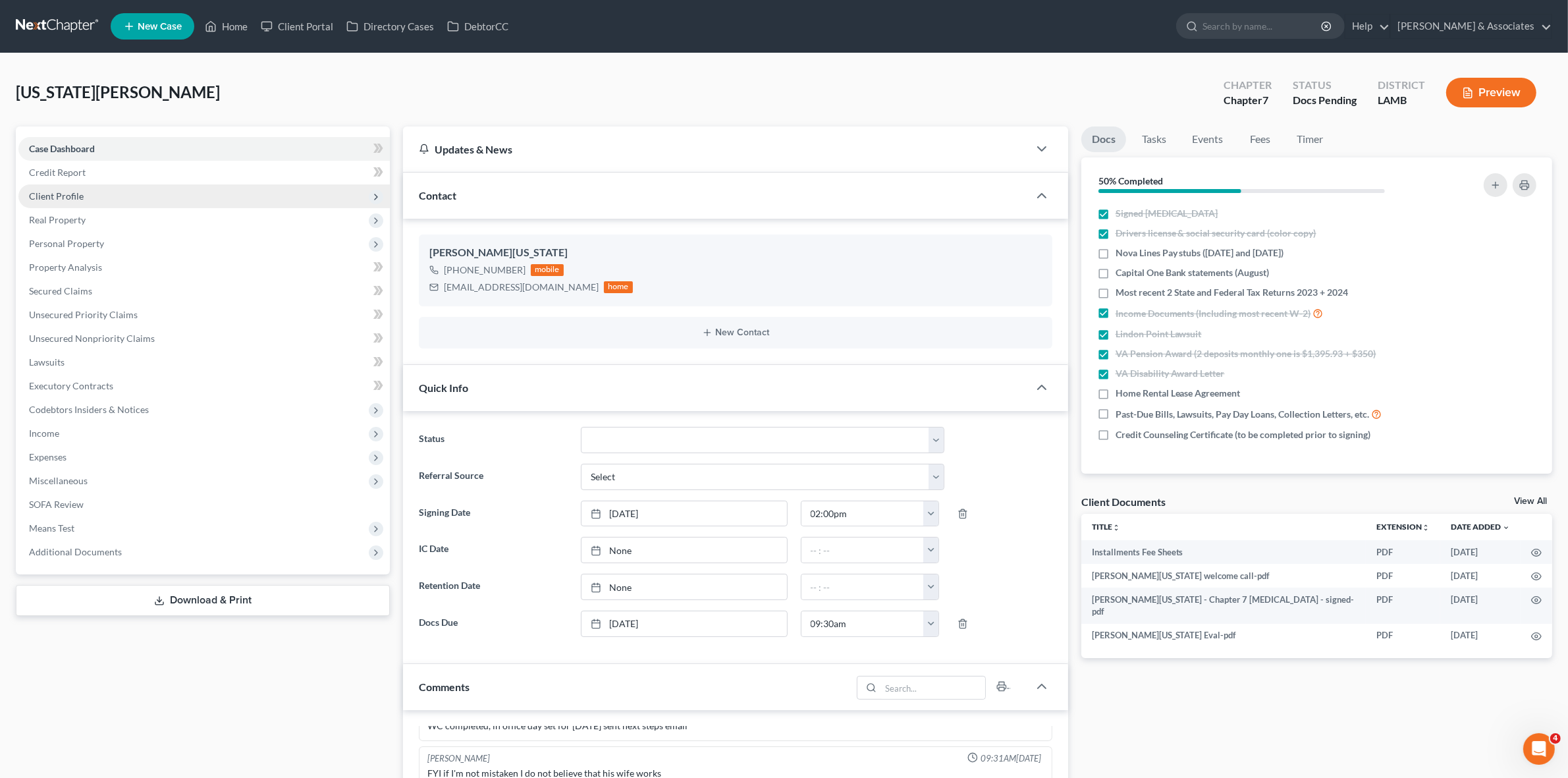
click at [115, 193] on span "Client Profile" at bounding box center [204, 196] width 371 height 23
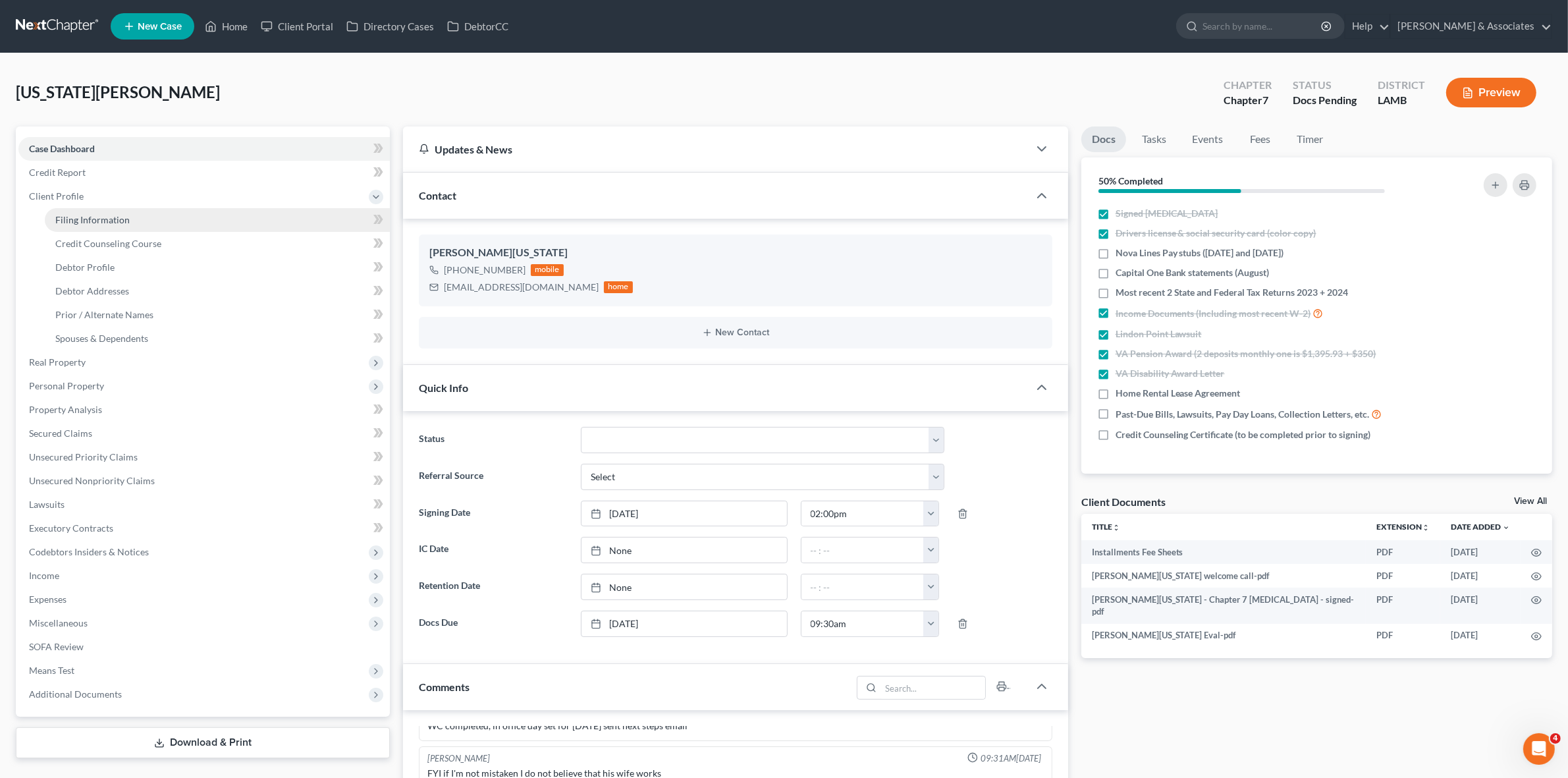
click at [115, 214] on span "Filing Information" at bounding box center [93, 220] width 74 height 11
select select "1"
select select "0"
select select "19"
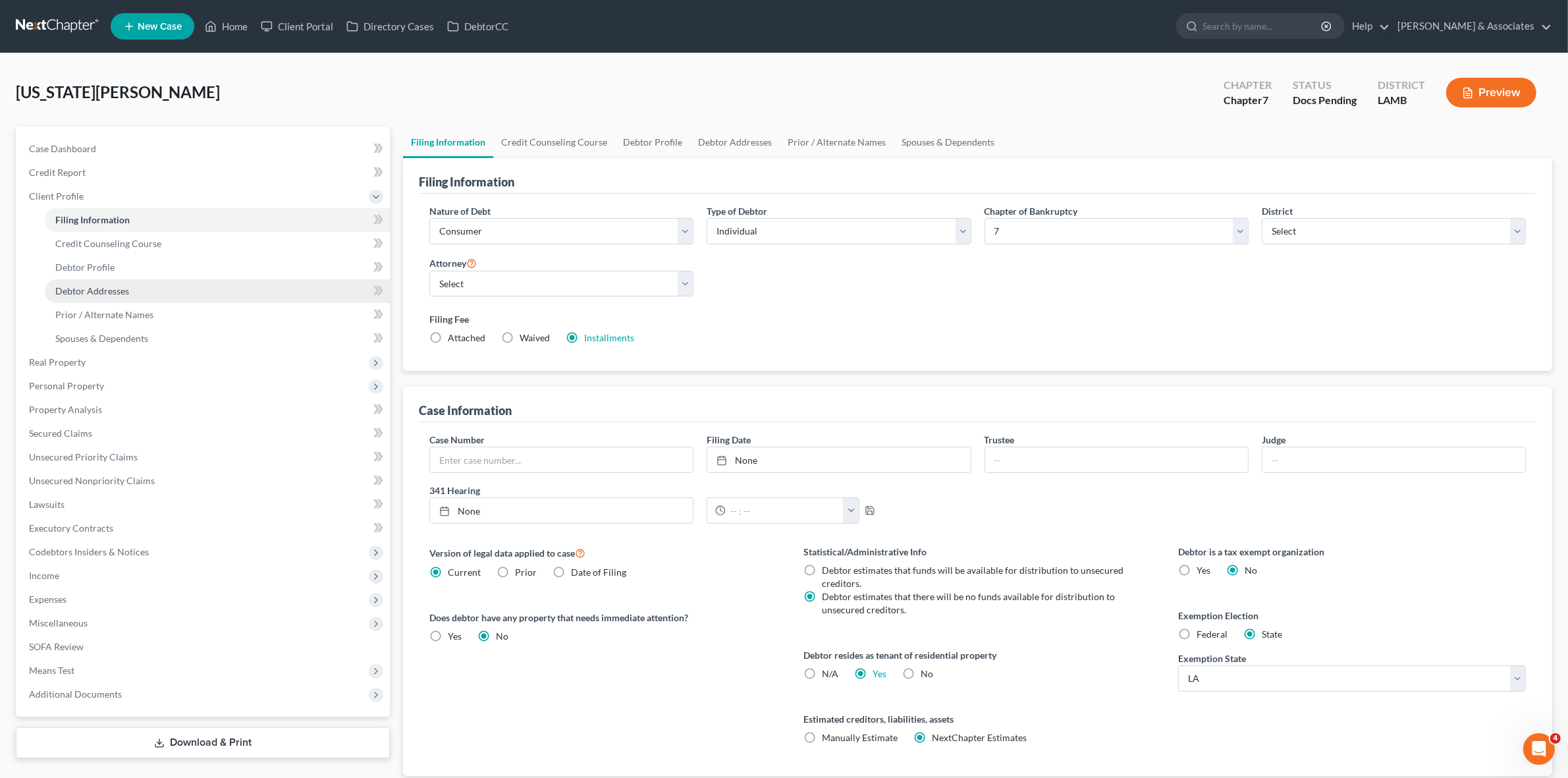
click at [117, 291] on span "Debtor Addresses" at bounding box center [93, 291] width 74 height 11
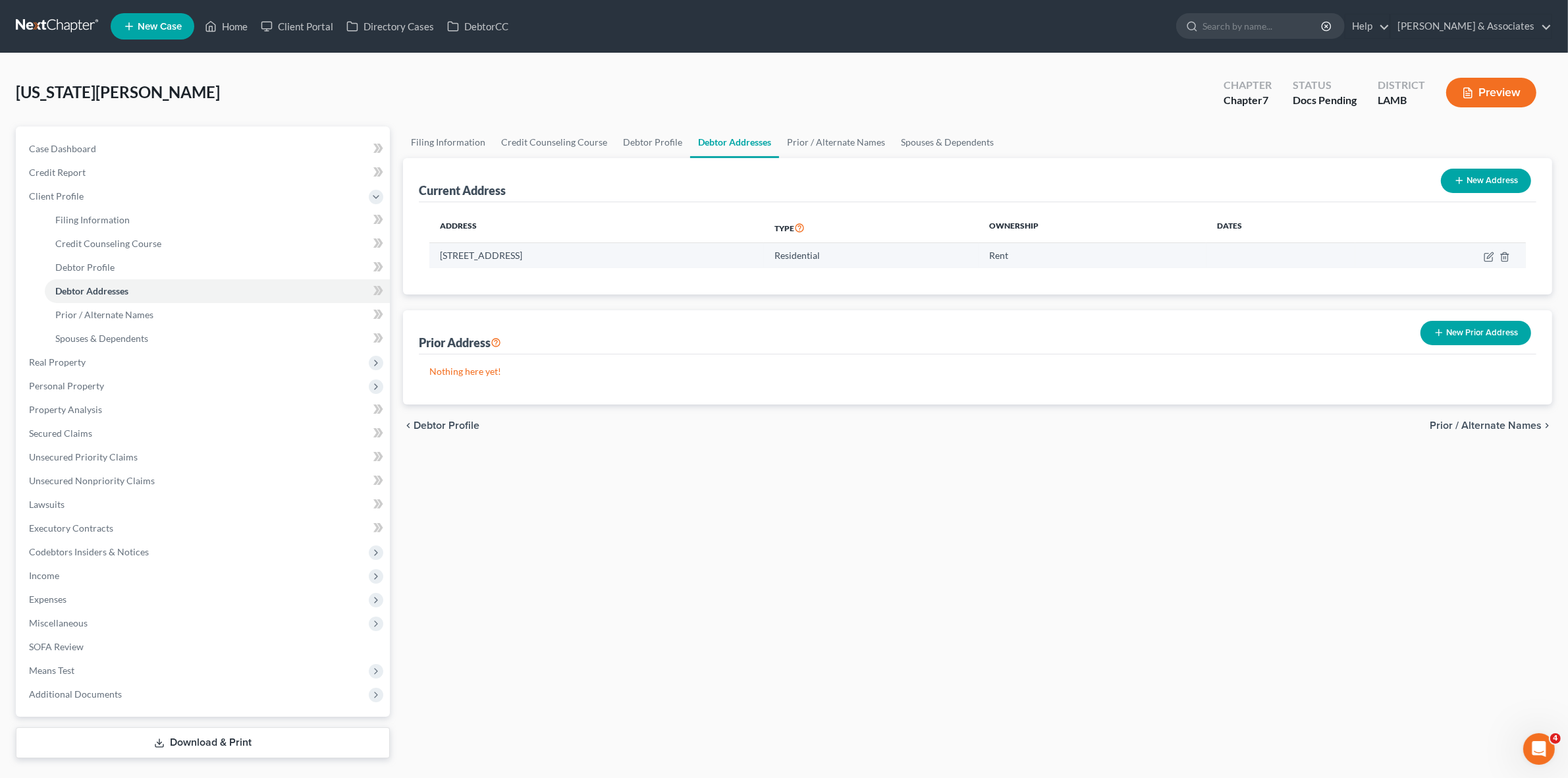
drag, startPoint x: 439, startPoint y: 255, endPoint x: 537, endPoint y: 260, distance: 98.1
click at [537, 260] on td "16632 Appomattox Ave, Baton Rouge, LA 70817" at bounding box center [596, 256] width 334 height 25
copy td "16632 Appomattox Ave"
drag, startPoint x: 540, startPoint y: 255, endPoint x: 590, endPoint y: 262, distance: 50.5
click at [590, 262] on td "16632 Appomattox Ave, Baton Rouge, LA 70817" at bounding box center [596, 256] width 334 height 25
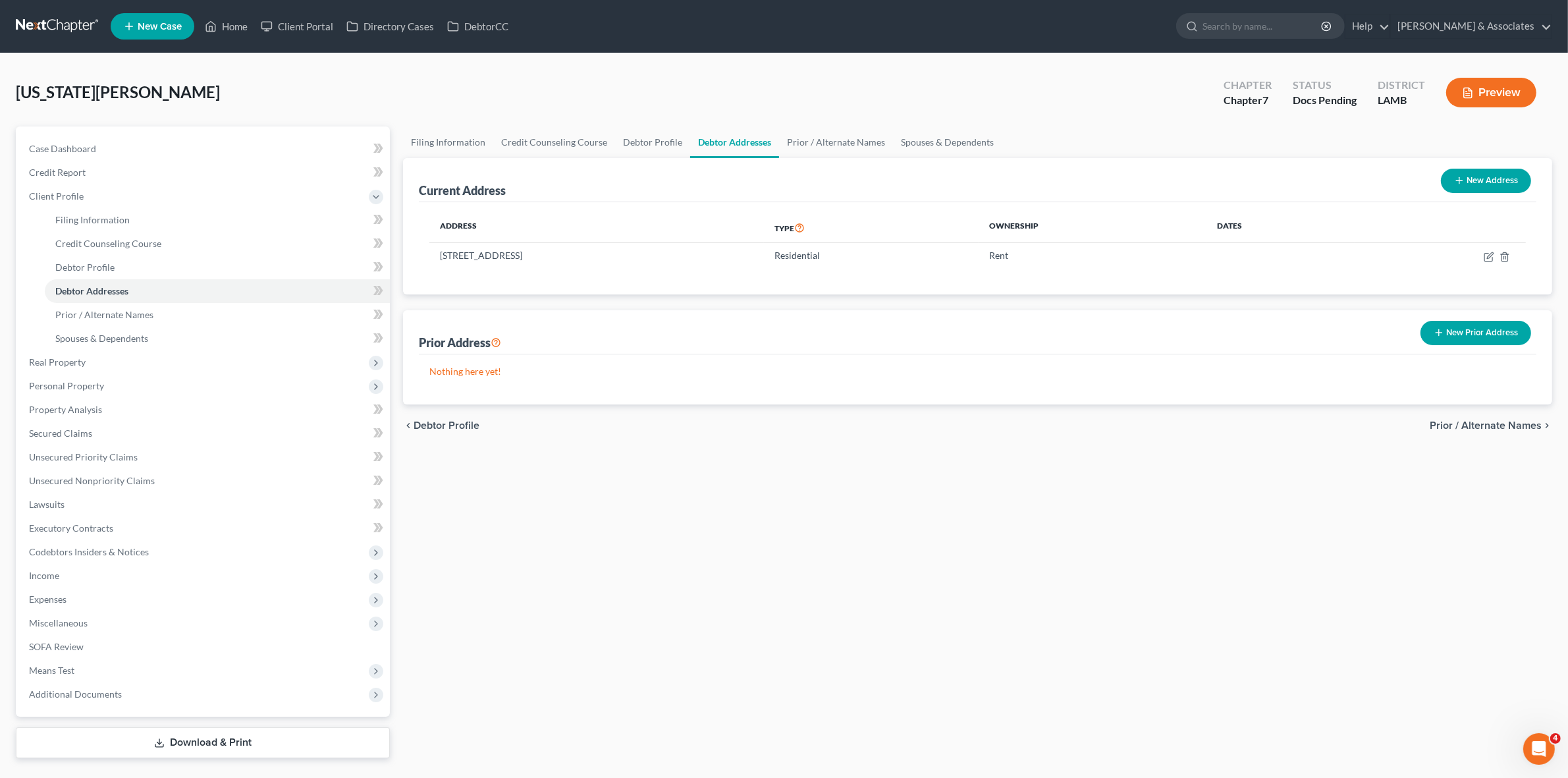
copy td "Baton Rouge"
click at [291, 137] on link "Case Dashboard" at bounding box center [204, 148] width 371 height 23
select select "6"
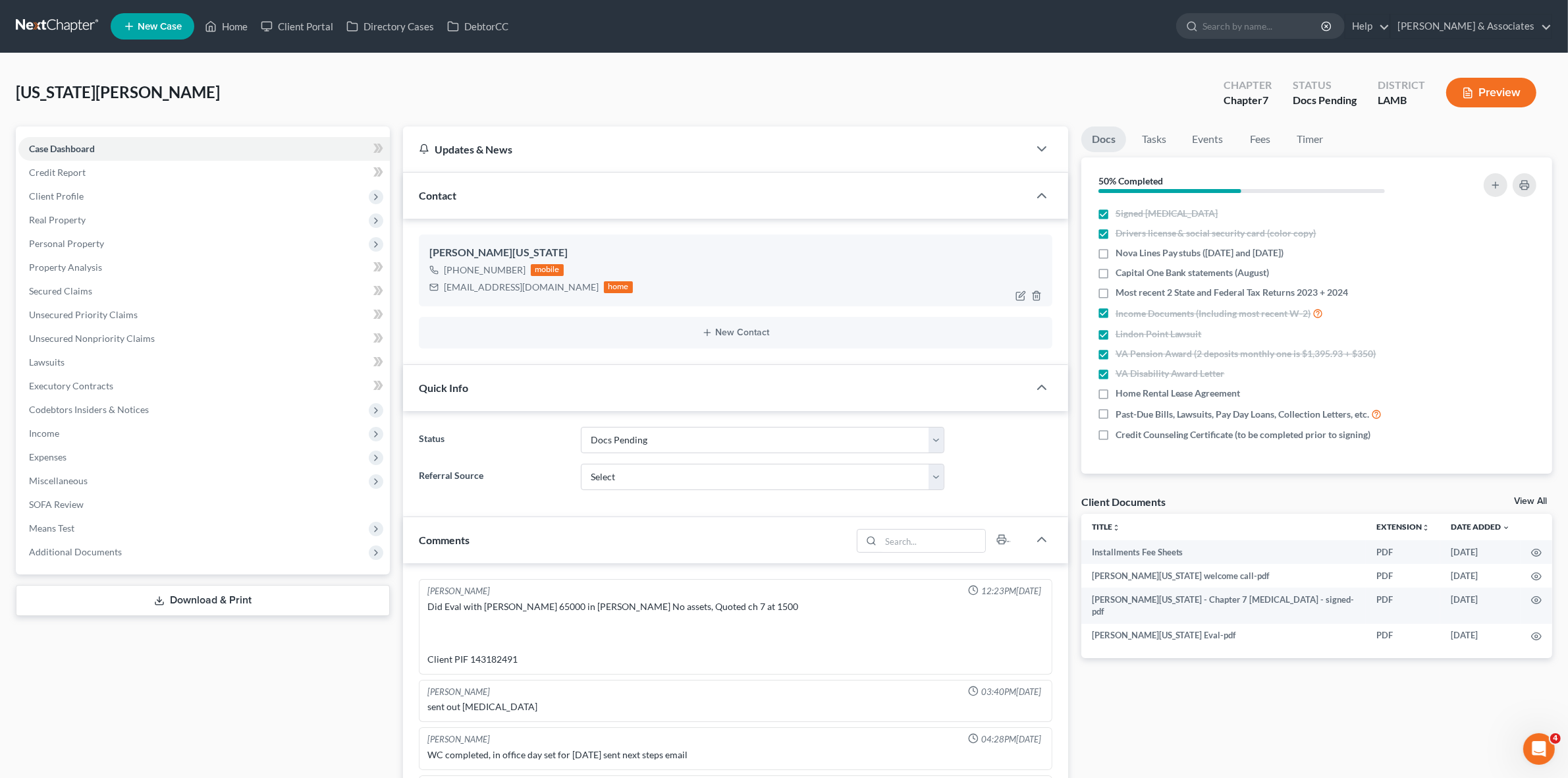
scroll to position [178, 0]
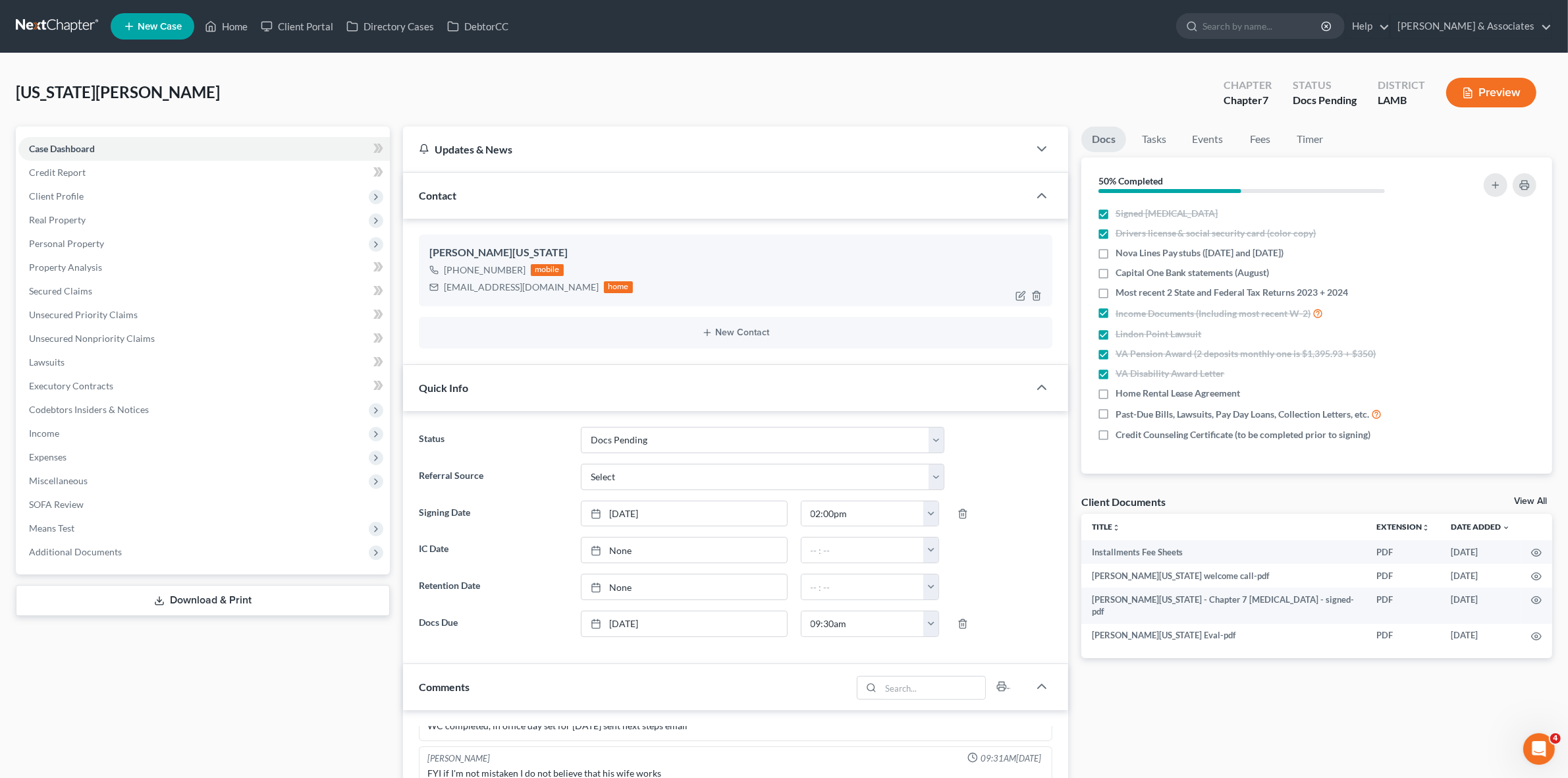
click at [547, 282] on div "bmwk1200s08.ww@gmail.com" at bounding box center [521, 287] width 155 height 13
copy div "bmwk1200s08.ww@gmail.com"
select select "6"
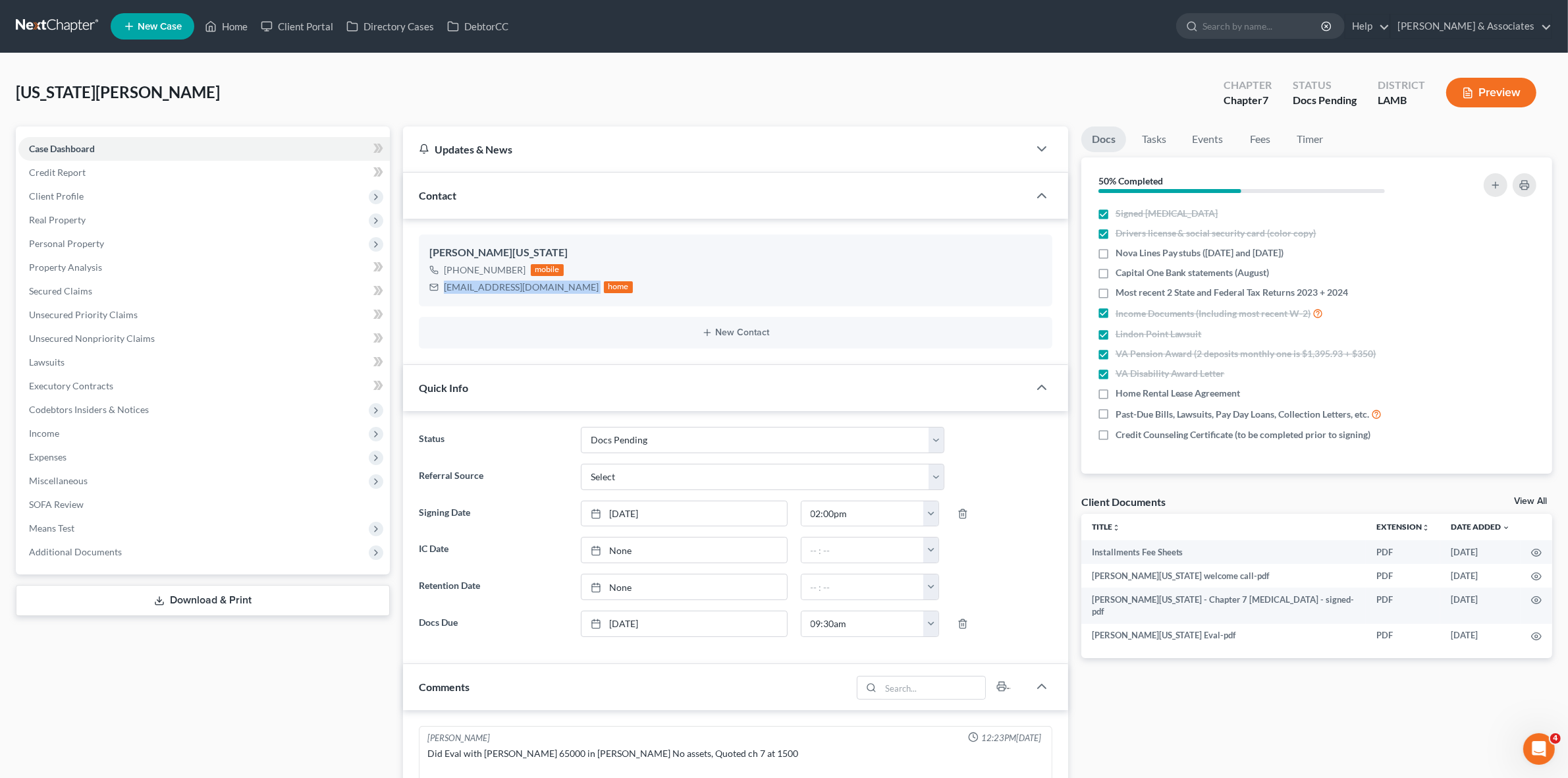
scroll to position [178, 0]
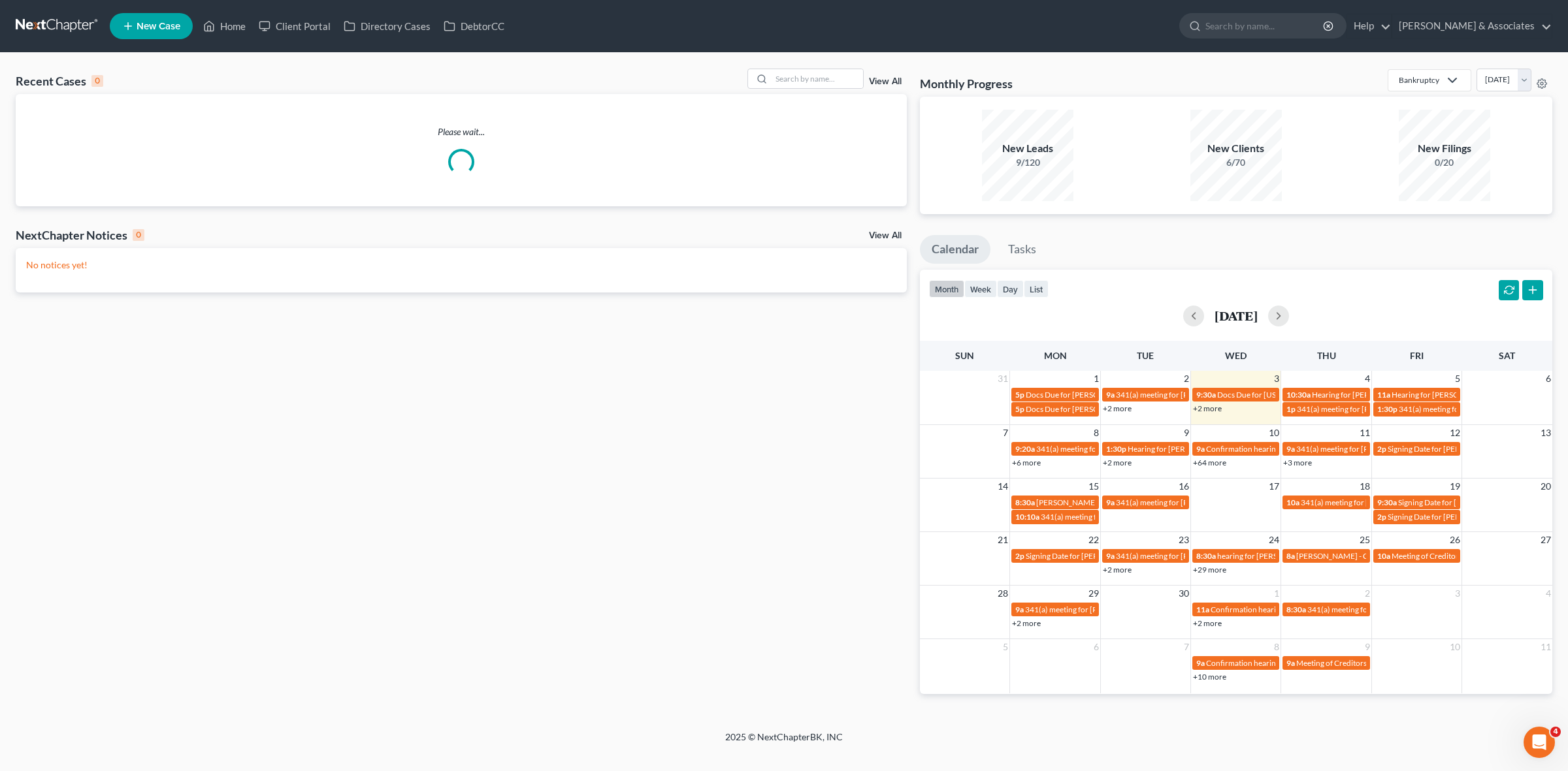
click at [1117, 463] on link "+2 more" at bounding box center [1117, 463] width 29 height 10
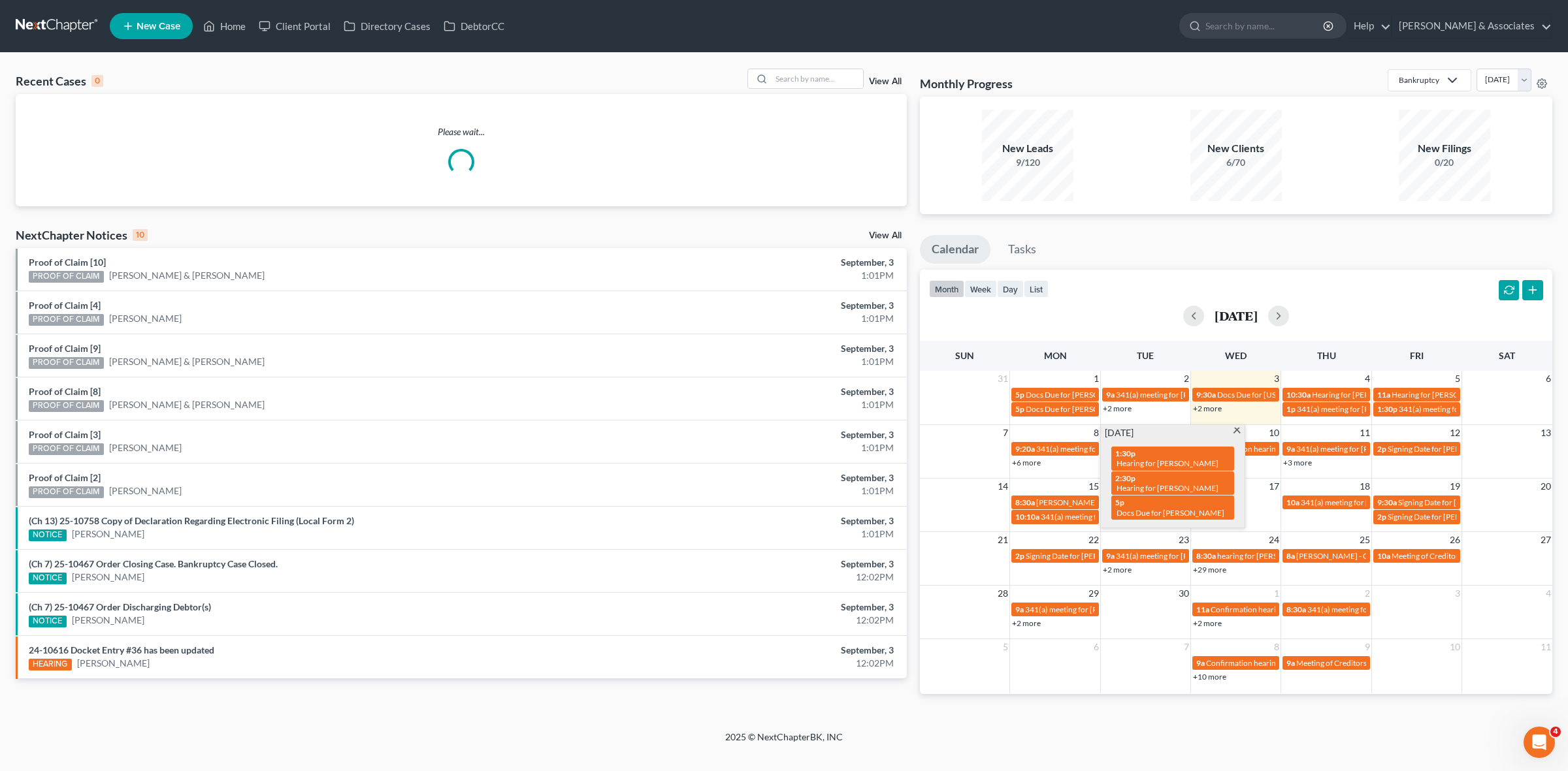
click at [1064, 475] on div "7 8 9 10 11 12 13 9:20a 341(a) meeting for Maria Bonadona 1:30p Hearing for Dan…" at bounding box center [1236, 451] width 632 height 54
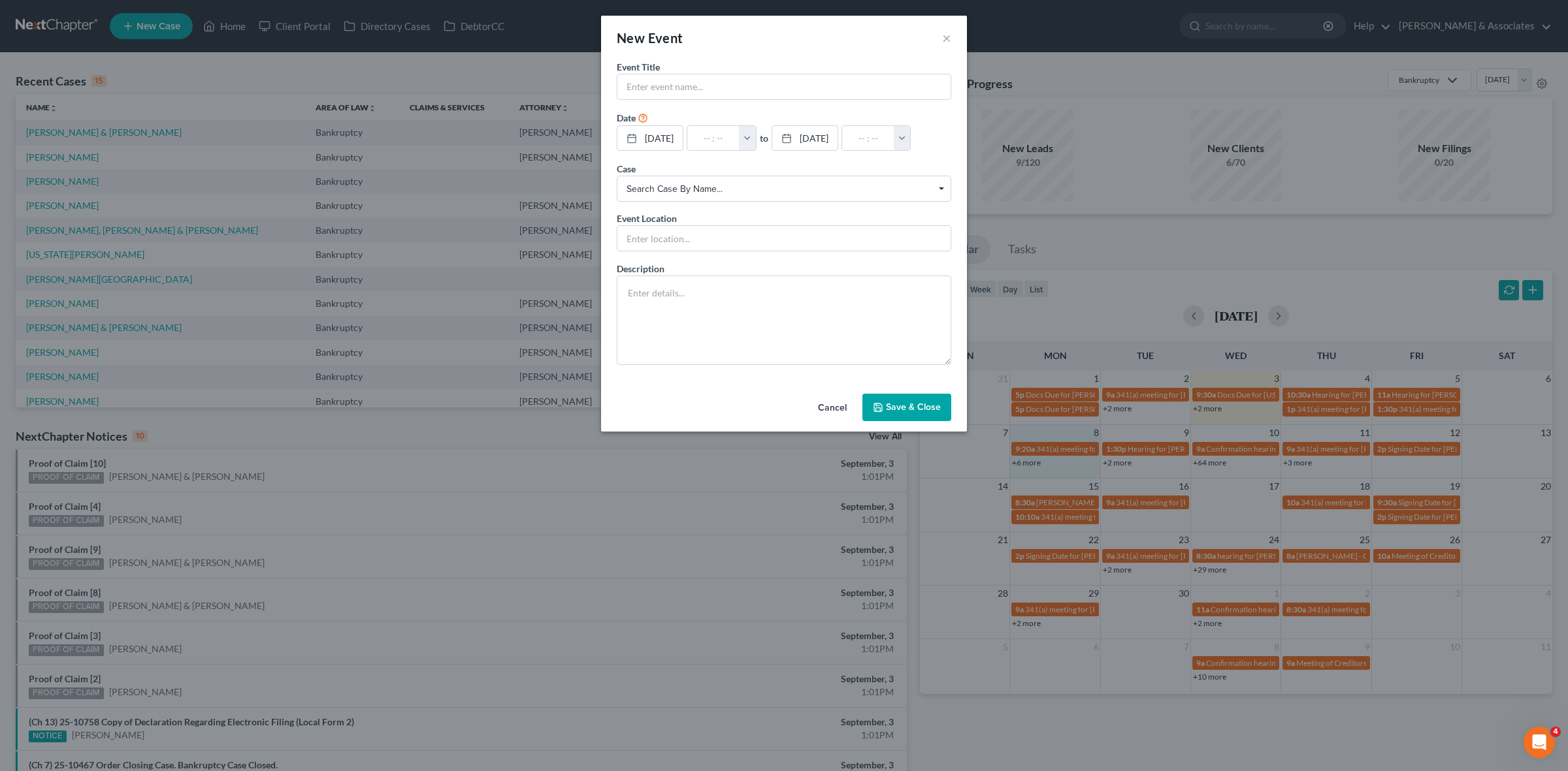
click at [1022, 463] on div "New Event × Event Title * Date 9/8/2025 close Date 9/8/2025 Time 12:00 AM chevr…" at bounding box center [784, 385] width 1568 height 771
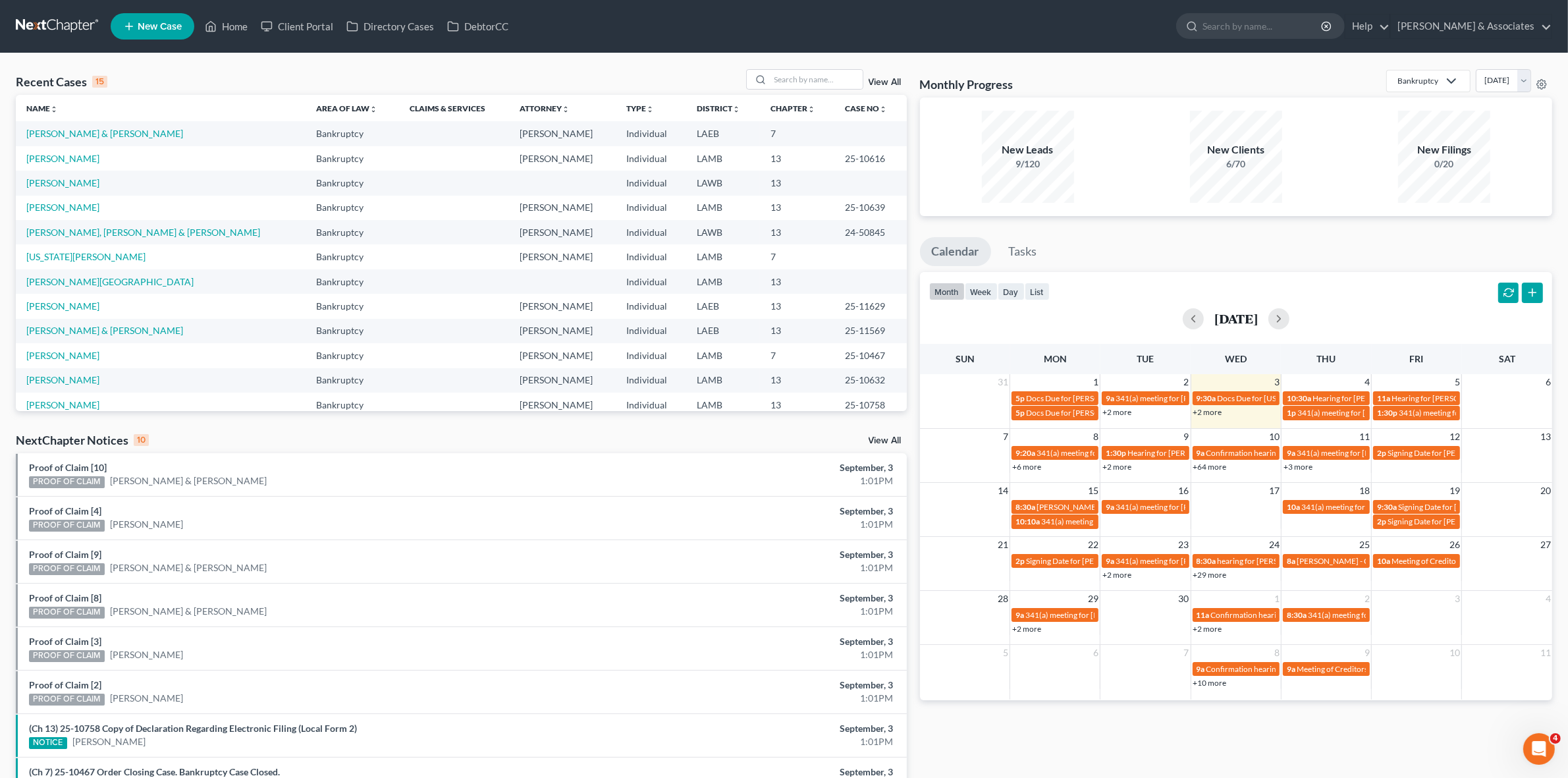
click at [1031, 468] on link "+6 more" at bounding box center [1027, 467] width 29 height 10
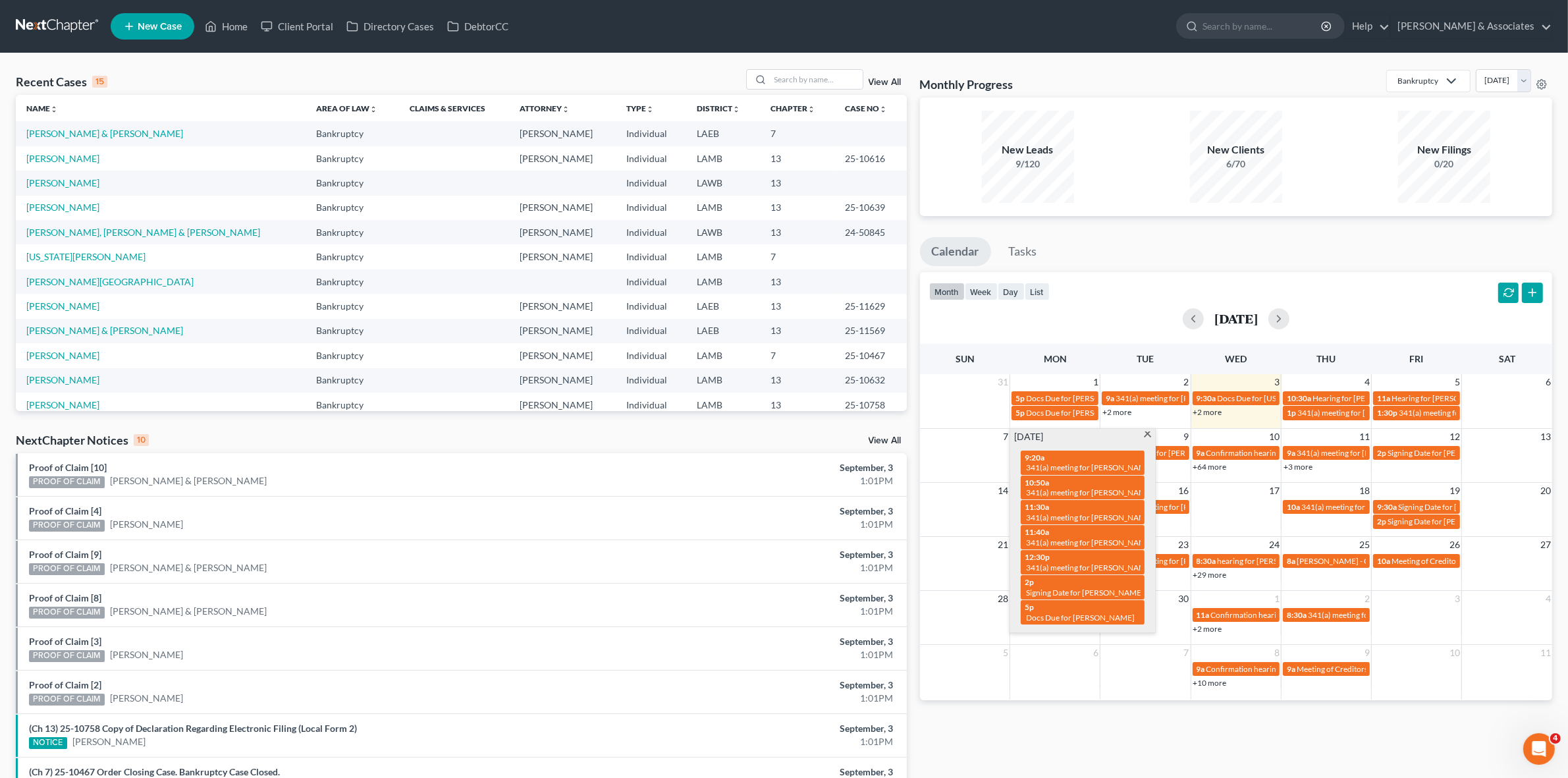
click at [923, 480] on div "7 8 9 10 11 12 13 9:20a 341(a) meeting for Maria Bonadona 1:30p Hearing for Dan…" at bounding box center [1236, 455] width 633 height 54
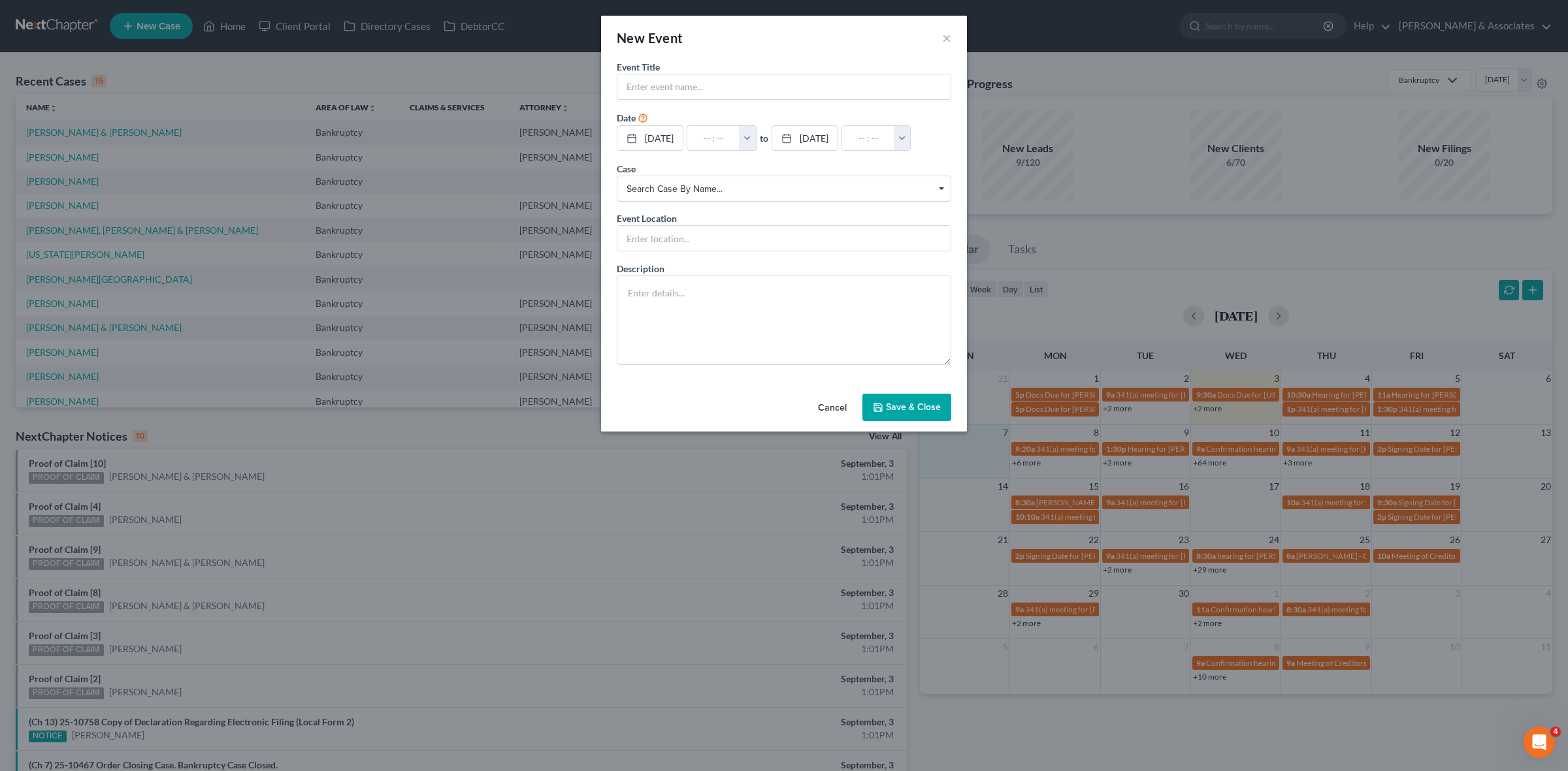
click at [1031, 467] on div "New Event × Event Title * Date 9/7/2025 close Date 9/7/2025 Time 12:00 AM chevr…" at bounding box center [784, 385] width 1568 height 771
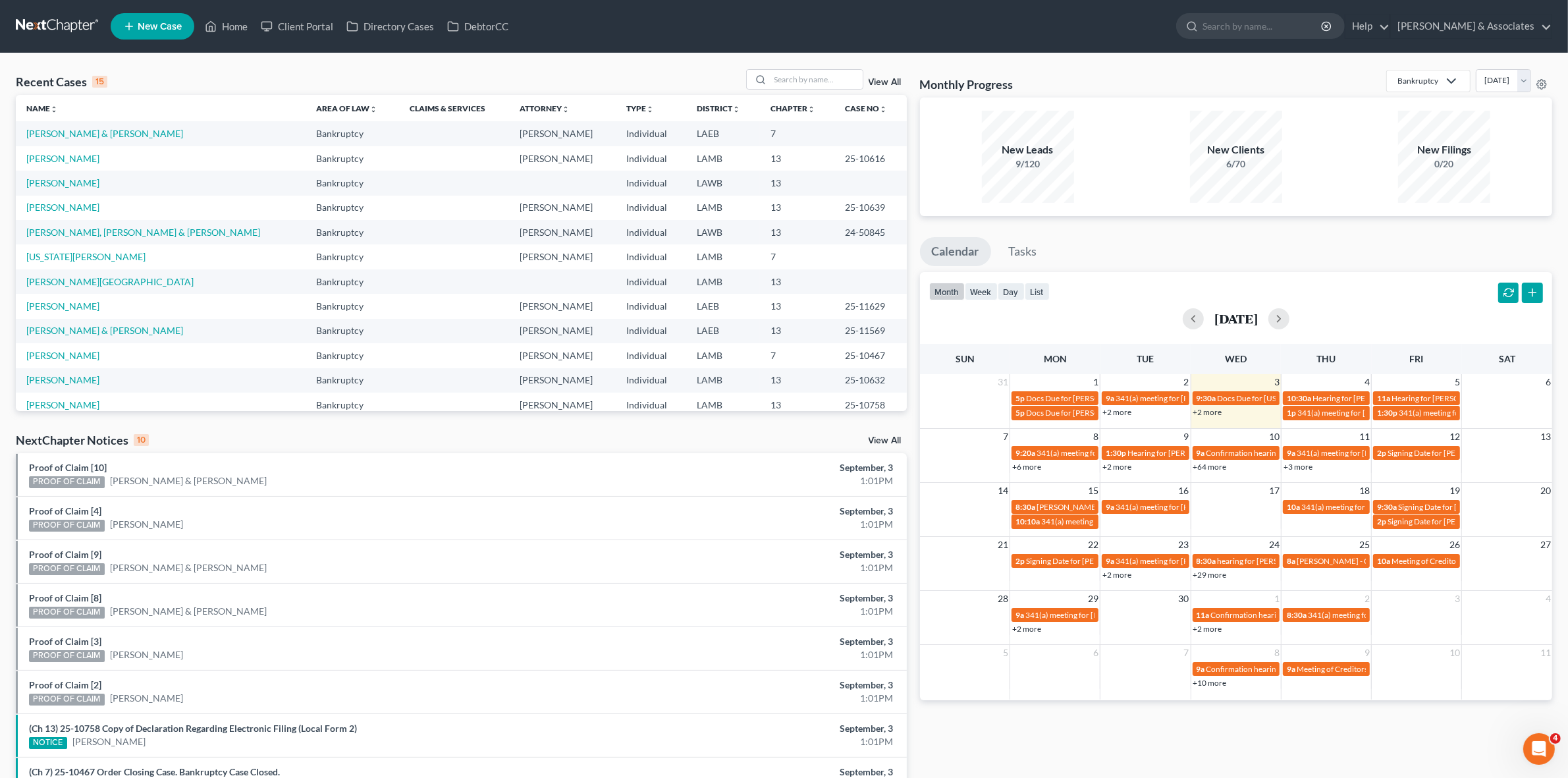
click at [70, 164] on td "Bonadona, Maria" at bounding box center [161, 158] width 290 height 24
click at [68, 160] on link "Bonadona, Maria" at bounding box center [63, 159] width 73 height 11
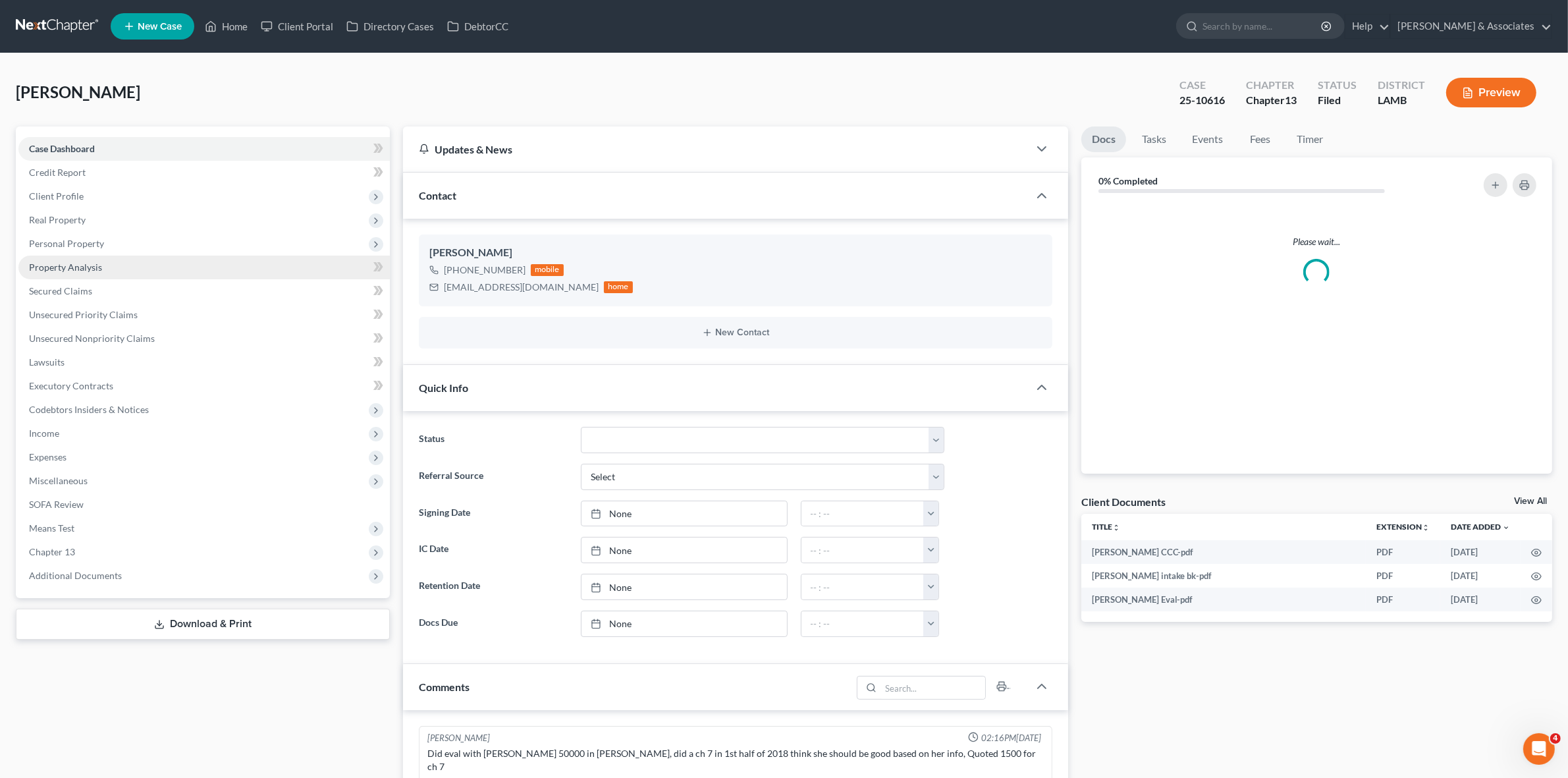
scroll to position [1826, 0]
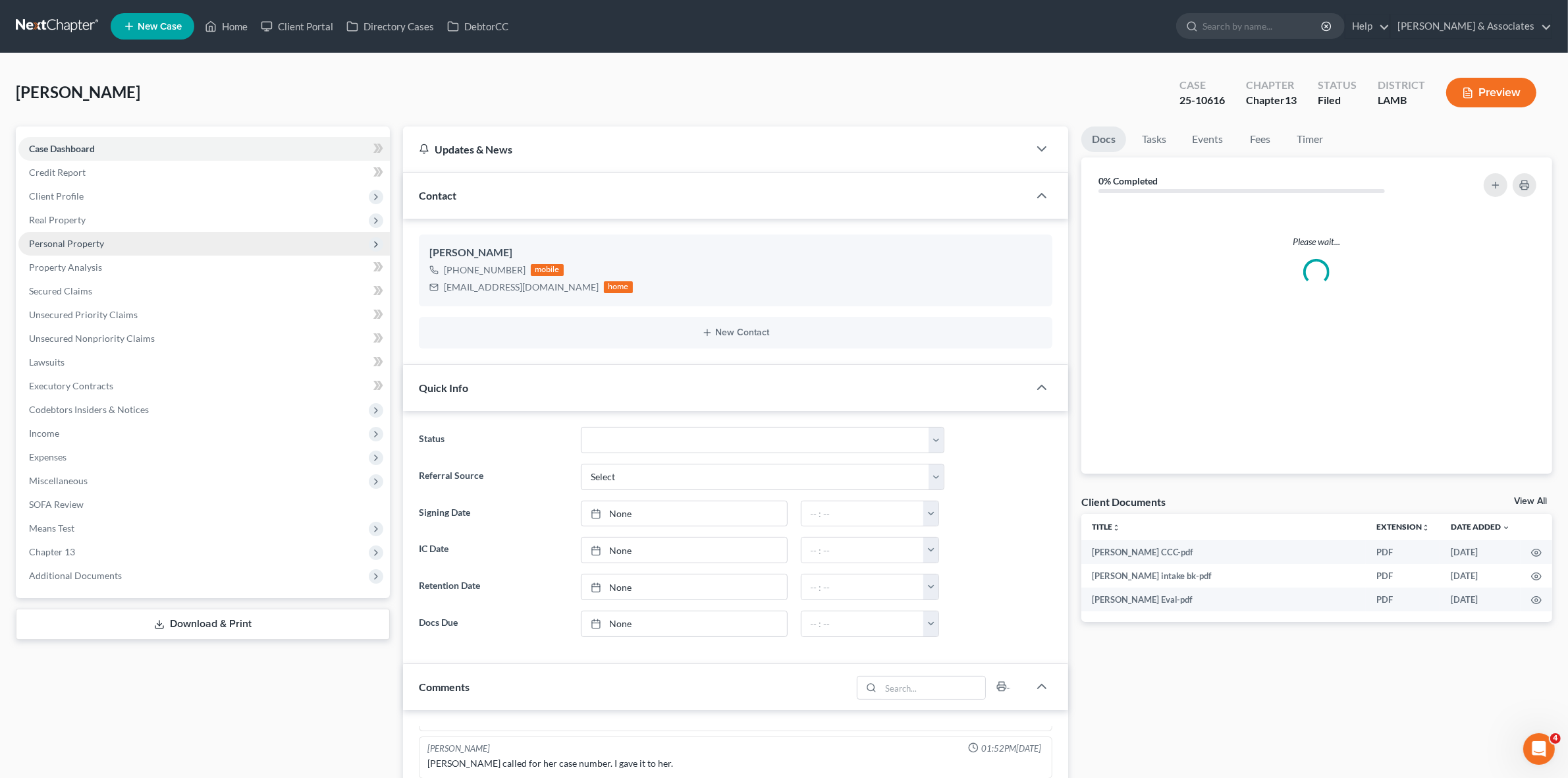
click at [251, 237] on span "Personal Property" at bounding box center [204, 243] width 371 height 23
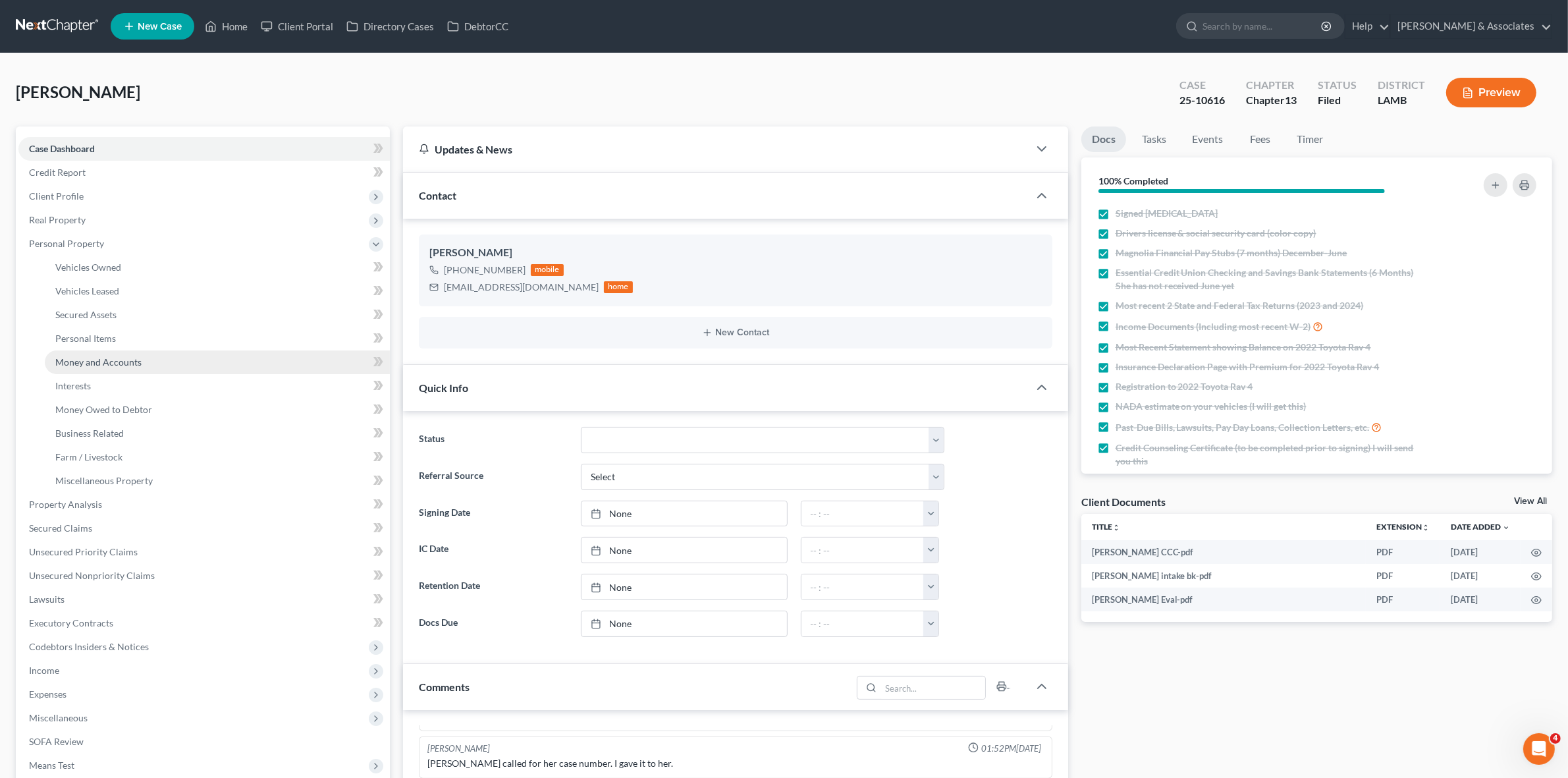
scroll to position [152, 0]
click at [240, 363] on link "Money and Accounts" at bounding box center [218, 362] width 345 height 23
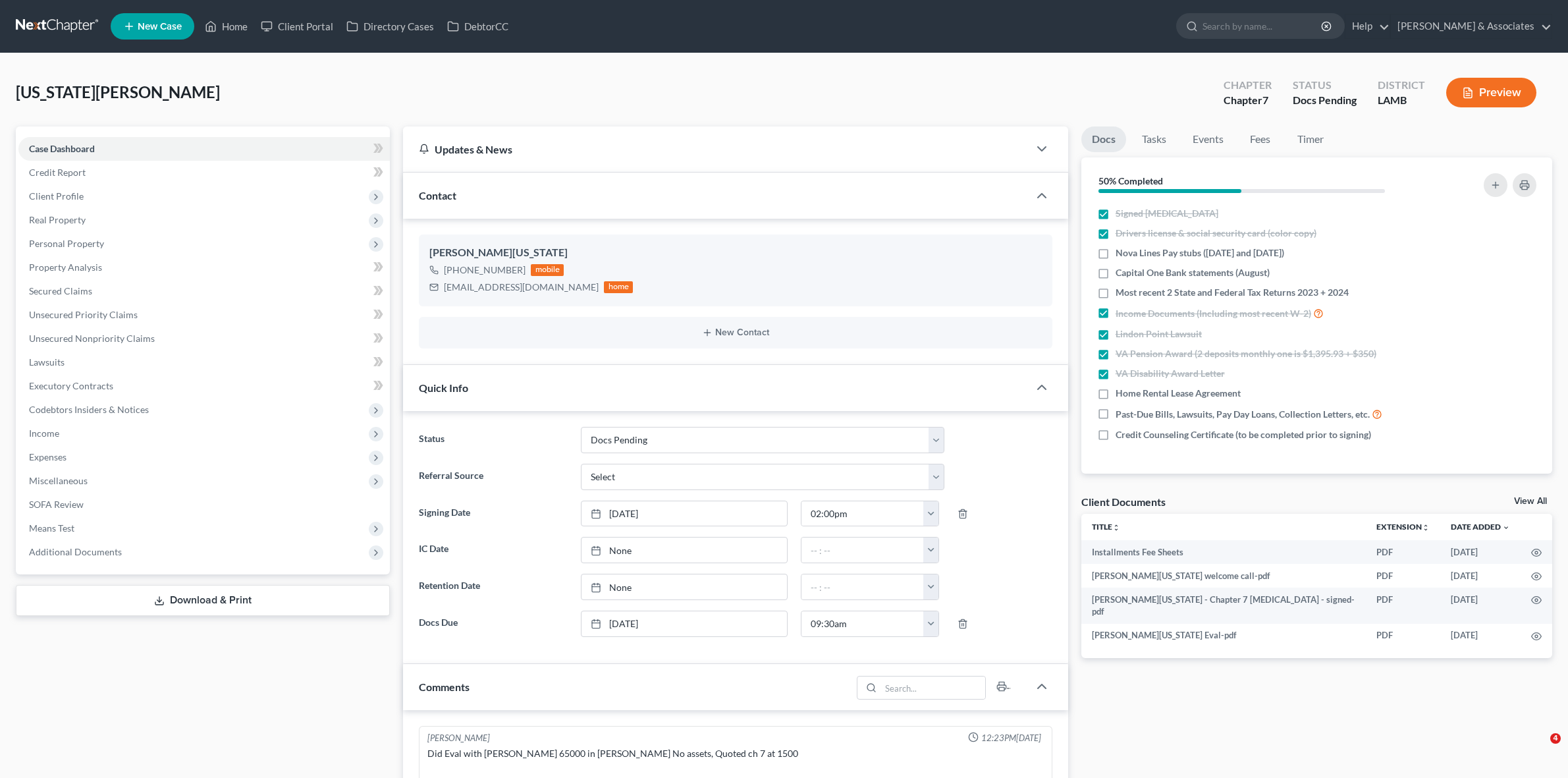
select select "6"
click at [333, 73] on div "[US_STATE][PERSON_NAME] Upgraded Chapter Chapter 7 Status Docs Pending District…" at bounding box center [784, 98] width 1537 height 57
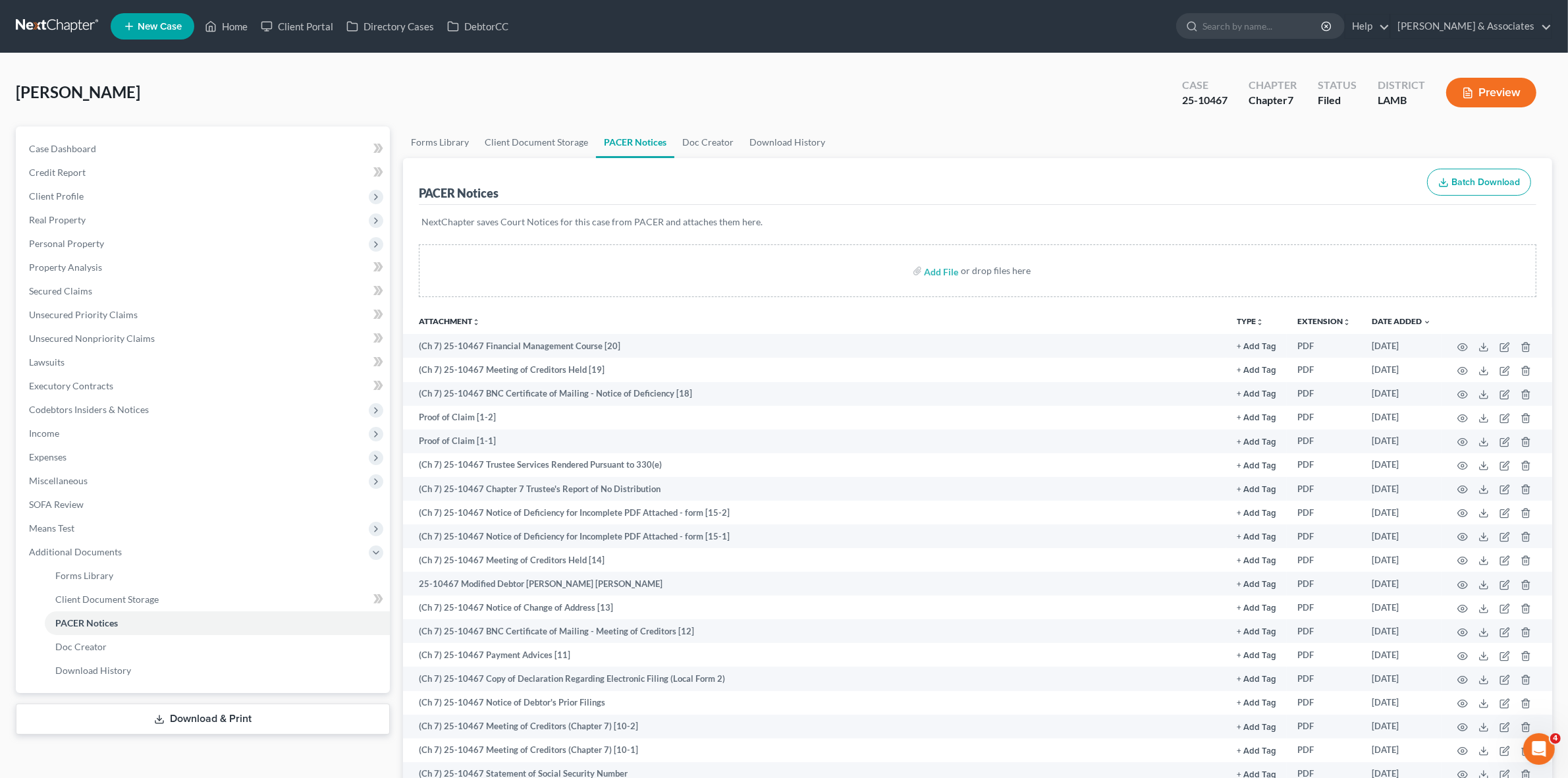
click at [63, 24] on link at bounding box center [58, 26] width 85 height 23
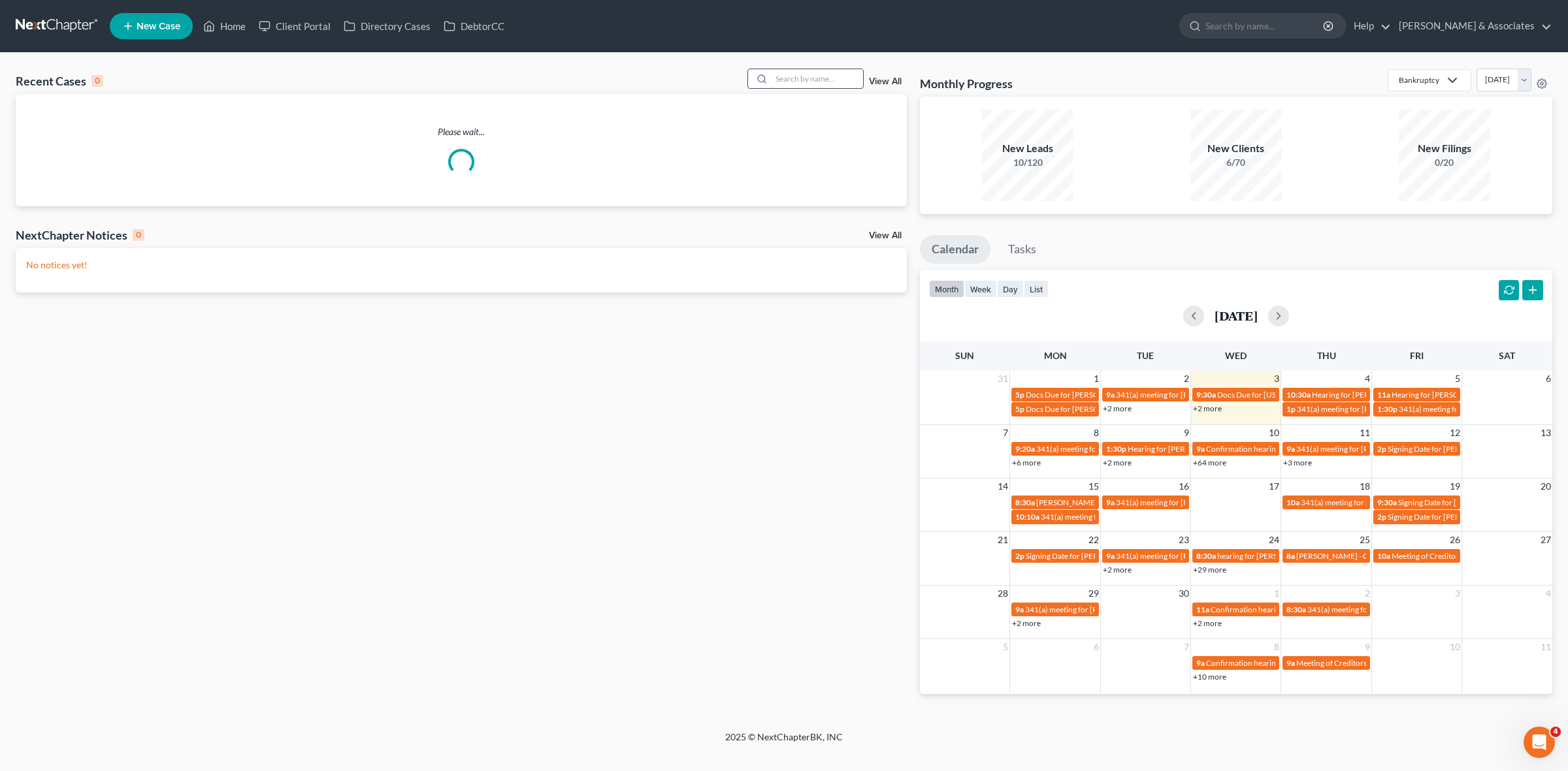
click at [836, 79] on input "search" at bounding box center [817, 79] width 91 height 19
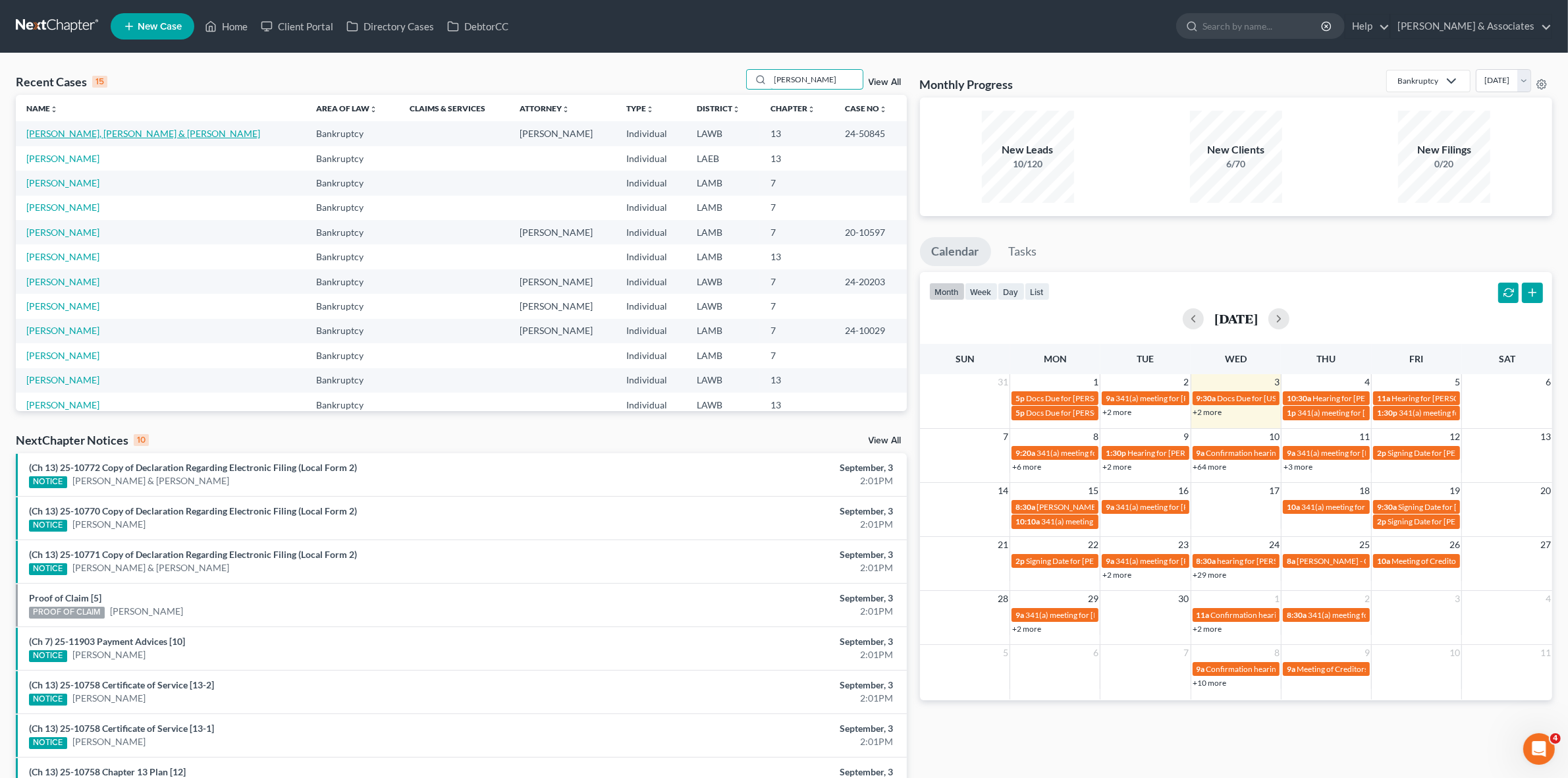
type input "[PERSON_NAME]"
click at [64, 132] on link "[PERSON_NAME], [PERSON_NAME] & [PERSON_NAME]" at bounding box center [143, 134] width 234 height 11
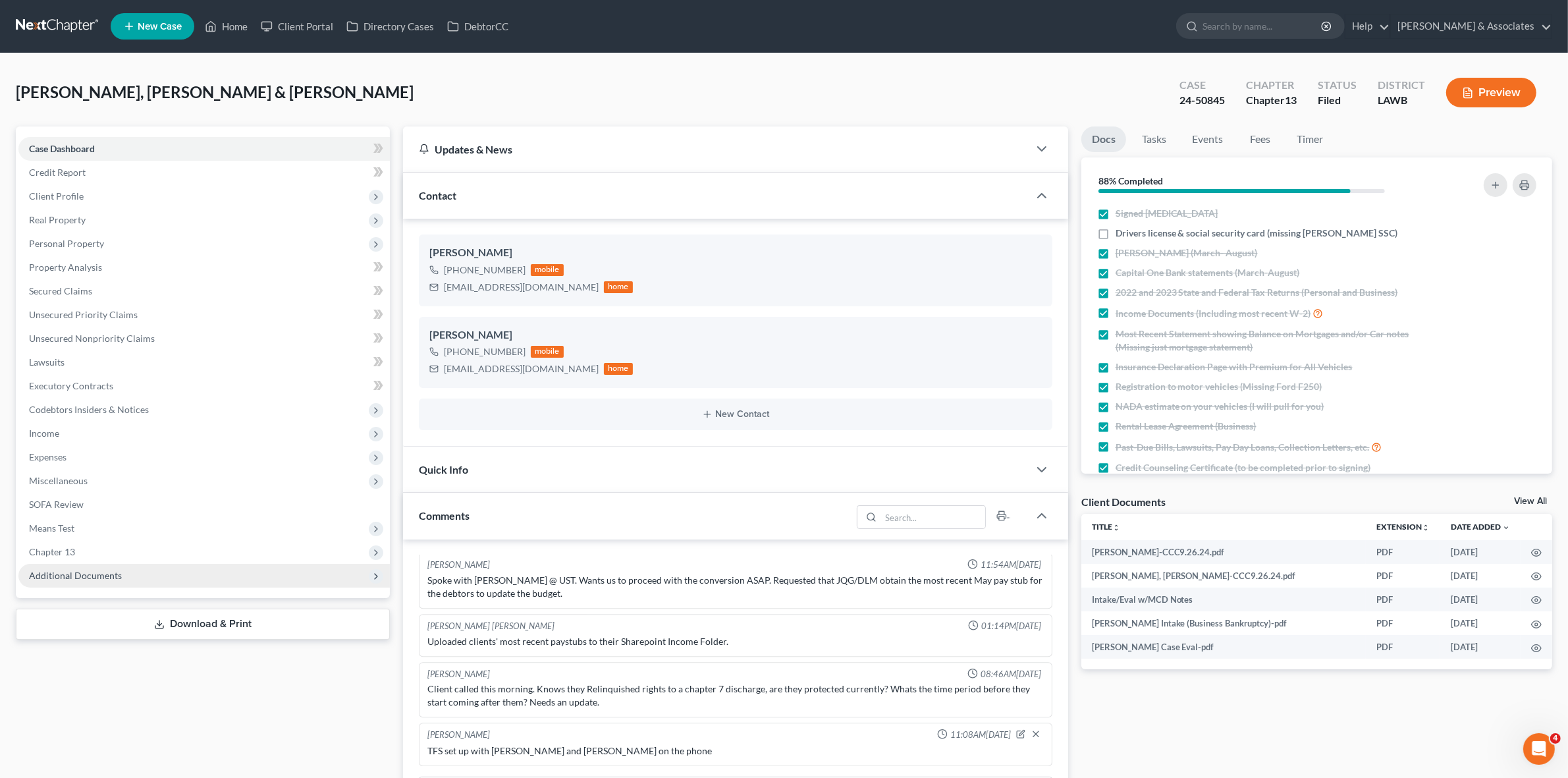
click at [230, 585] on span "Additional Documents" at bounding box center [204, 576] width 371 height 23
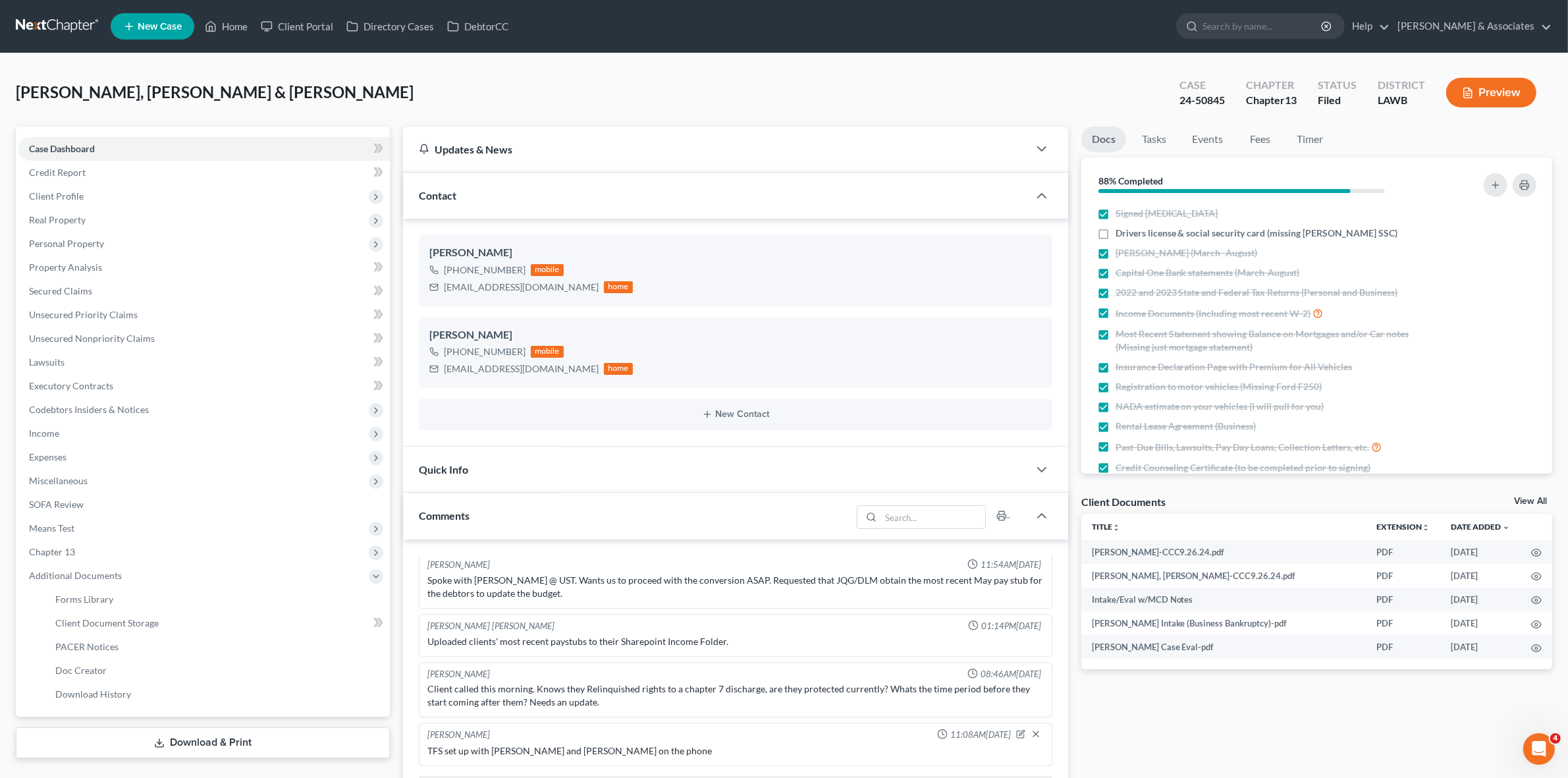
click at [92, 99] on span "[PERSON_NAME], [PERSON_NAME] & [PERSON_NAME]" at bounding box center [215, 92] width 398 height 19
click at [92, 99] on span "Phillips, Connor & Samantha" at bounding box center [215, 92] width 398 height 19
copy span "Connor"
click at [47, 94] on span "[PERSON_NAME], [PERSON_NAME] & [PERSON_NAME]" at bounding box center [215, 92] width 398 height 19
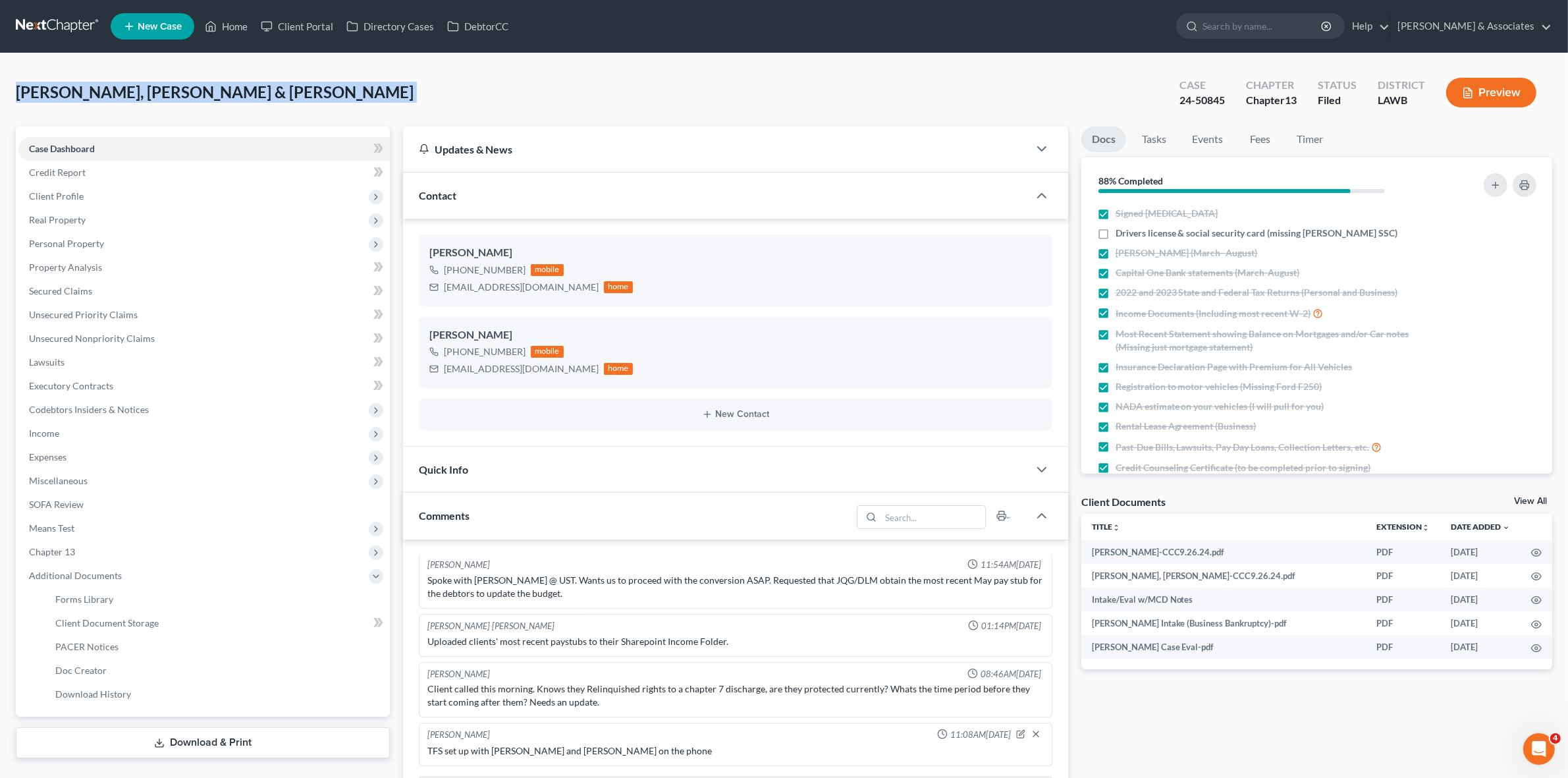
click at [47, 94] on span "[PERSON_NAME], [PERSON_NAME] & [PERSON_NAME]" at bounding box center [215, 92] width 398 height 19
click at [38, 93] on span "Phillips, Connor & Samantha" at bounding box center [215, 92] width 398 height 19
click at [38, 93] on span "[PERSON_NAME], [PERSON_NAME] & [PERSON_NAME]" at bounding box center [215, 92] width 398 height 19
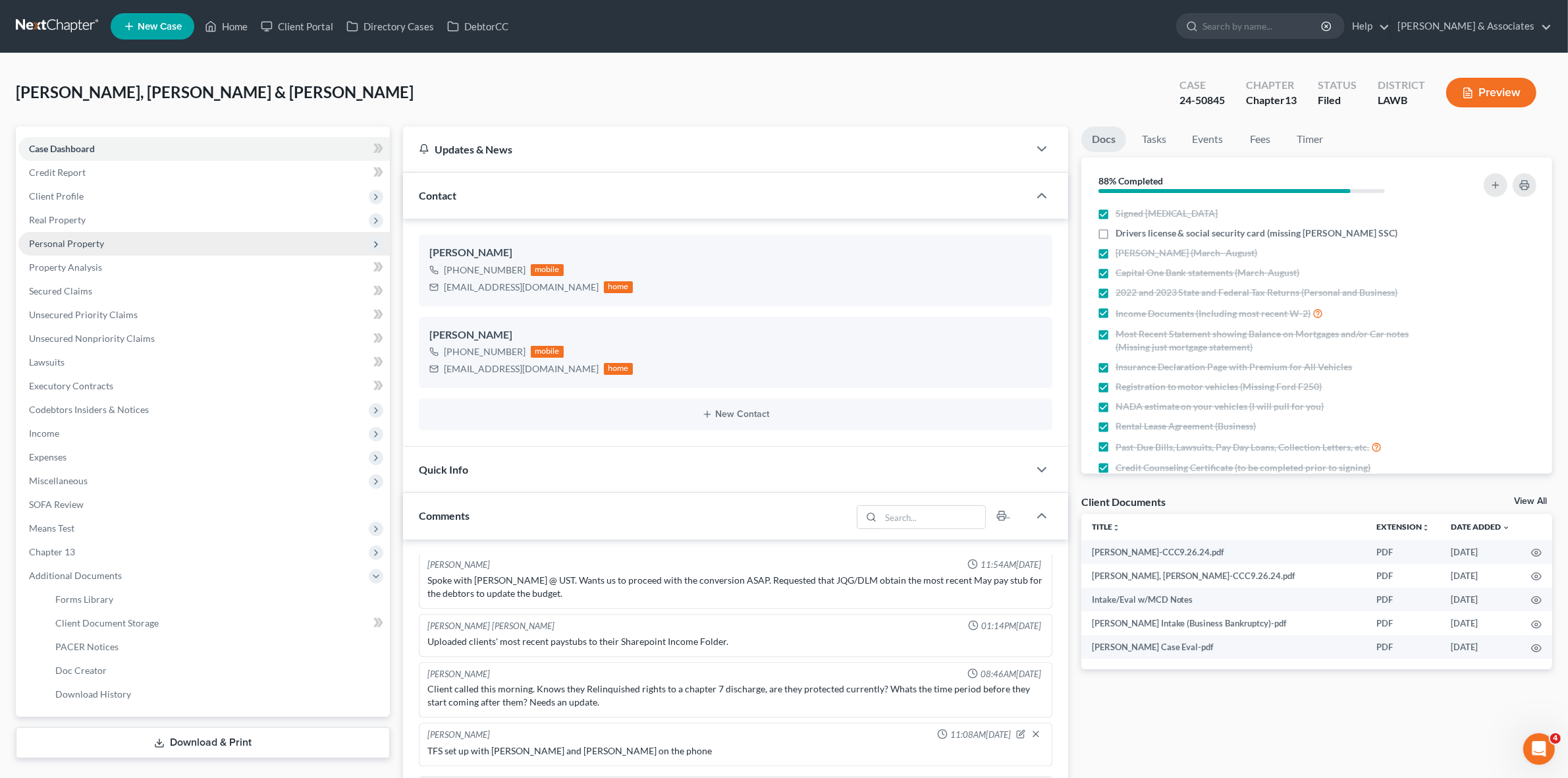
click at [158, 244] on span "Personal Property" at bounding box center [204, 243] width 371 height 23
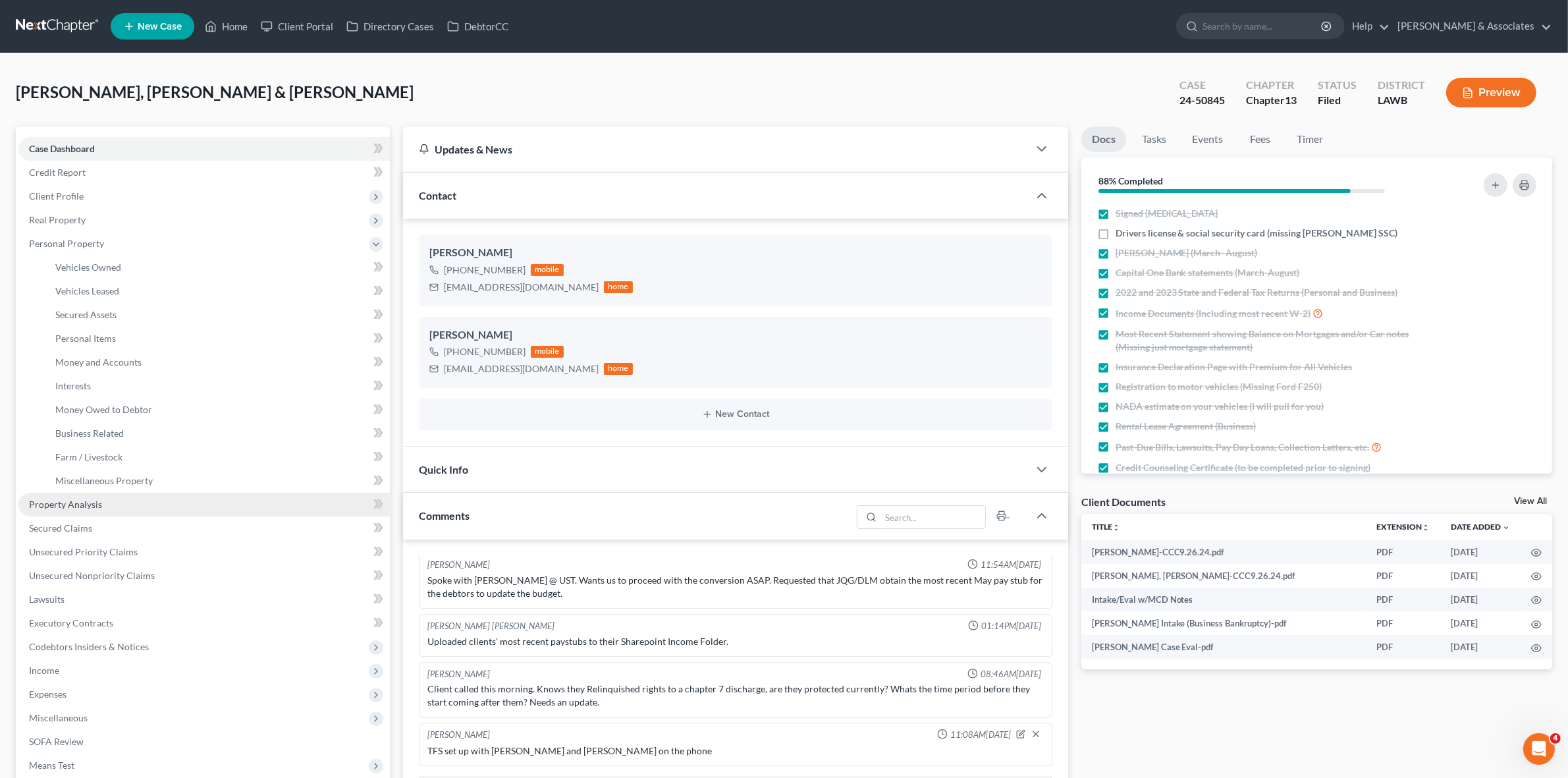
click at [140, 501] on link "Property Analysis" at bounding box center [204, 504] width 371 height 23
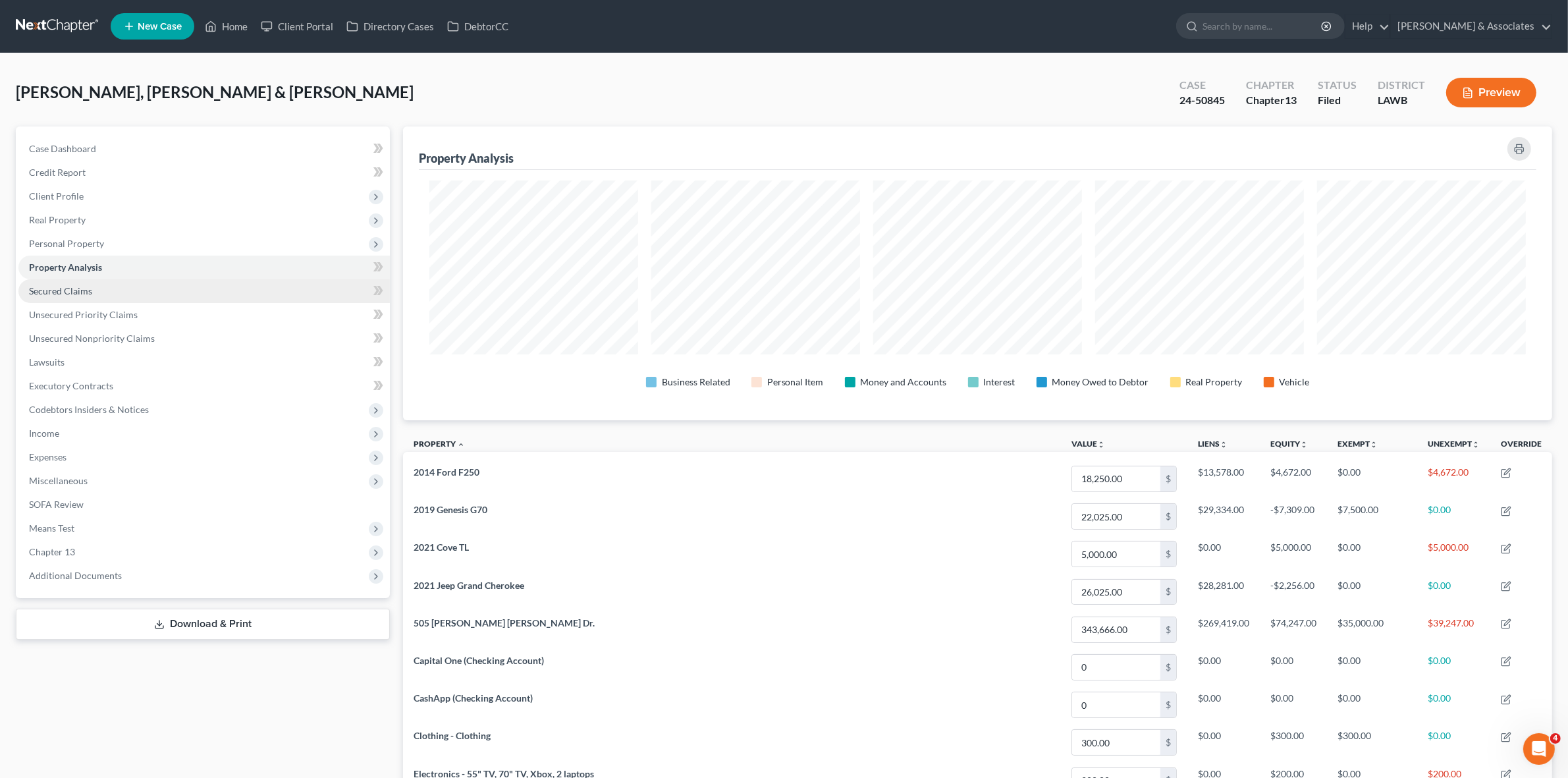
scroll to position [658789, 657557]
click at [74, 212] on span "Real Property" at bounding box center [204, 219] width 371 height 23
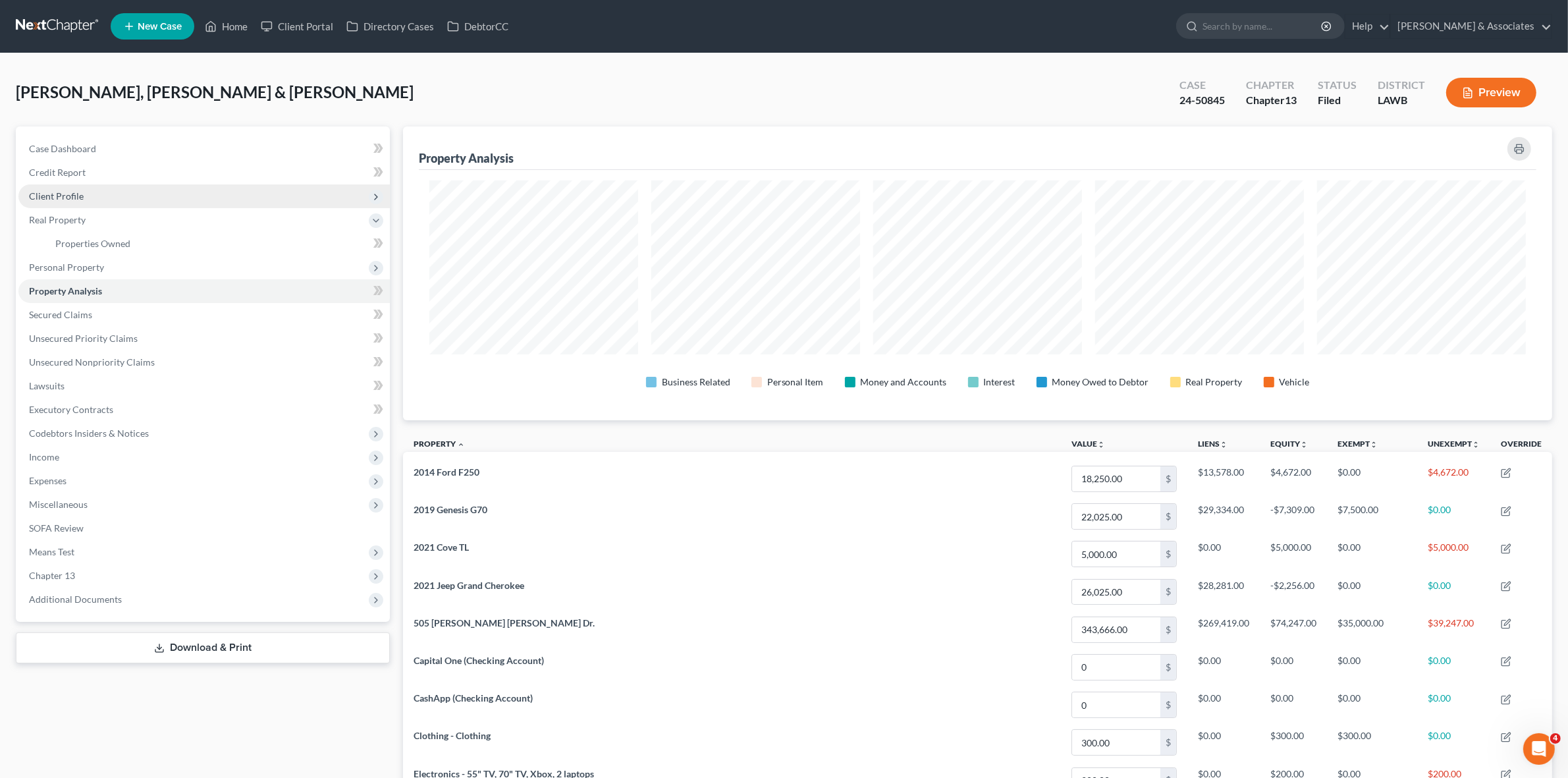
click at [101, 188] on span "Client Profile" at bounding box center [204, 196] width 371 height 23
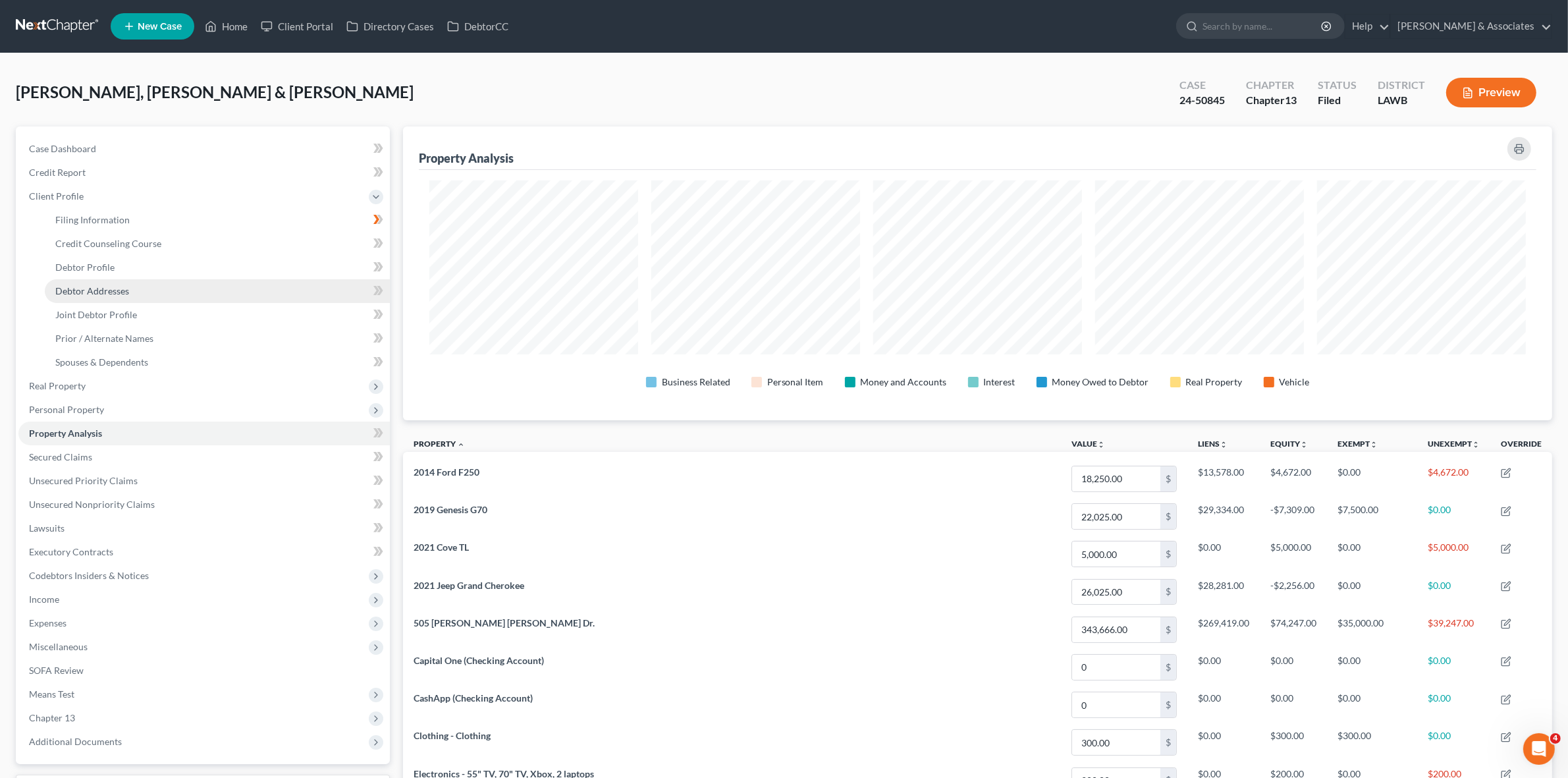
click at [110, 295] on link "Debtor Addresses" at bounding box center [218, 291] width 345 height 23
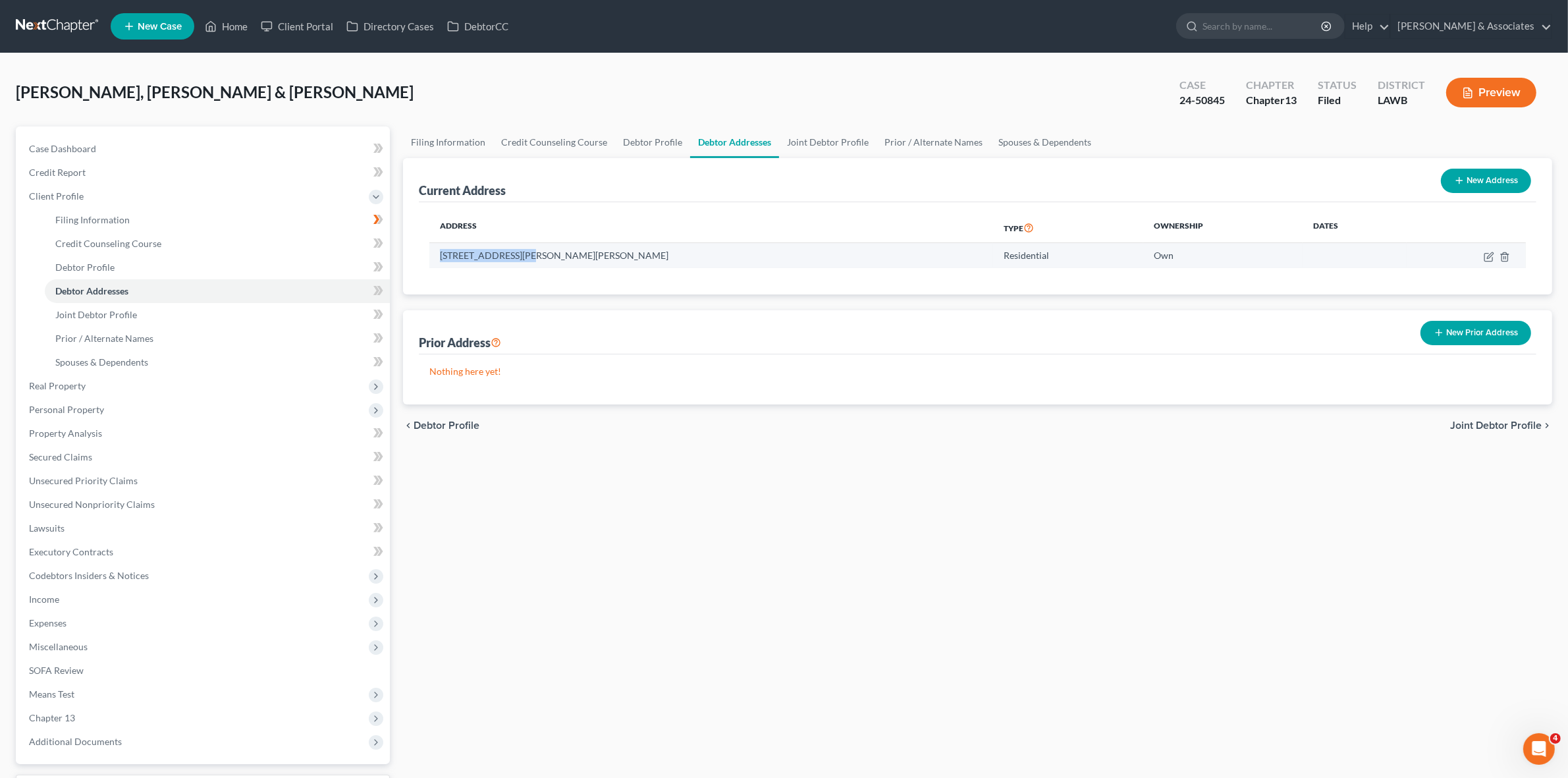
drag, startPoint x: 440, startPoint y: 256, endPoint x: 522, endPoint y: 260, distance: 82.1
click at [522, 260] on td "505 Yvette Marie Dr., Lafayette, LA 70508" at bounding box center [711, 256] width 564 height 25
copy td "505 Yvette Marie Dr"
click at [554, 258] on td "505 Yvette Marie Dr., Lafayette, LA 70508" at bounding box center [711, 256] width 564 height 25
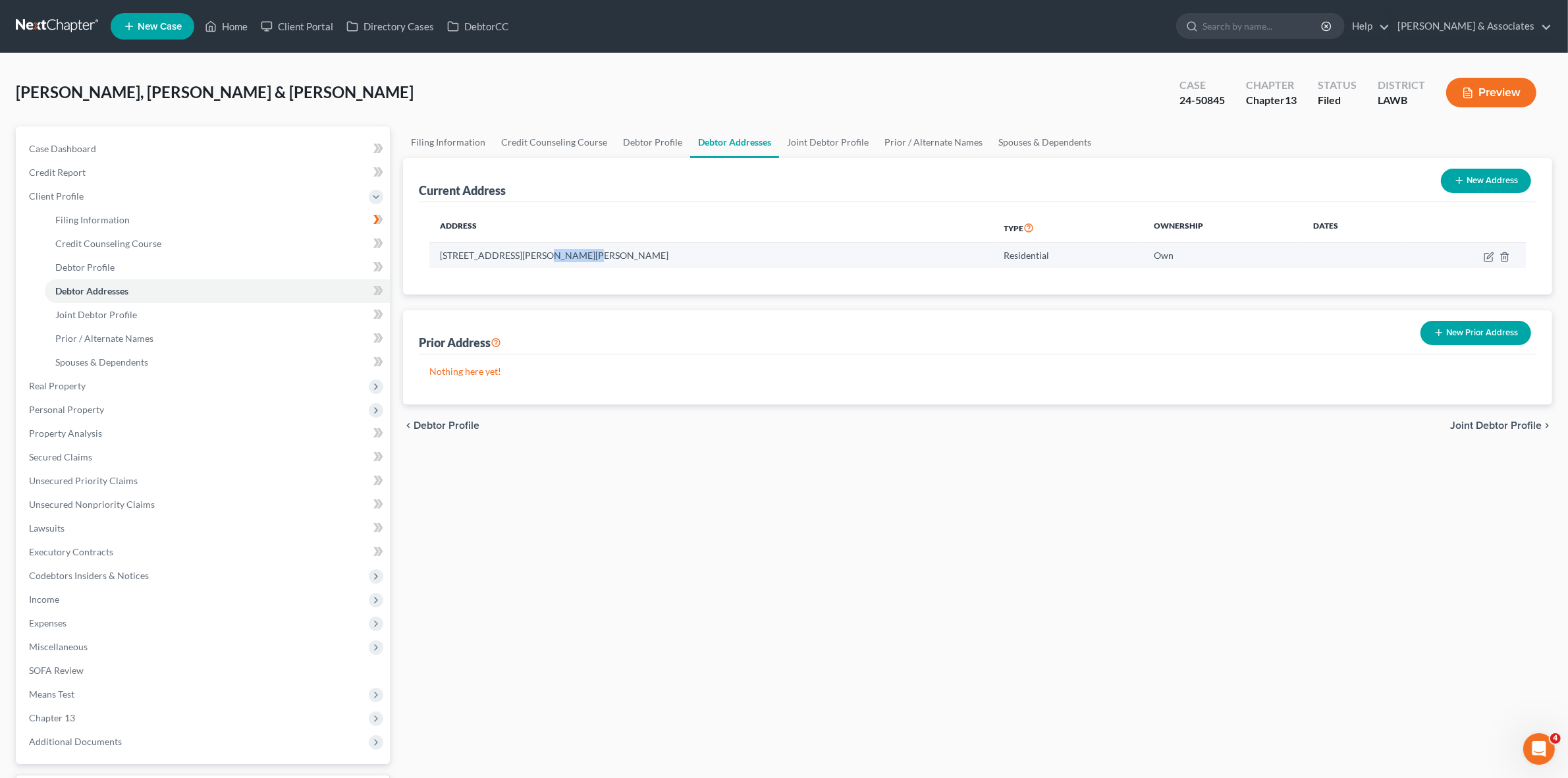
copy td "Lafayette"
click at [604, 255] on td "505 Yvette Marie Dr., Lafayette, LA 70508" at bounding box center [711, 256] width 564 height 25
click at [604, 255] on td "505 Yvette Marie Dr., Lafayette, LA 70508" at bounding box center [711, 256] width 564 height 25
copy td "70508"
click at [110, 143] on link "Case Dashboard" at bounding box center [204, 148] width 371 height 23
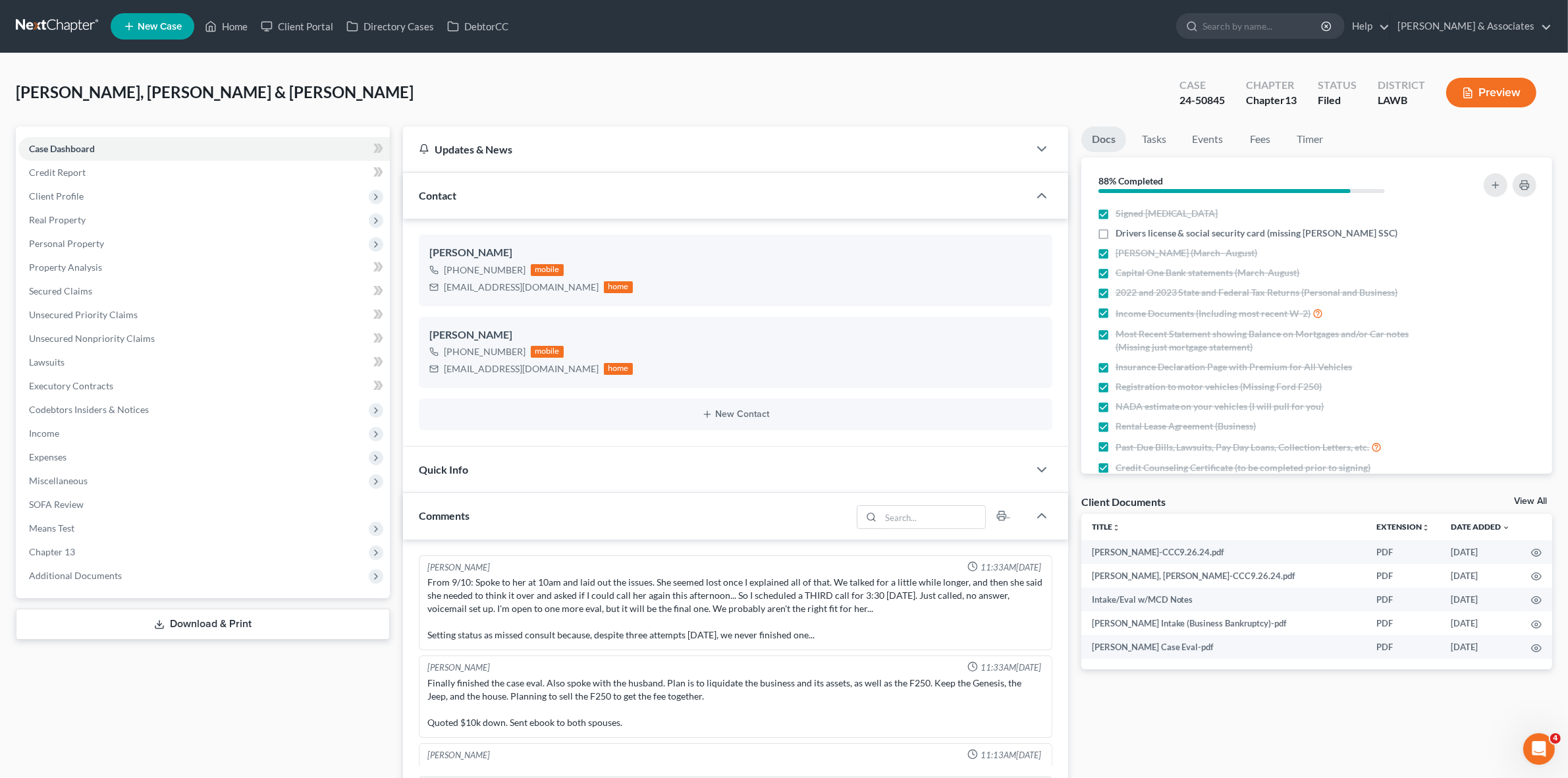
scroll to position [4492, 0]
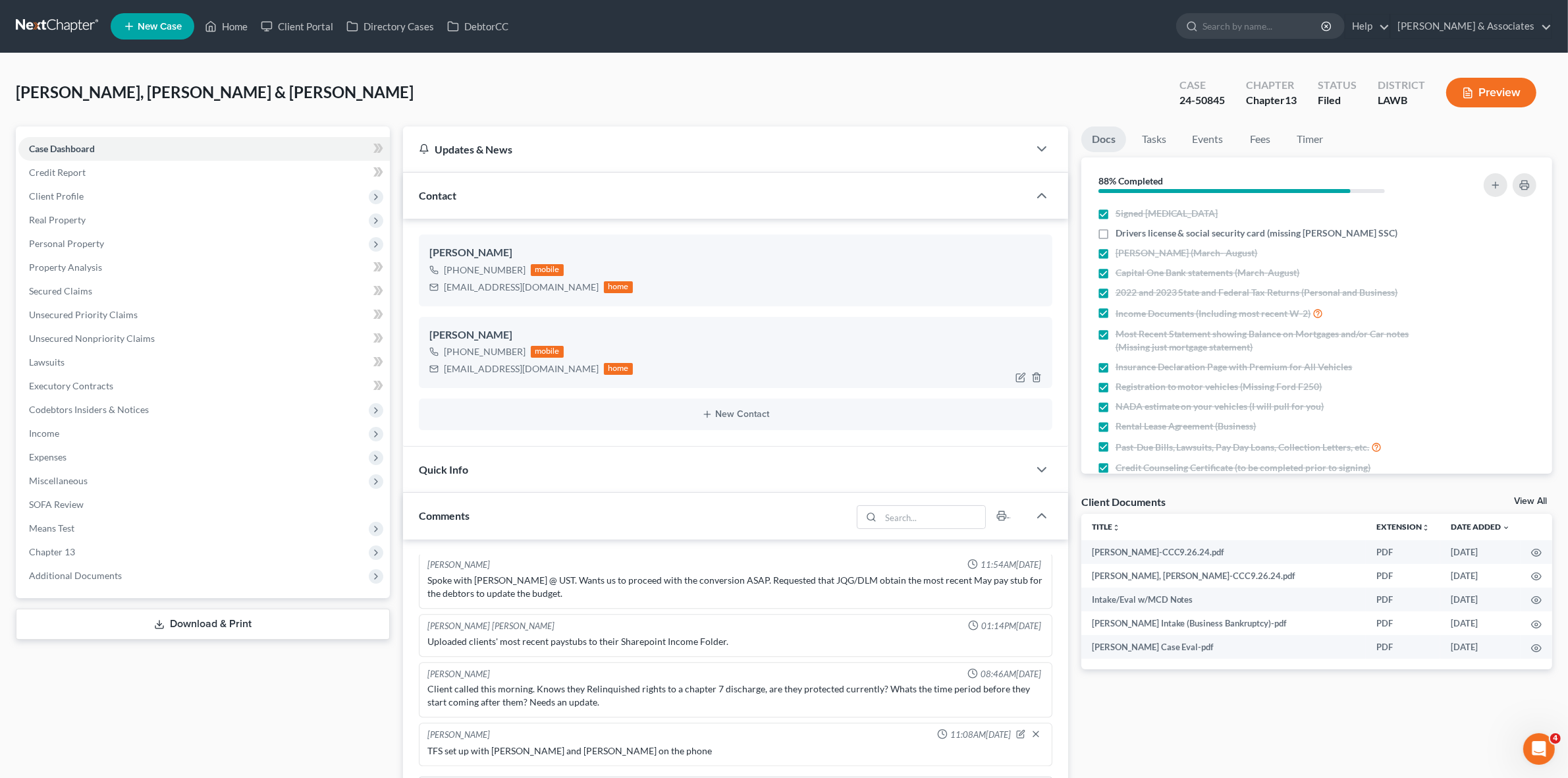
click at [527, 371] on div "connorphillips70583@yahoo.com" at bounding box center [521, 369] width 155 height 13
copy div "connorphillips70583@yahoo.com"
click at [487, 288] on div "sammphillipsss@gmail.com" at bounding box center [521, 287] width 155 height 13
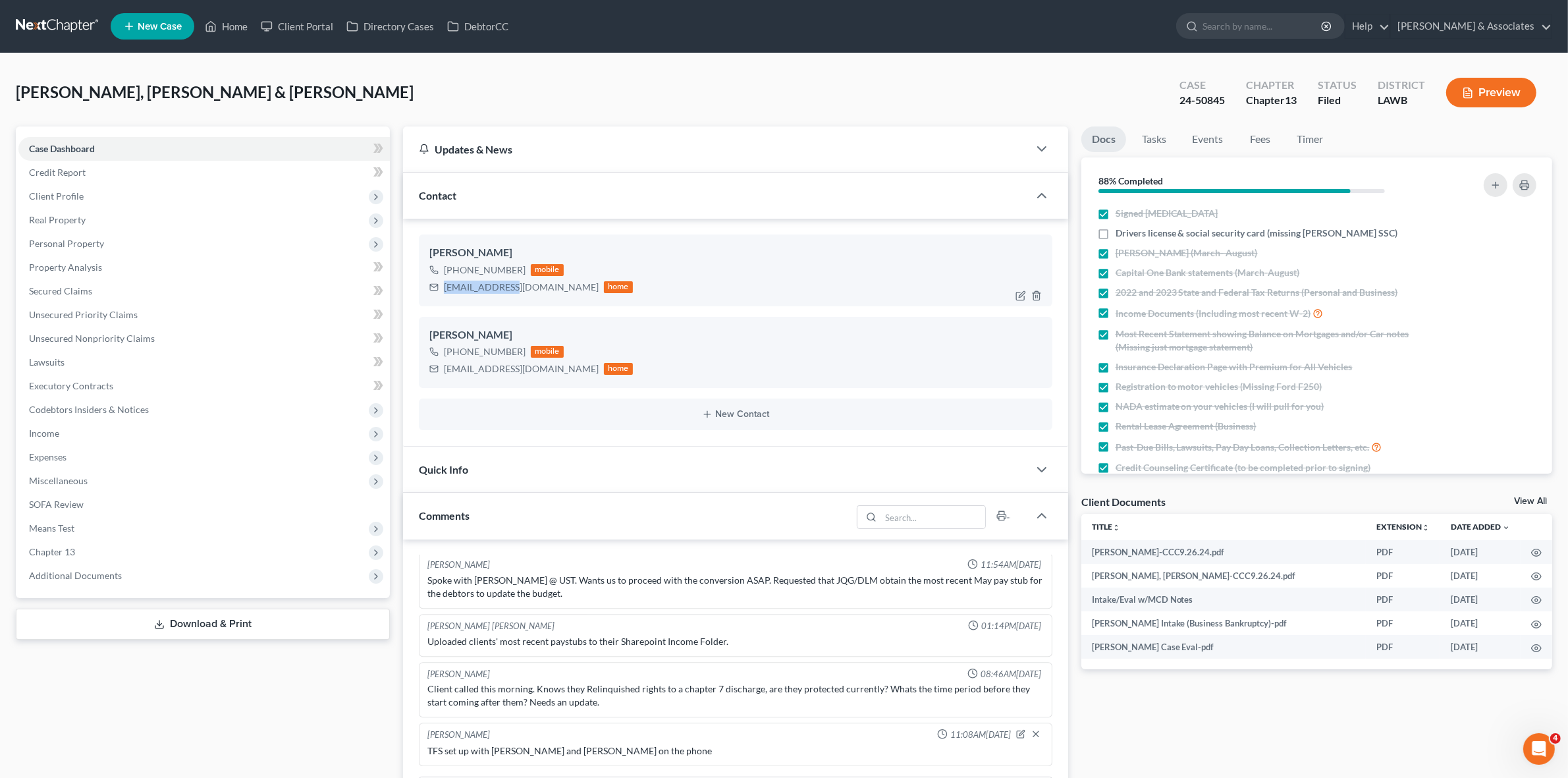
click at [487, 288] on div "sammphillipsss@gmail.com" at bounding box center [521, 287] width 155 height 13
click at [501, 368] on div "connorphillips70583@yahoo.com" at bounding box center [521, 369] width 155 height 13
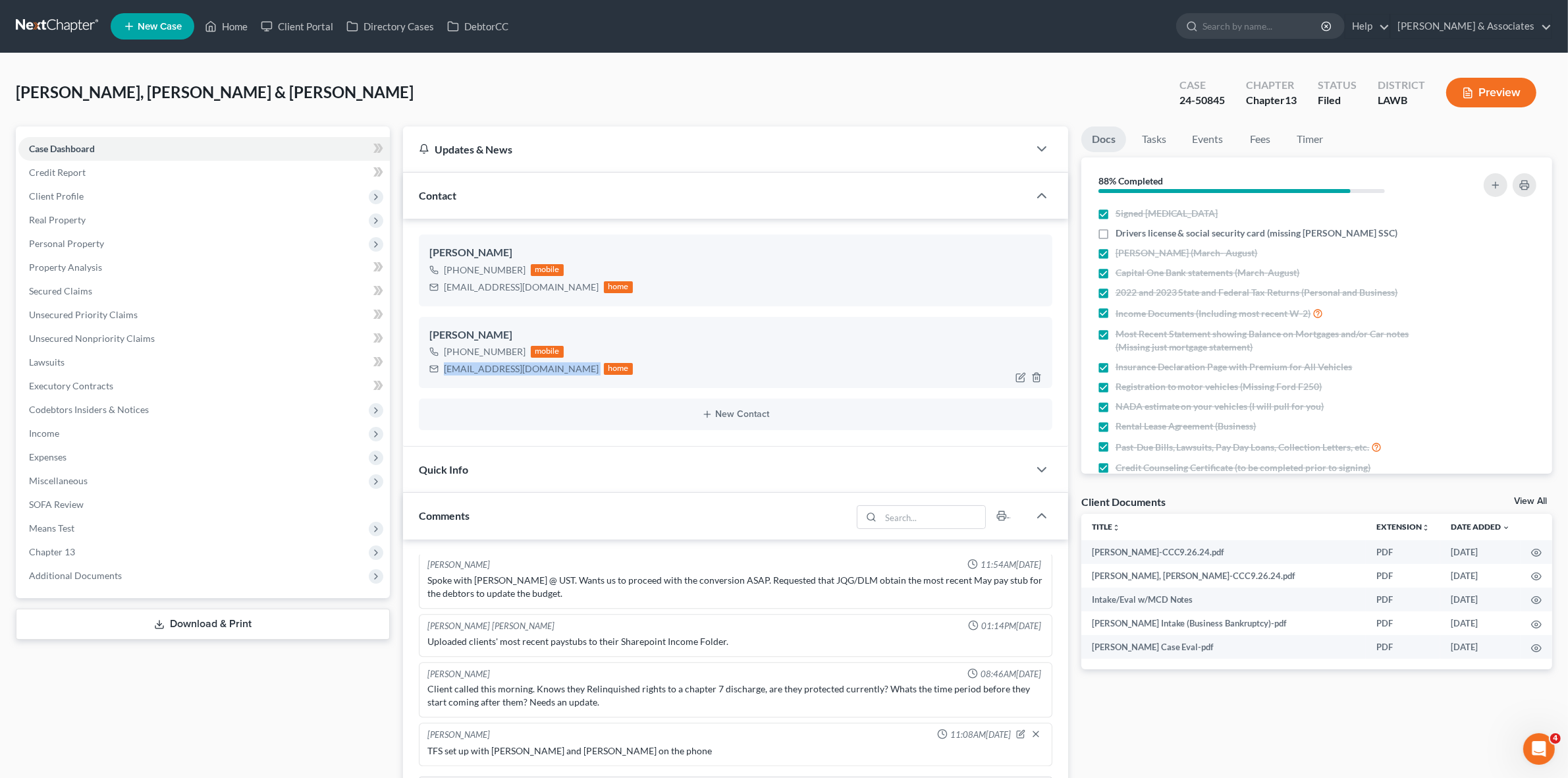
copy div "connorphillips70583@yahoo.com"
click at [536, 284] on div "sammphillipsss@gmail.com" at bounding box center [521, 287] width 155 height 13
copy div "sammphillipsss@gmail.com"
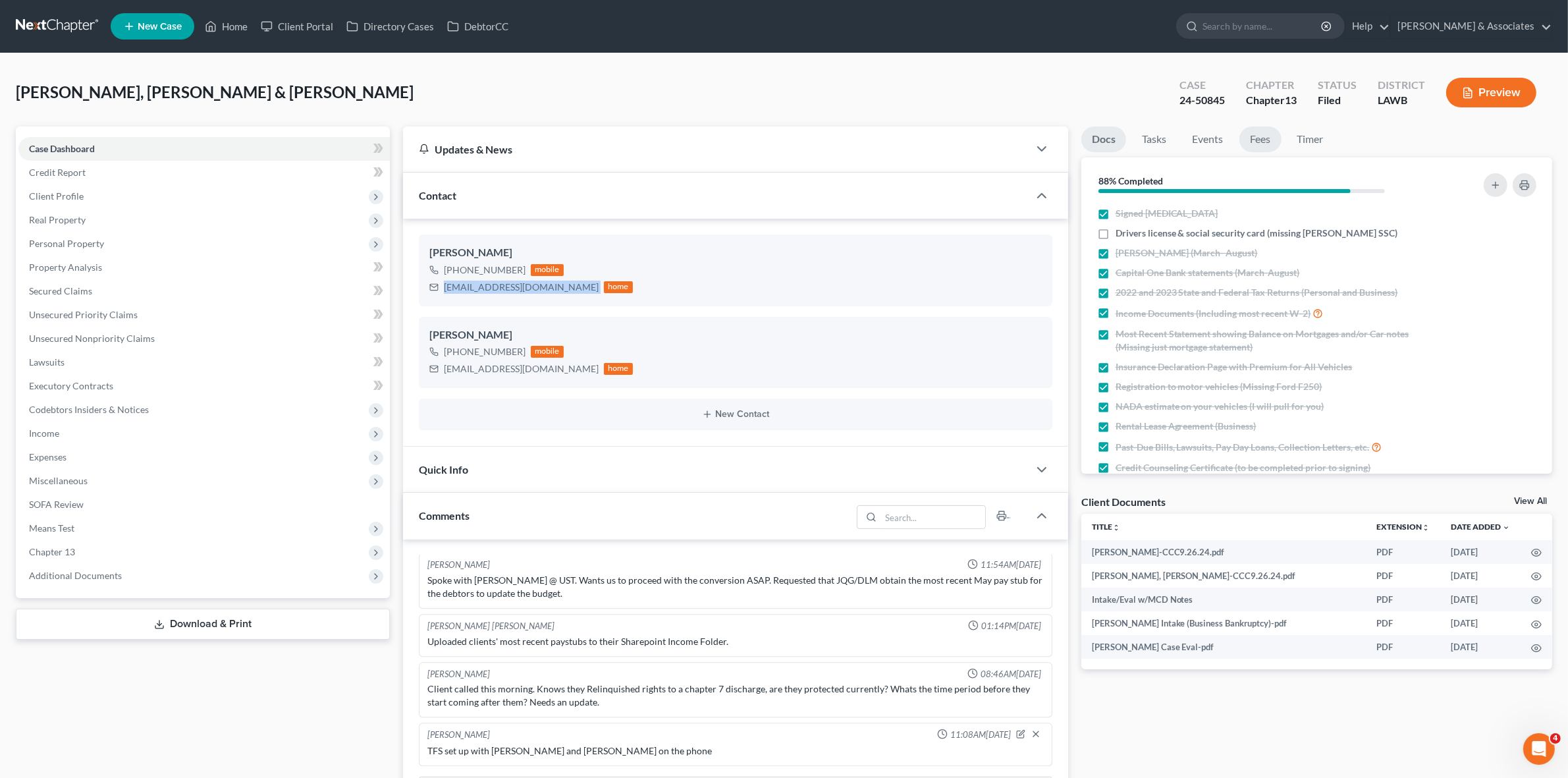
click at [1255, 139] on link "Fees" at bounding box center [1261, 139] width 42 height 26
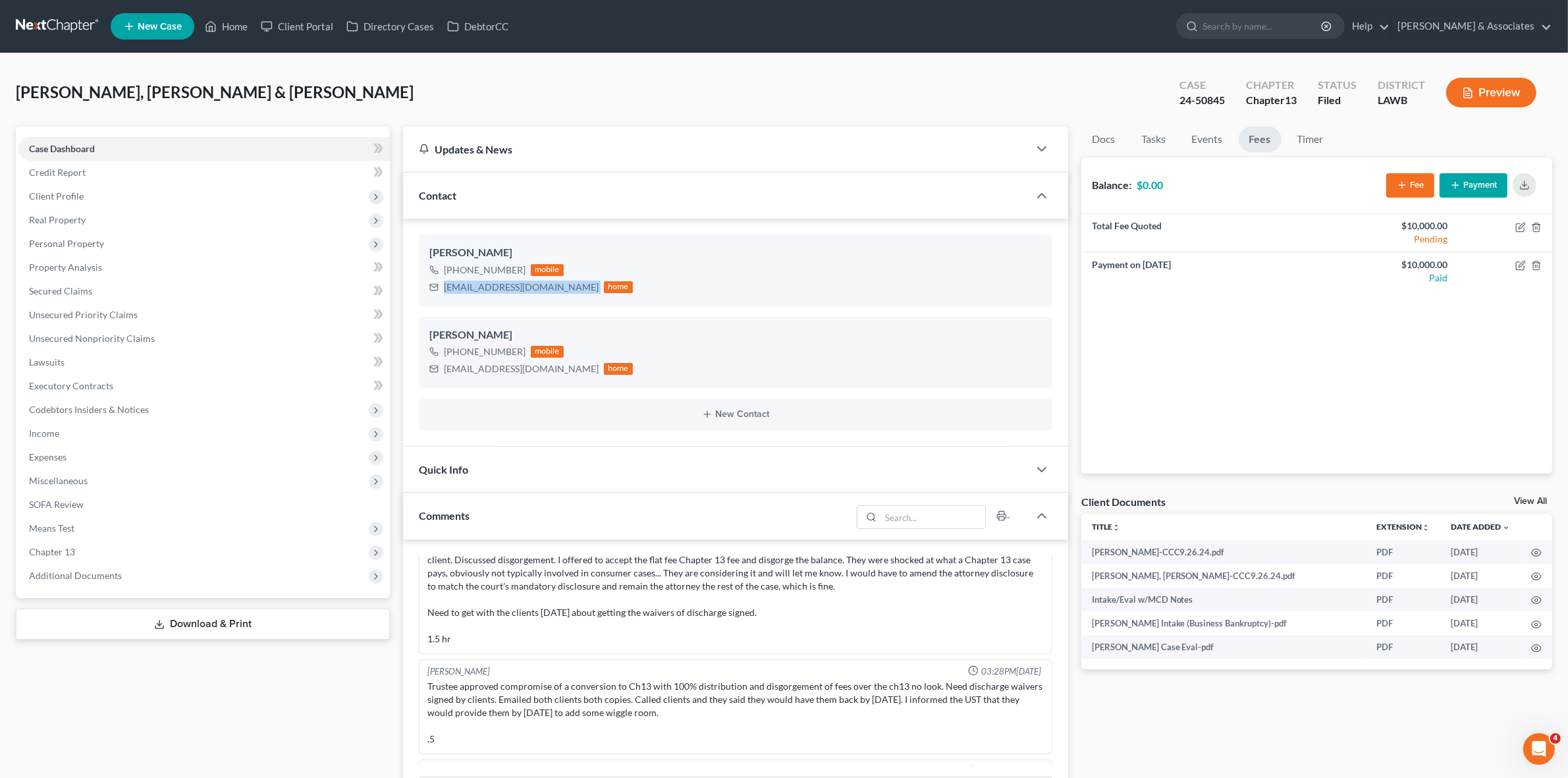
scroll to position [330, 0]
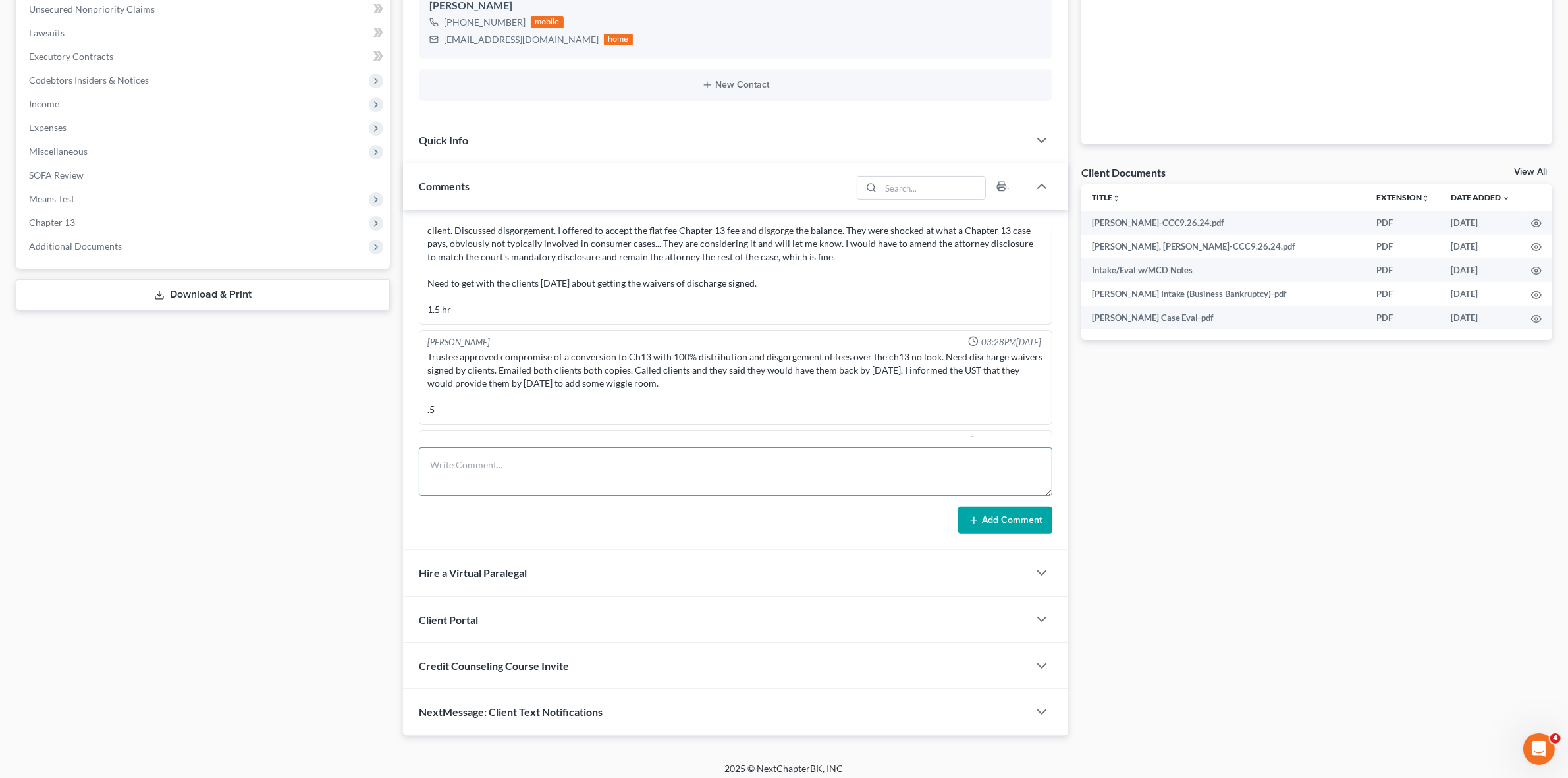
click at [814, 468] on textarea at bounding box center [736, 472] width 633 height 48
click at [485, 465] on textarea "Took $750 .oo Law pay payment" at bounding box center [736, 472] width 633 height 48
click at [678, 479] on textarea "Took $750.00 Law pay payment" at bounding box center [736, 472] width 633 height 48
type textarea "Took $750.00 Law pay payment towards 2024 tax prep. I DON'T KNOW THE TOTAL QUOT…"
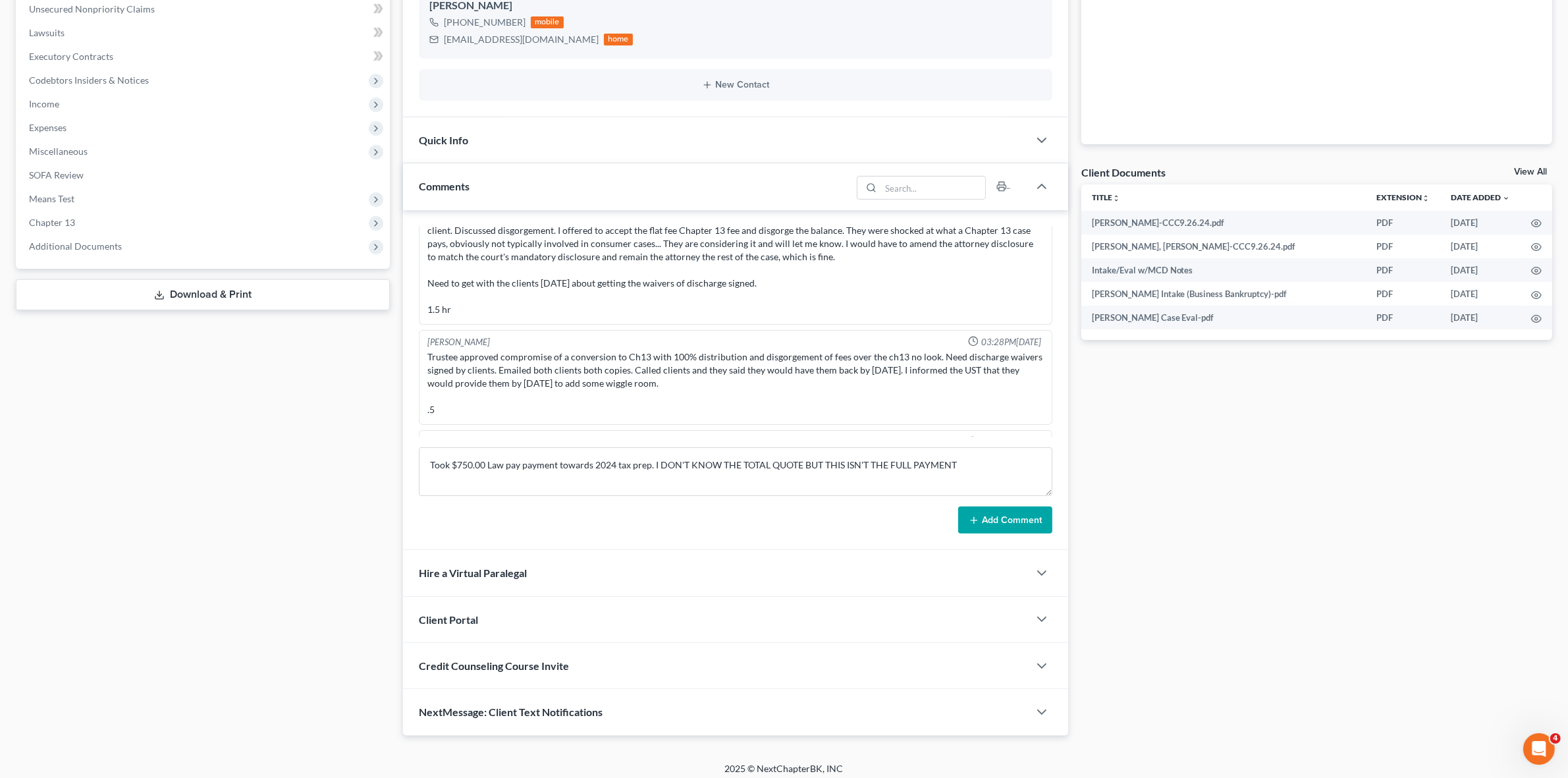
click at [1023, 533] on button "Add Comment" at bounding box center [1005, 521] width 94 height 27
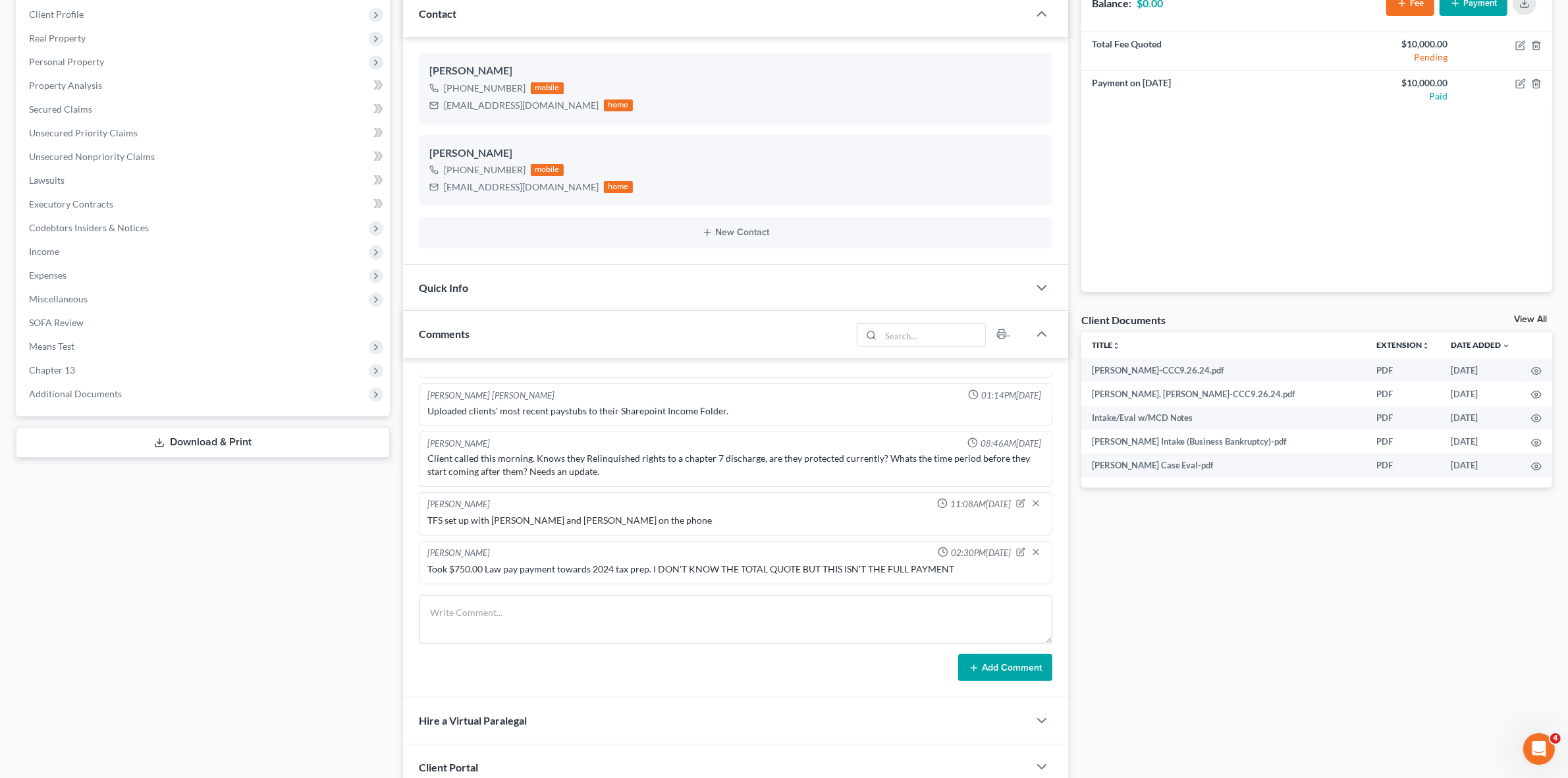
scroll to position [0, 0]
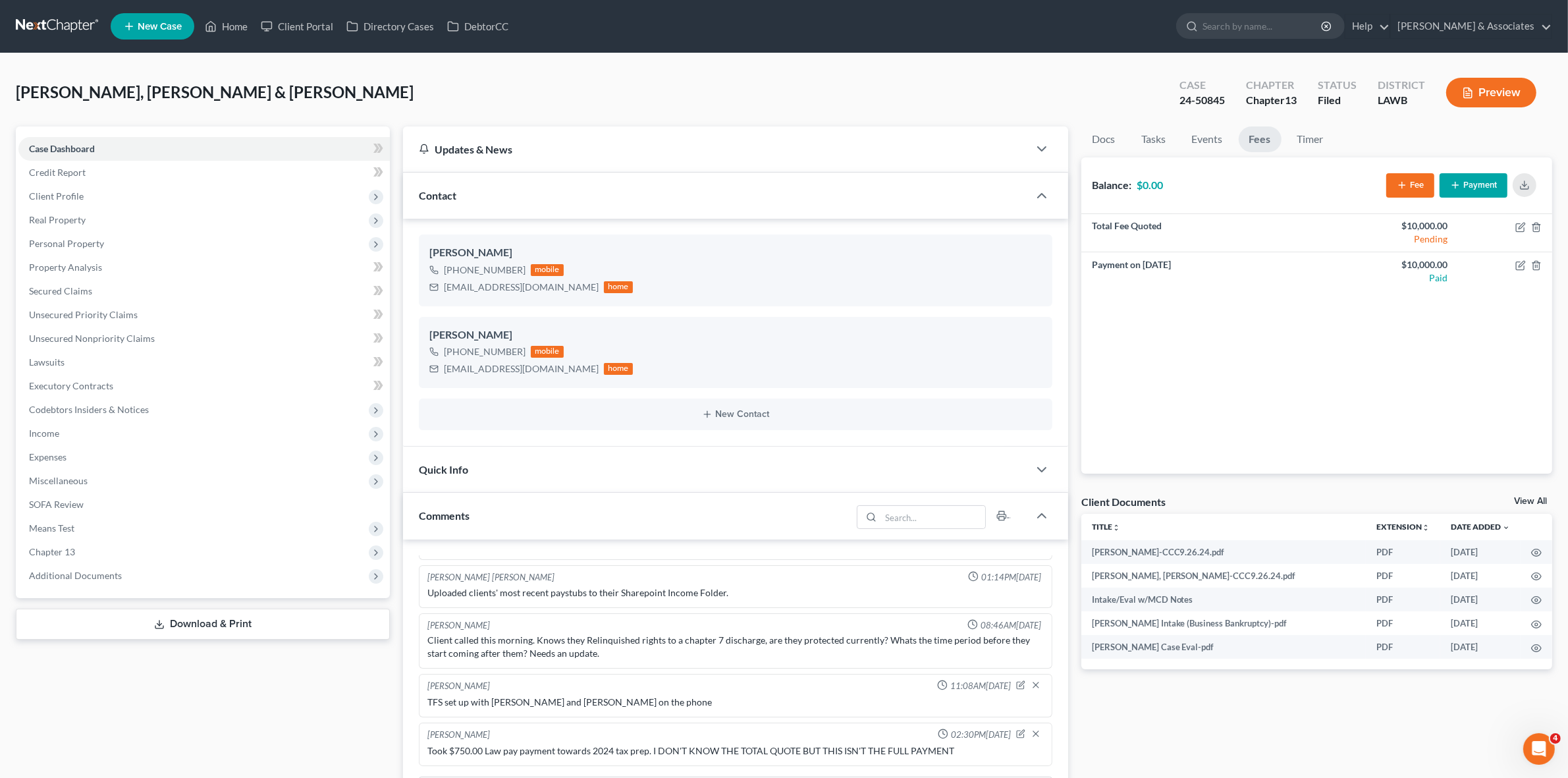
click at [60, 23] on link at bounding box center [58, 26] width 85 height 23
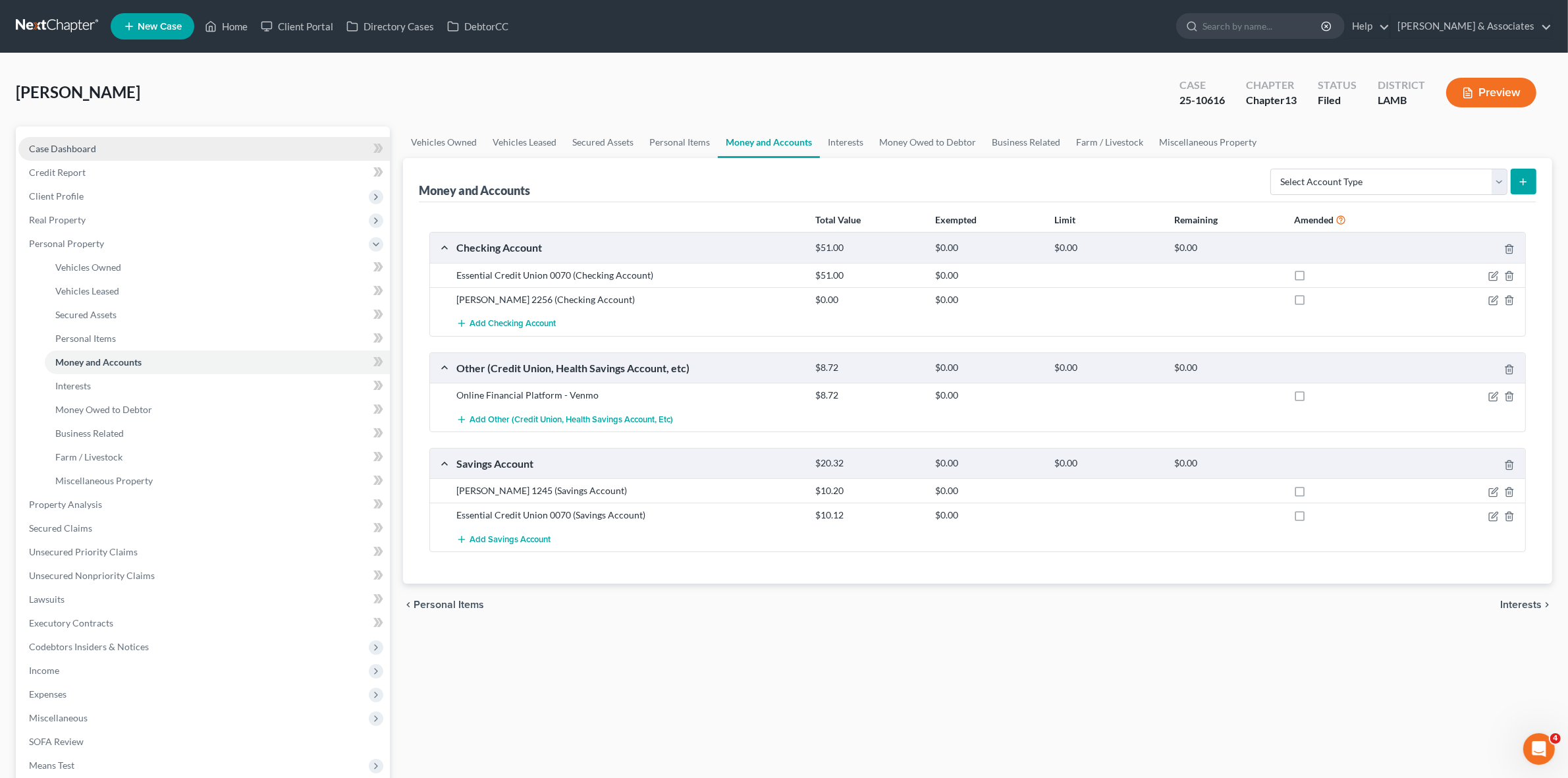
click at [116, 146] on link "Case Dashboard" at bounding box center [204, 148] width 371 height 23
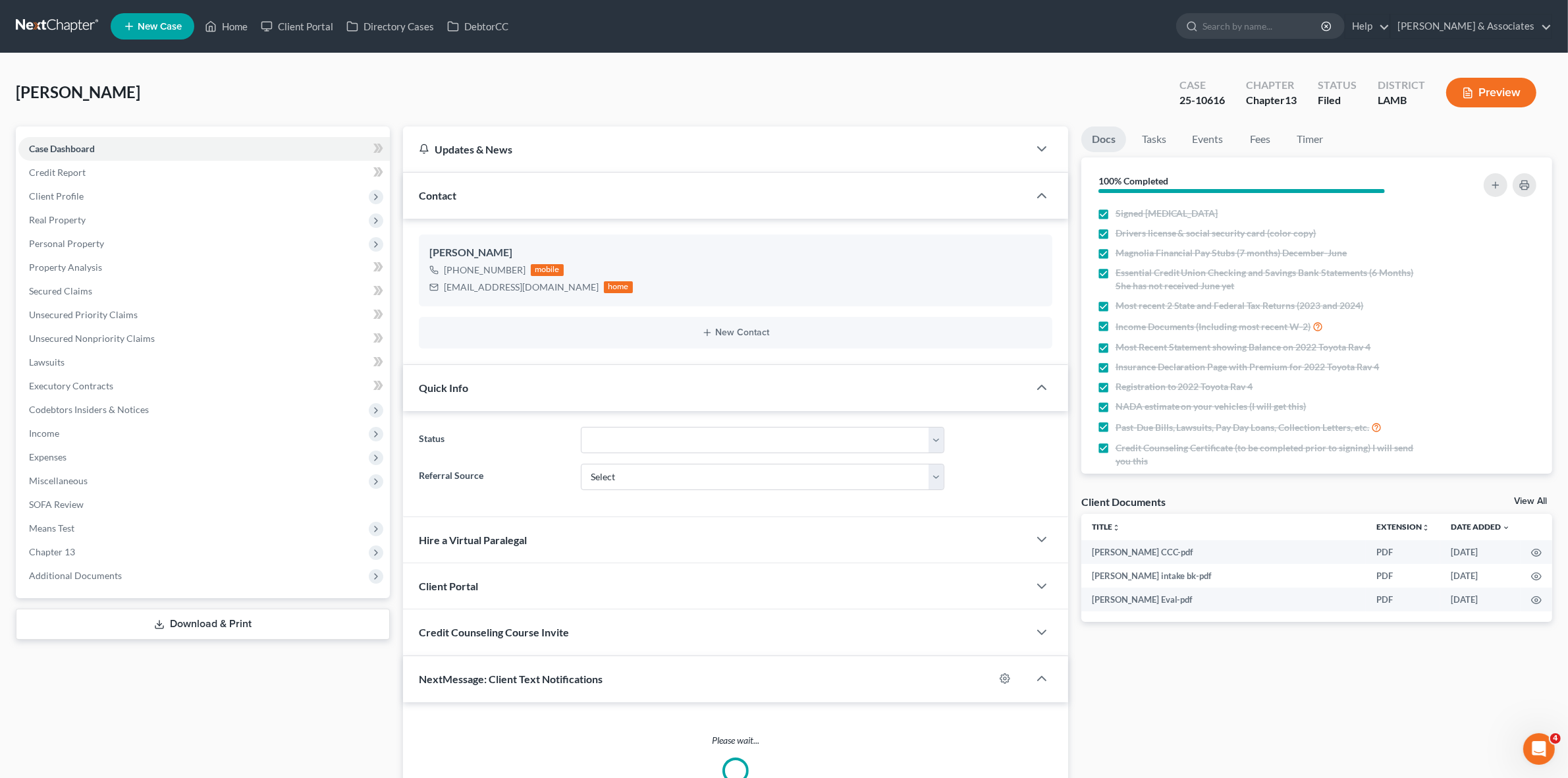
click at [60, 22] on link at bounding box center [58, 26] width 85 height 23
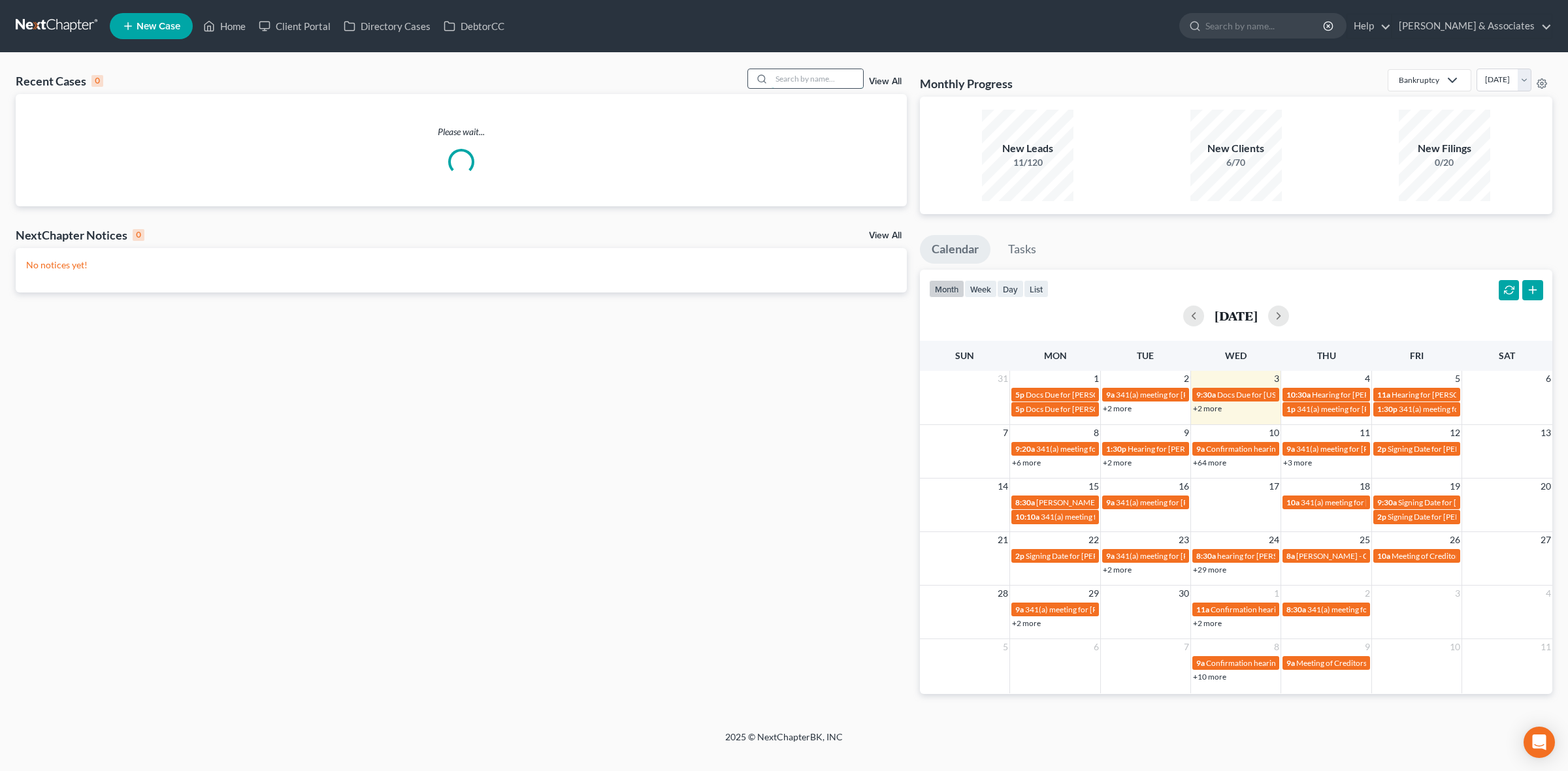
click at [817, 84] on input "search" at bounding box center [817, 79] width 91 height 19
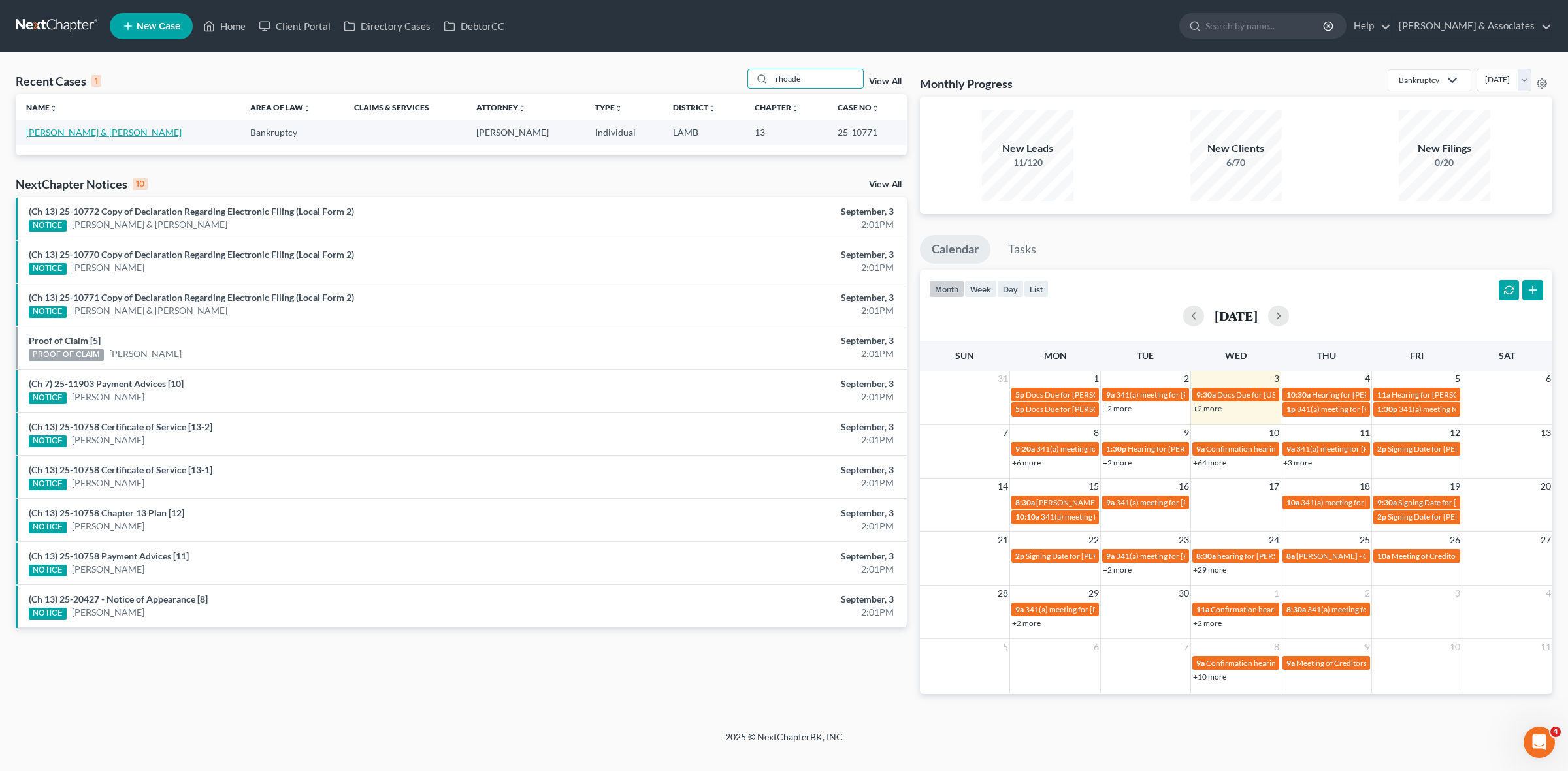
type input "rhoade"
click at [105, 134] on link "[PERSON_NAME] & [PERSON_NAME]" at bounding box center [104, 133] width 156 height 11
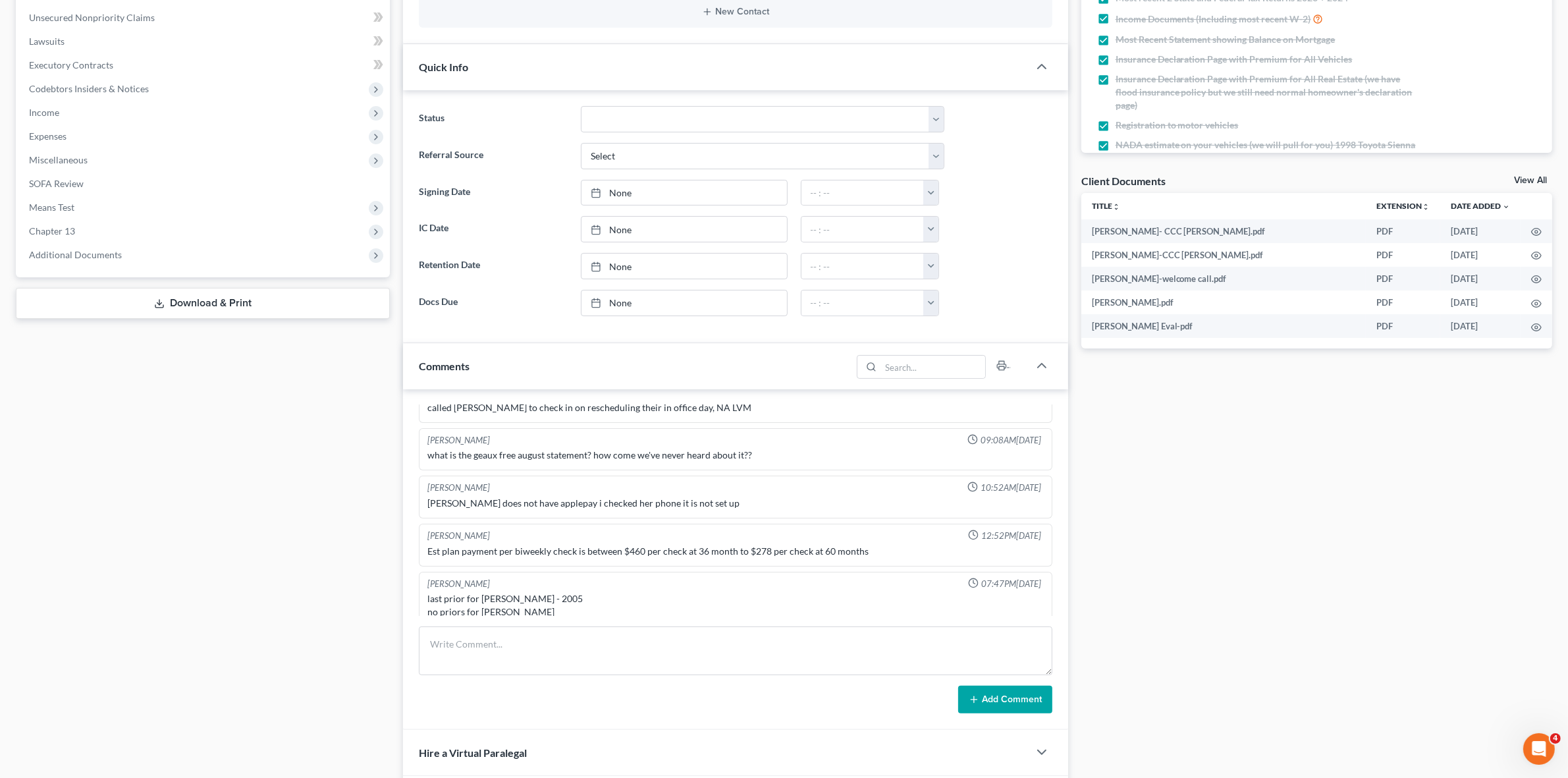
scroll to position [82, 0]
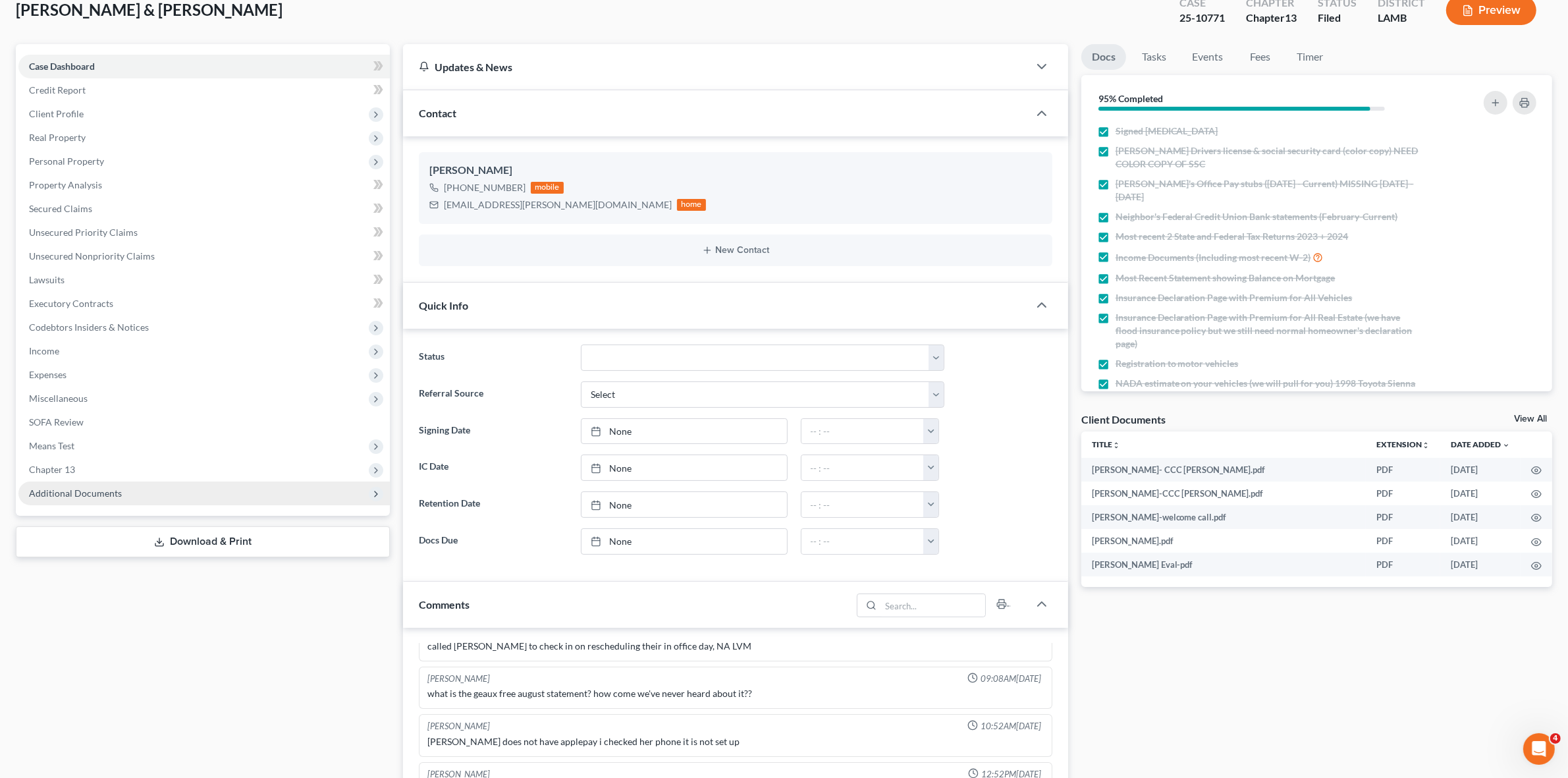
click at [208, 491] on span "Additional Documents" at bounding box center [204, 493] width 371 height 23
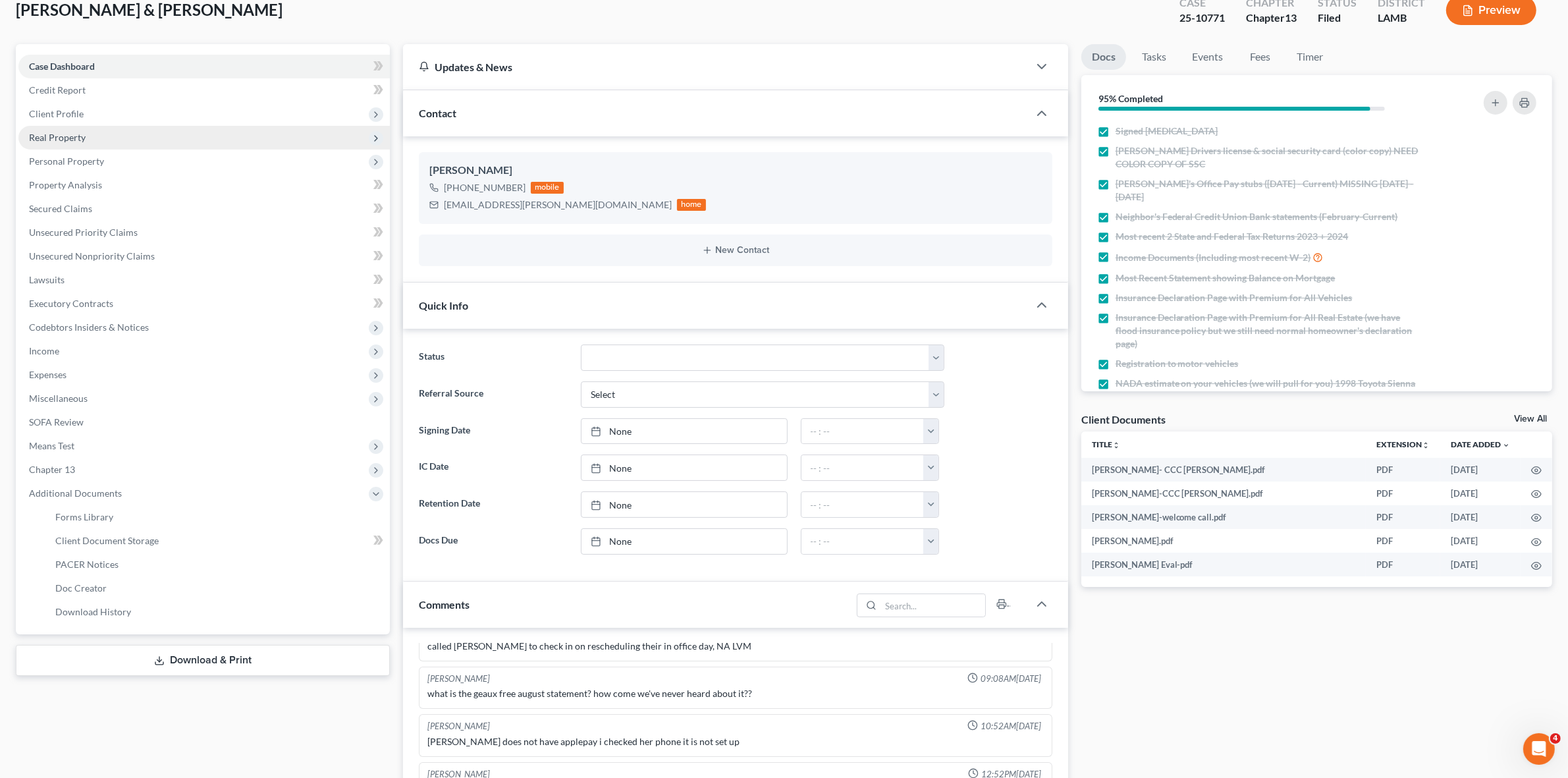
click at [298, 132] on span "Real Property" at bounding box center [204, 137] width 371 height 23
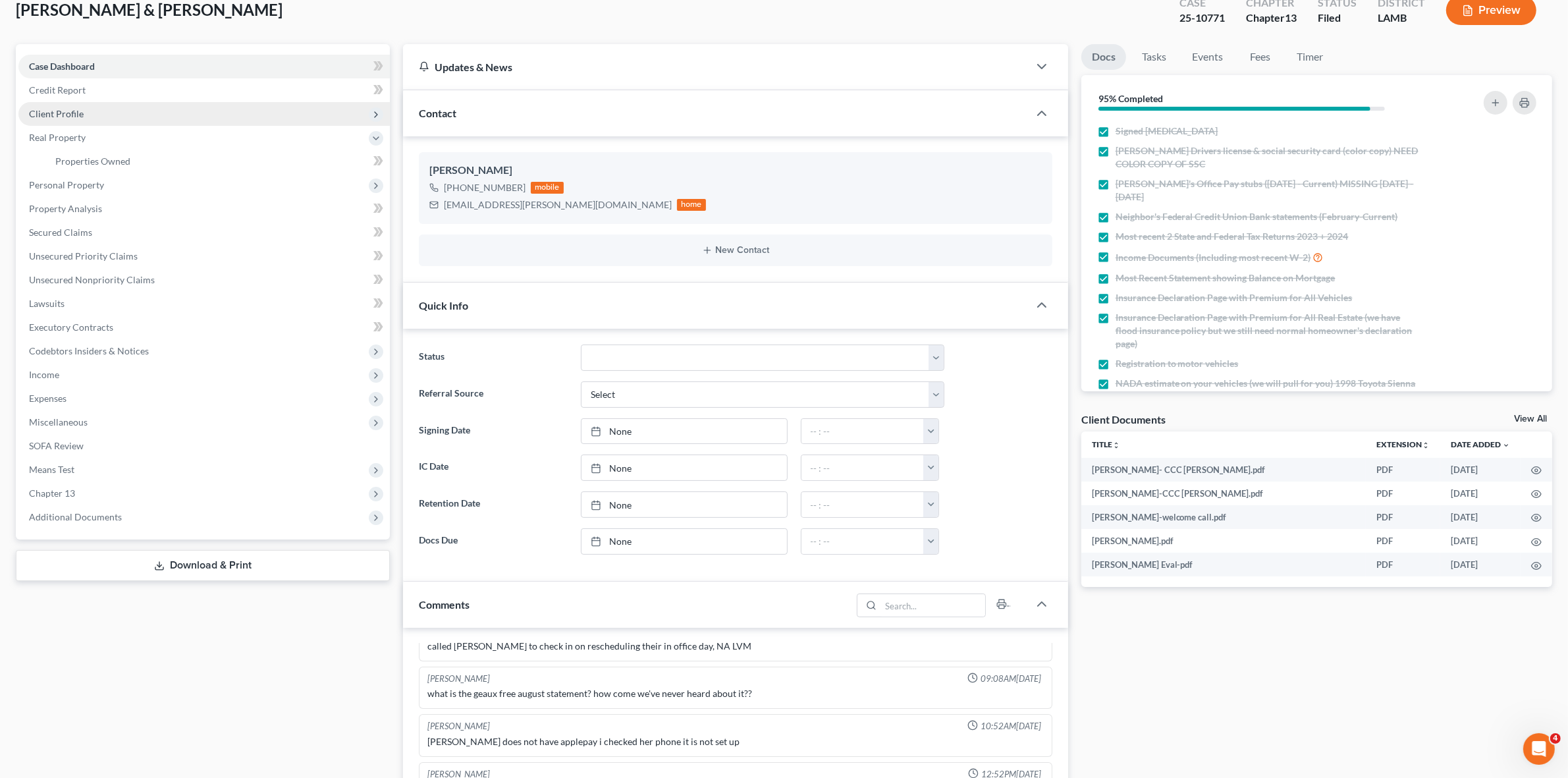
click at [298, 107] on span "Client Profile" at bounding box center [204, 114] width 371 height 23
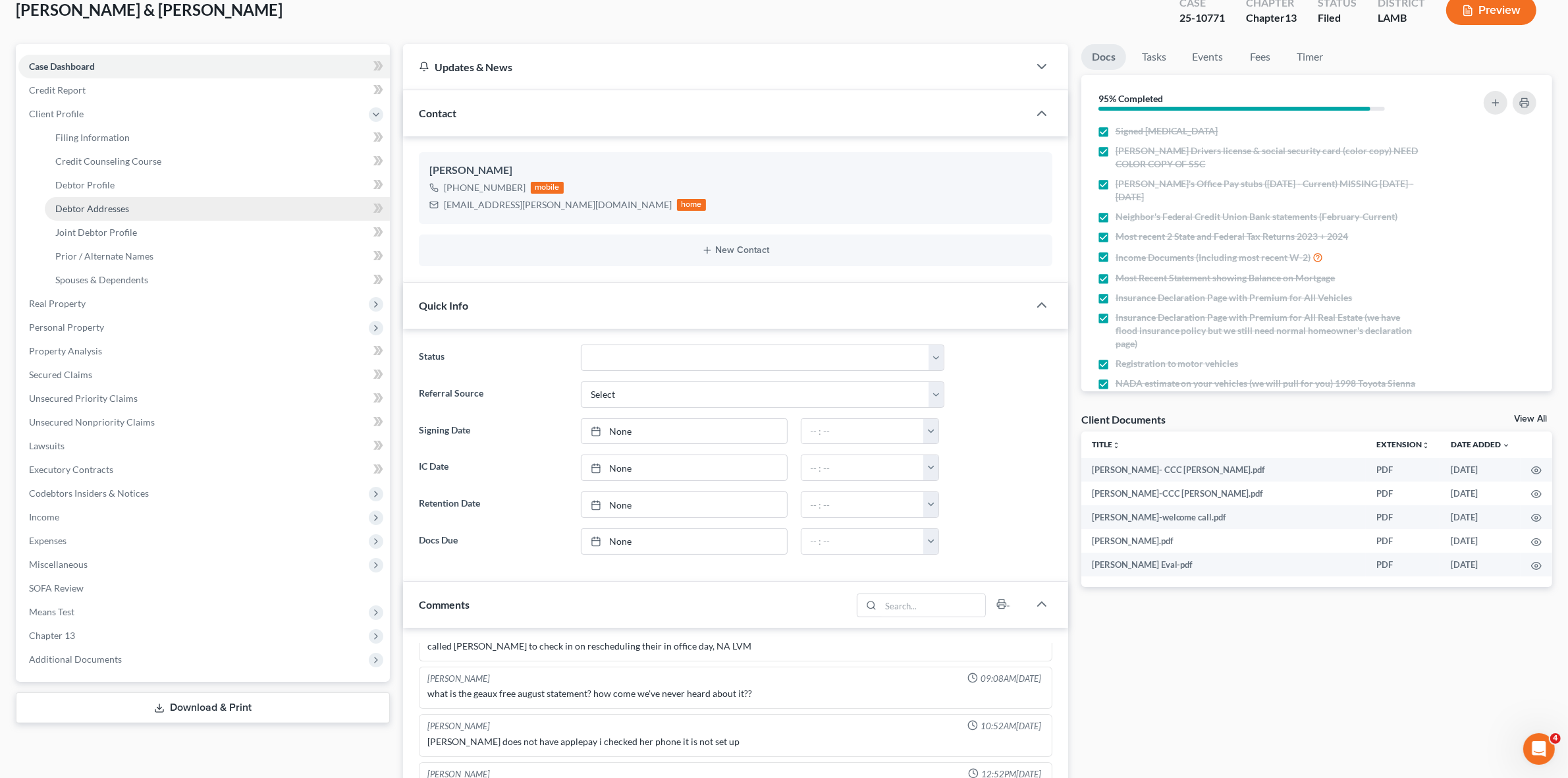
click at [284, 205] on link "Debtor Addresses" at bounding box center [218, 208] width 345 height 23
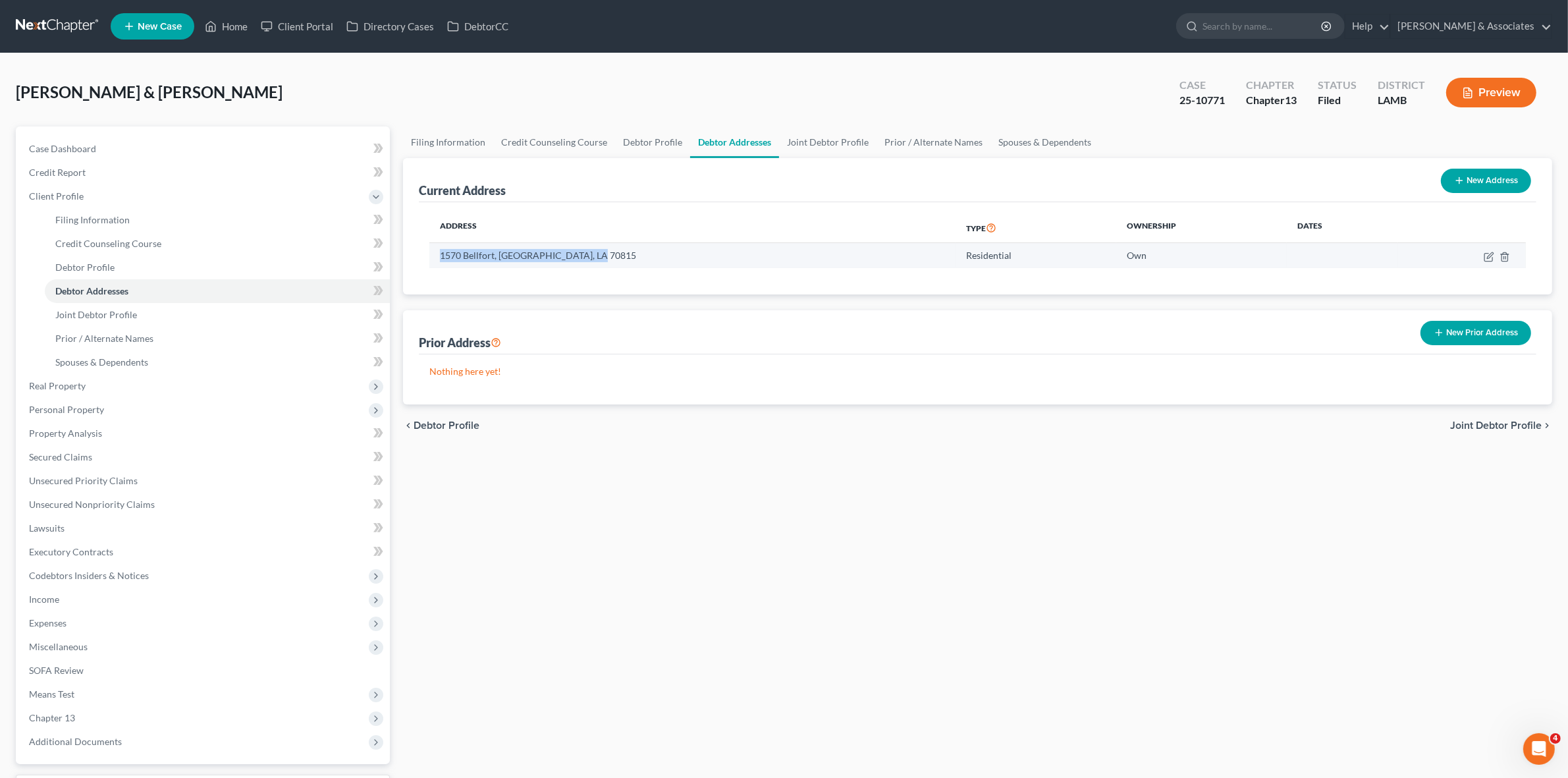
drag, startPoint x: 438, startPoint y: 255, endPoint x: 604, endPoint y: 265, distance: 166.3
click at [604, 265] on td "1570 Bellfort, Baton Rouge, LA 70815" at bounding box center [692, 256] width 525 height 25
drag, startPoint x: 16, startPoint y: 91, endPoint x: 66, endPoint y: 100, distance: 50.8
click at [66, 100] on span "[PERSON_NAME] & [PERSON_NAME]" at bounding box center [149, 92] width 267 height 19
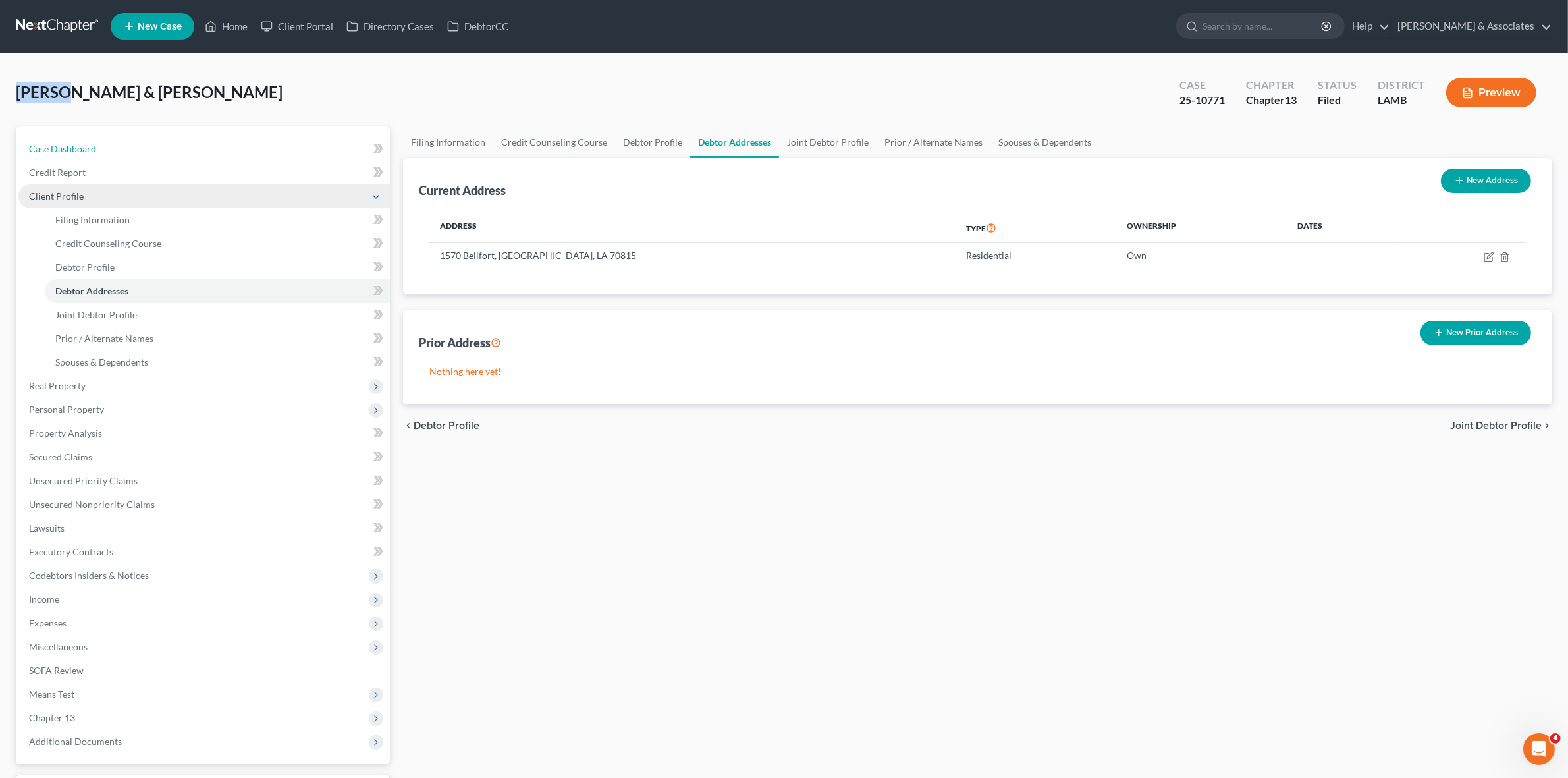
click at [243, 157] on link "Case Dashboard" at bounding box center [204, 148] width 371 height 23
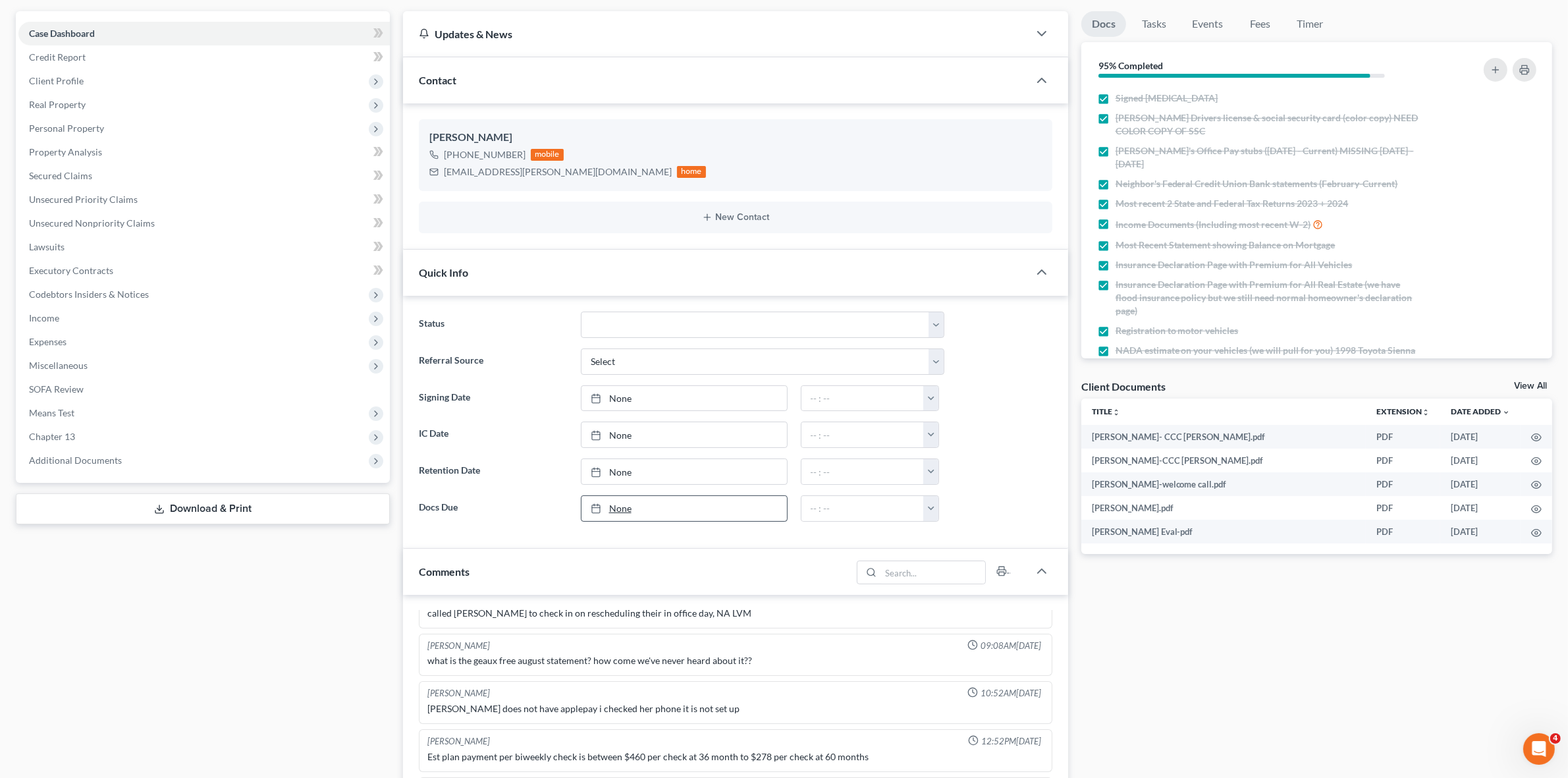
scroll to position [248, 0]
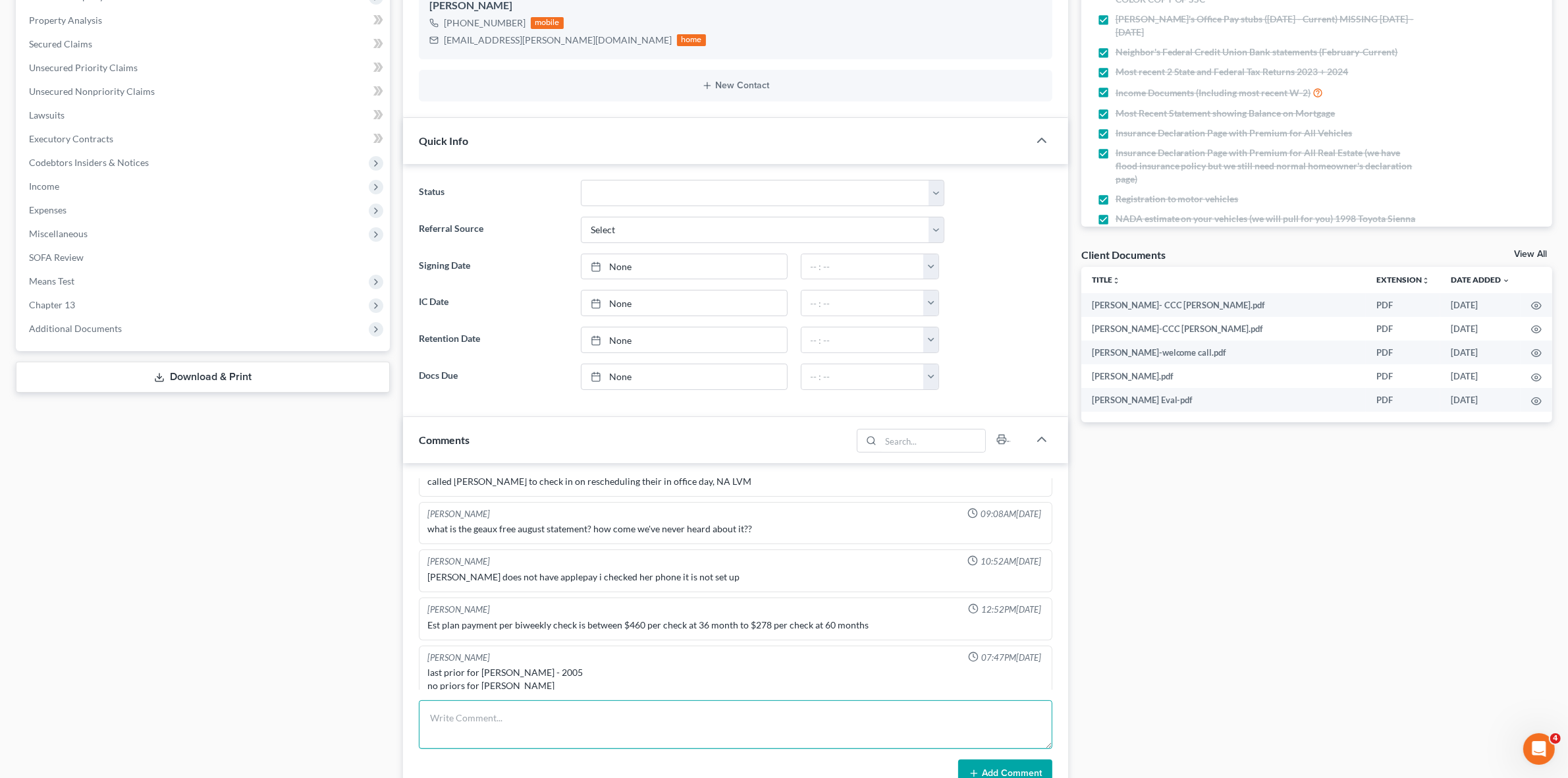
click at [670, 715] on textarea at bounding box center [736, 725] width 633 height 48
drag, startPoint x: 839, startPoint y: 719, endPoint x: 840, endPoint y: 726, distance: 7.1
click at [838, 720] on textarea "Foreclosure debt. at EBR Sheriff's office confirmed that sale of" at bounding box center [736, 725] width 633 height 48
click at [887, 721] on textarea "Foreclosure debt. at EBR Sheriff's office confirmed that sale of Broadmoor Fore…" at bounding box center [736, 725] width 633 height 48
type textarea "Foreclosure debt. at EBR Sheriff's office confirmed that sale of [GEOGRAPHIC_DA…"
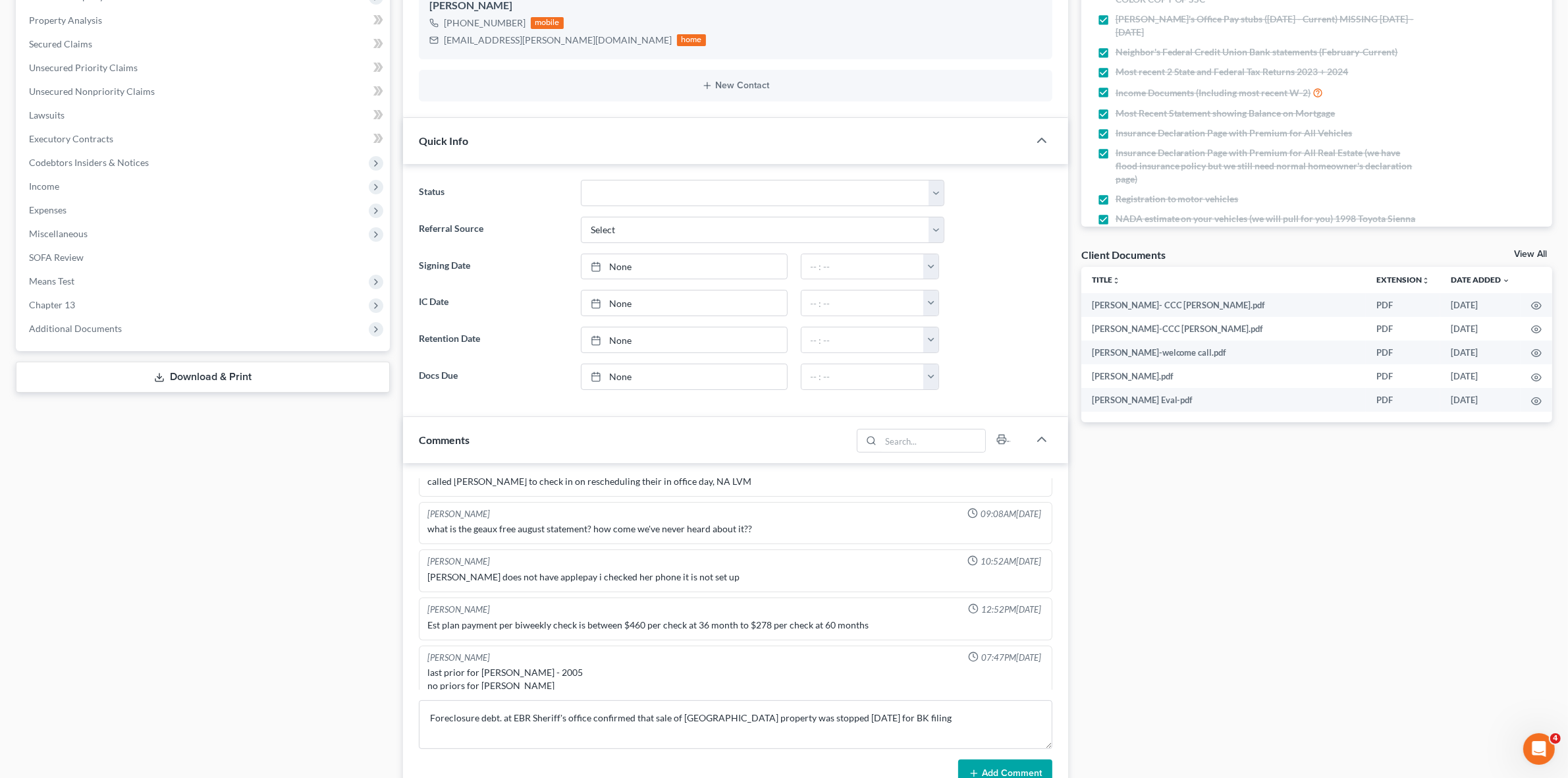
click at [1018, 764] on button "Add Comment" at bounding box center [1005, 774] width 94 height 27
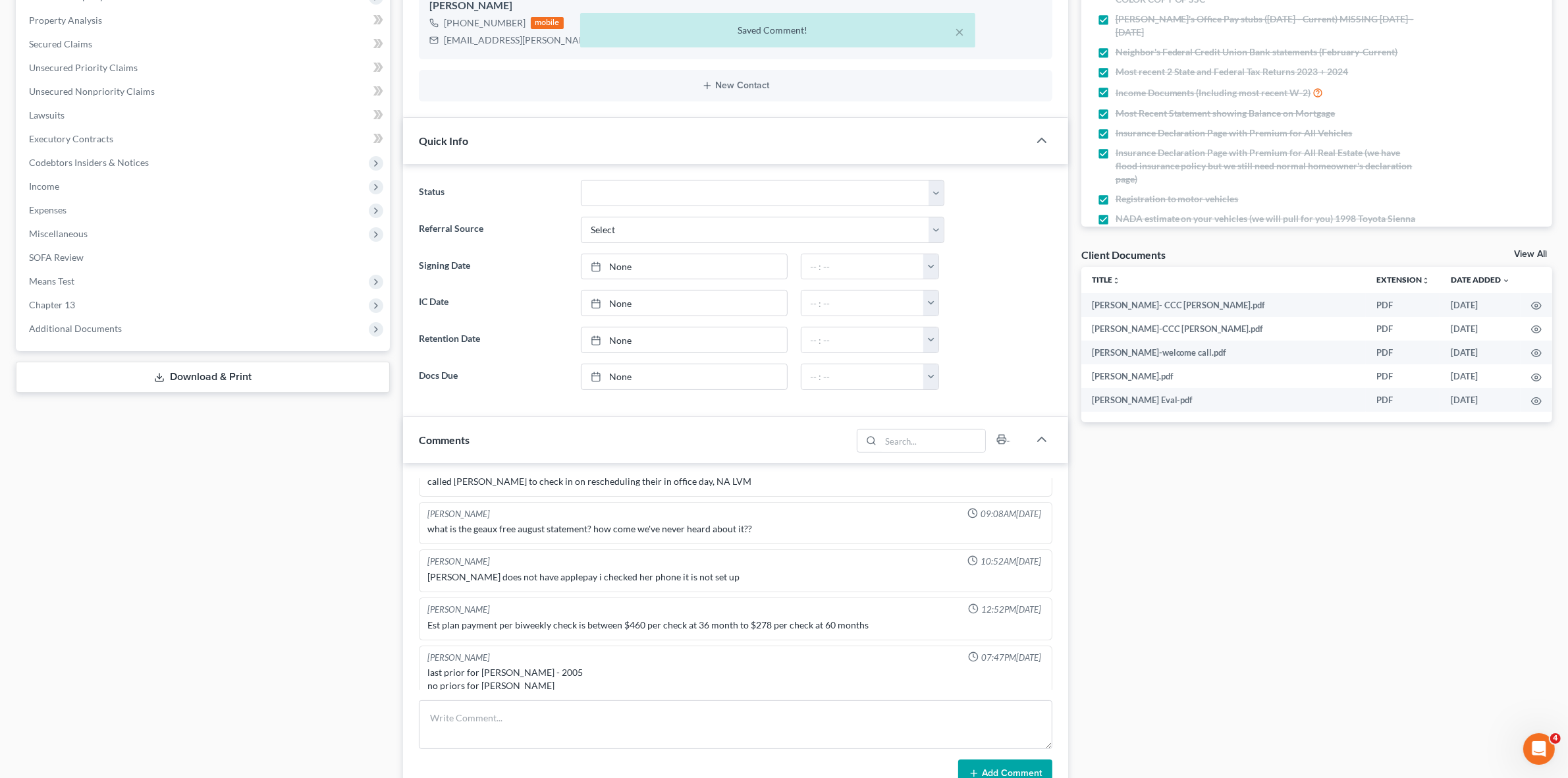
scroll to position [306, 0]
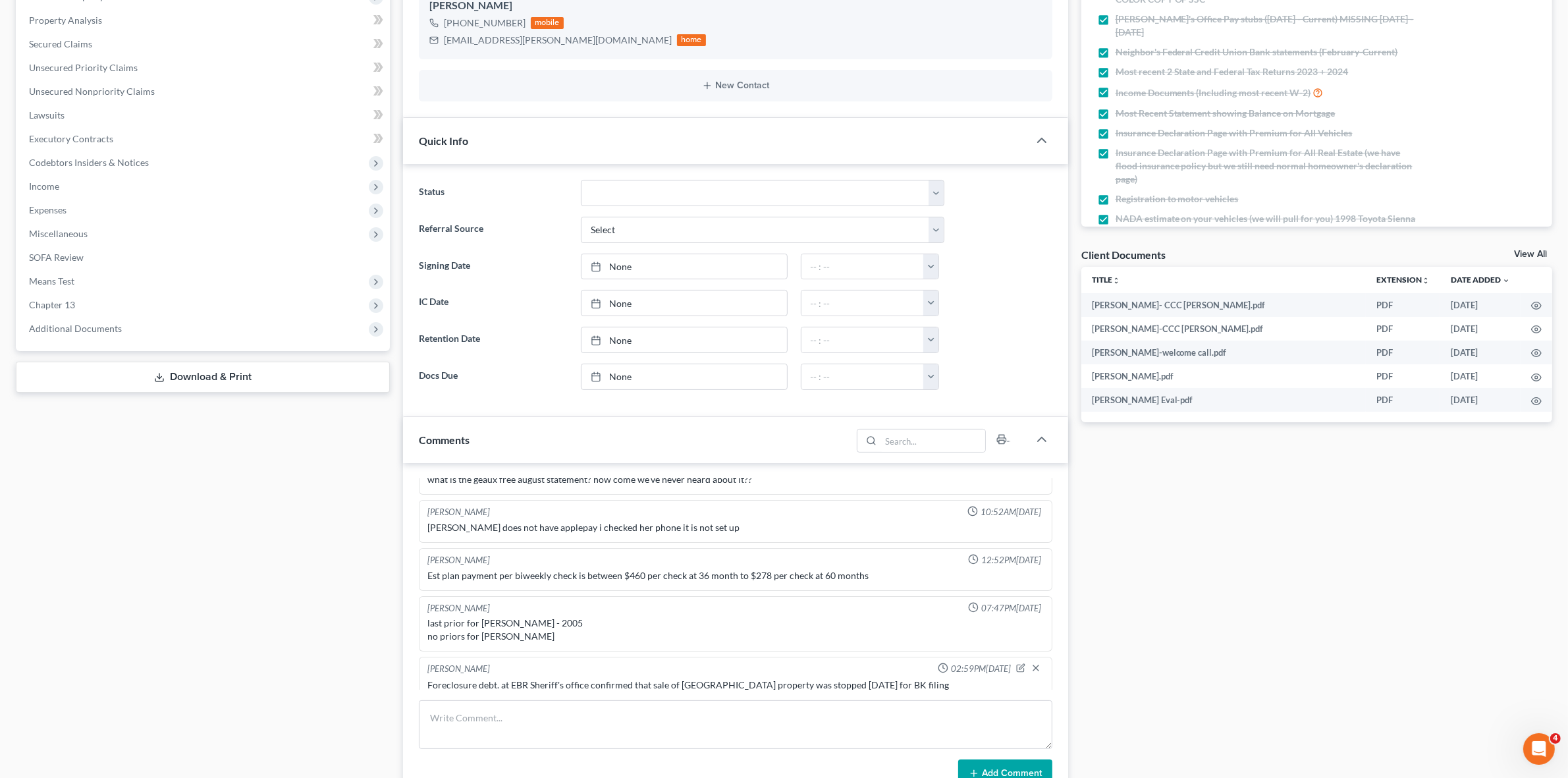
click at [678, 679] on div "Foreclosure debt. at EBR Sheriff's office confirmed that sale of Broadmoor Fore…" at bounding box center [736, 685] width 616 height 13
copy div "Foreclosure debt. at EBR Sheriff's office confirmed that sale of Broadmoor Fore…"
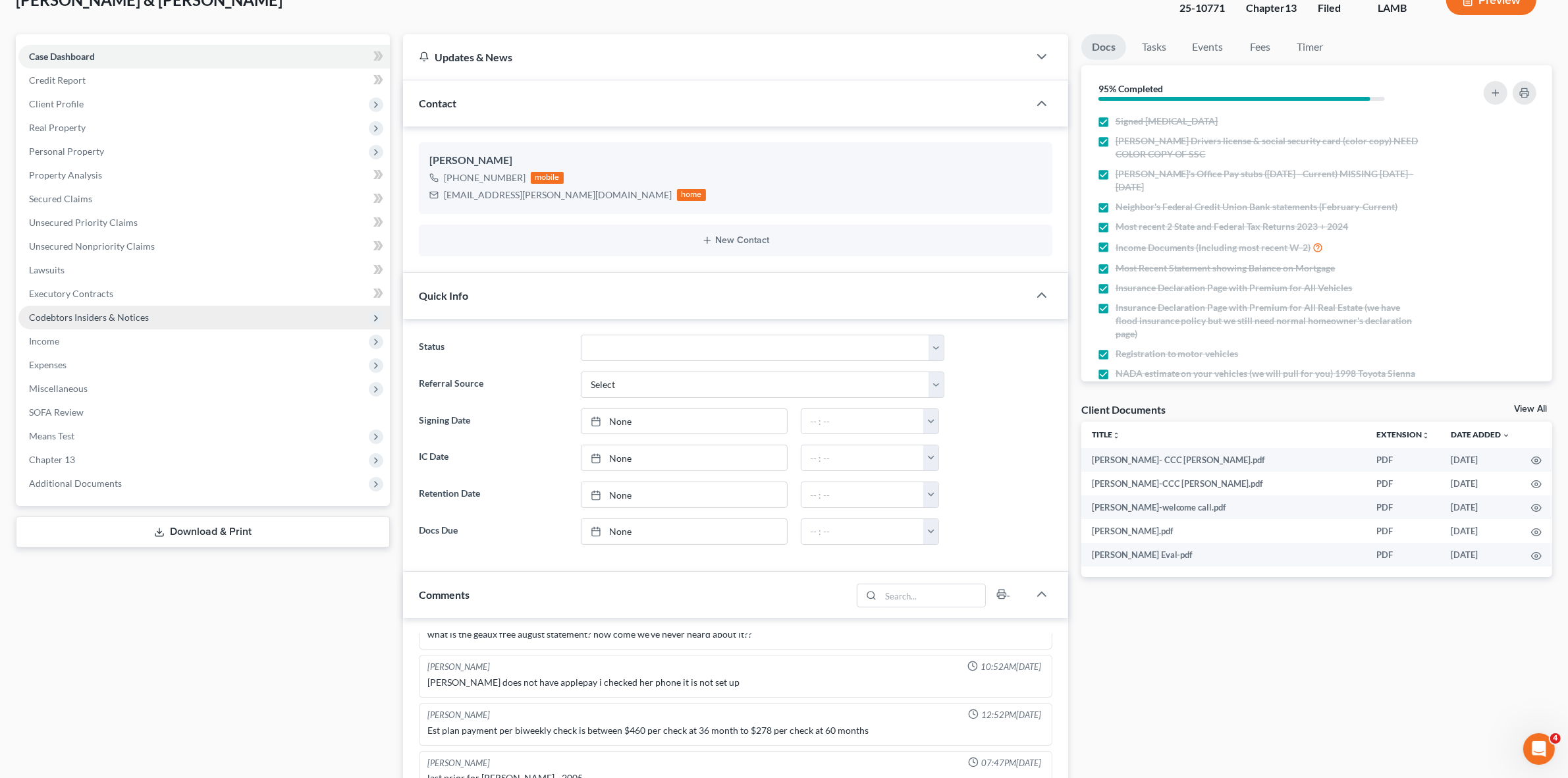
scroll to position [0, 0]
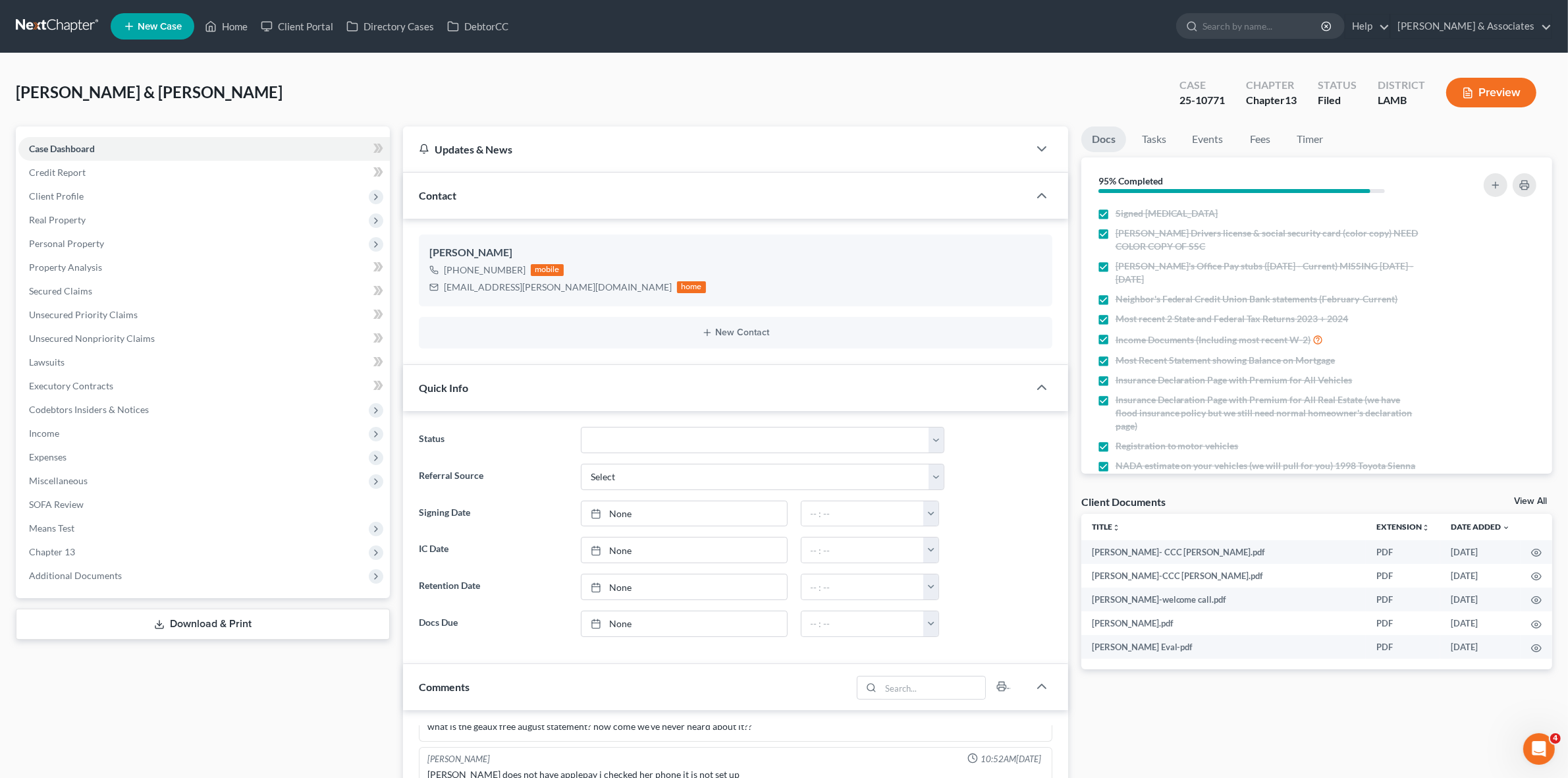
click at [49, 22] on link at bounding box center [58, 26] width 85 height 23
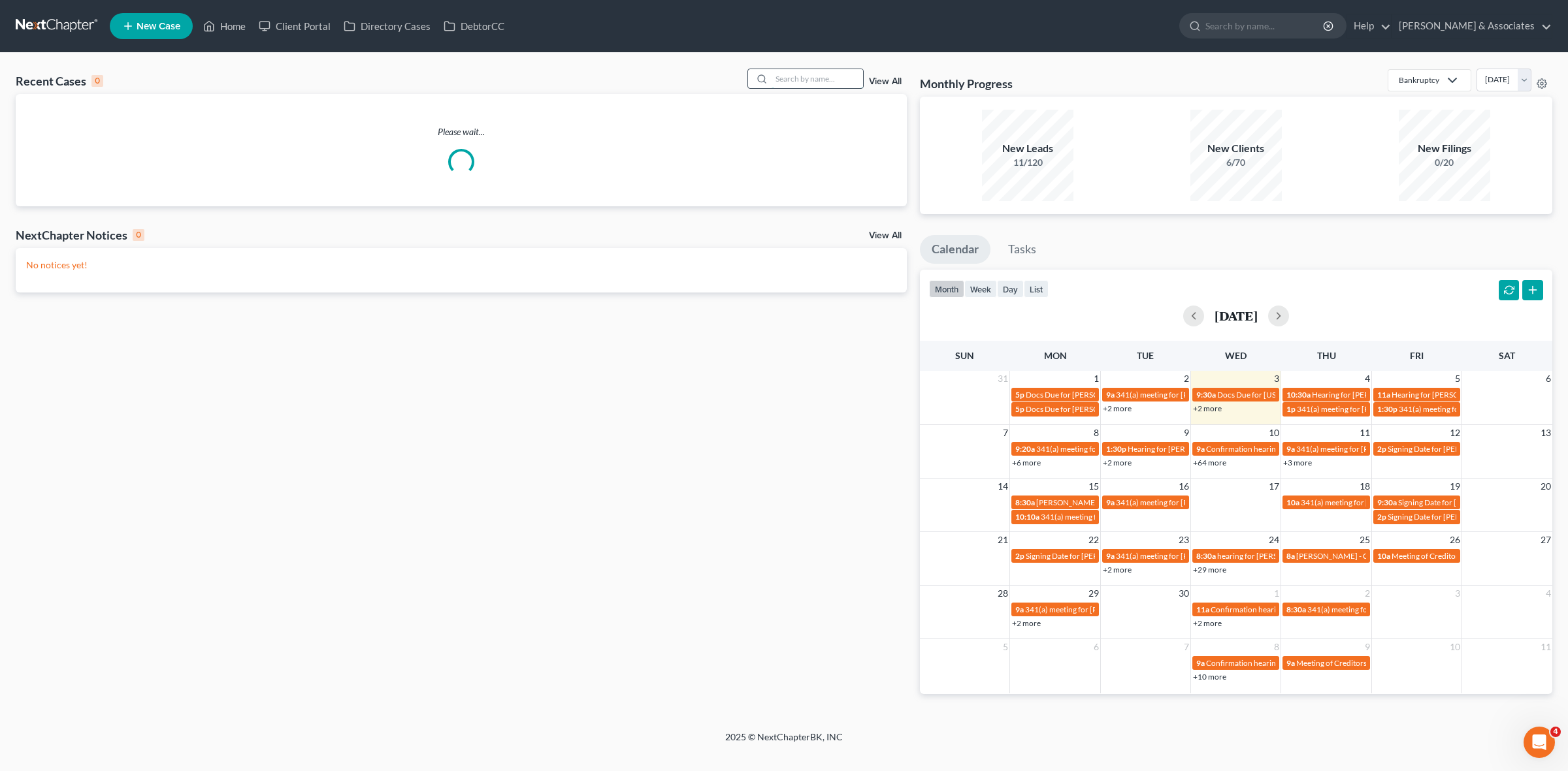
click at [822, 70] on input "search" at bounding box center [817, 79] width 91 height 19
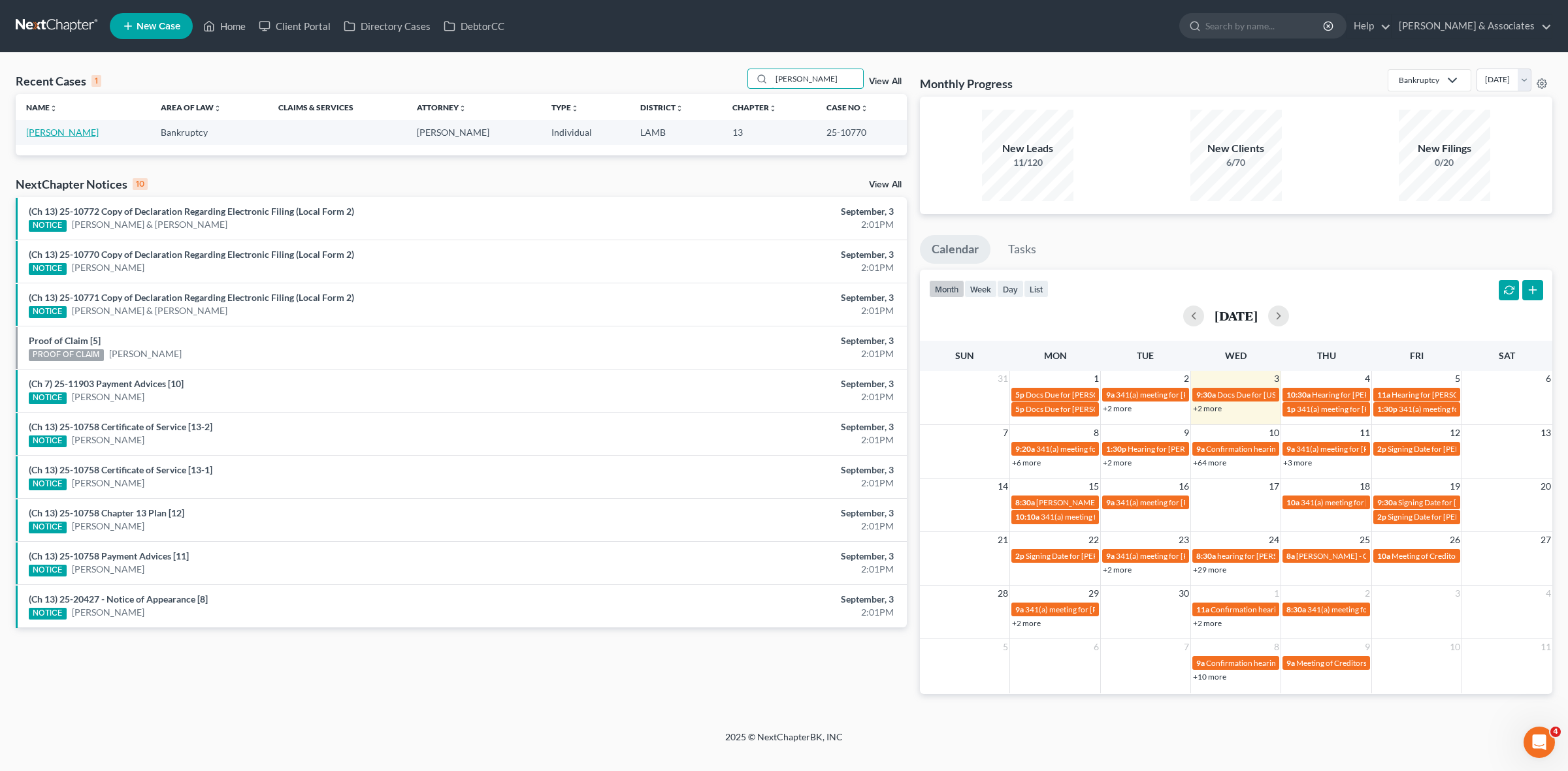
type input "[PERSON_NAME]"
click at [50, 131] on link "[PERSON_NAME]" at bounding box center [62, 133] width 73 height 11
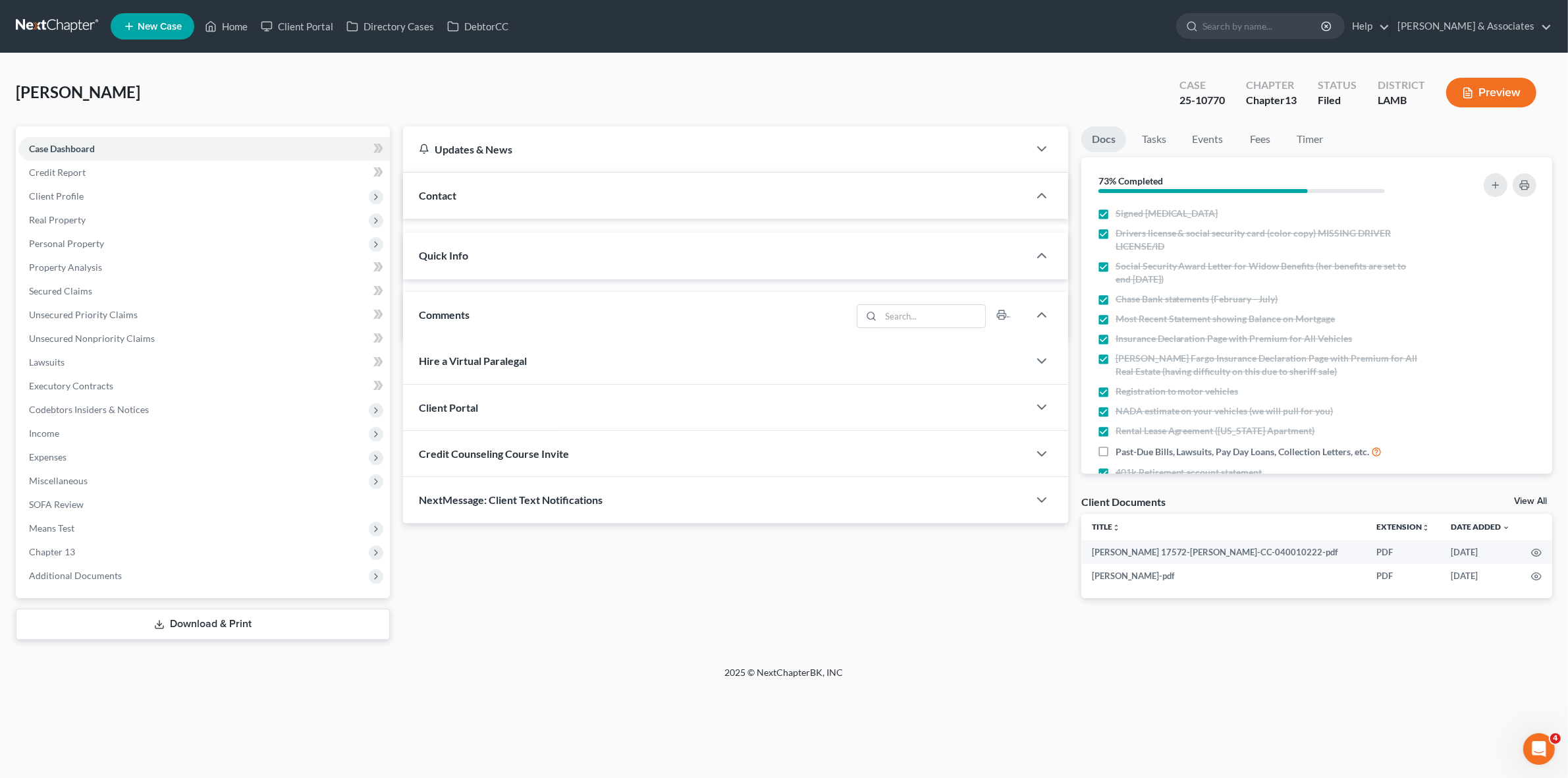
scroll to position [1204, 0]
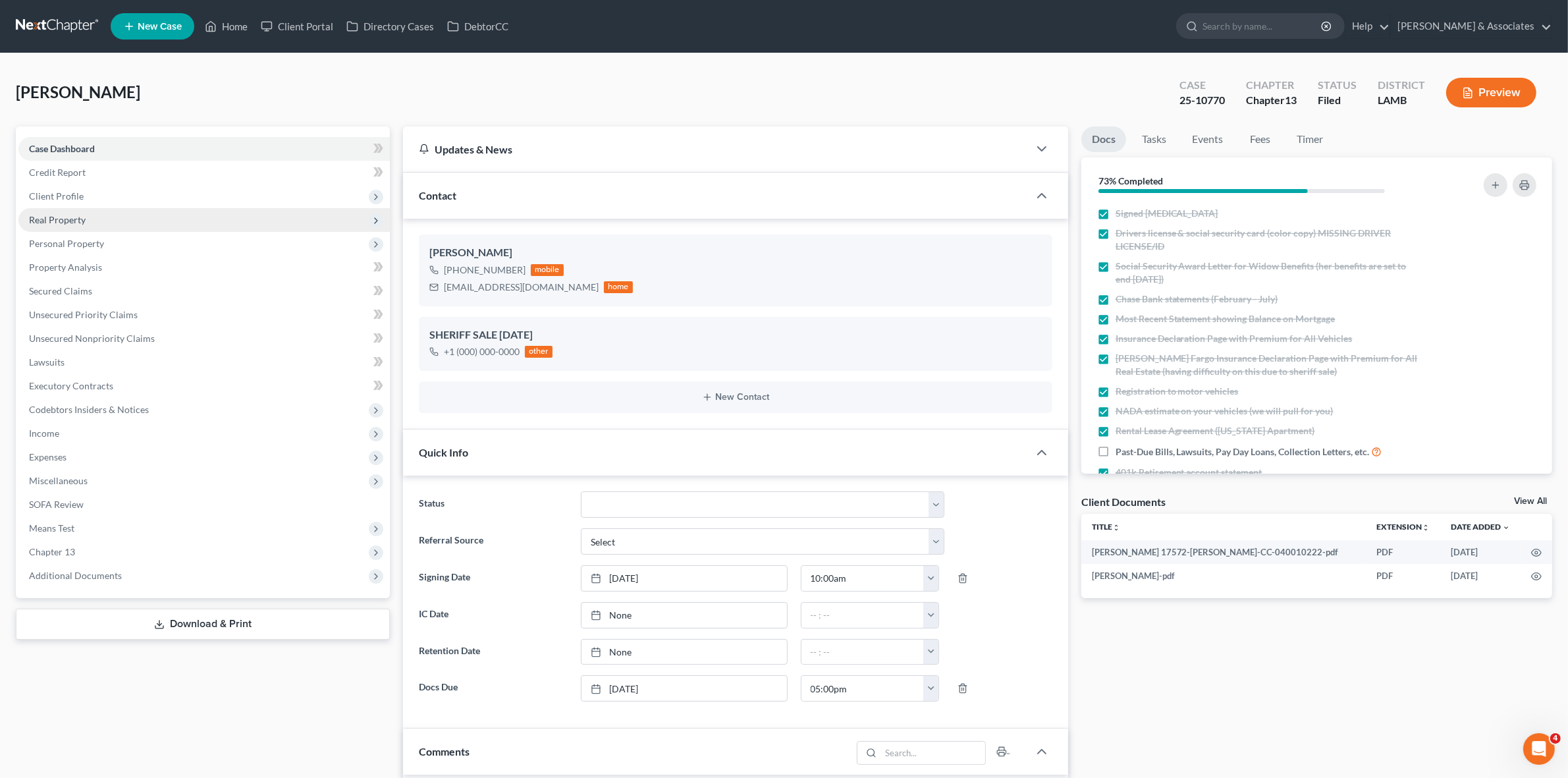
click at [236, 208] on span "Real Property" at bounding box center [204, 219] width 371 height 23
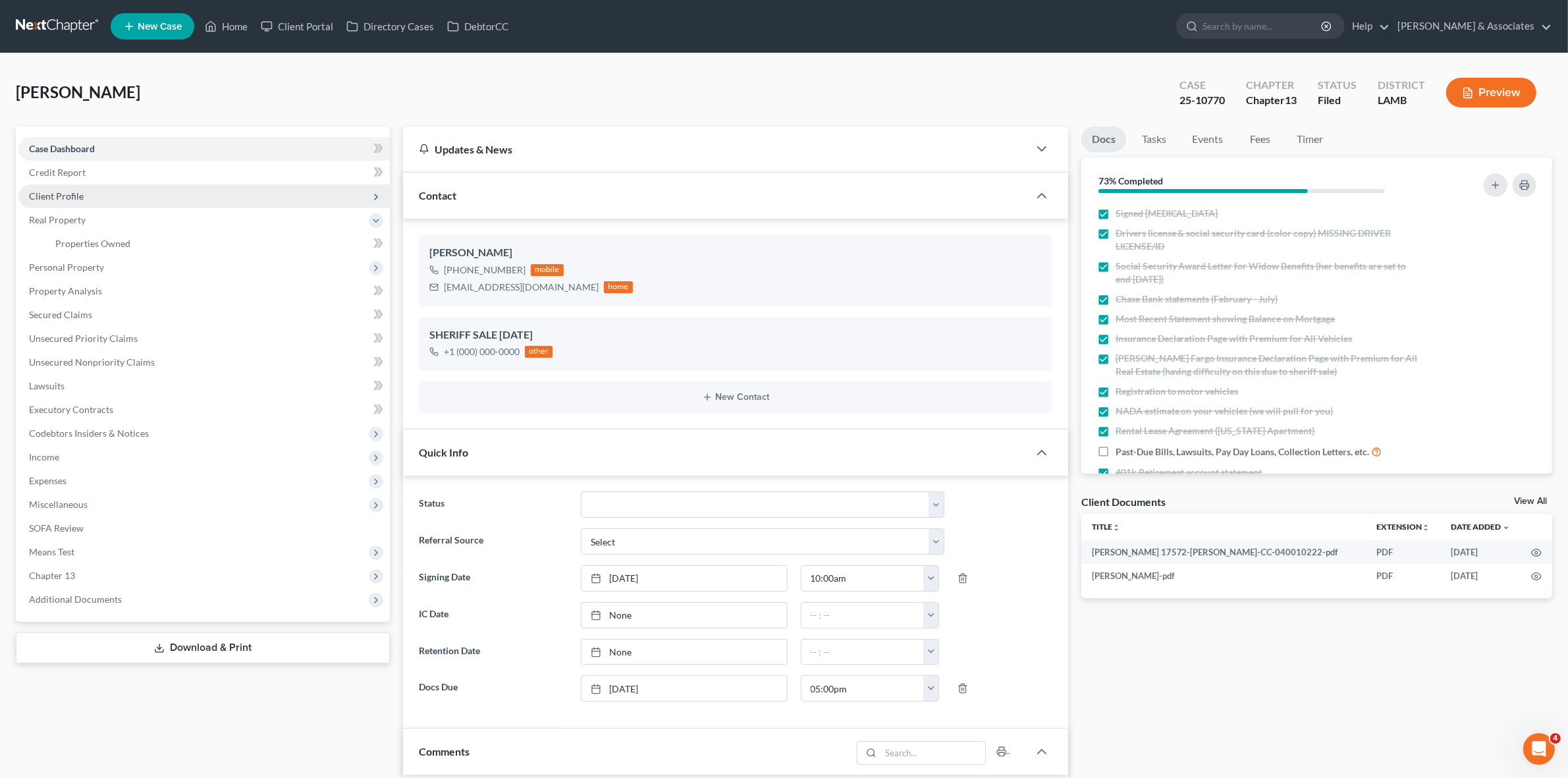
click at [236, 202] on span "Client Profile" at bounding box center [204, 196] width 371 height 23
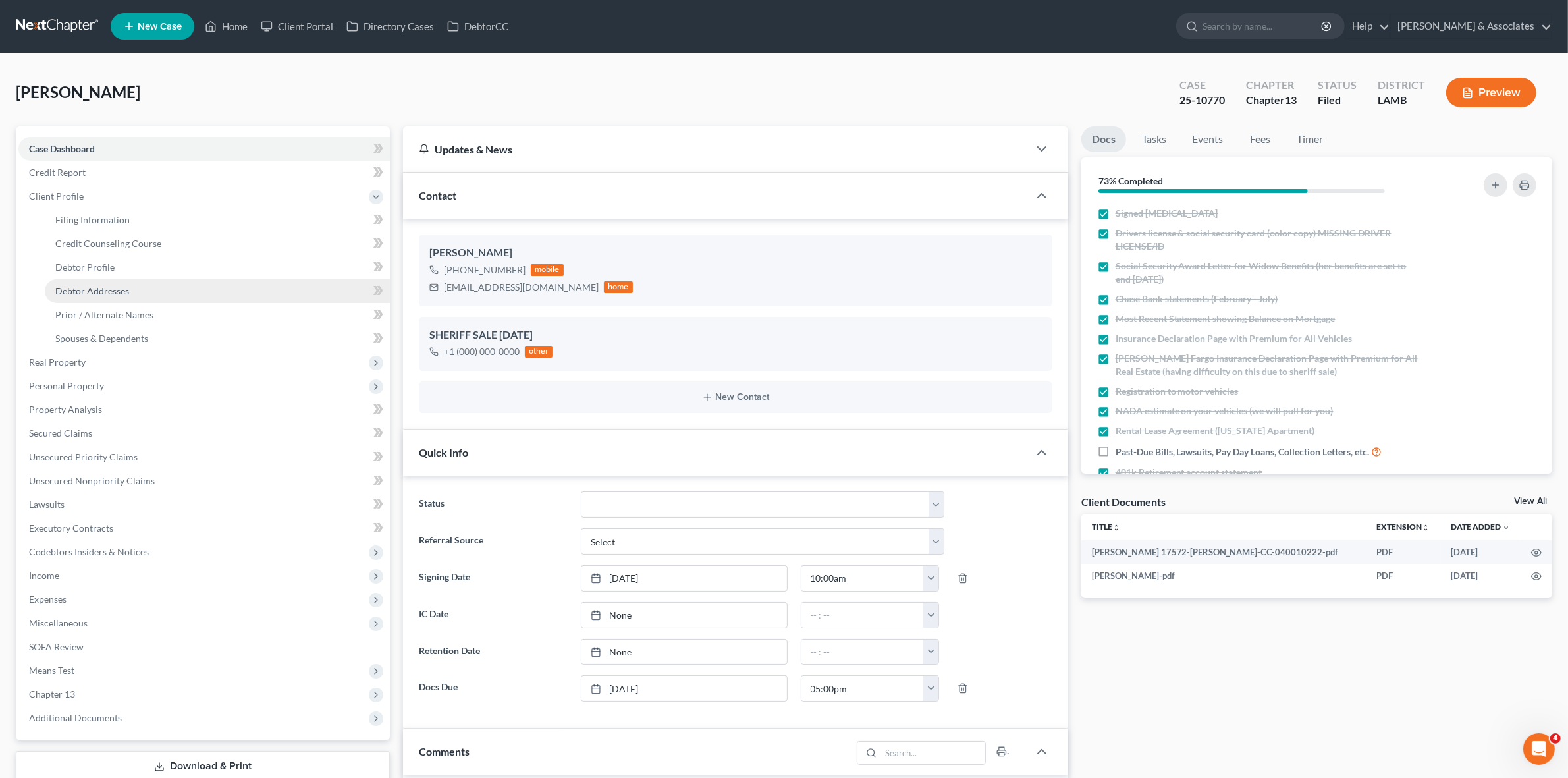
click at [235, 294] on link "Debtor Addresses" at bounding box center [218, 291] width 345 height 23
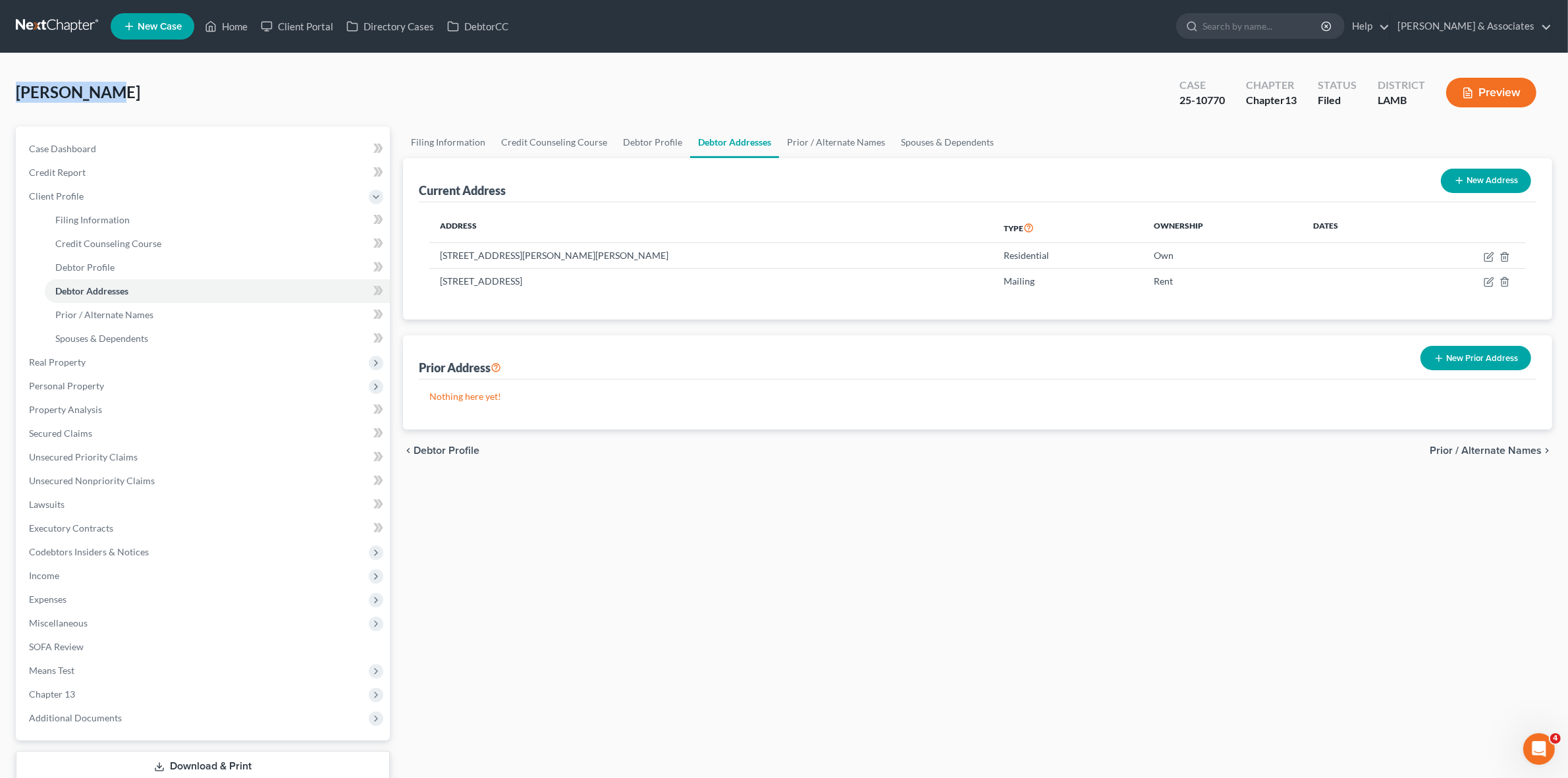
drag, startPoint x: 20, startPoint y: 96, endPoint x: 103, endPoint y: 104, distance: 83.4
click at [103, 104] on div "Ropp, Leila Upgraded Case 25-10770 Chapter Chapter 13 Status Filed District LAM…" at bounding box center [784, 431] width 1568 height 755
click at [587, 96] on div "Ropp, Leila Upgraded Case 25-10770 Chapter Chapter 13 Status Filed District LAM…" at bounding box center [784, 98] width 1537 height 57
drag, startPoint x: 24, startPoint y: 101, endPoint x: 124, endPoint y: 98, distance: 100.0
click at [124, 98] on div "Ropp, Leila Upgraded Case 25-10770 Chapter Chapter 13 Status Filed District LAM…" at bounding box center [784, 98] width 1537 height 57
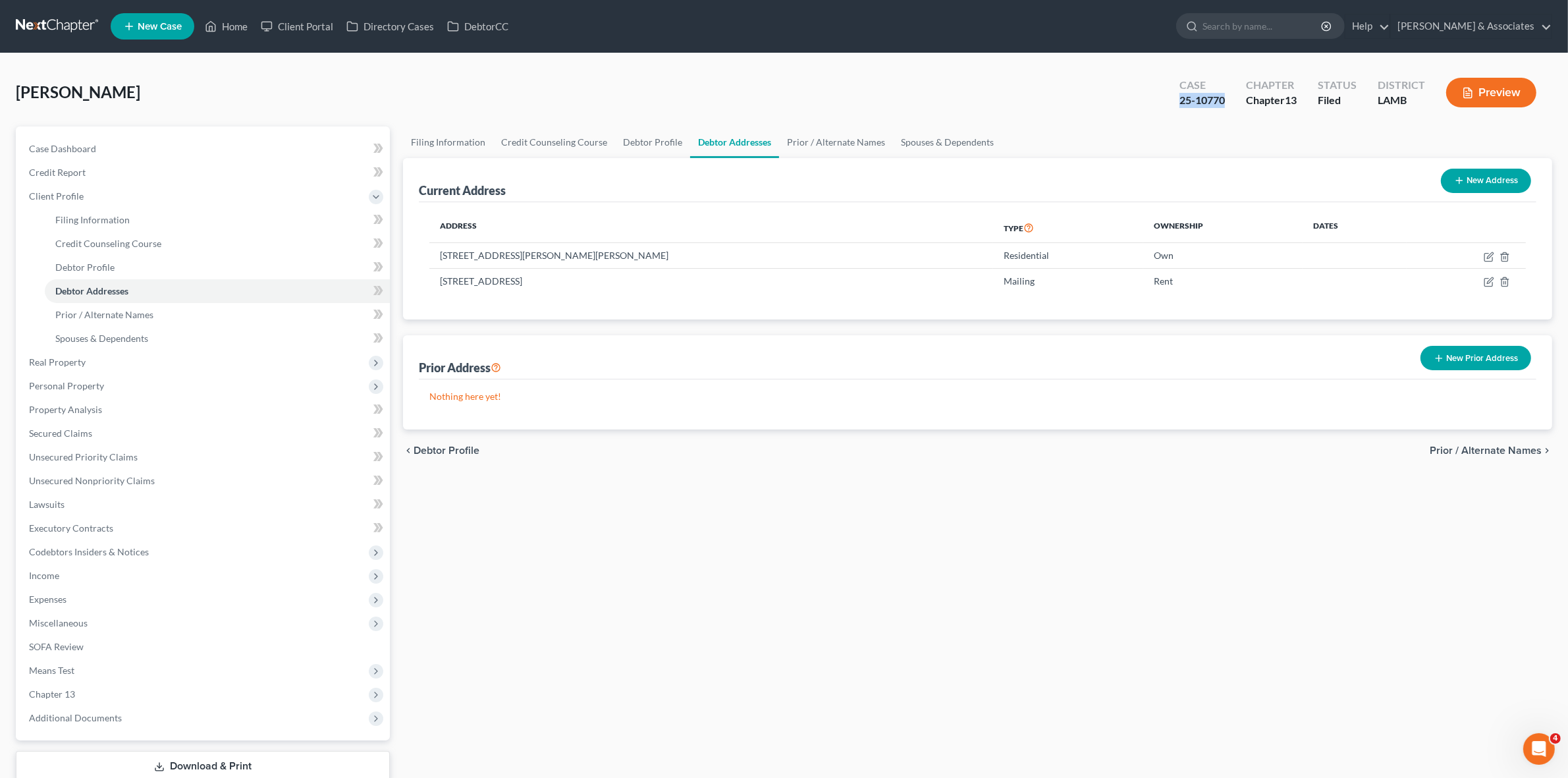
drag, startPoint x: 1224, startPoint y: 101, endPoint x: 1179, endPoint y: 99, distance: 45.0
click at [1180, 99] on div "25-10770" at bounding box center [1202, 100] width 45 height 15
click at [1180, 101] on div "25-10770" at bounding box center [1202, 100] width 45 height 15
drag, startPoint x: 1178, startPoint y: 101, endPoint x: 1233, endPoint y: 103, distance: 55.0
click at [1233, 103] on div "Case 25-10770" at bounding box center [1202, 94] width 67 height 39
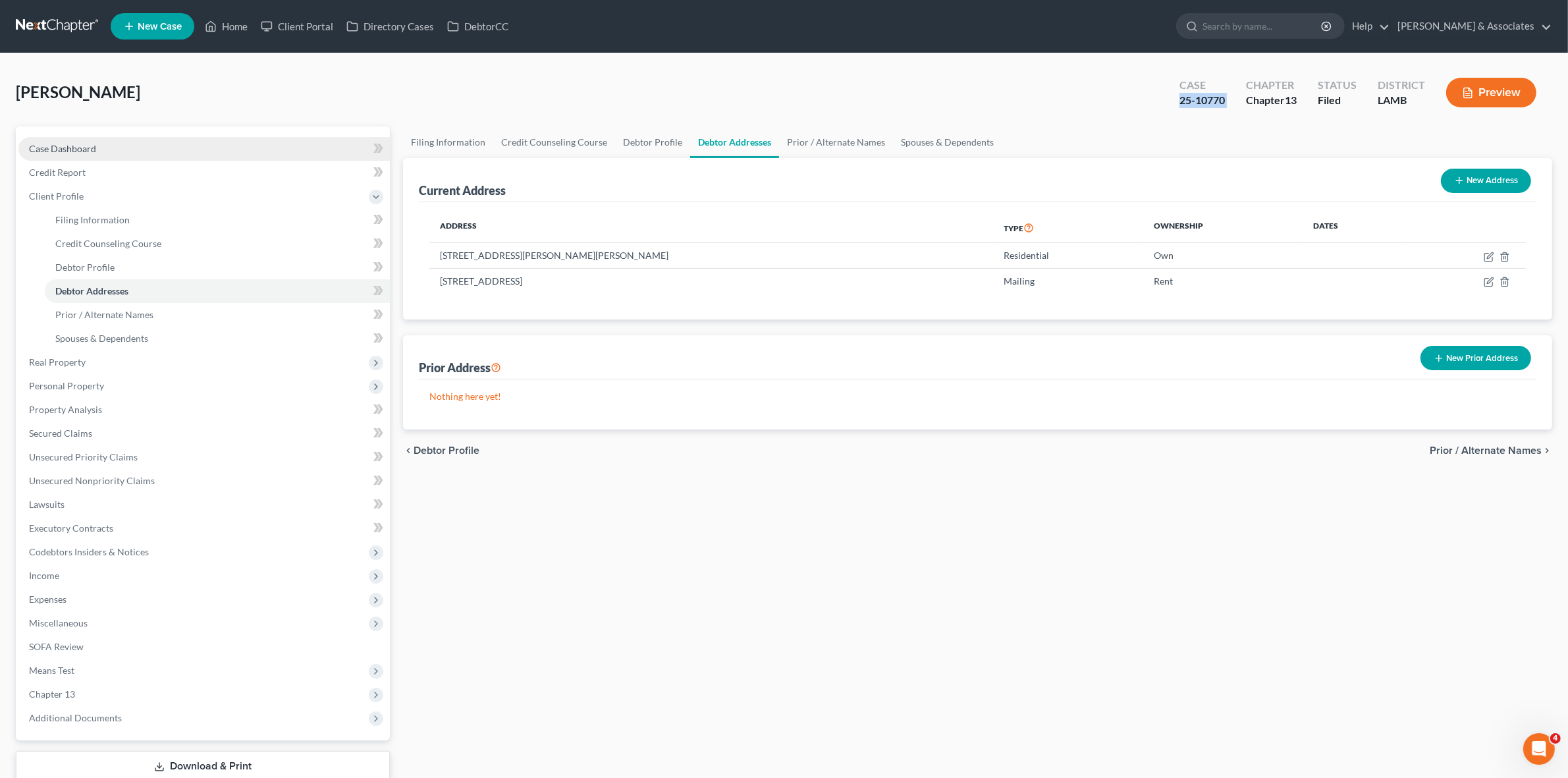
click at [208, 147] on link "Case Dashboard" at bounding box center [204, 148] width 371 height 23
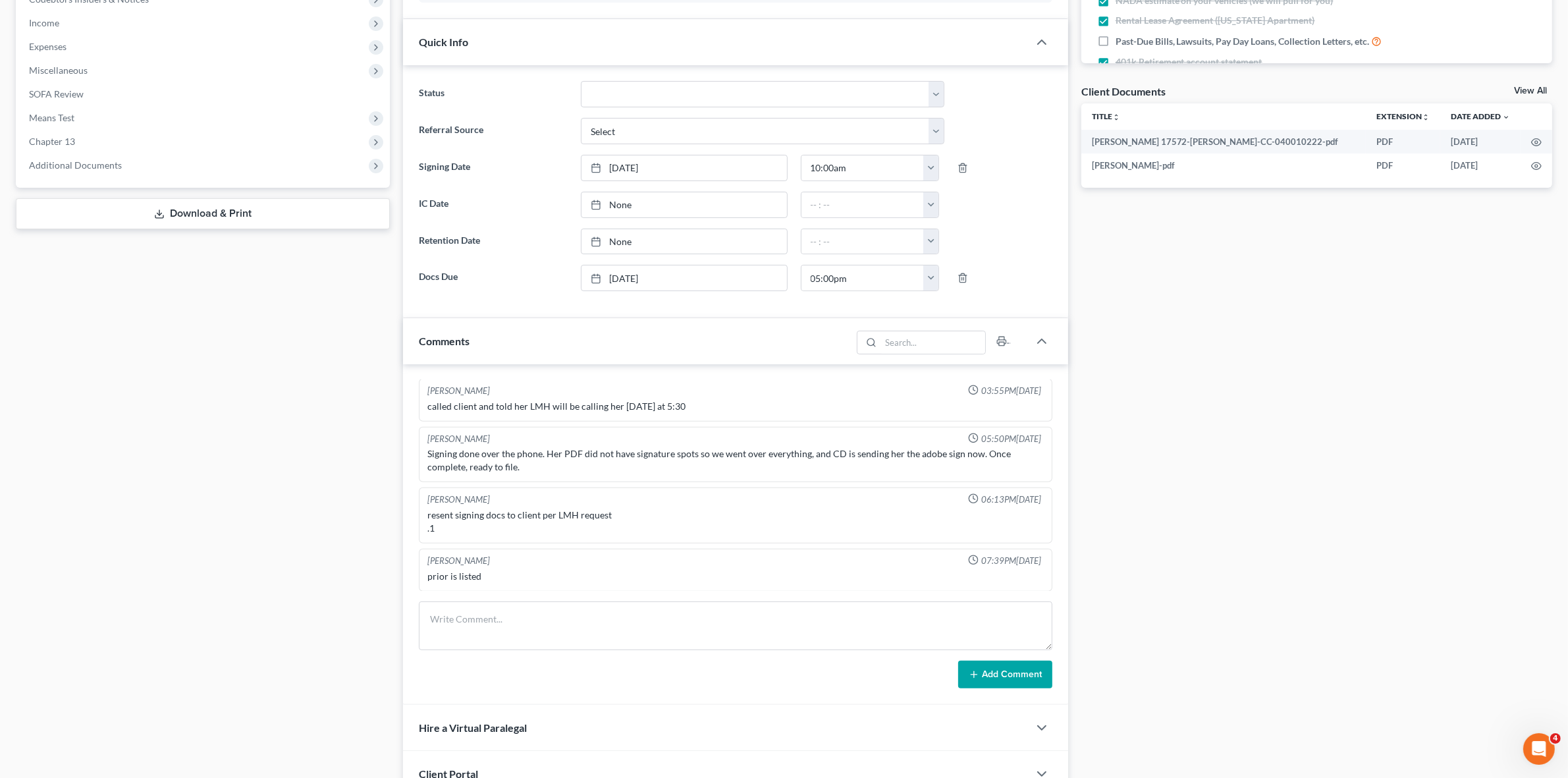
scroll to position [576, 0]
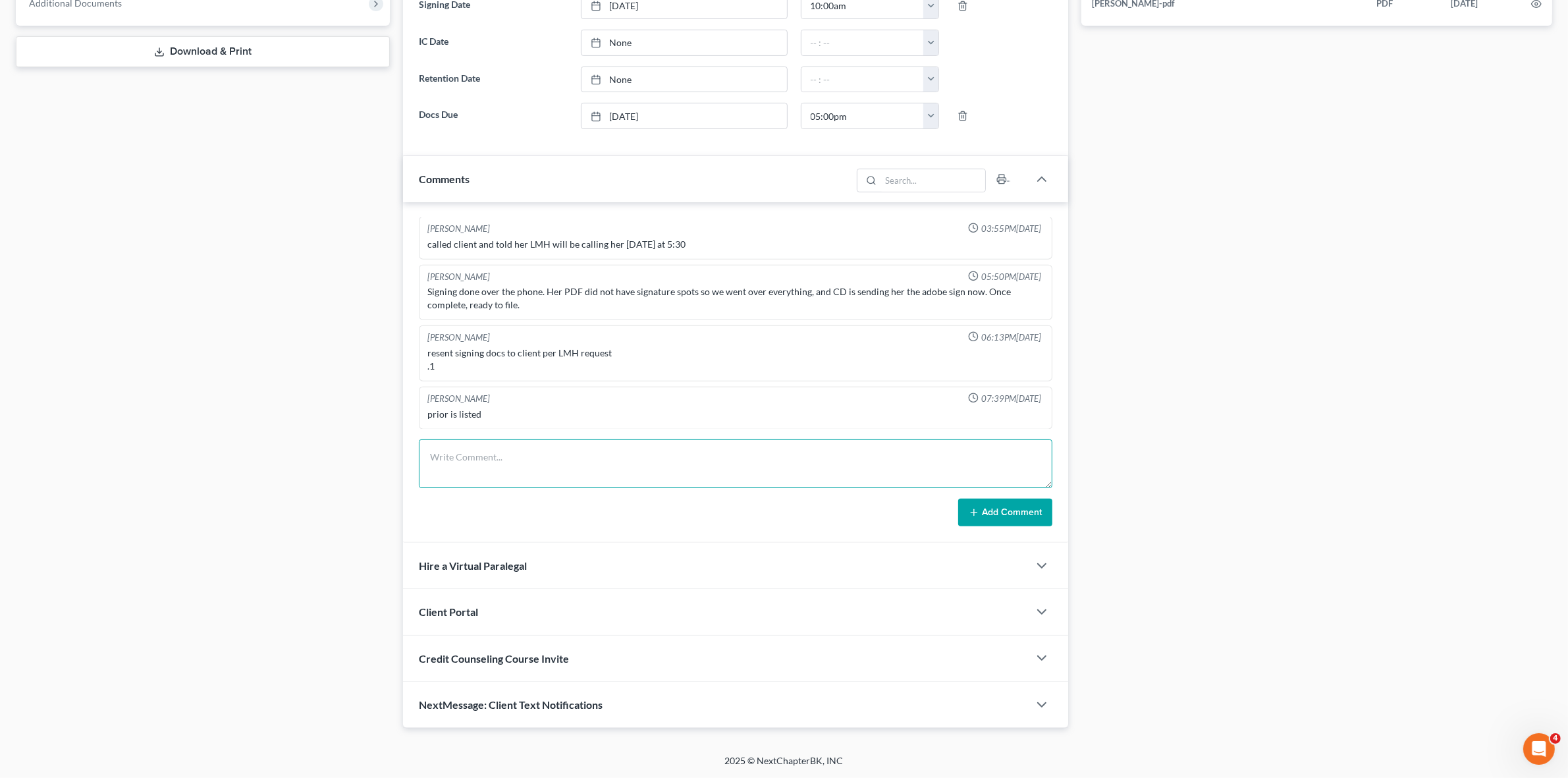
click at [590, 479] on textarea at bounding box center [736, 464] width 633 height 48
paste textarea "Foreclosure debt. at EBR Sheriff's office confirmed that sale of Broadmoor Fore…"
click at [450, 450] on textarea "Foreclosure debt. at EBR Sheriff's office confirmed that sale of Broadmoor Fore…" at bounding box center [736, 464] width 633 height 48
click at [452, 449] on textarea "Foreclosure debt. at EBR Sheriff's office confirmed that sale of Broadmoor Fore…" at bounding box center [736, 464] width 633 height 48
click at [475, 460] on textarea "Foreclosure debt. at EBR Sheriff's office confirmed that sale of Broadmoor Fore…" at bounding box center [736, 464] width 633 height 48
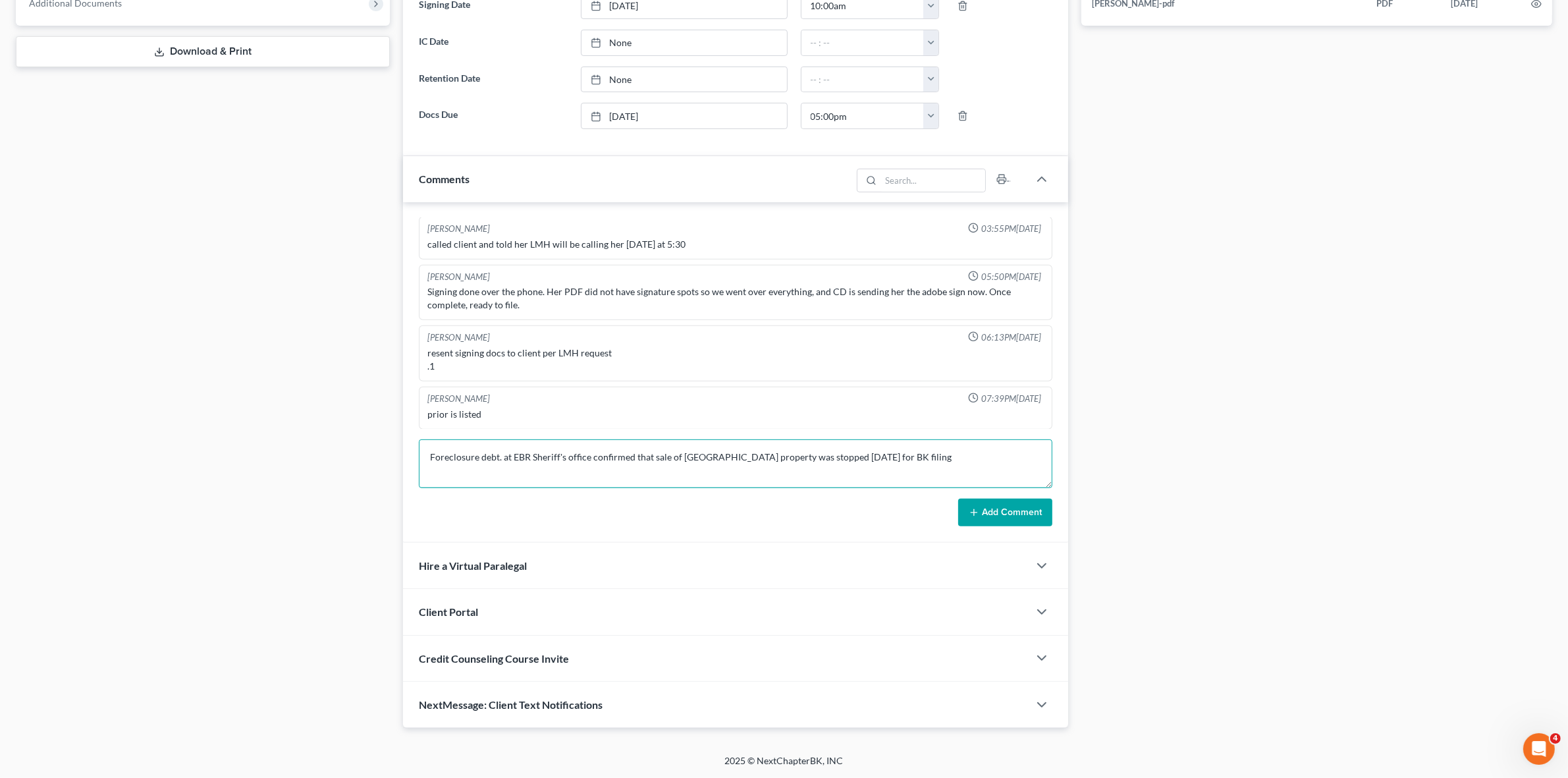
click at [454, 450] on textarea "Foreclosure debt. at EBR Sheriff's office confirmed that sale of Broadmoor Fore…" at bounding box center [736, 464] width 633 height 48
click at [453, 450] on textarea "Foreclosure debt. at EBR Sheriff's office confirmed that sale of Broadmoor Fore…" at bounding box center [736, 464] width 633 height 48
click at [515, 455] on textarea "Sheriff sale debt. at EBR Sheriff's office confirmed that sale of Broadmoor For…" at bounding box center [736, 464] width 633 height 48
drag, startPoint x: 700, startPoint y: 456, endPoint x: 774, endPoint y: 456, distance: 74.0
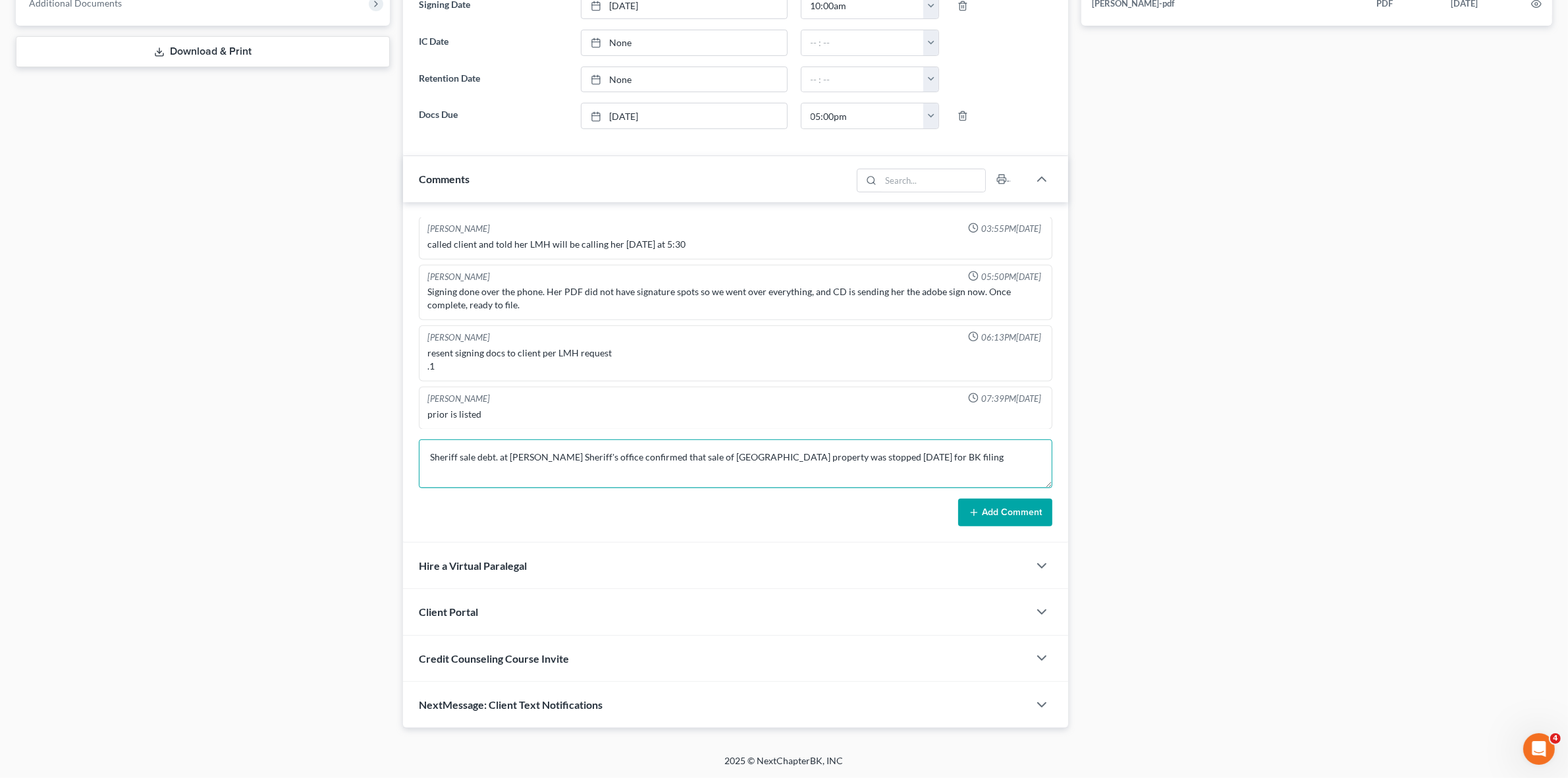
click at [774, 456] on textarea "Sheriff sale debt. at Livingston Sheriff's office confirmed that sale of Broadm…" at bounding box center [736, 464] width 633 height 48
type textarea "Sheriff sale debt. at Livingston Sheriff's office confirmed that sale of Denham…"
click at [986, 502] on button "Add Comment" at bounding box center [1005, 513] width 94 height 27
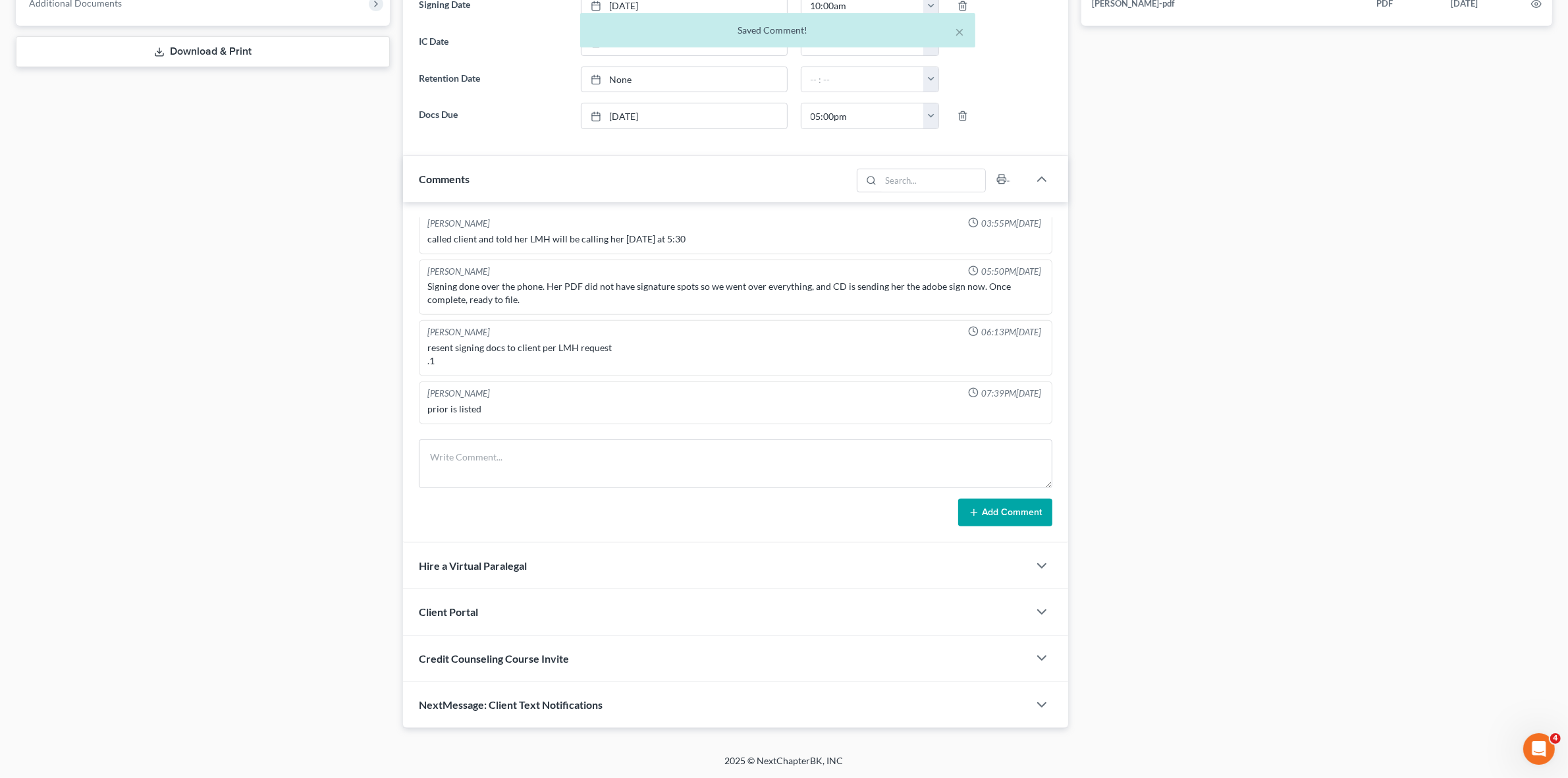
scroll to position [1252, 0]
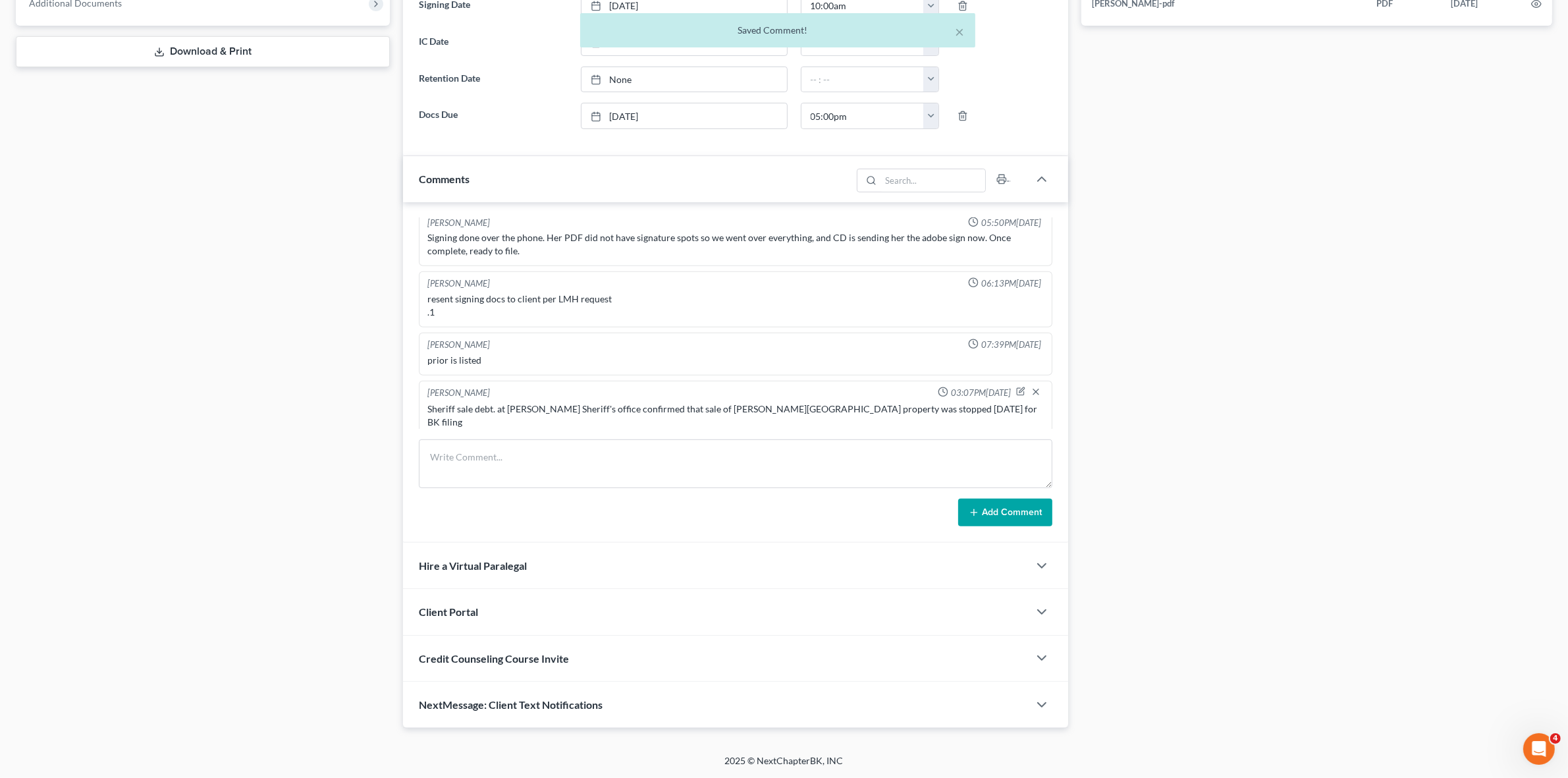
click at [621, 410] on div "Sheriff sale debt. at Livingston Sheriff's office confirmed that sale of Denham…" at bounding box center [736, 415] width 616 height 27
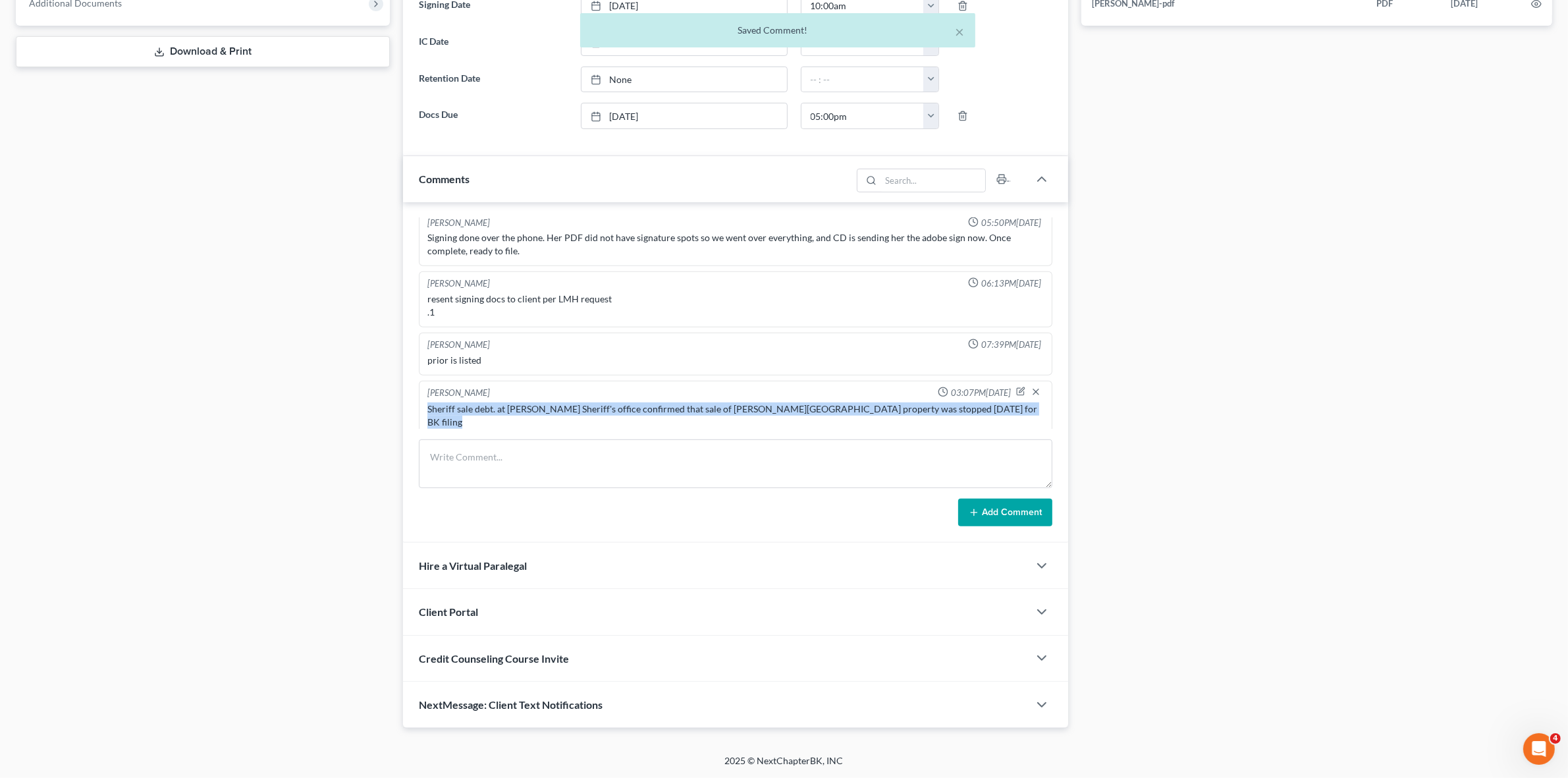
click at [621, 410] on div "Sheriff sale debt. at Livingston Sheriff's office confirmed that sale of Denham…" at bounding box center [736, 415] width 616 height 27
copy div "Sheriff sale debt. at Livingston Sheriff's office confirmed that sale of Denham…"
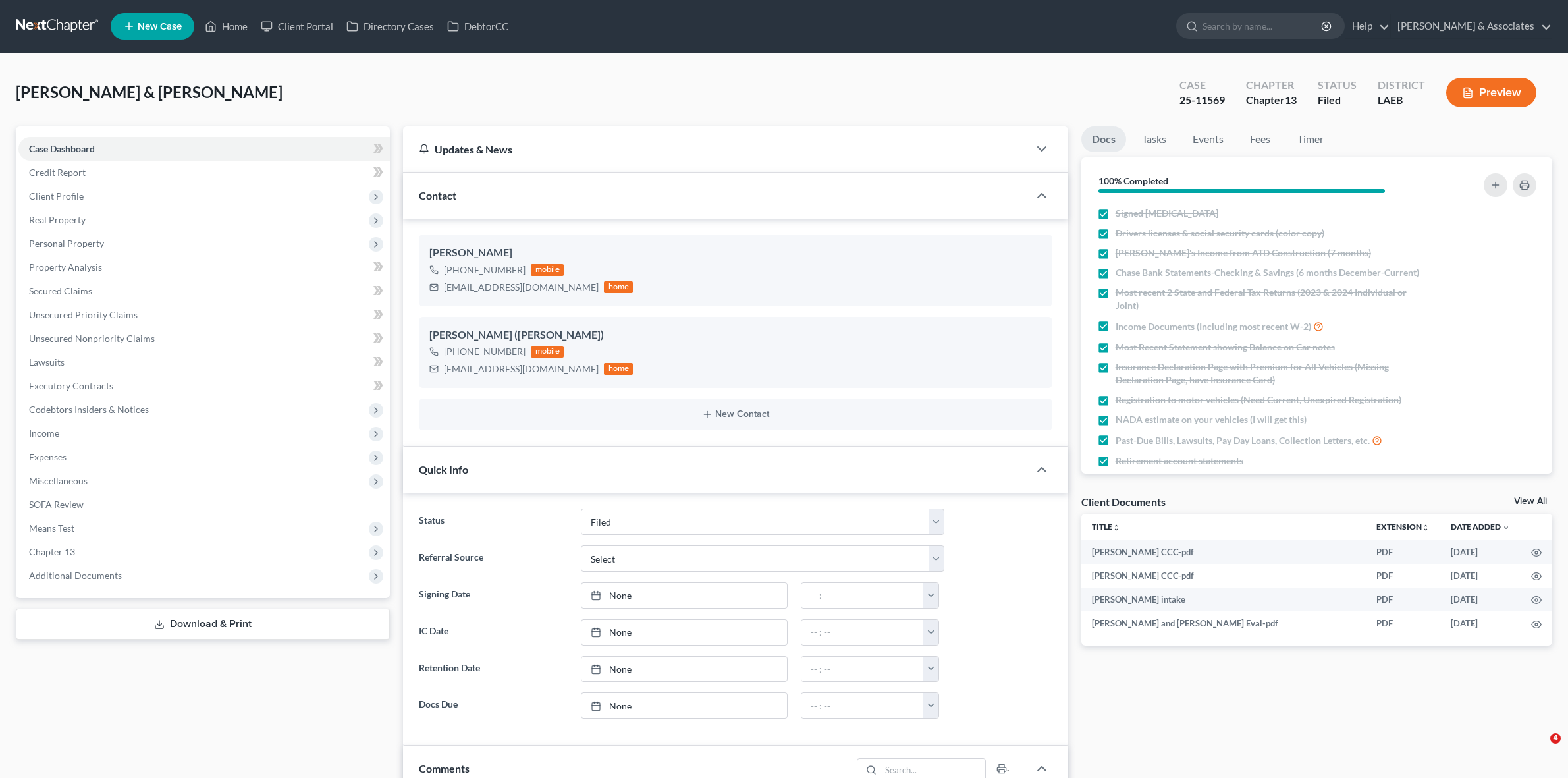
select select "8"
click at [58, 20] on link at bounding box center [58, 26] width 85 height 23
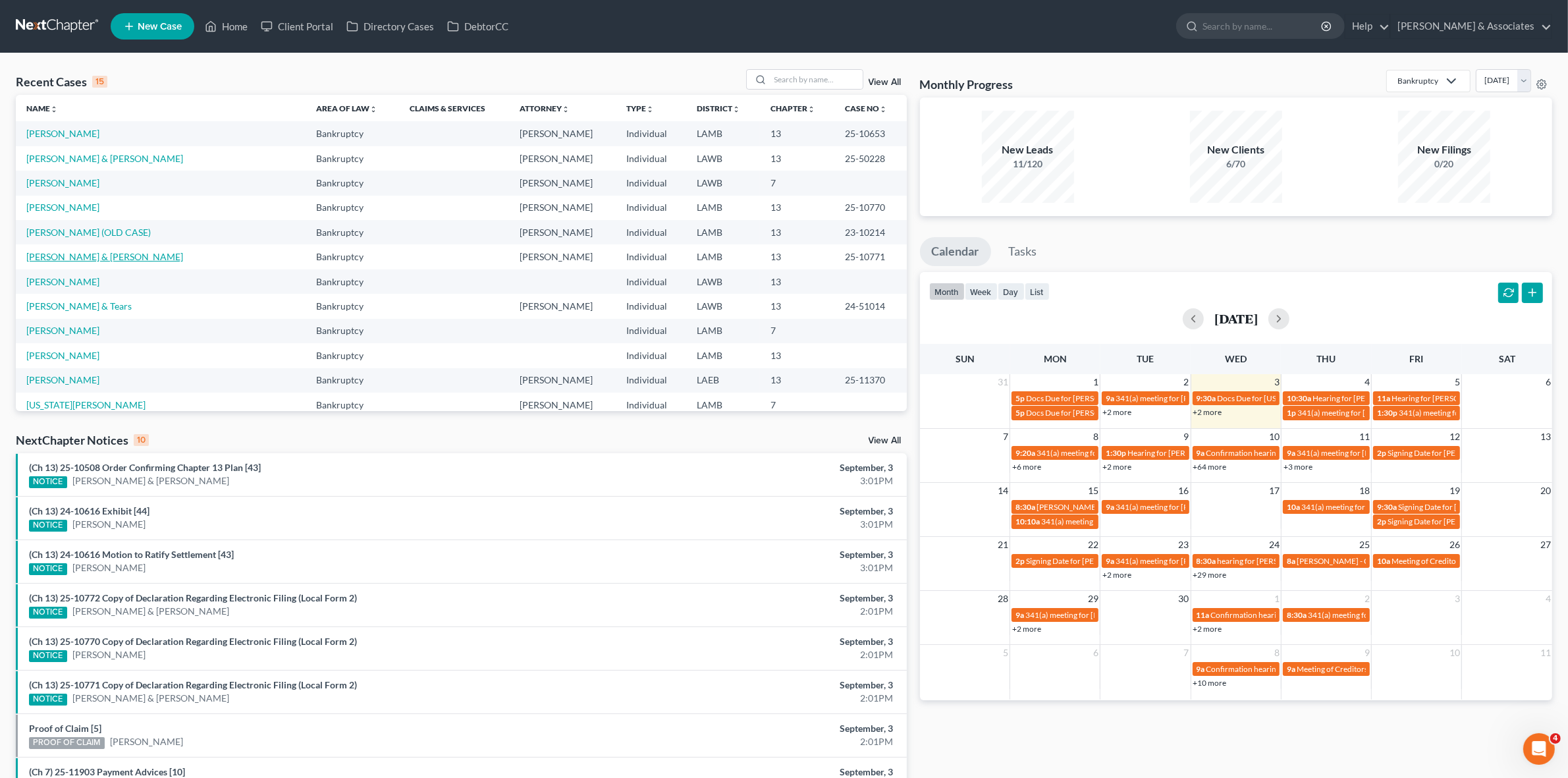
click at [52, 257] on link "[PERSON_NAME] & [PERSON_NAME]" at bounding box center [105, 256] width 157 height 11
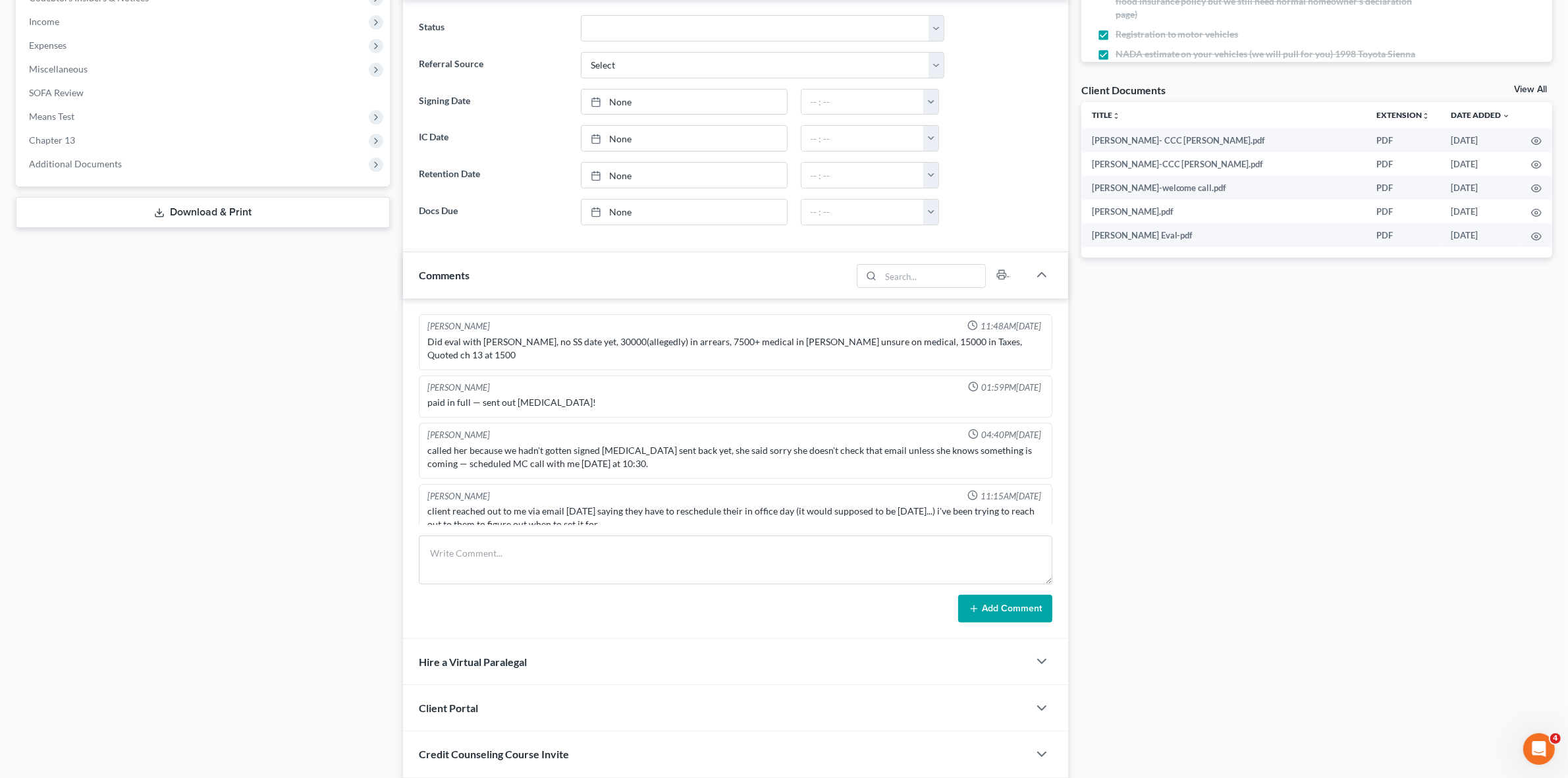
scroll to position [306, 0]
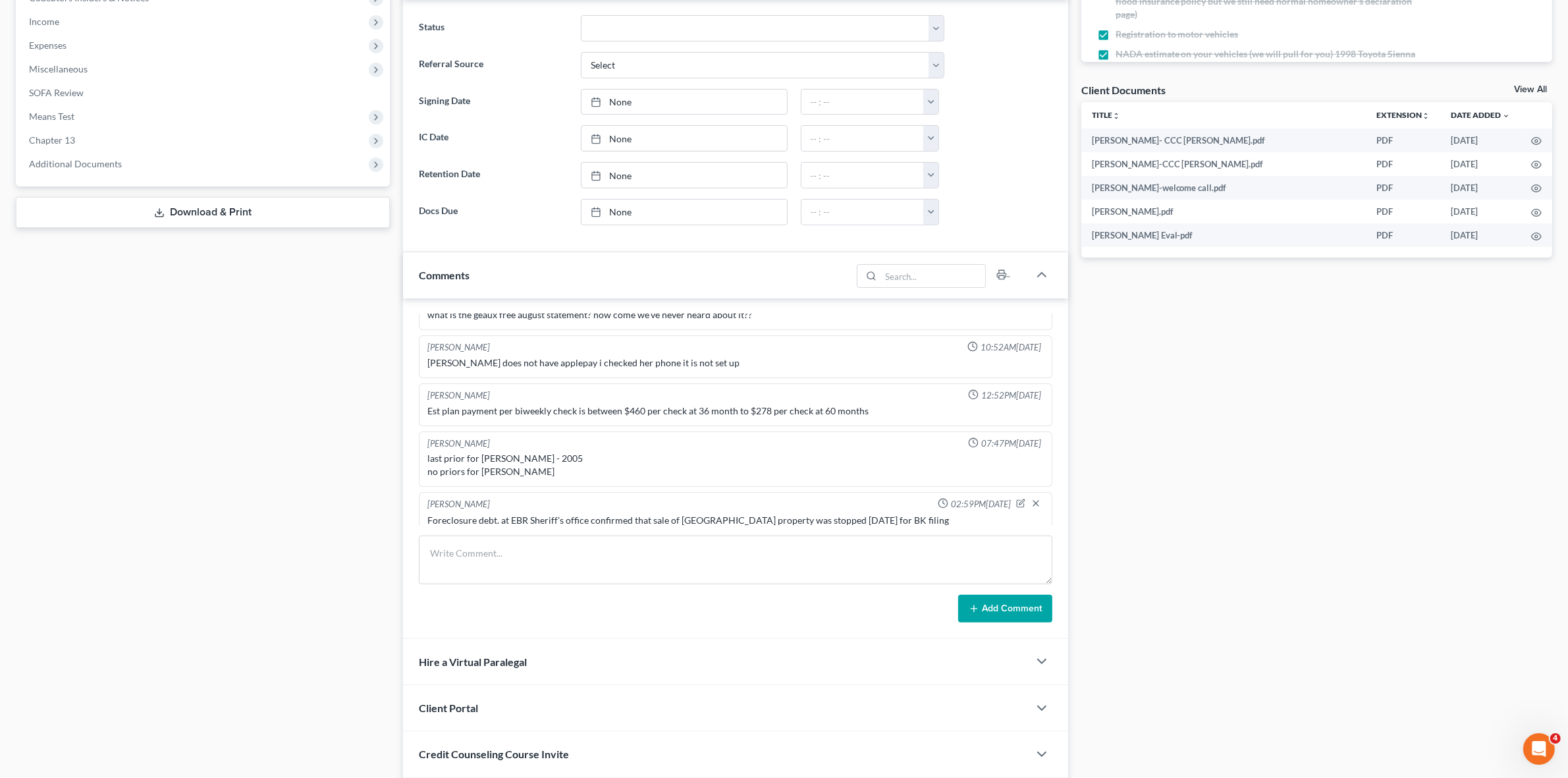
click at [627, 514] on div "Foreclosure debt. at EBR Sheriff's office confirmed that sale of [GEOGRAPHIC_DA…" at bounding box center [736, 521] width 616 height 13
copy div "Foreclosure debt. at EBR Sheriff's office confirmed that sale of [GEOGRAPHIC_DA…"
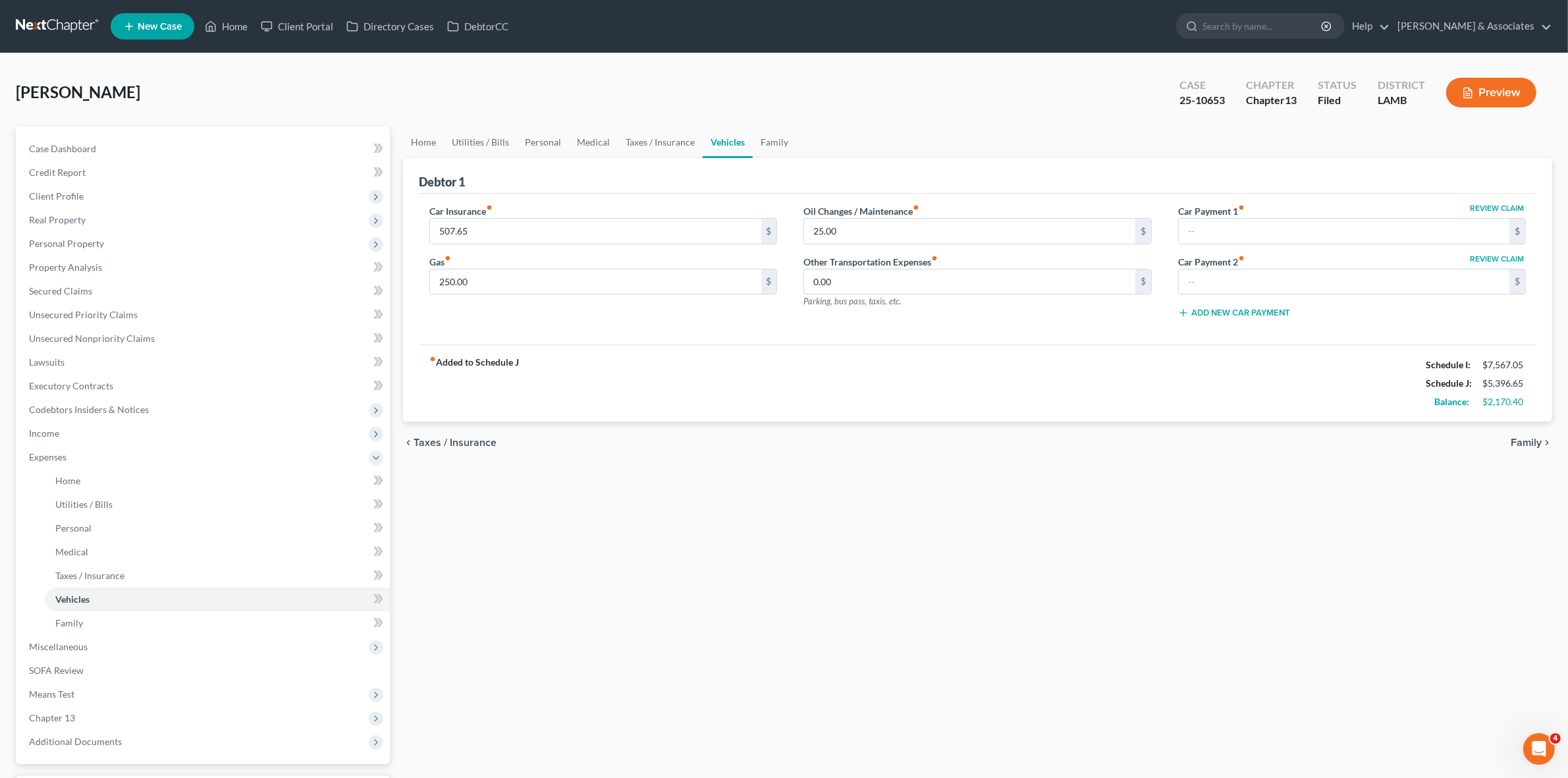
click at [70, 22] on link at bounding box center [58, 26] width 85 height 23
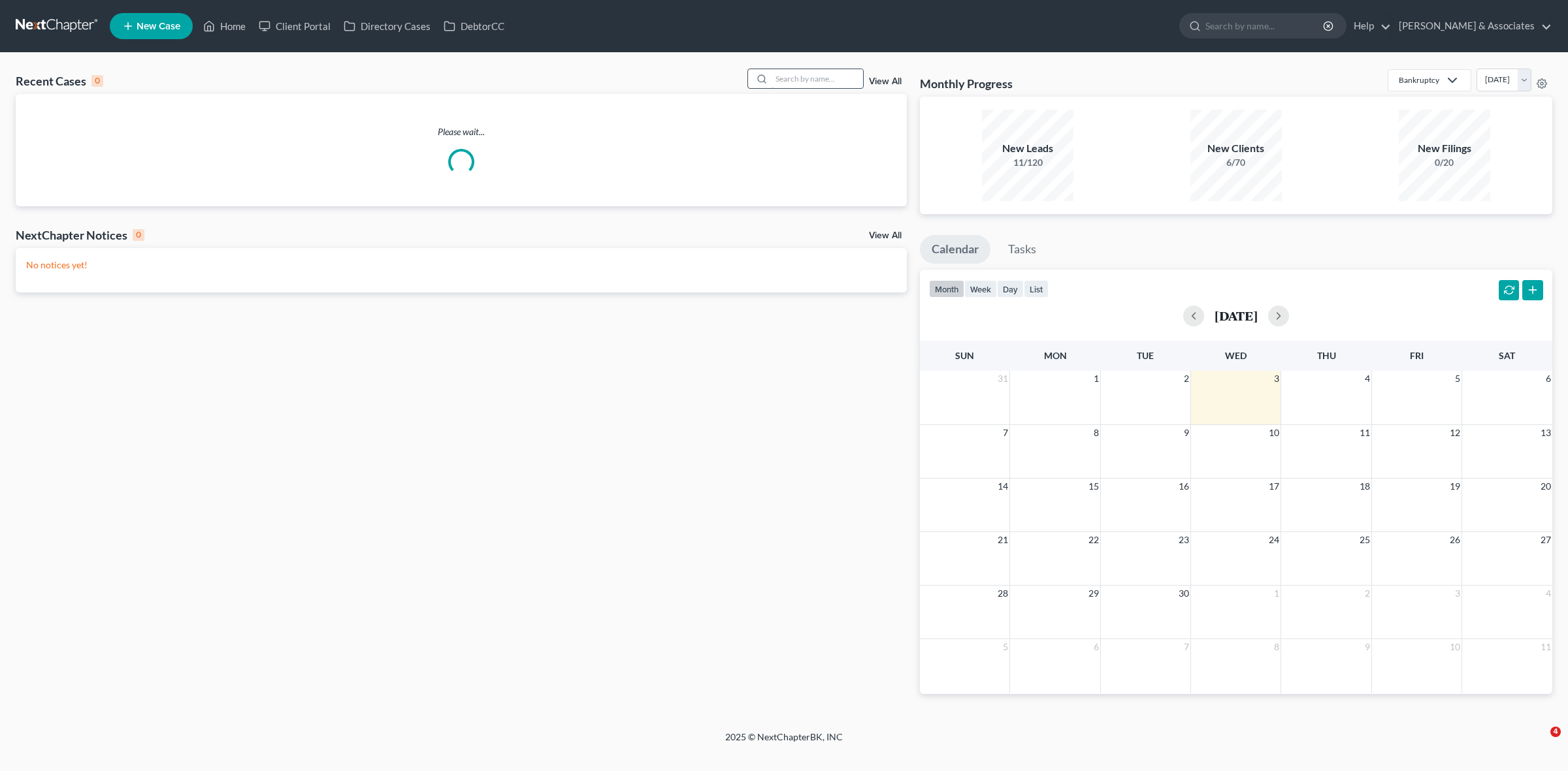
click at [798, 85] on input "search" at bounding box center [817, 79] width 91 height 19
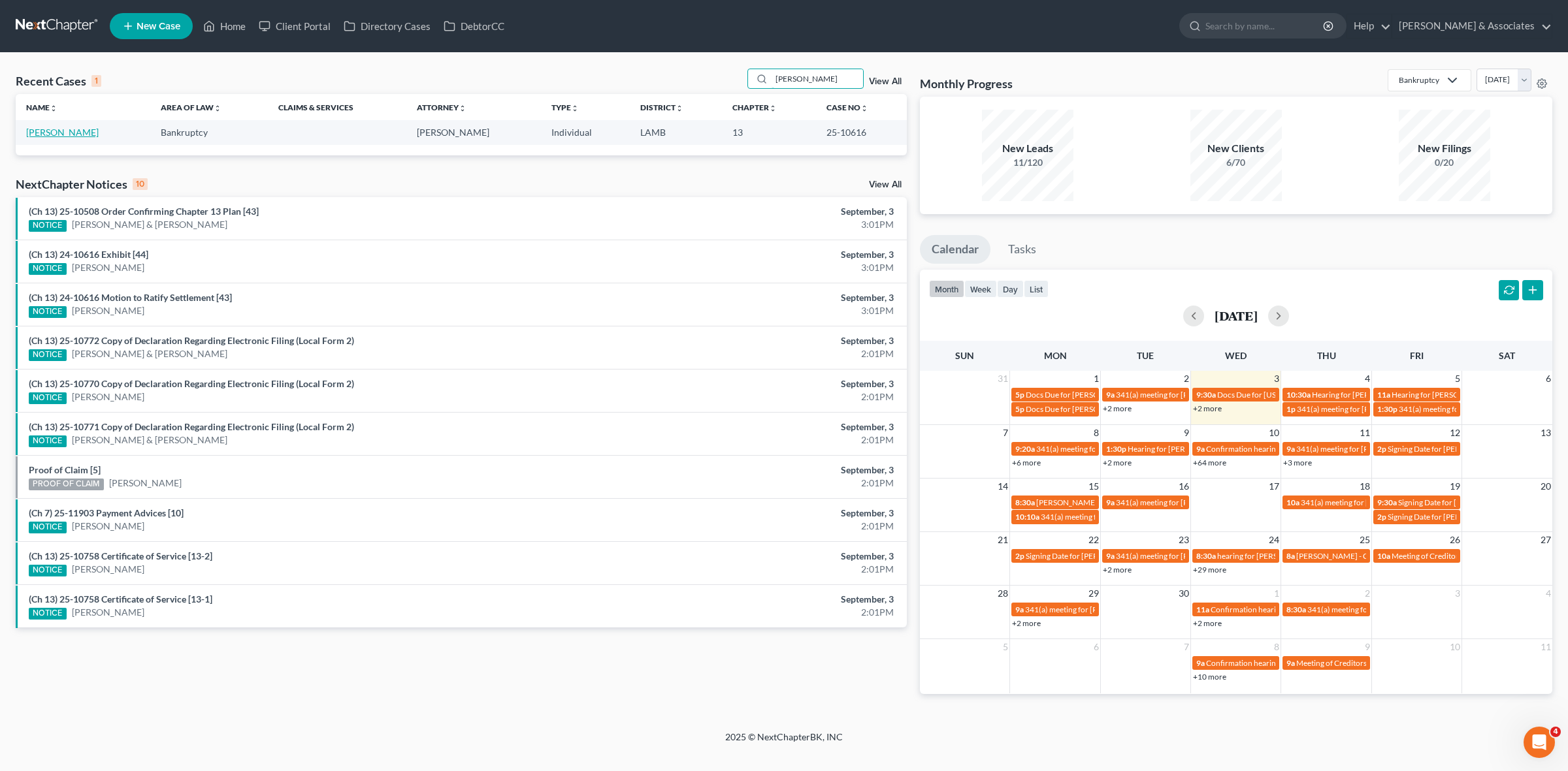
type input "[PERSON_NAME]"
click at [70, 131] on link "[PERSON_NAME]" at bounding box center [62, 133] width 73 height 11
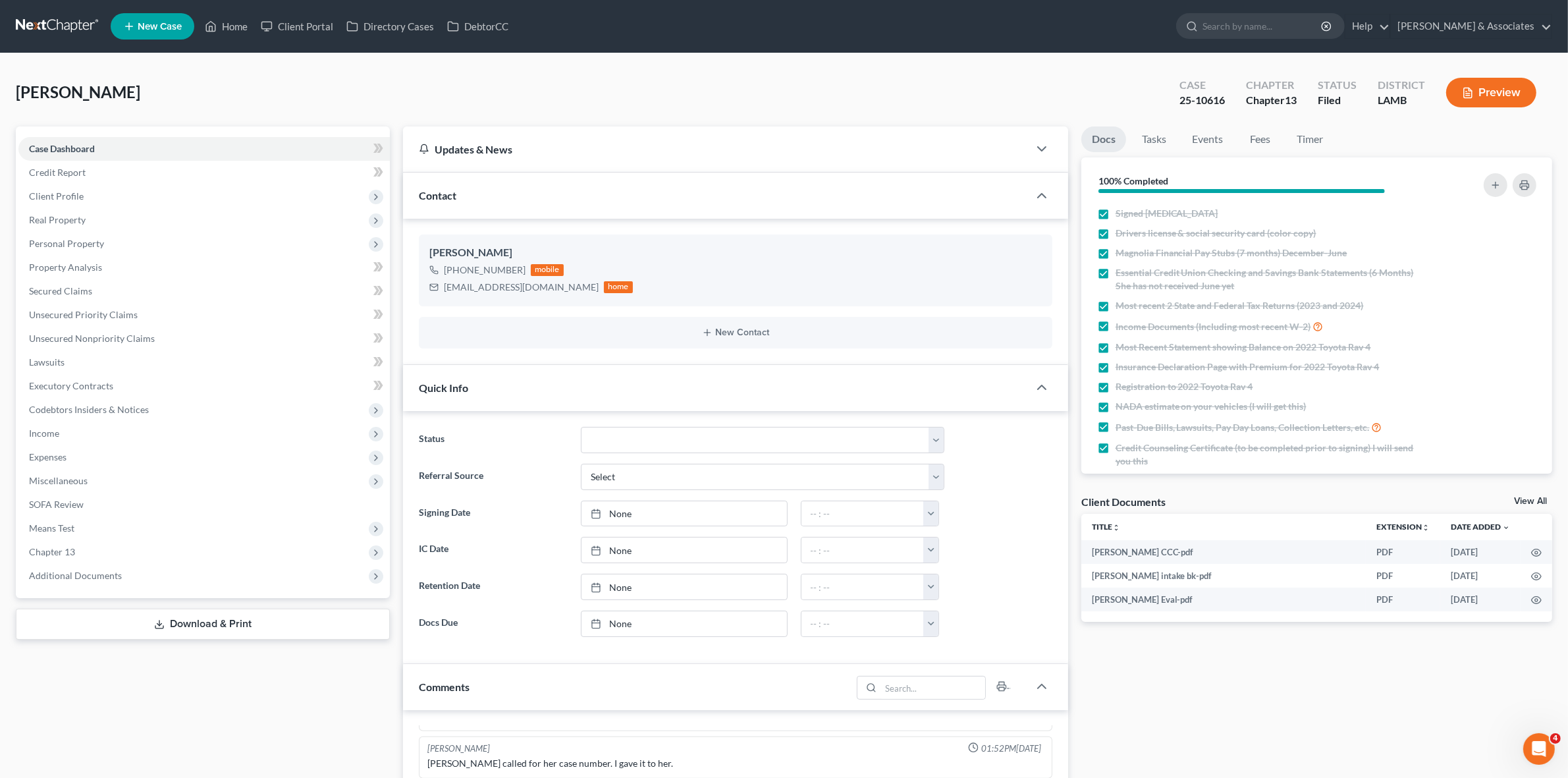
click at [1205, 96] on div "25-10616" at bounding box center [1202, 100] width 45 height 15
click at [1206, 96] on div "25-10616" at bounding box center [1202, 100] width 45 height 15
click at [1206, 94] on div "25-10616" at bounding box center [1202, 100] width 45 height 15
copy div "25-10616"
click at [165, 189] on span "Client Profile" at bounding box center [204, 196] width 371 height 23
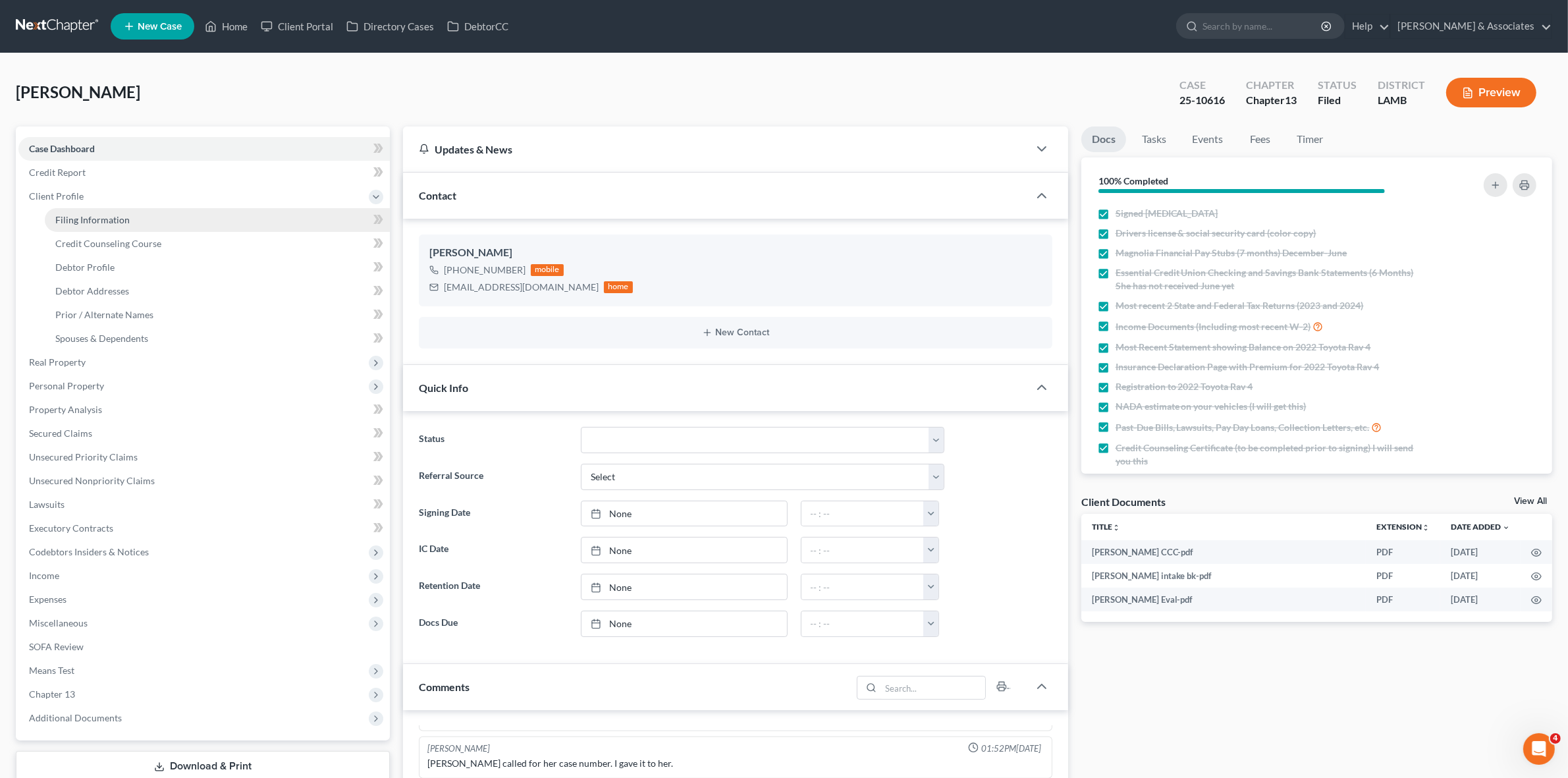
click at [162, 219] on link "Filing Information" at bounding box center [218, 219] width 345 height 23
select select "1"
select select "0"
select select "3"
select select "19"
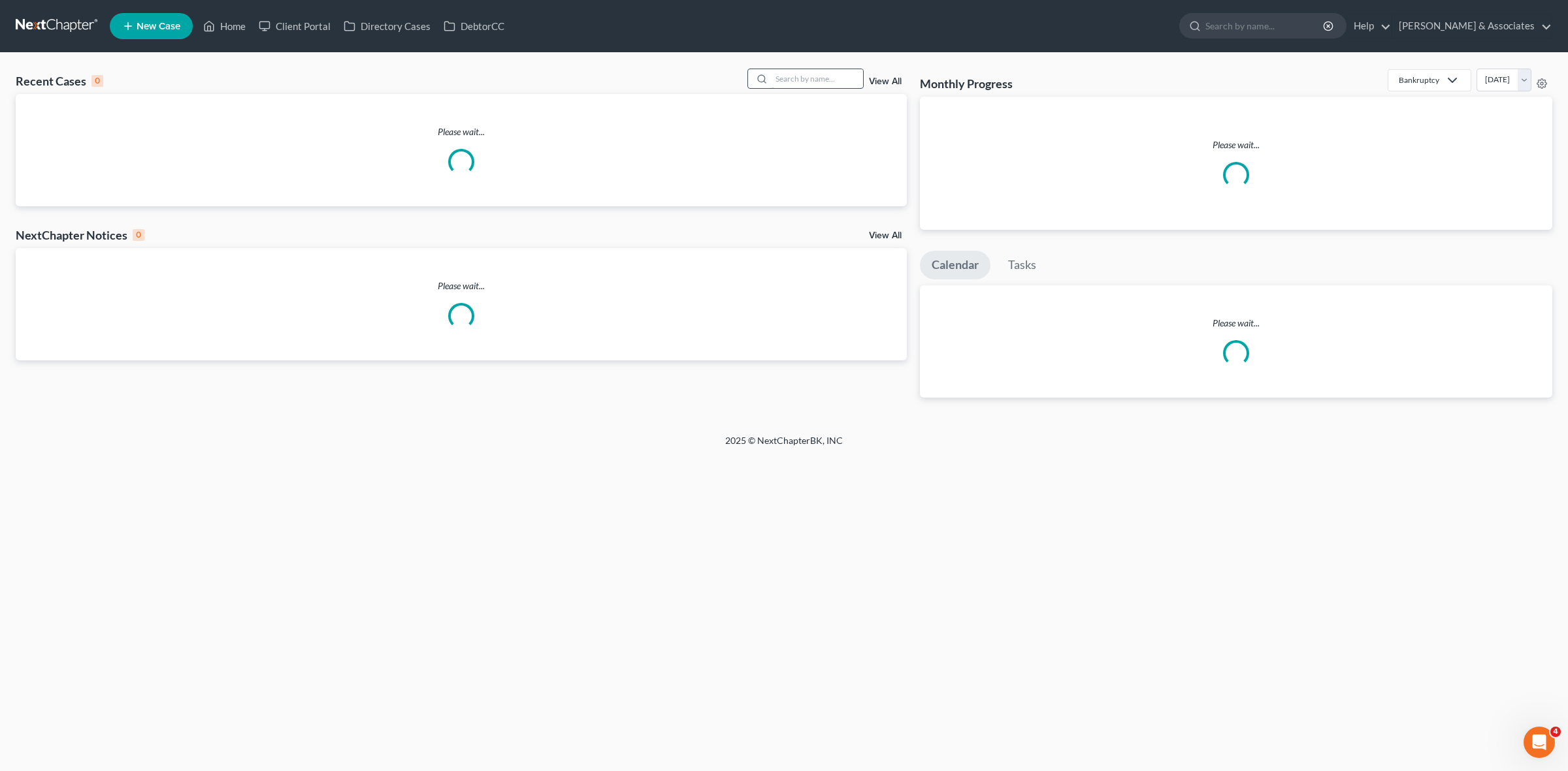
click at [822, 77] on input "search" at bounding box center [817, 79] width 91 height 19
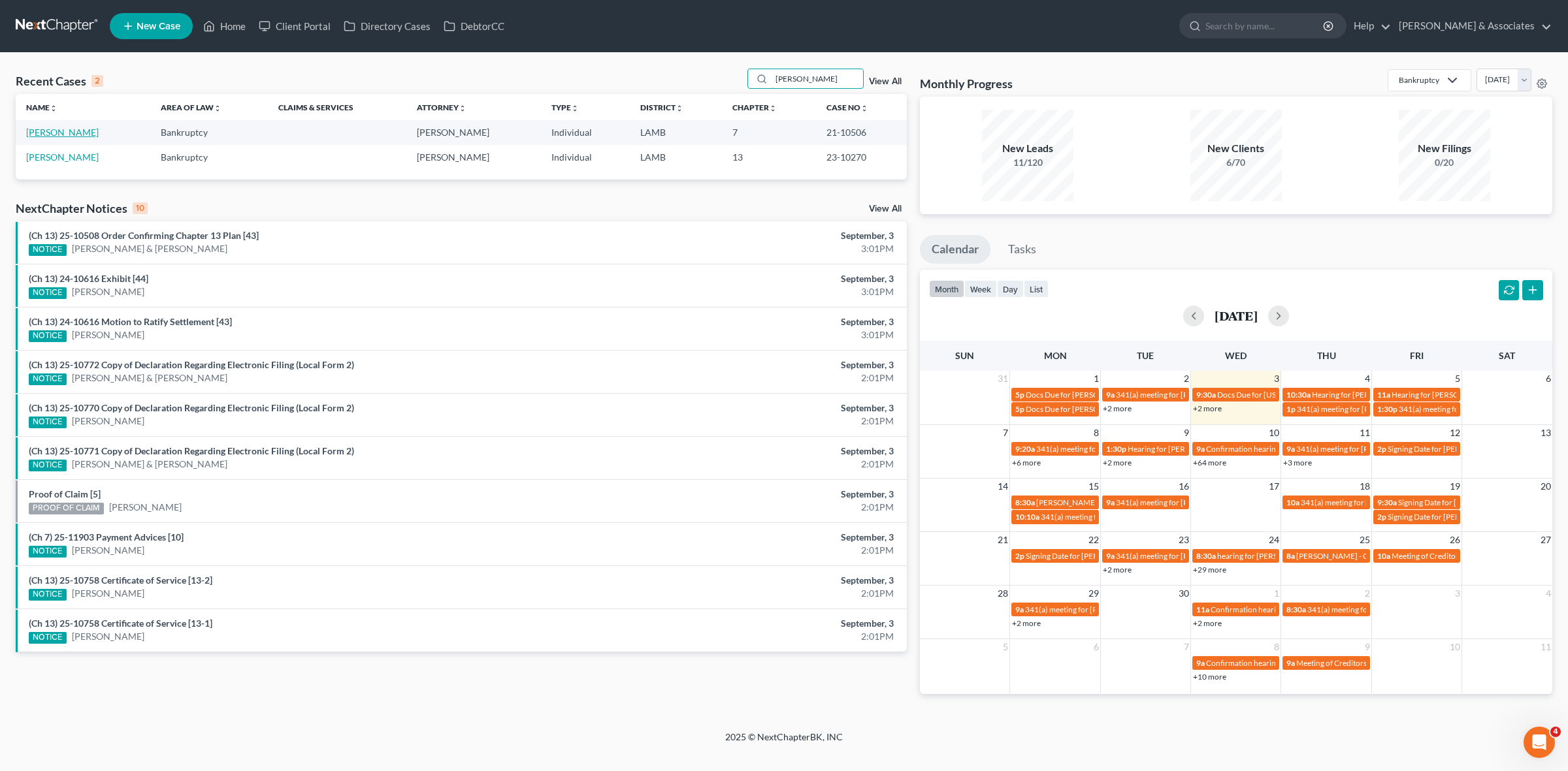
type input "[PERSON_NAME]"
click at [42, 136] on link "[PERSON_NAME]" at bounding box center [62, 133] width 73 height 11
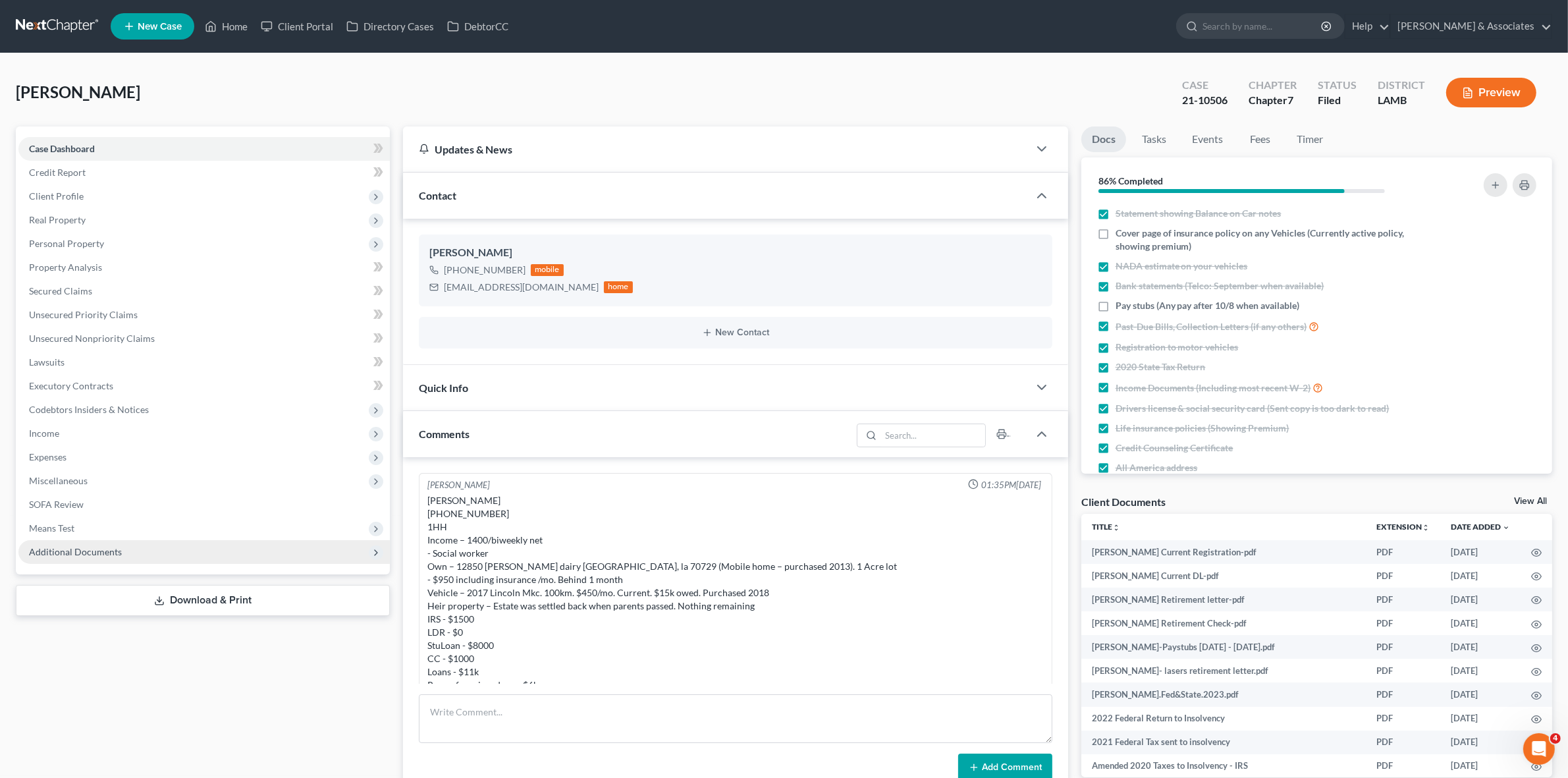
scroll to position [10229, 0]
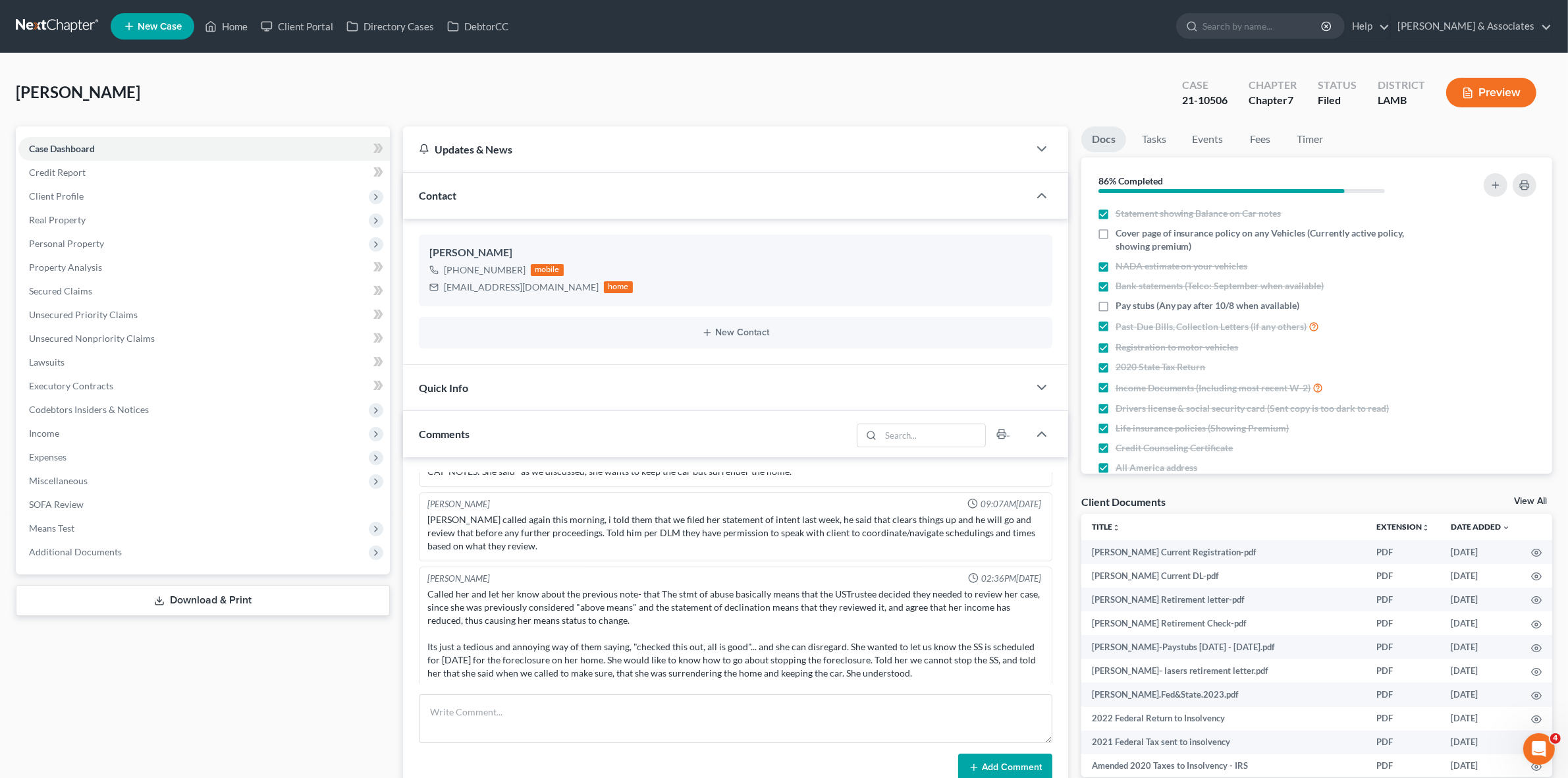
click at [113, 544] on span "Additional Documents" at bounding box center [204, 551] width 371 height 23
click at [179, 626] on link "PACER Notices" at bounding box center [218, 623] width 345 height 23
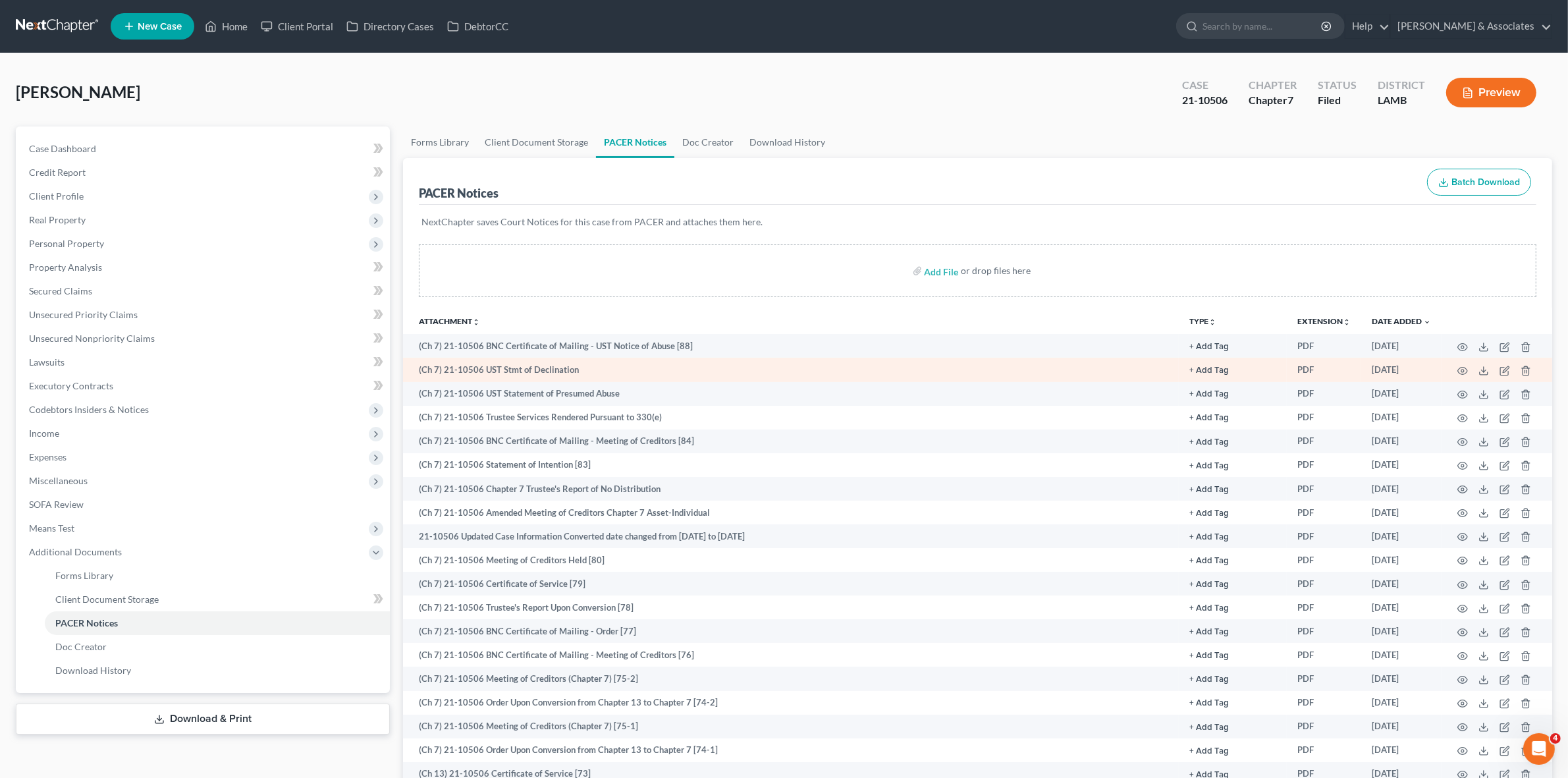
scroll to position [248, 0]
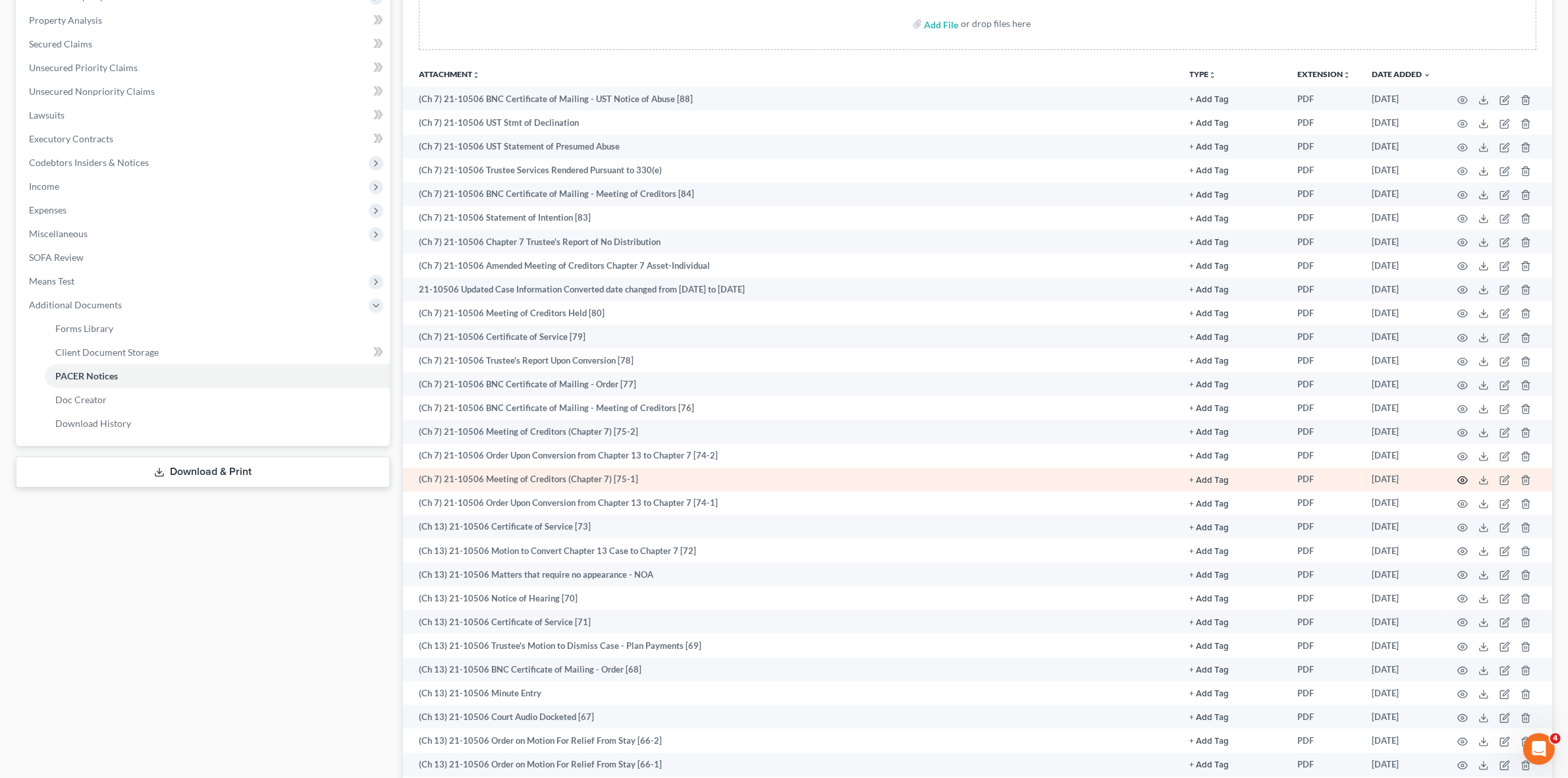
click at [1460, 480] on icon "button" at bounding box center [1462, 480] width 10 height 10
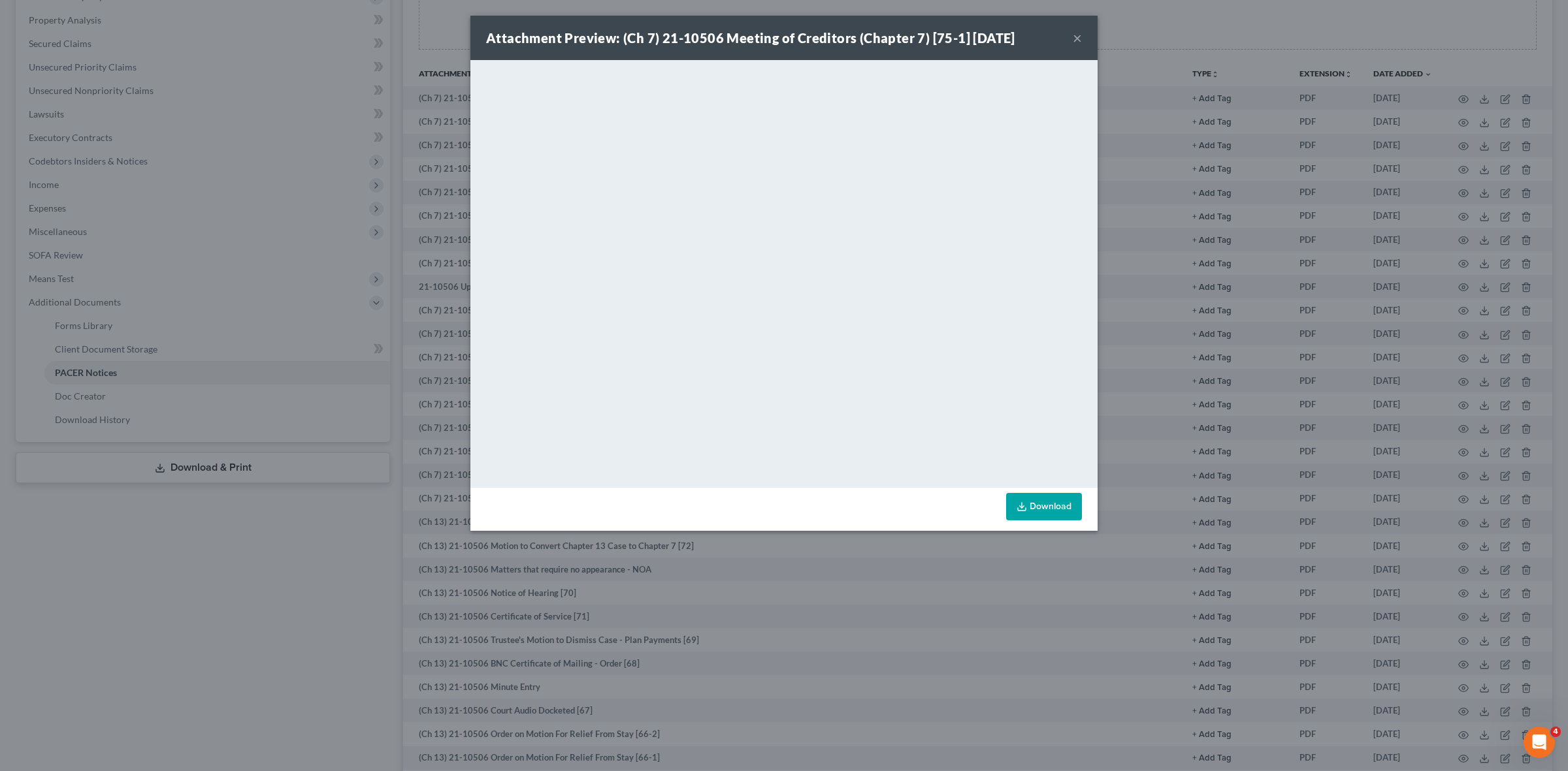
click at [258, 557] on div "Attachment Preview: (Ch 7) 21-10506 Meeting of Creditors (Chapter 7) [75-1] 06/…" at bounding box center [784, 385] width 1568 height 771
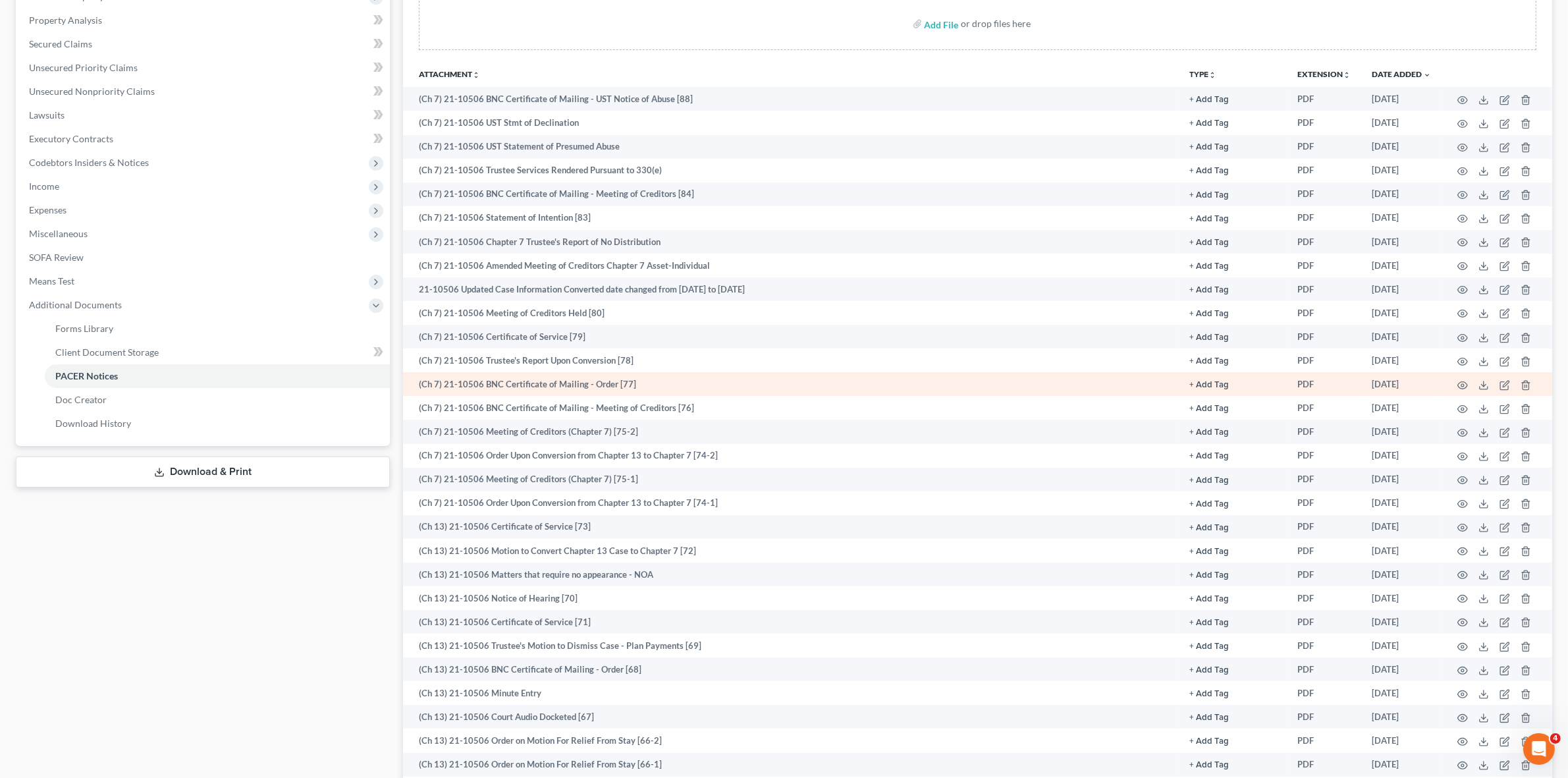
scroll to position [0, 0]
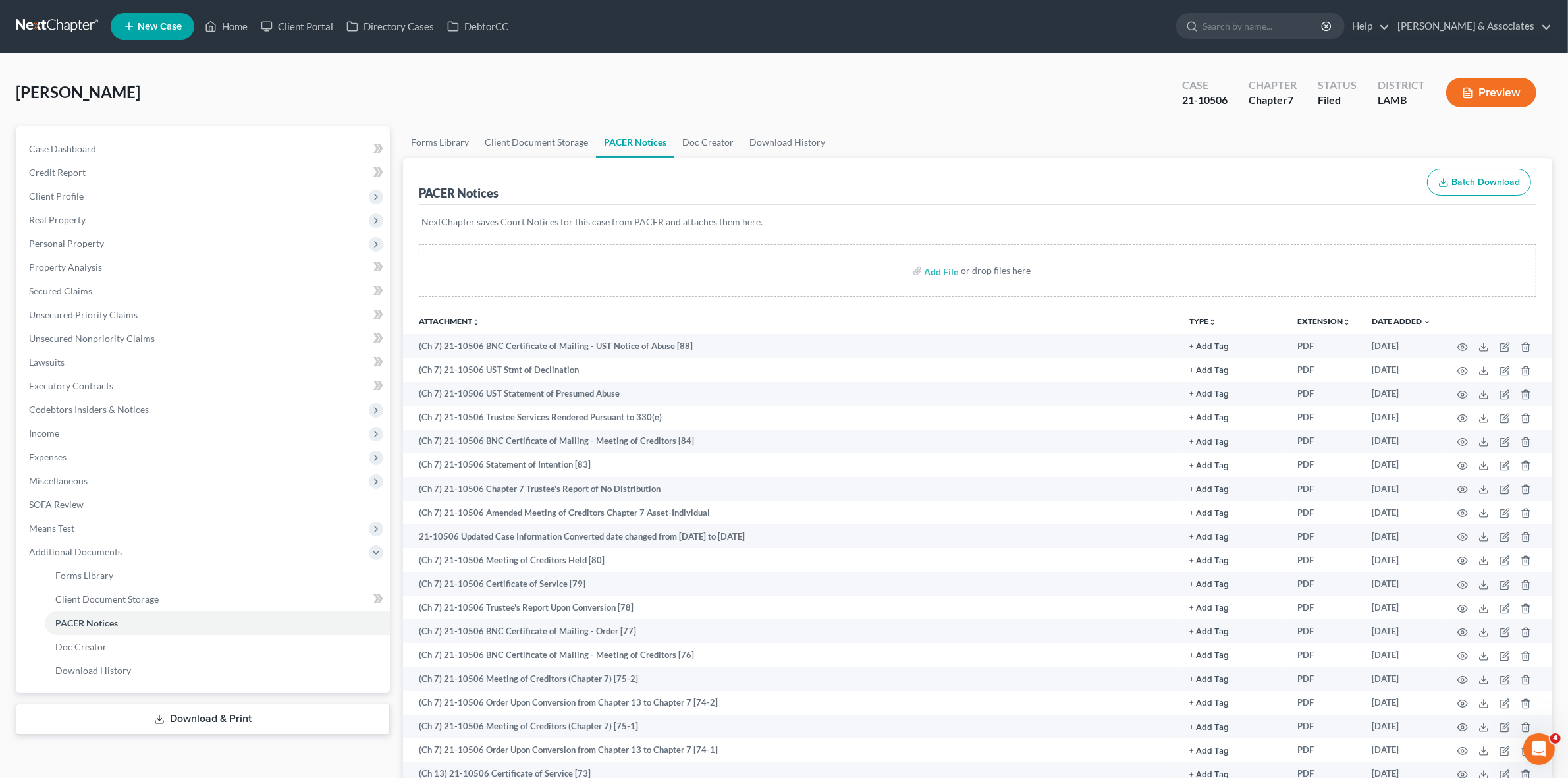
click at [56, 15] on link at bounding box center [58, 26] width 85 height 23
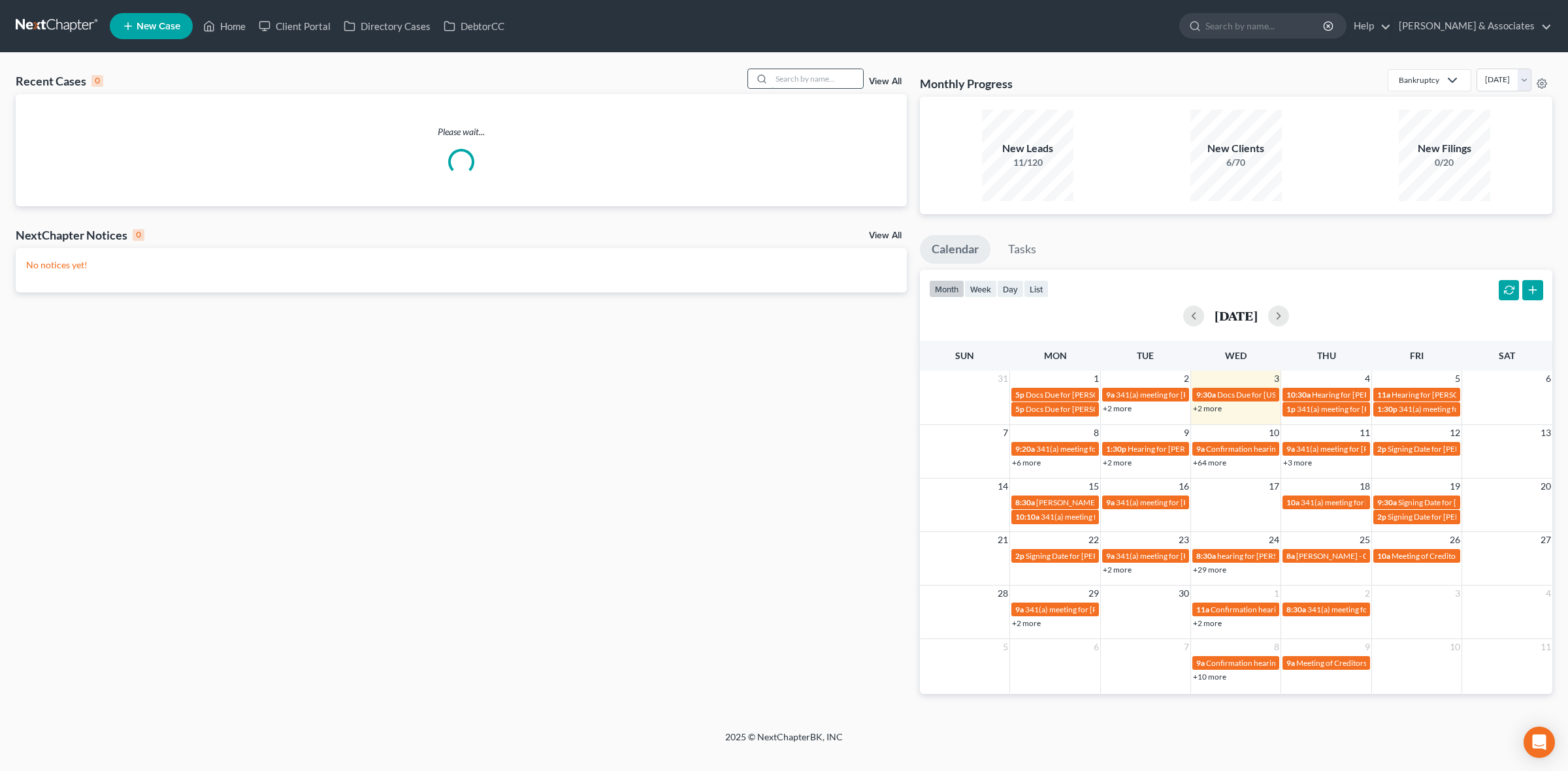
click at [838, 72] on input "search" at bounding box center [817, 79] width 91 height 19
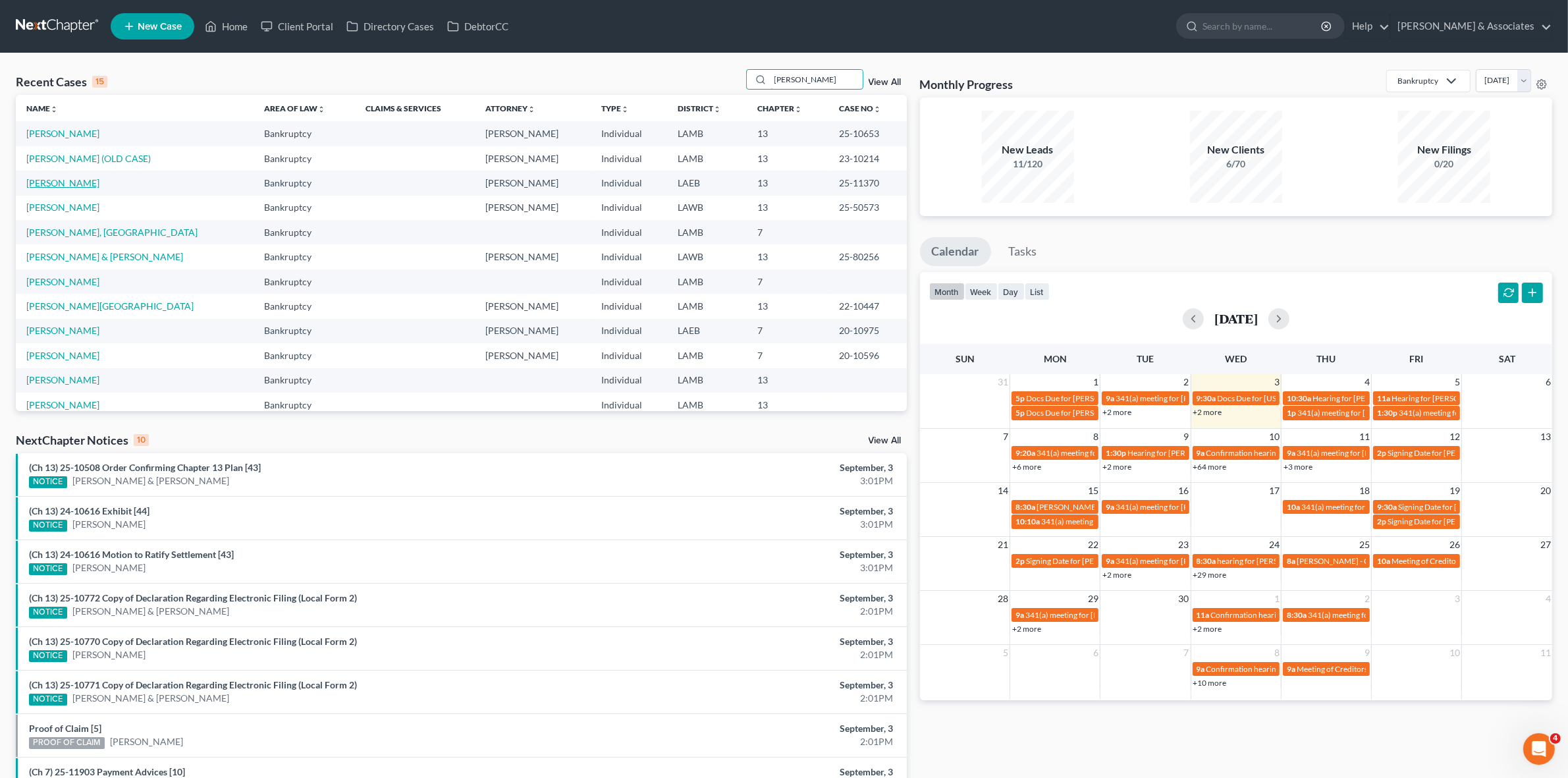
type input "[PERSON_NAME]"
click at [73, 177] on link "[PERSON_NAME]" at bounding box center [63, 183] width 73 height 11
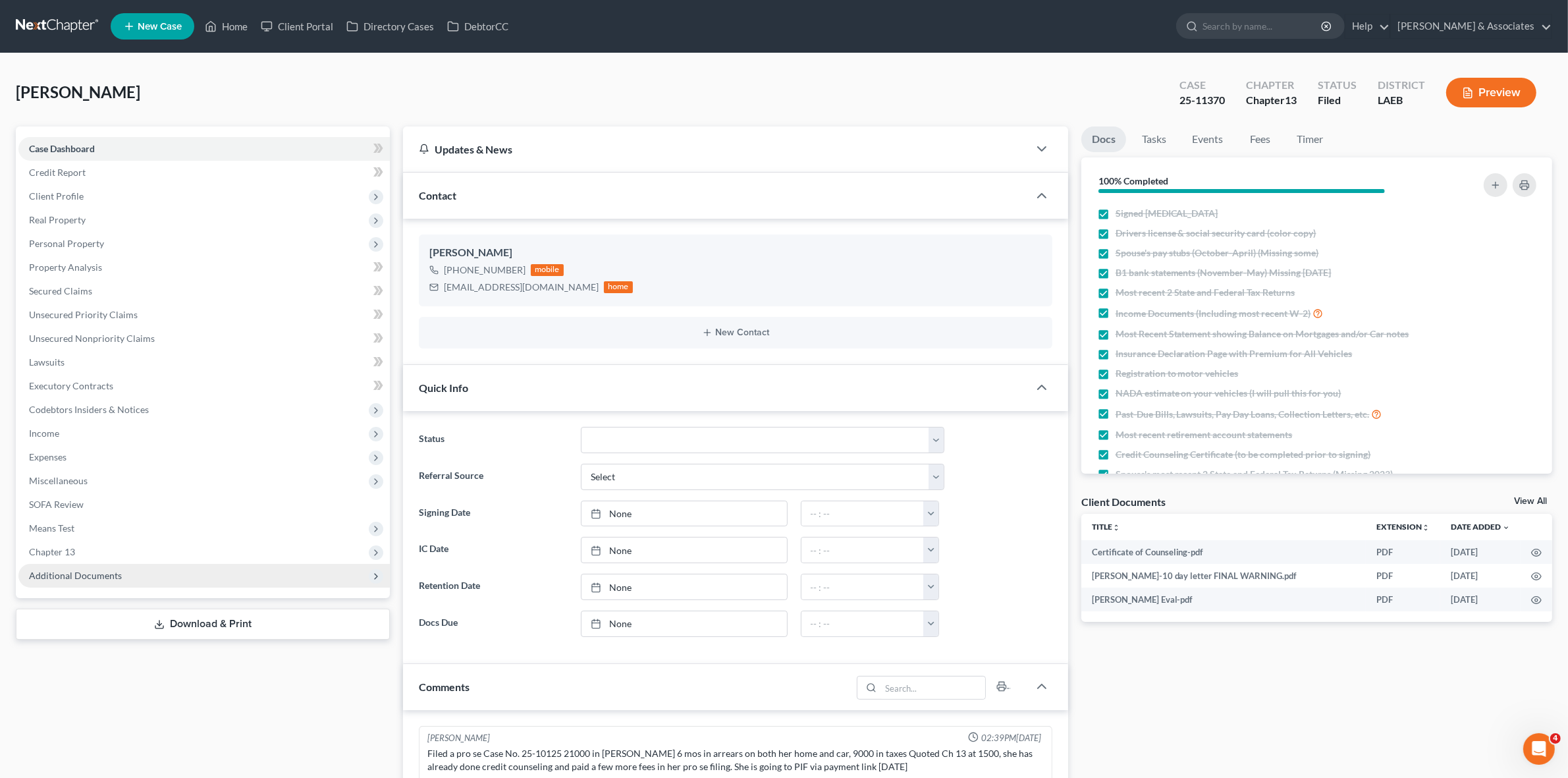
scroll to position [2355, 0]
click at [114, 565] on span "Additional Documents" at bounding box center [204, 576] width 371 height 23
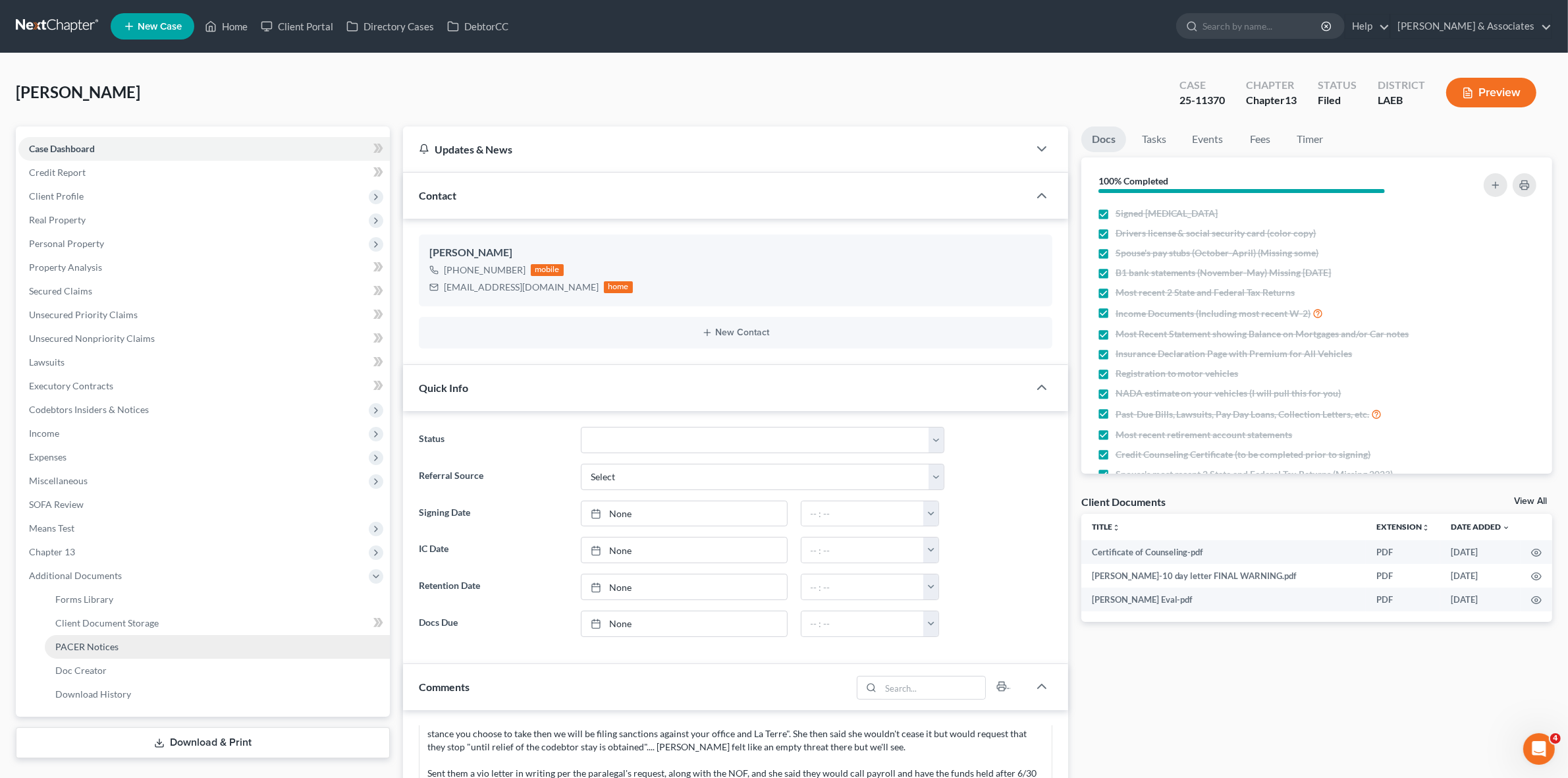
scroll to position [331, 0]
click at [102, 655] on link "PACER Notices" at bounding box center [218, 647] width 345 height 23
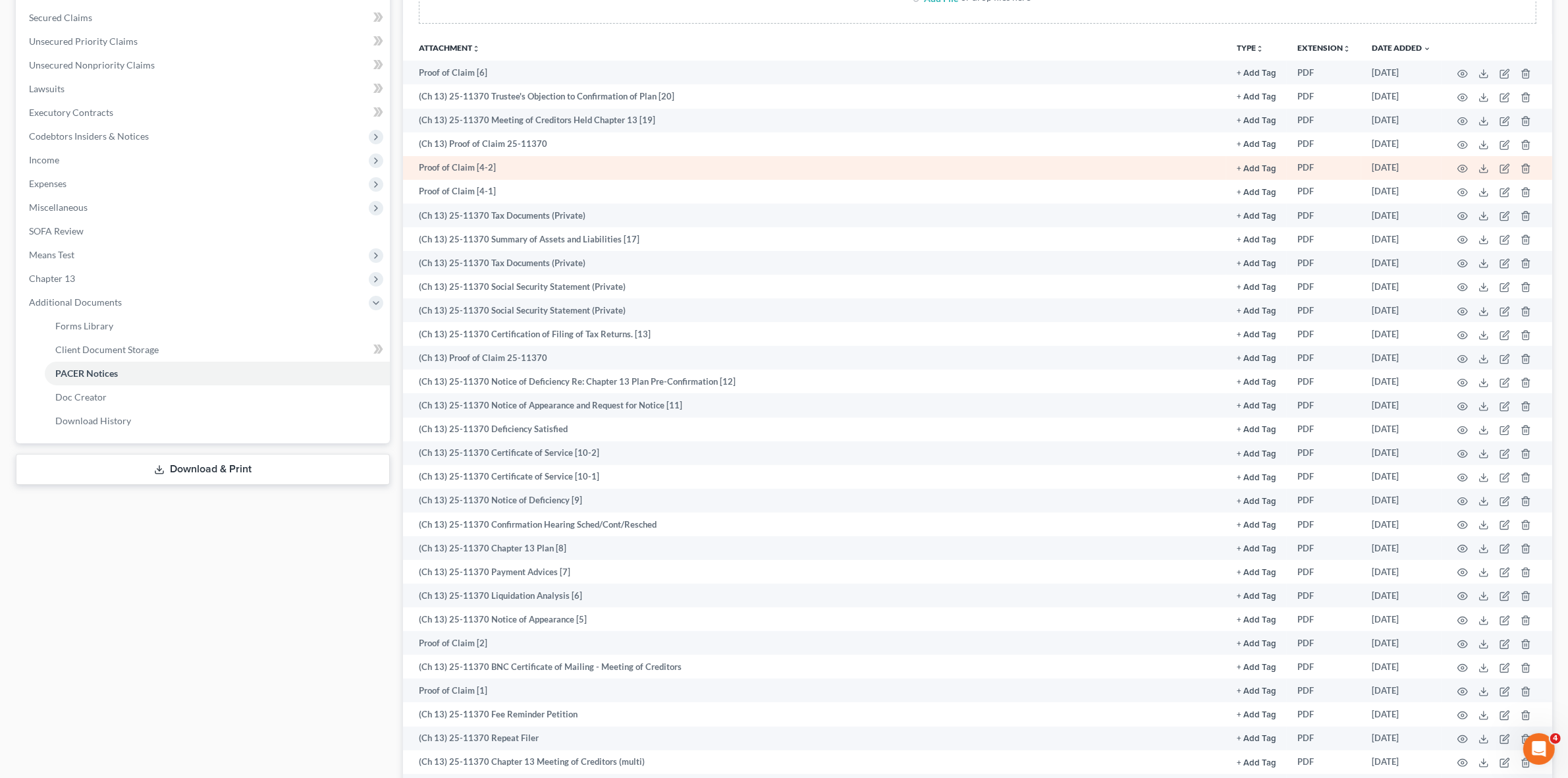
scroll to position [248, 0]
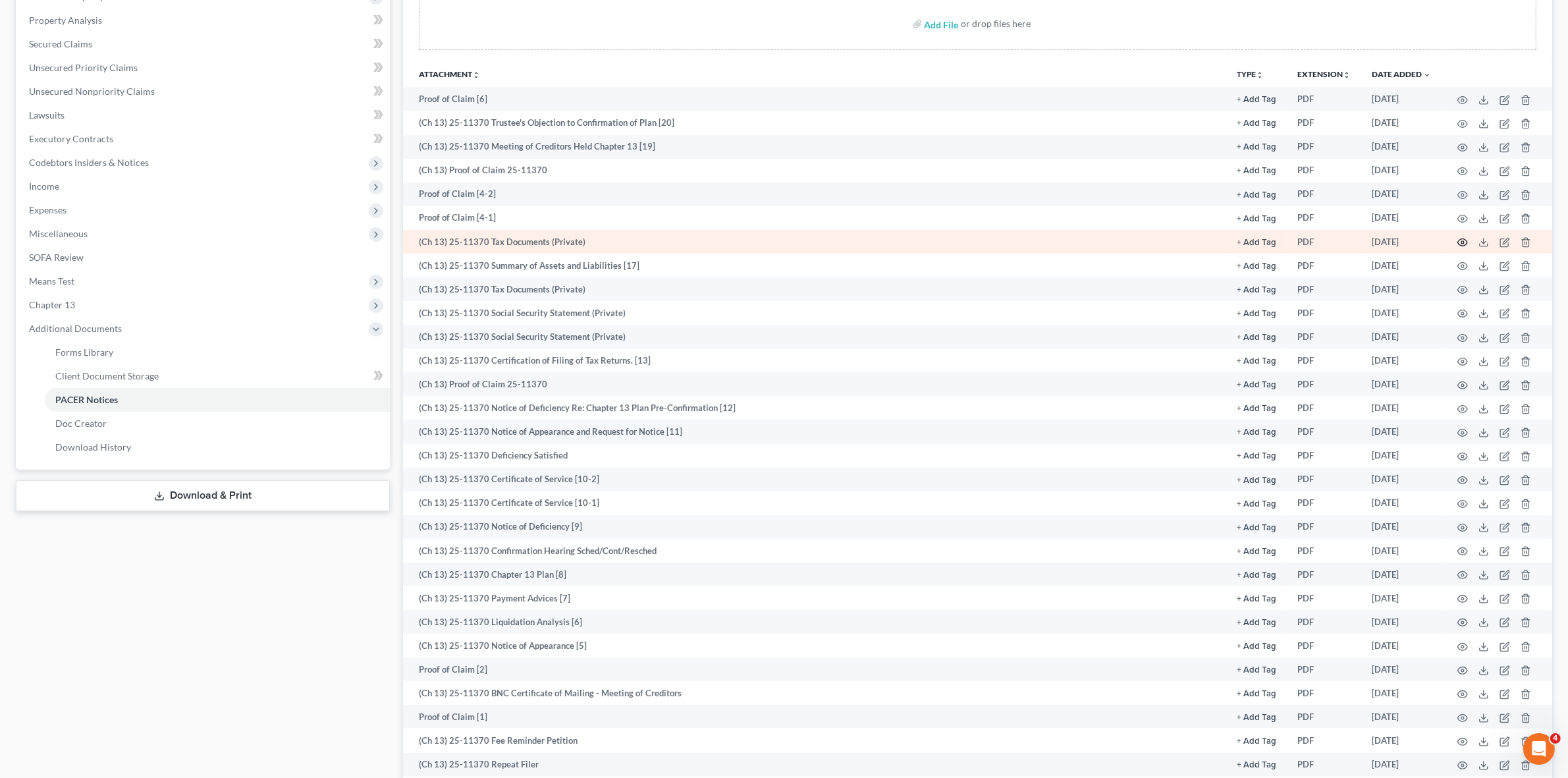
click at [1460, 239] on icon "button" at bounding box center [1462, 242] width 10 height 10
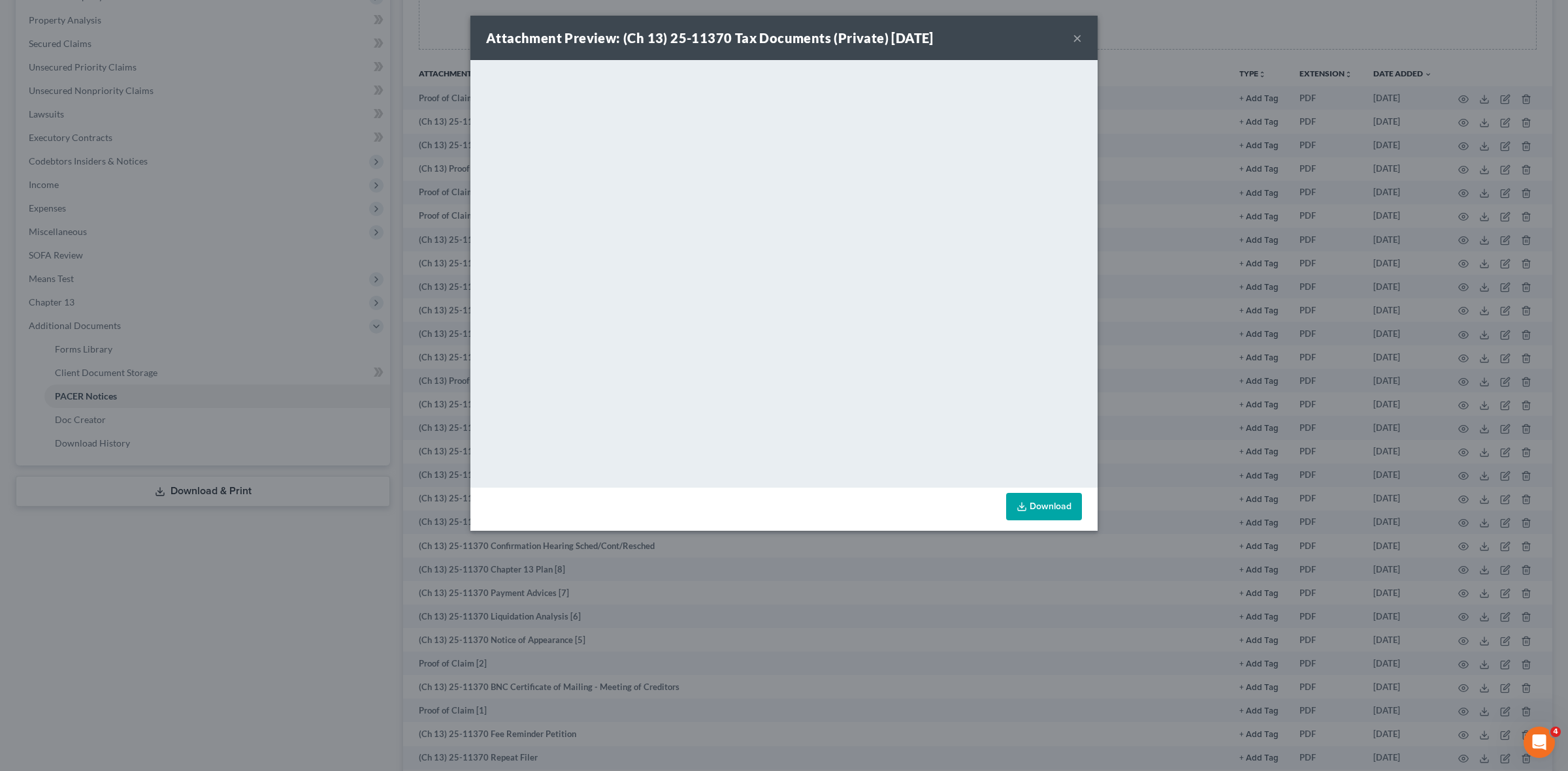
click at [1166, 41] on div "Attachment Preview: (Ch 13) 25-11370 Tax Documents (Private) [DATE] × <object n…" at bounding box center [784, 385] width 1568 height 771
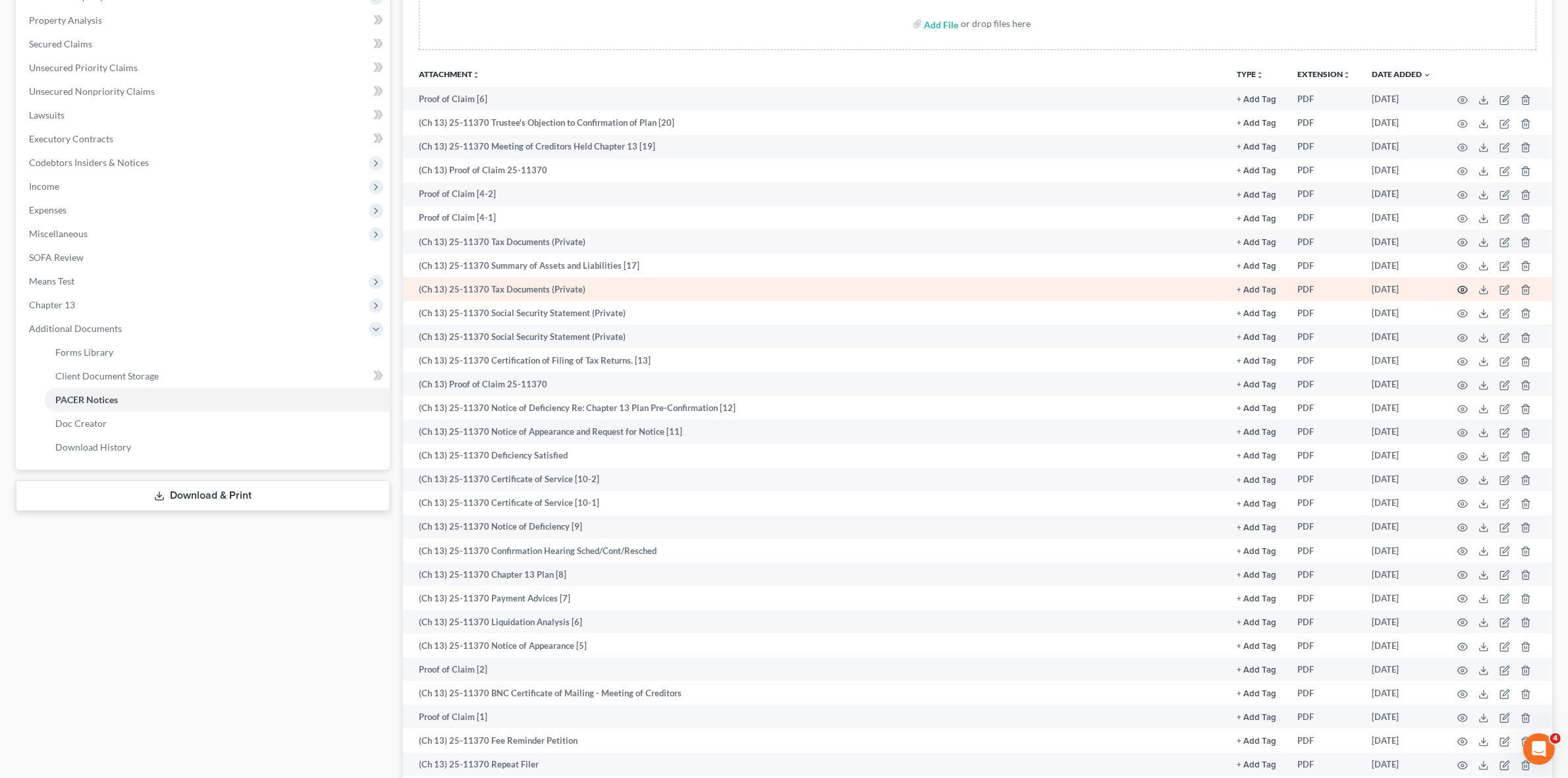
click at [1458, 287] on icon "button" at bounding box center [1462, 289] width 10 height 10
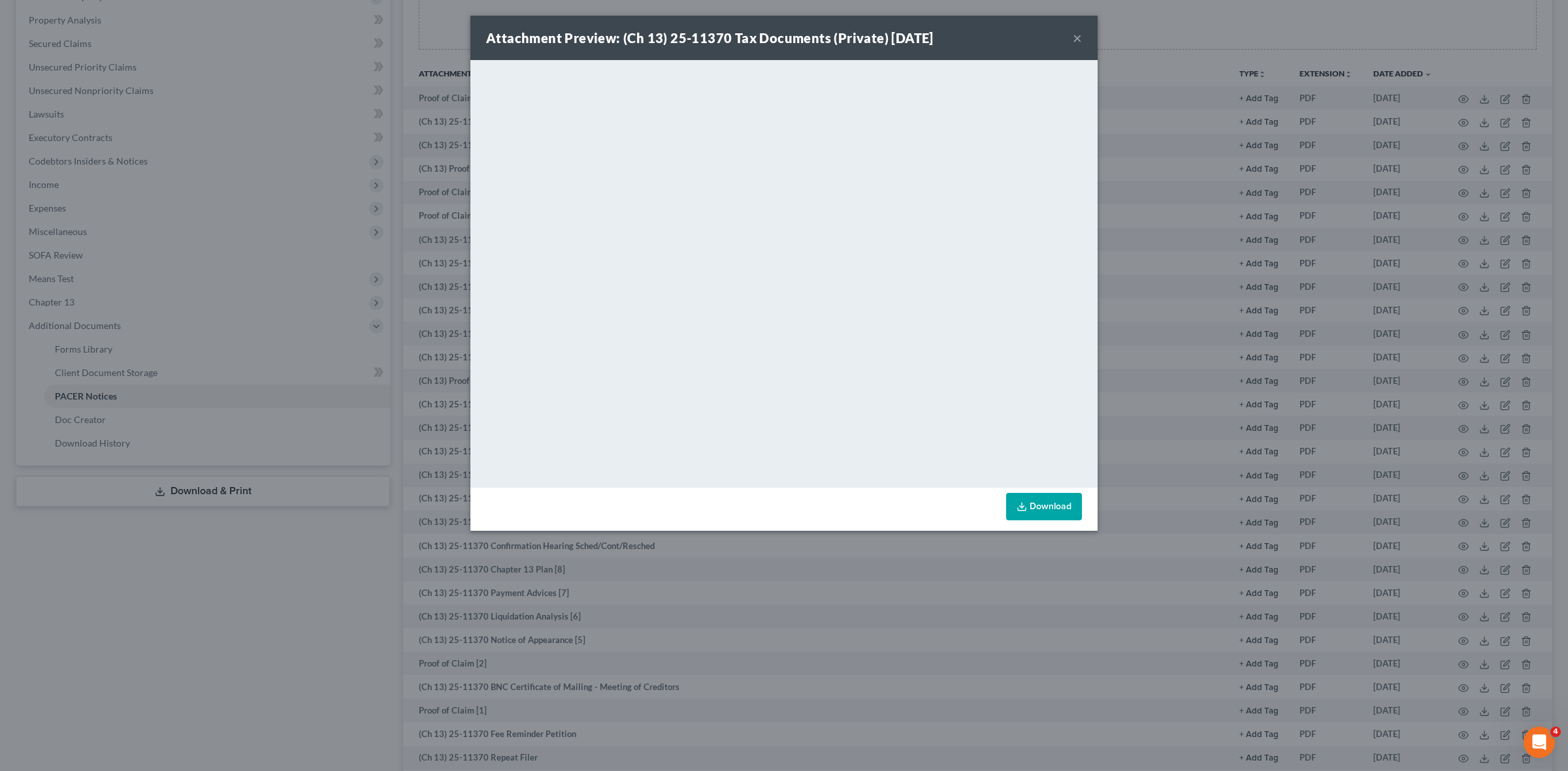
click at [316, 578] on div "Attachment Preview: (Ch 13) 25-11370 Tax Documents (Private) [DATE] × <object n…" at bounding box center [784, 385] width 1568 height 771
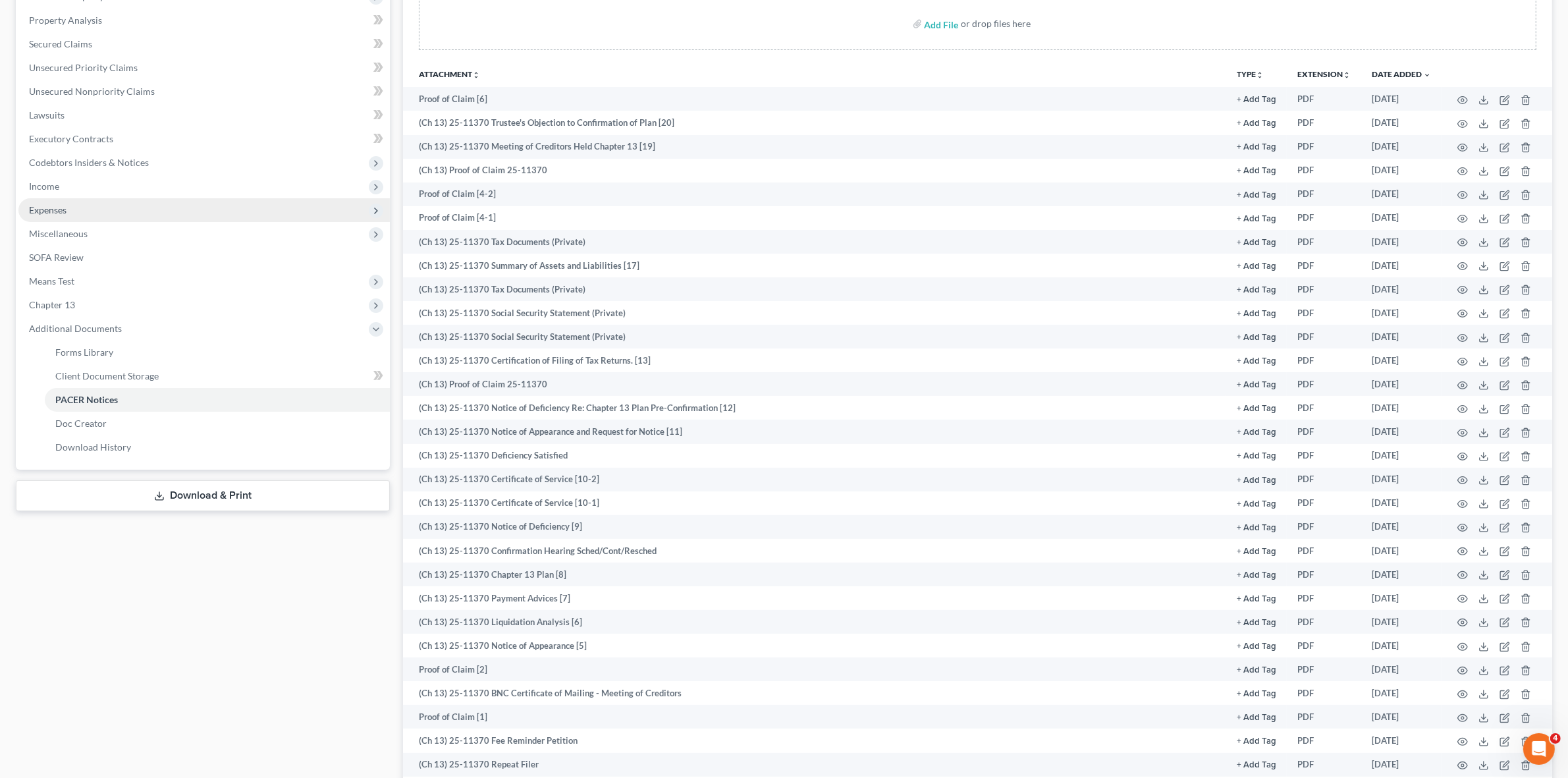
scroll to position [0, 0]
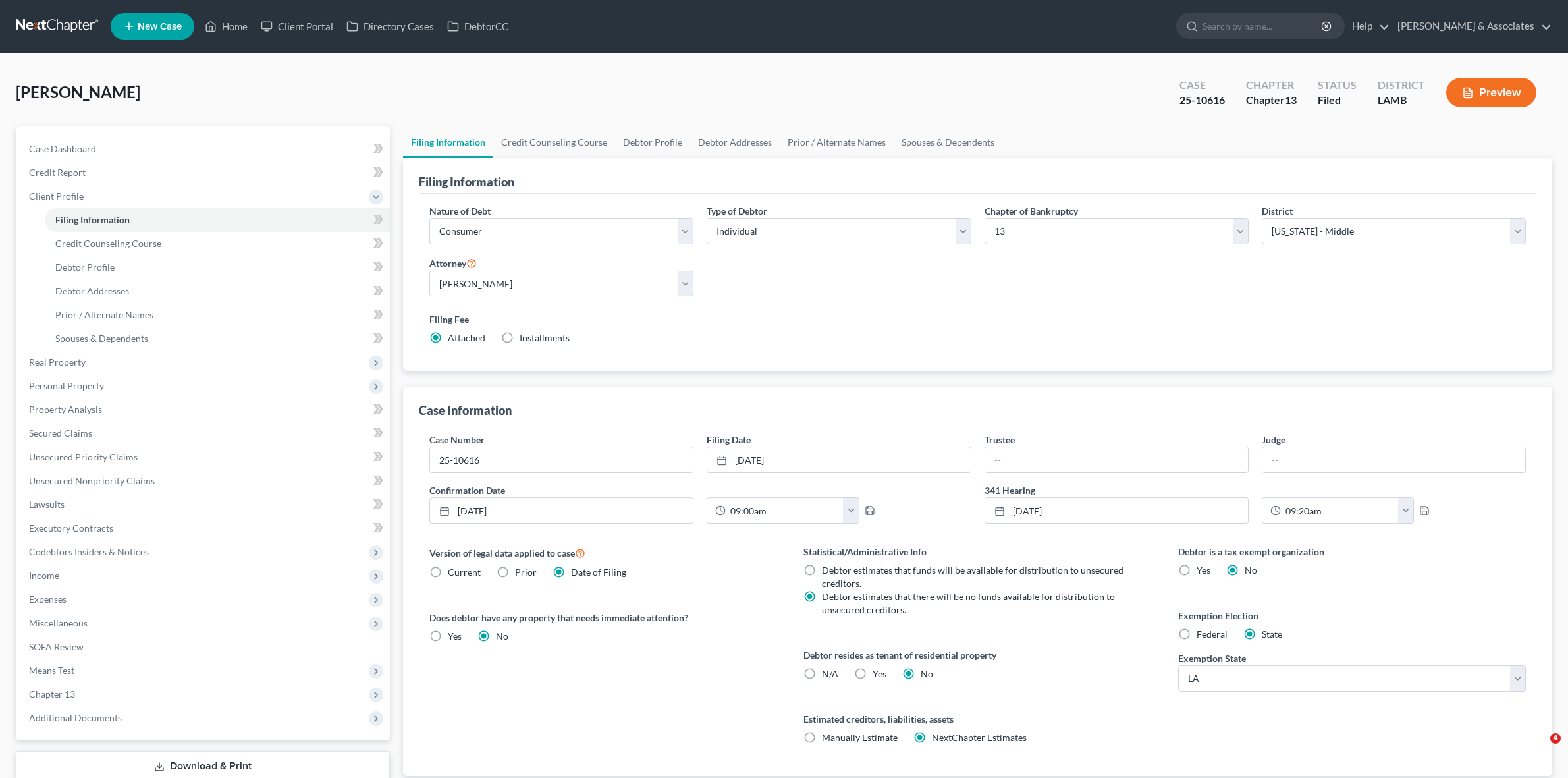
select select "1"
select select "0"
select select "3"
select select "35"
select select "0"
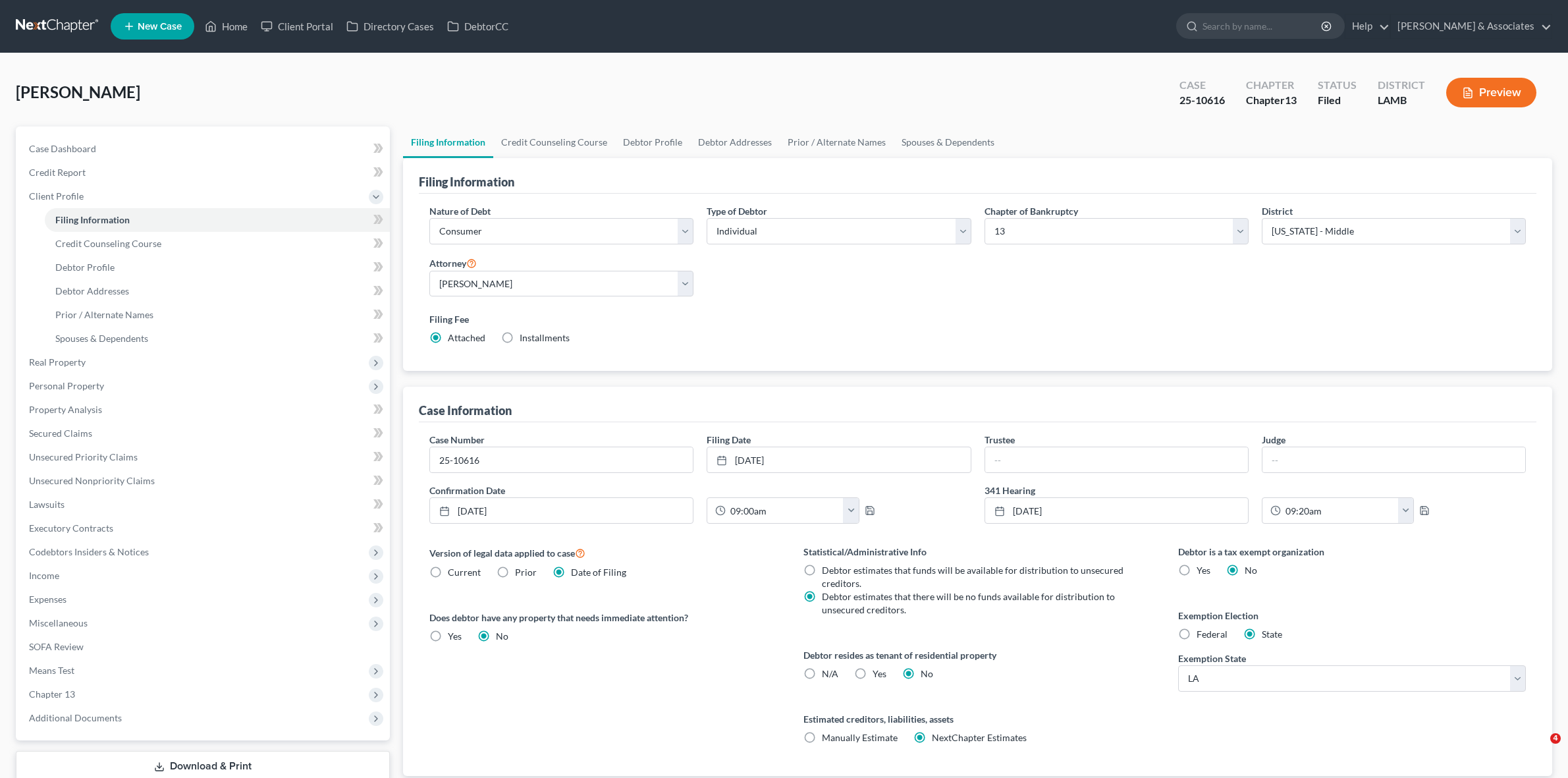
select select "19"
click at [1213, 93] on div "25-10616" at bounding box center [1202, 100] width 45 height 15
copy div "25-10616"
